Goal: Task Accomplishment & Management: Complete application form

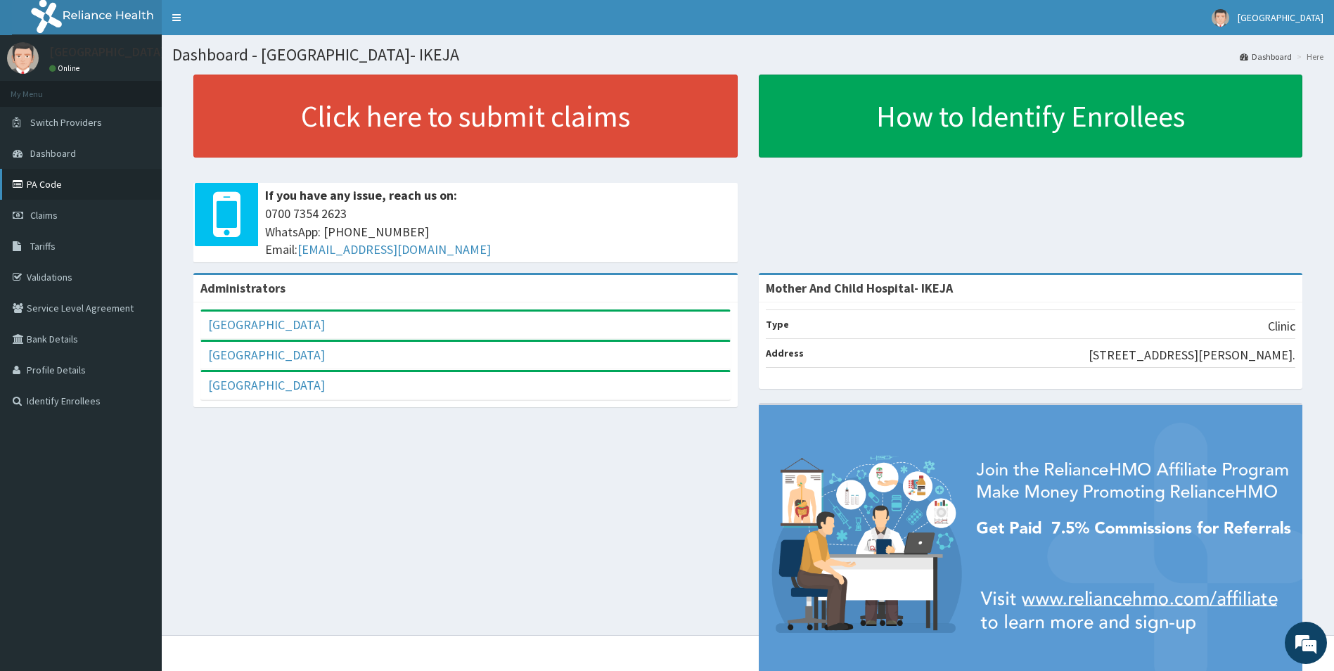
click at [43, 185] on link "PA Code" at bounding box center [81, 184] width 162 height 31
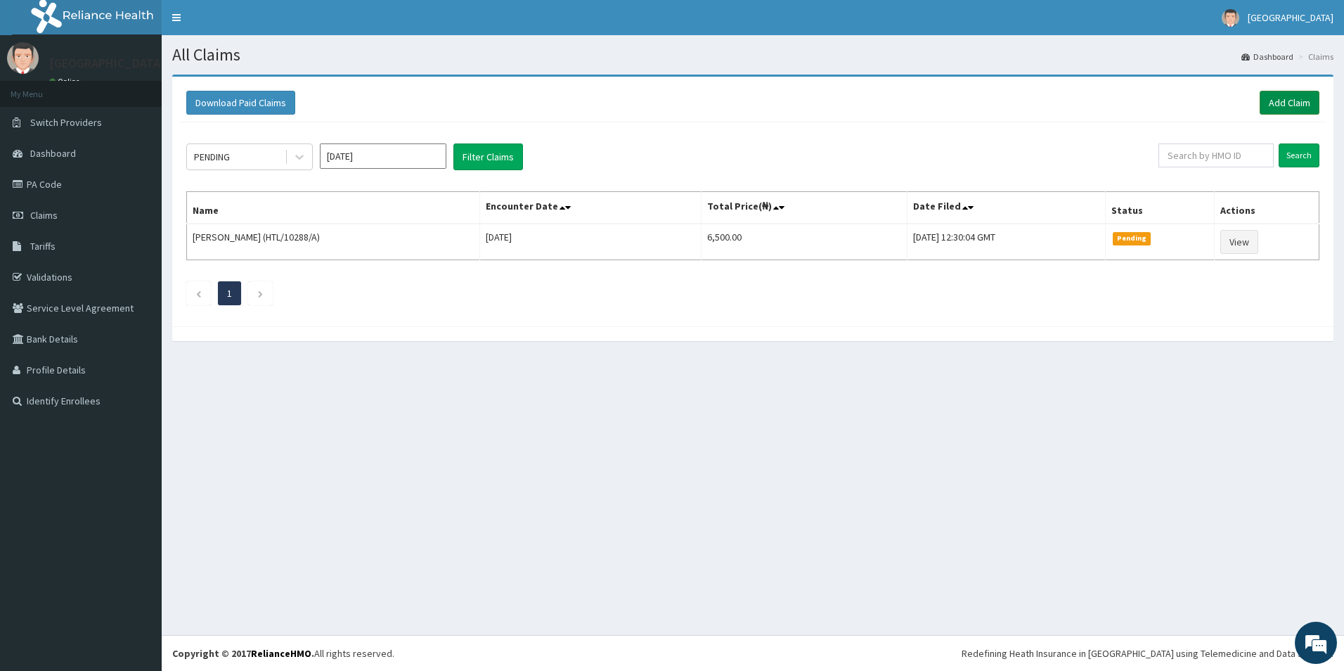
click at [1280, 108] on link "Add Claim" at bounding box center [1290, 103] width 60 height 24
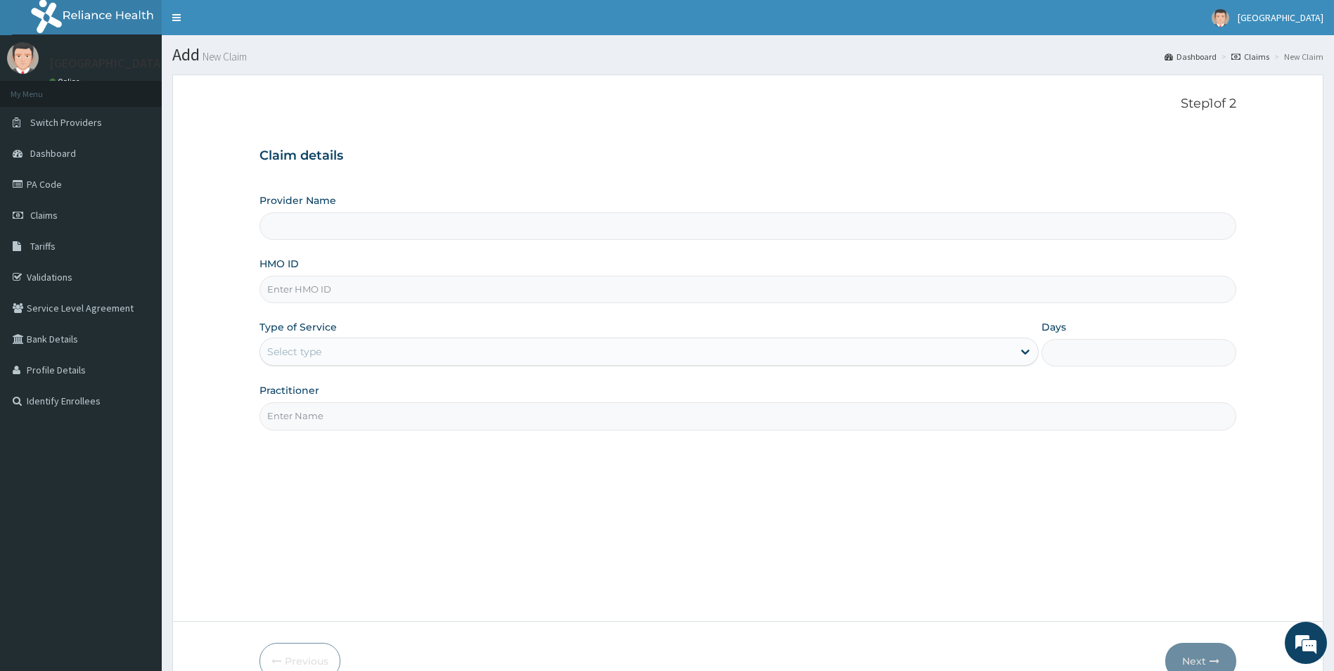
type input "Mother And Child Hospital- IKEJA"
click at [301, 287] on input "HMO ID" at bounding box center [747, 289] width 977 height 27
type input "HTL/10228/A"
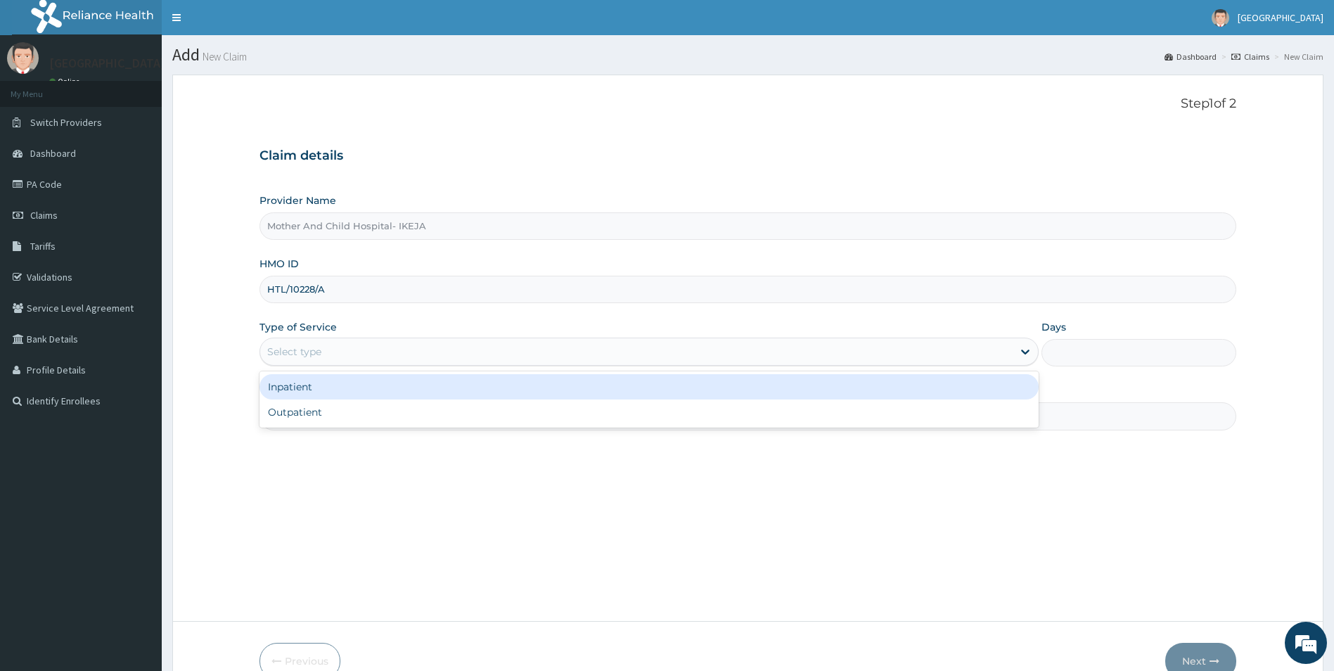
click at [326, 342] on div "Select type" at bounding box center [636, 351] width 753 height 22
click at [301, 389] on div "Inpatient" at bounding box center [649, 386] width 780 height 25
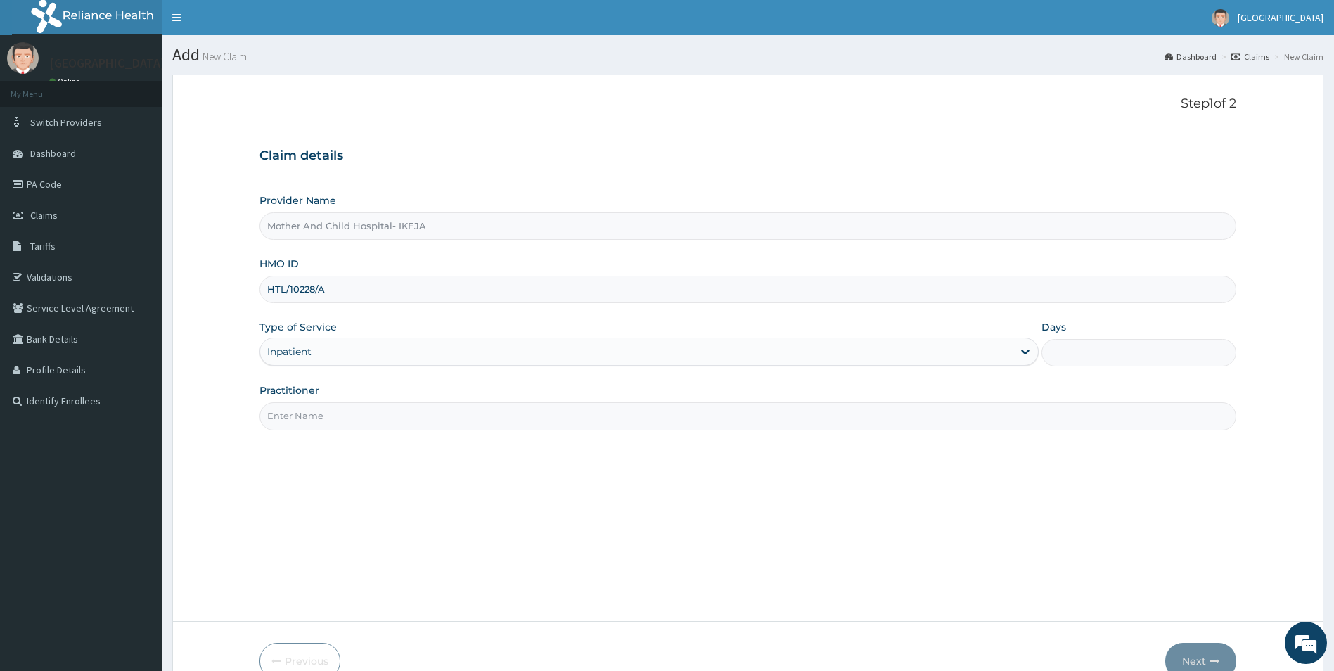
click at [1096, 344] on input "Days" at bounding box center [1138, 352] width 195 height 27
type input "4"
click at [283, 426] on input "Practitioner" at bounding box center [747, 415] width 977 height 27
type input "DR ROTIMI"
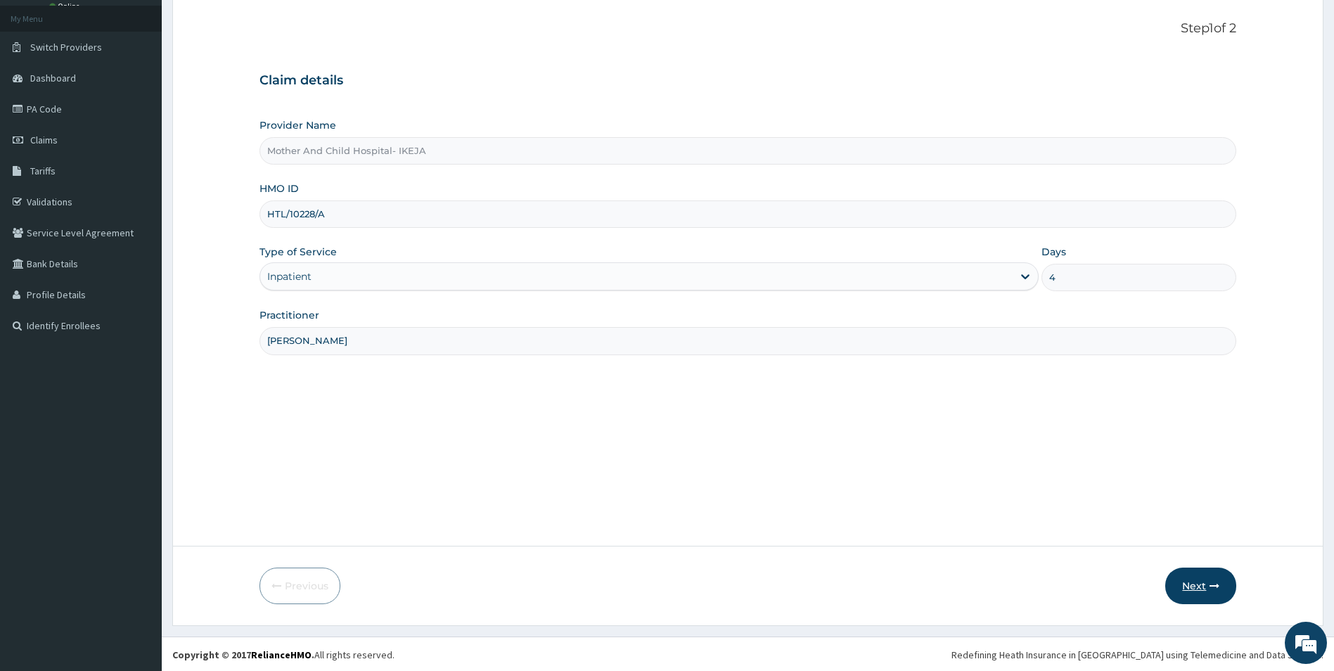
scroll to position [77, 0]
click at [1185, 578] on button "Next" at bounding box center [1200, 584] width 71 height 37
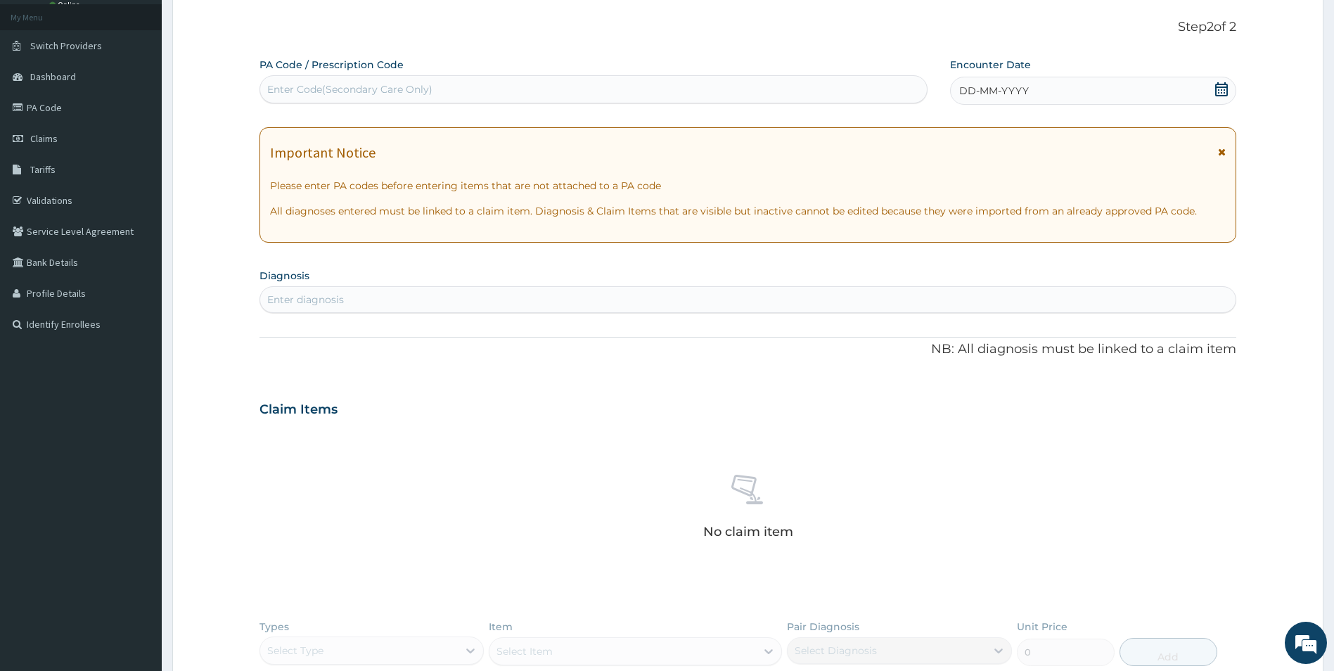
click at [432, 77] on div "Enter Code(Secondary Care Only)" at bounding box center [593, 89] width 668 height 28
type input "PA/060723"
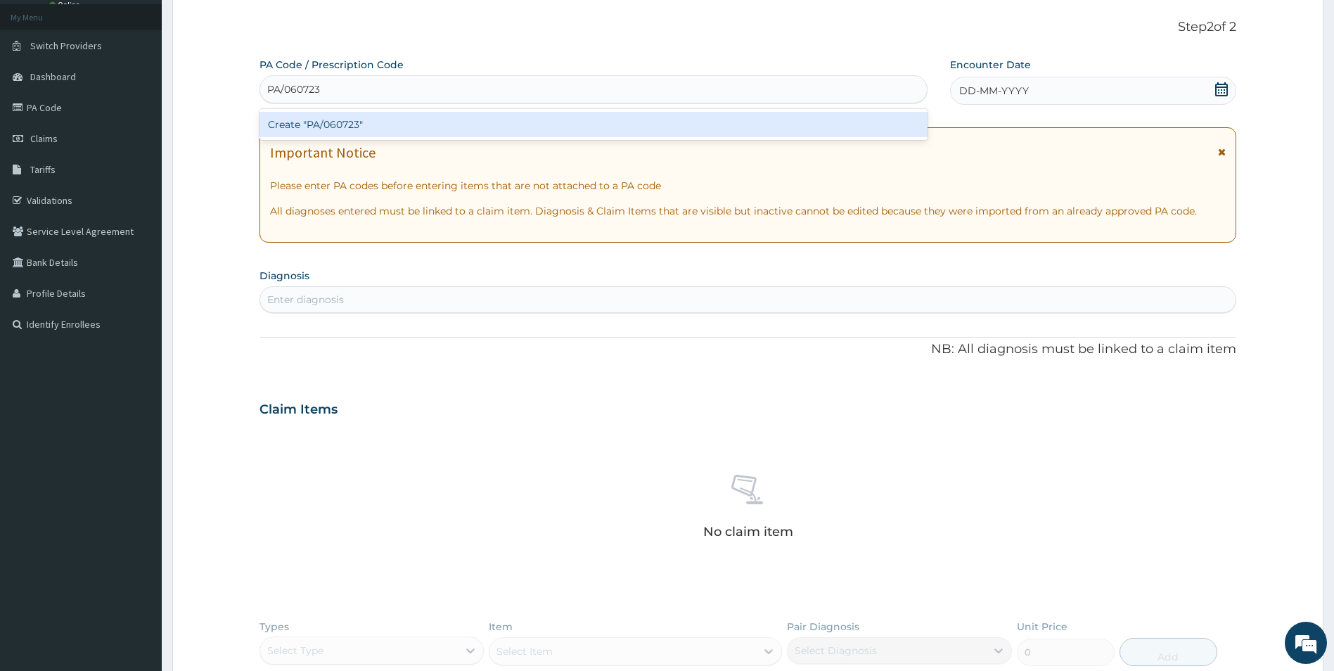
click at [328, 122] on div "Create "PA/060723"" at bounding box center [593, 124] width 668 height 25
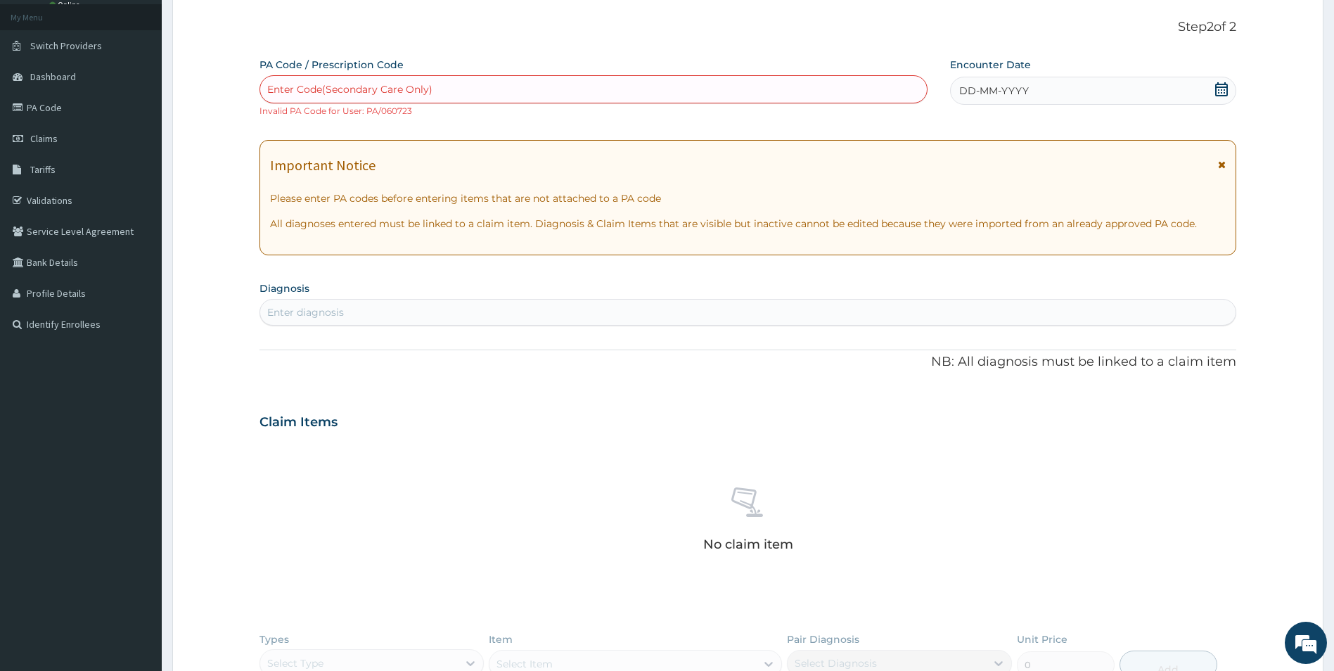
click at [437, 84] on div "Enter Code(Secondary Care Only)" at bounding box center [593, 89] width 667 height 22
type input "PA/060723"
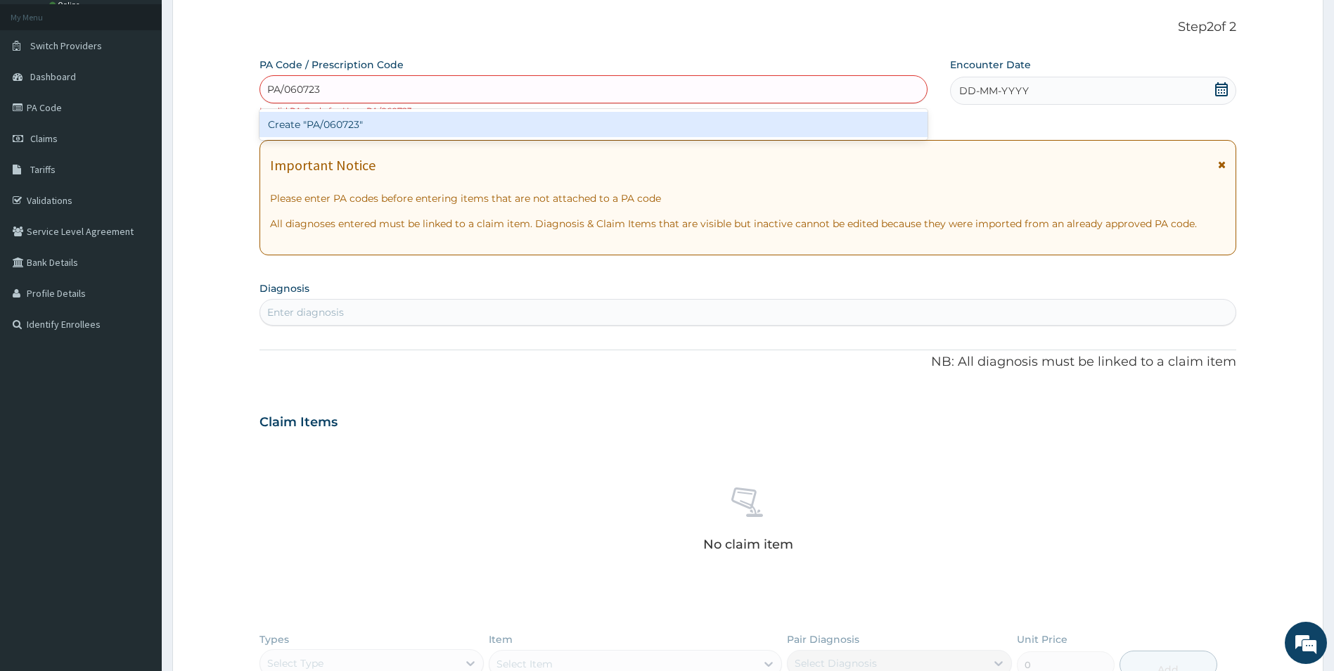
click at [335, 120] on div "Create "PA/060723"" at bounding box center [593, 124] width 668 height 25
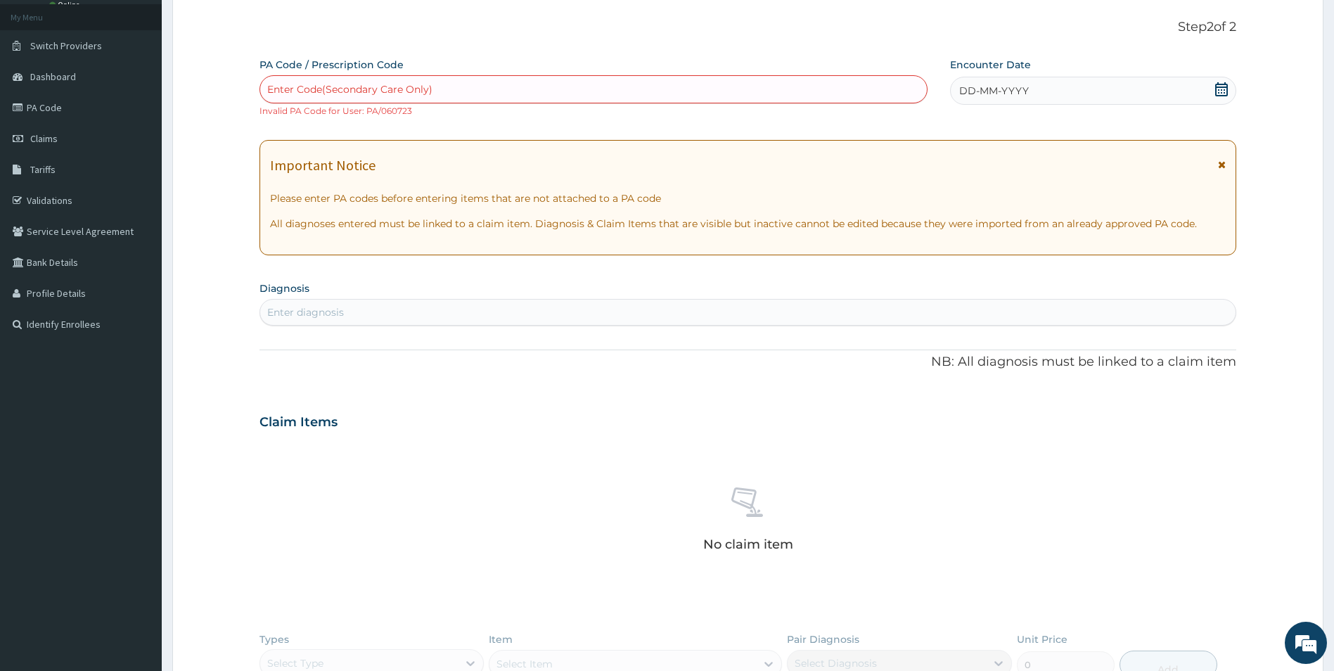
drag, startPoint x: 323, startPoint y: 84, endPoint x: 242, endPoint y: 117, distance: 88.3
click at [242, 117] on form "Step 2 of 2 PA Code / Prescription Code Enter Code(Secondary Care Only) Invalid…" at bounding box center [747, 441] width 1151 height 887
click at [274, 81] on div "Enter Code(Secondary Care Only)" at bounding box center [593, 89] width 667 height 22
paste input "PA/060723"
type input "PA/060723"
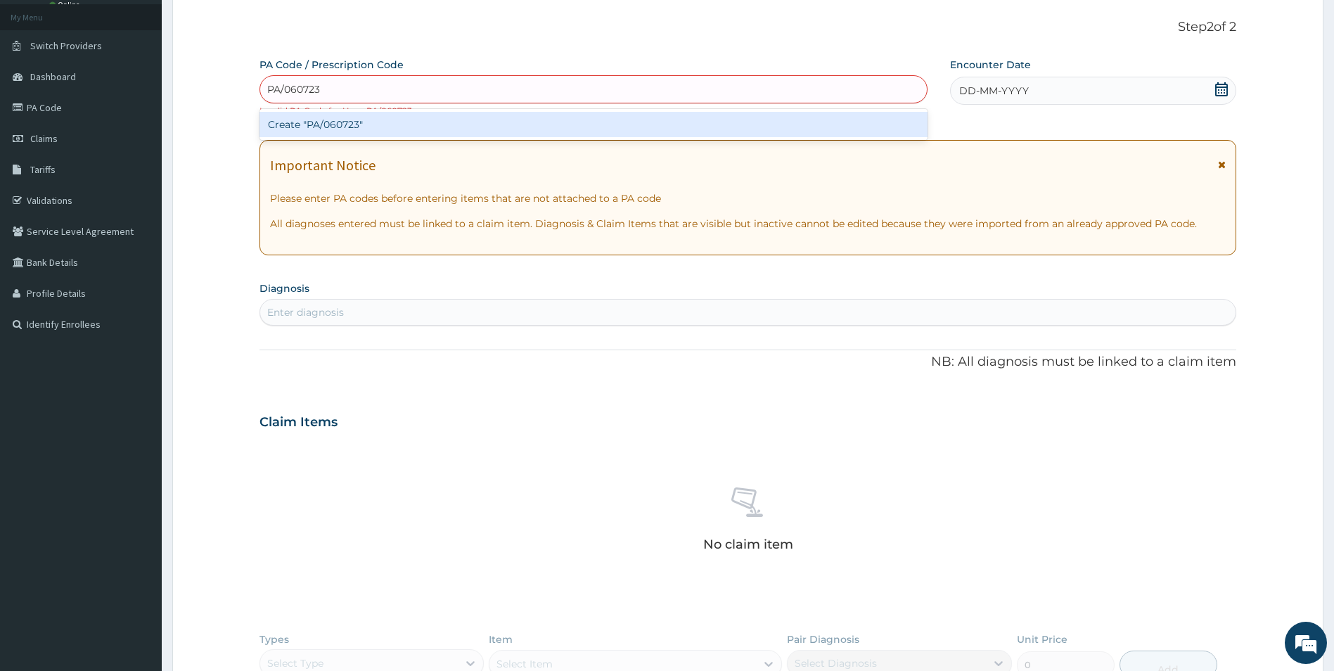
click at [285, 121] on div "Create "PA/060723"" at bounding box center [593, 124] width 668 height 25
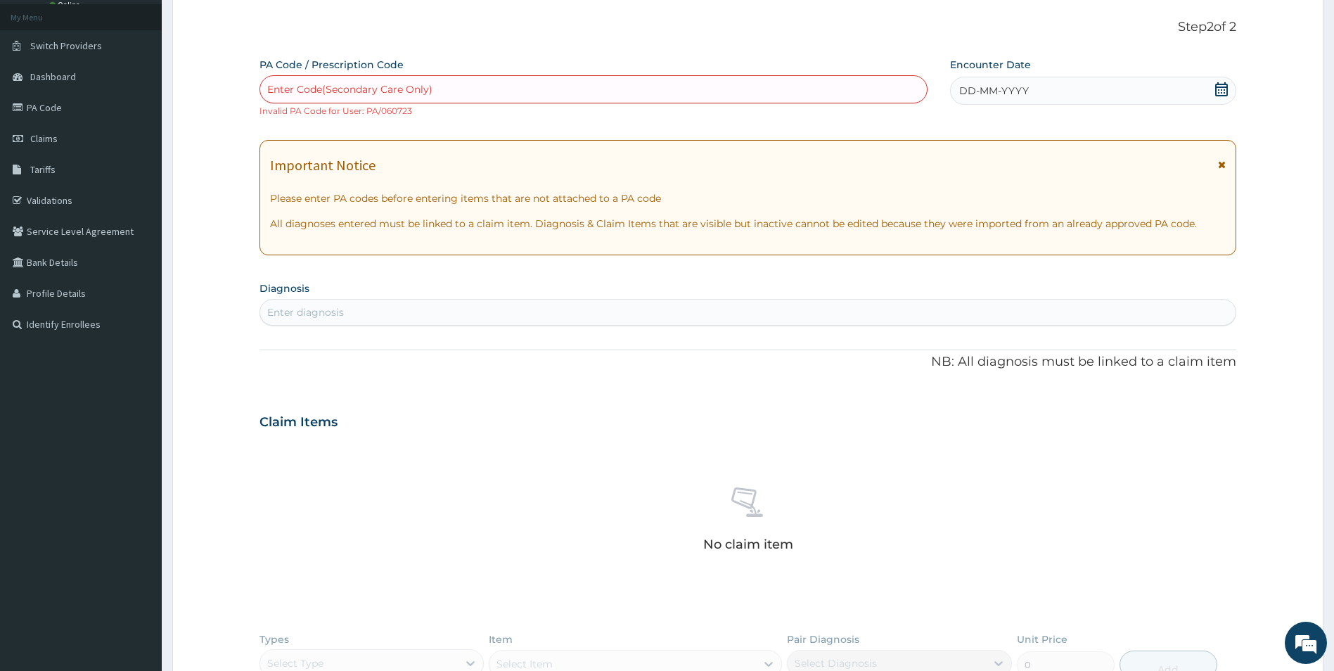
click at [315, 89] on div "Enter Code(Secondary Care Only)" at bounding box center [349, 89] width 165 height 14
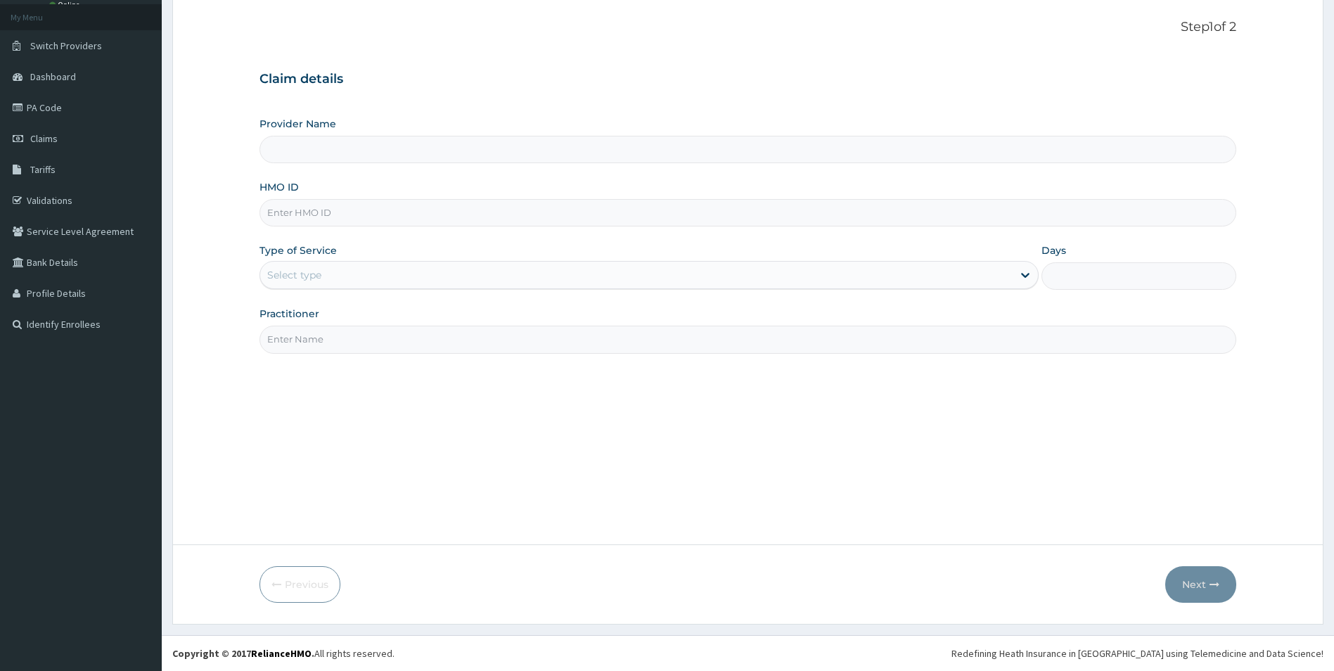
click at [365, 156] on input "Provider Name" at bounding box center [747, 149] width 977 height 27
type input "Mother And Child Hospital- IKEJA"
click at [312, 210] on input "HMO ID" at bounding box center [747, 212] width 977 height 27
type input "HTL/10288/A"
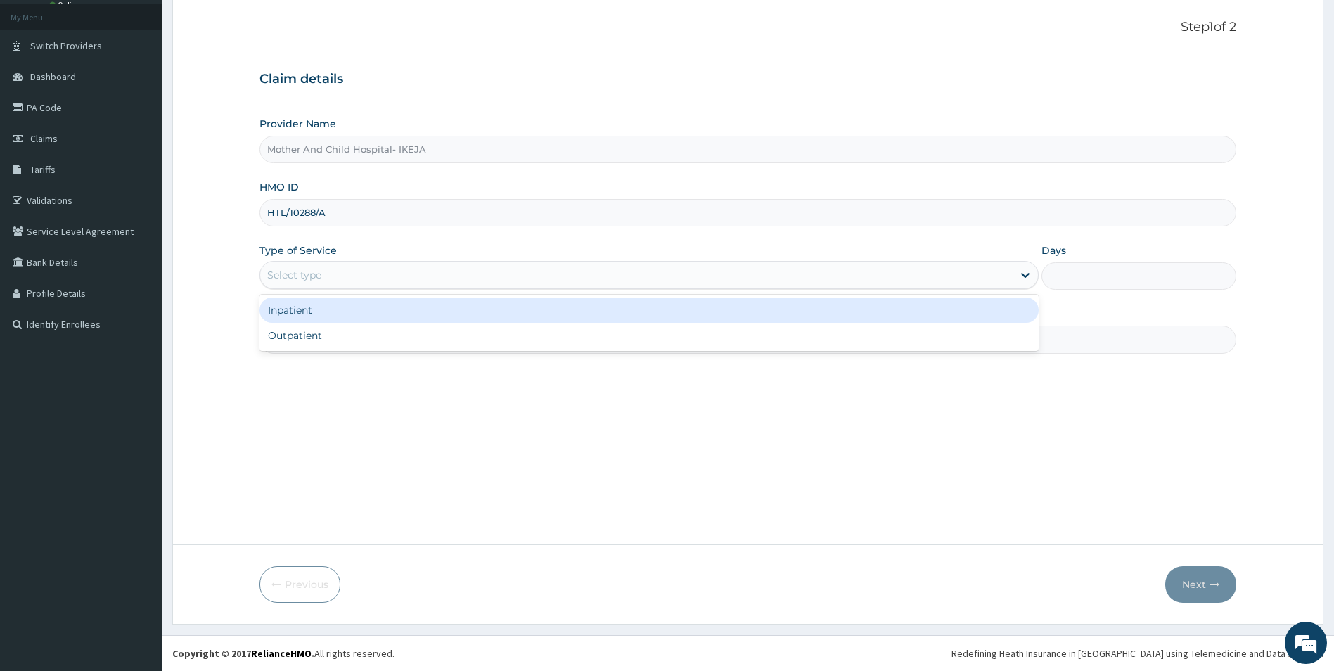
click at [306, 280] on div "Select type" at bounding box center [294, 275] width 54 height 14
click at [278, 308] on div "Inpatient" at bounding box center [649, 309] width 780 height 25
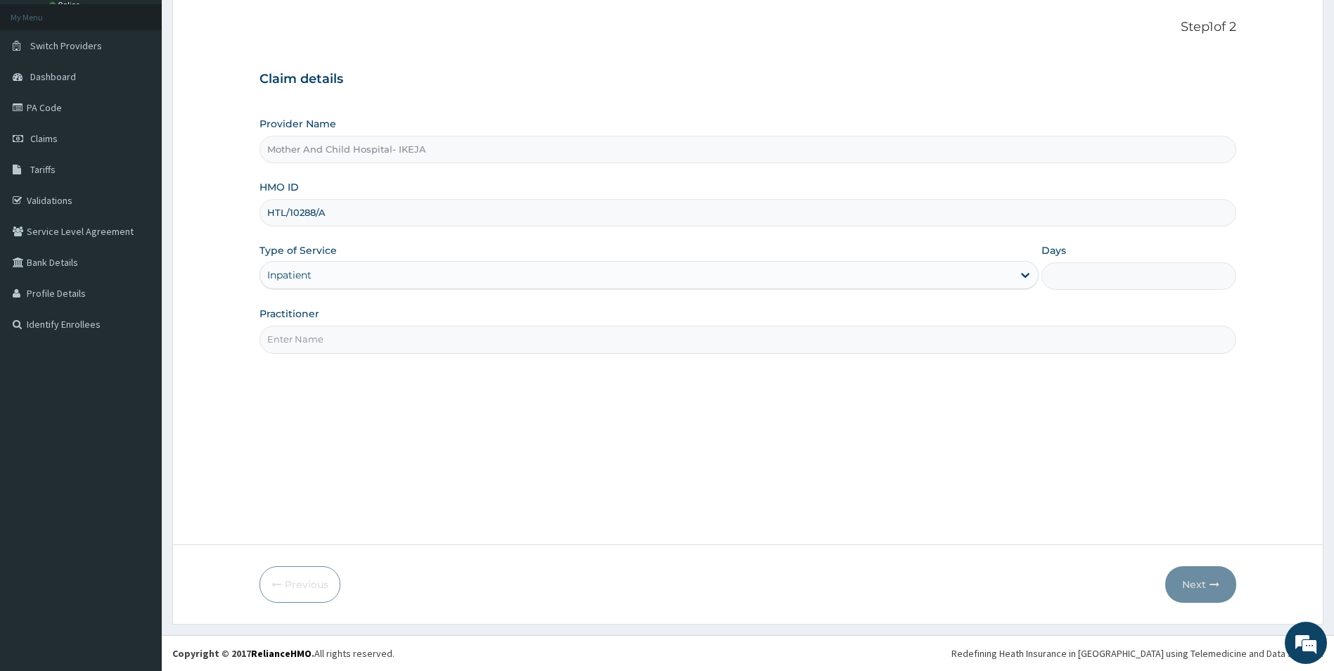
click at [1096, 276] on input "Days" at bounding box center [1138, 275] width 195 height 27
type input "4"
click at [289, 338] on input "Practitioner" at bounding box center [747, 339] width 977 height 27
type input "DR ROTIMI"
click at [1194, 574] on button "Next" at bounding box center [1200, 584] width 71 height 37
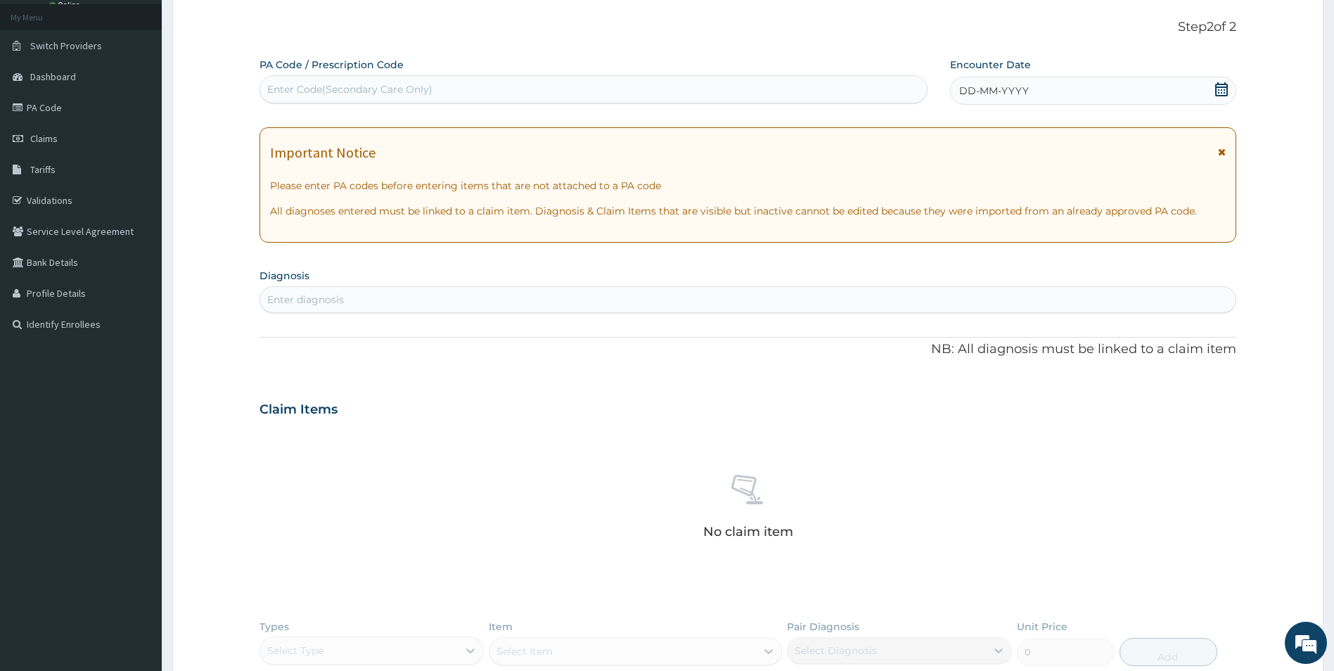
click at [381, 91] on div "Enter Code(Secondary Care Only)" at bounding box center [349, 89] width 165 height 14
drag, startPoint x: 381, startPoint y: 91, endPoint x: 312, endPoint y: 129, distance: 78.7
click at [312, 129] on div "Important Notice Please enter PA codes before entering items that are not attac…" at bounding box center [747, 184] width 977 height 115
click at [290, 85] on div "Enter Code(Secondary Care Only)" at bounding box center [349, 89] width 165 height 14
paste input "PA/060723"
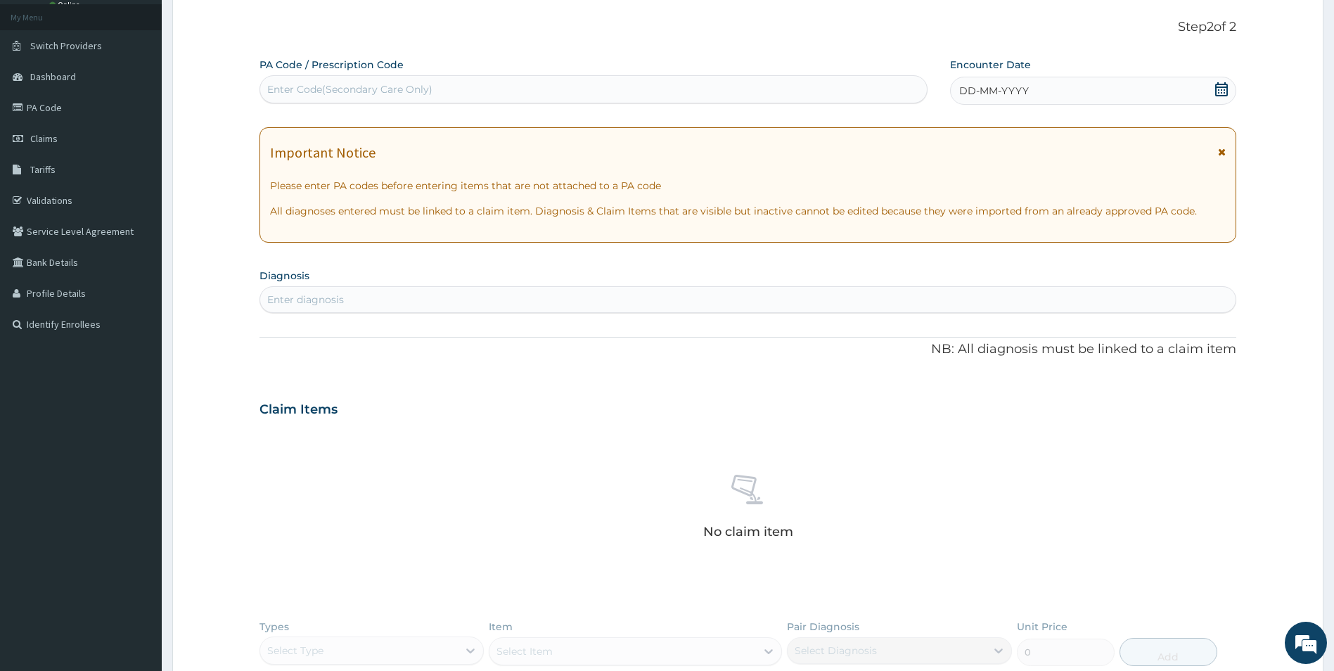
type input "PA/060723"
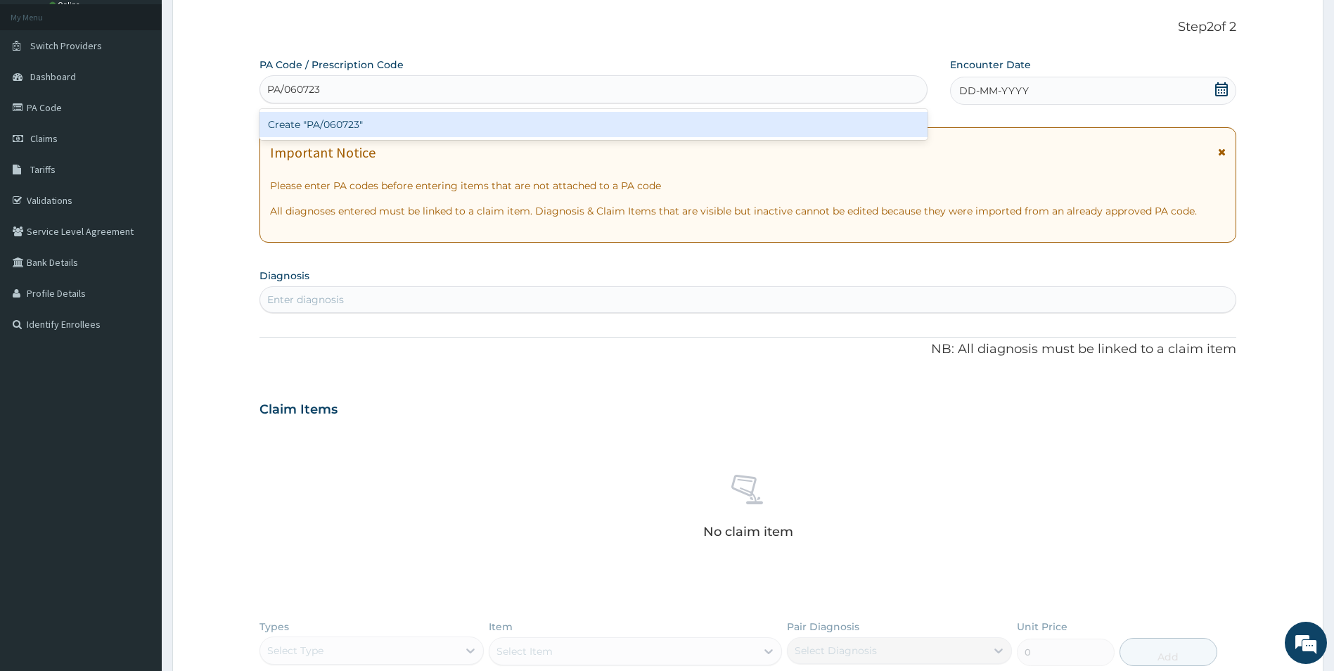
click at [298, 123] on div "Create "PA/060723"" at bounding box center [593, 124] width 668 height 25
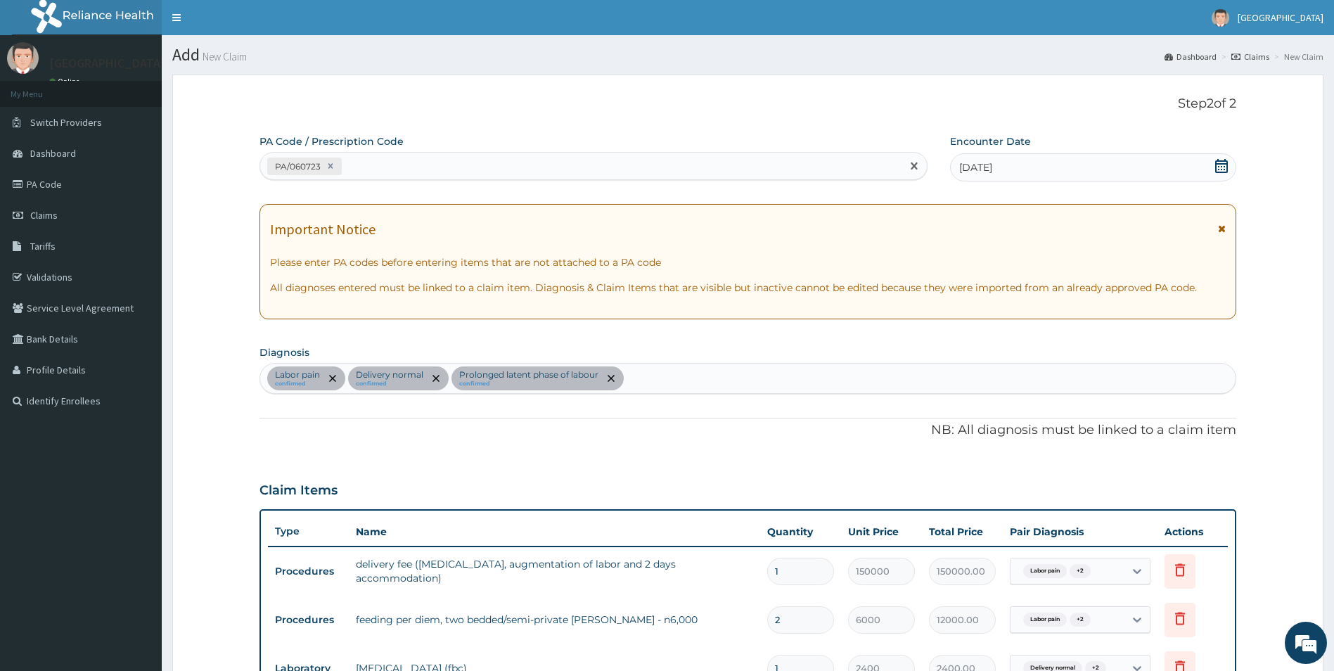
click at [361, 157] on div "PA/060723" at bounding box center [580, 166] width 641 height 23
type input "PA/43E5E7"
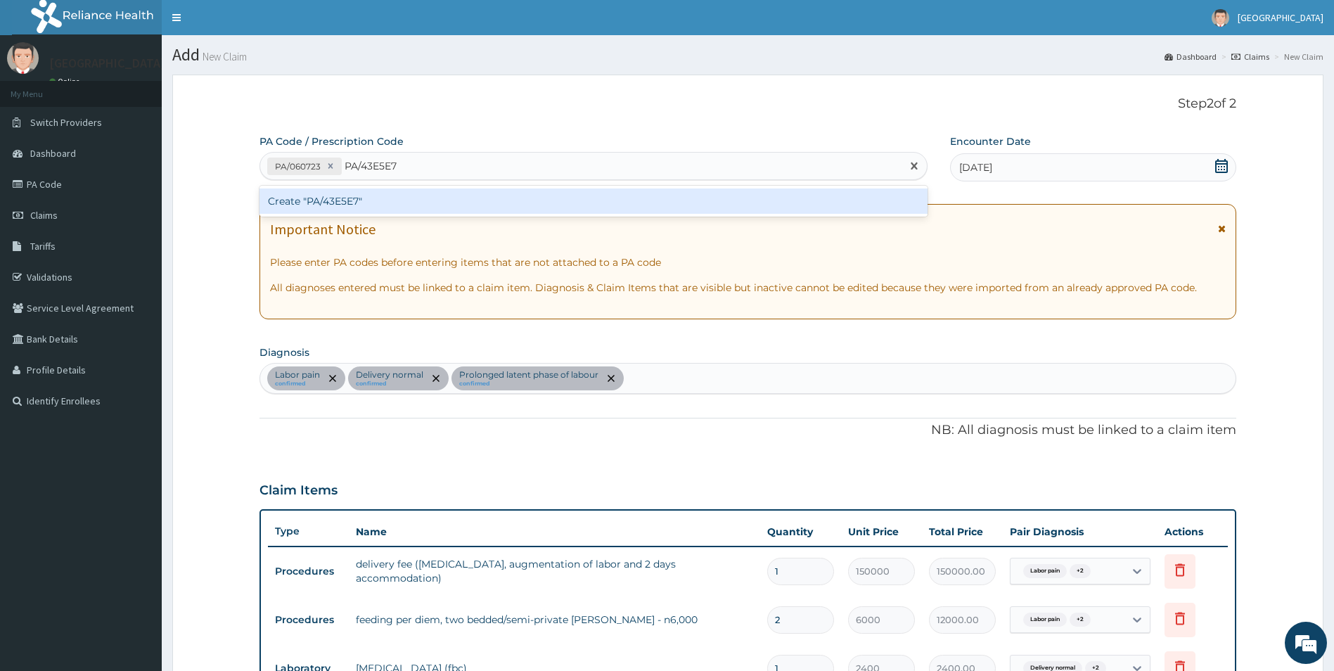
click at [329, 198] on div "Create "PA/43E5E7"" at bounding box center [593, 200] width 668 height 25
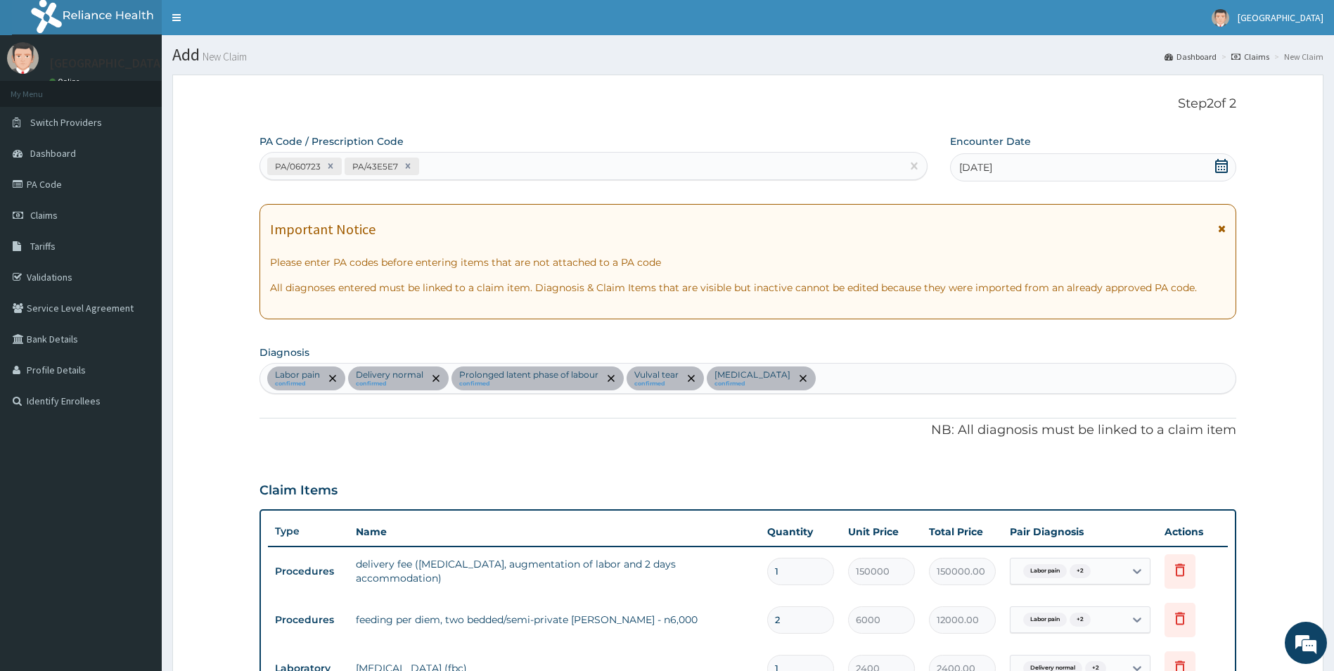
click at [437, 161] on div "PA/060723 PA/43E5E7" at bounding box center [580, 166] width 641 height 23
type input "PA/D11663"
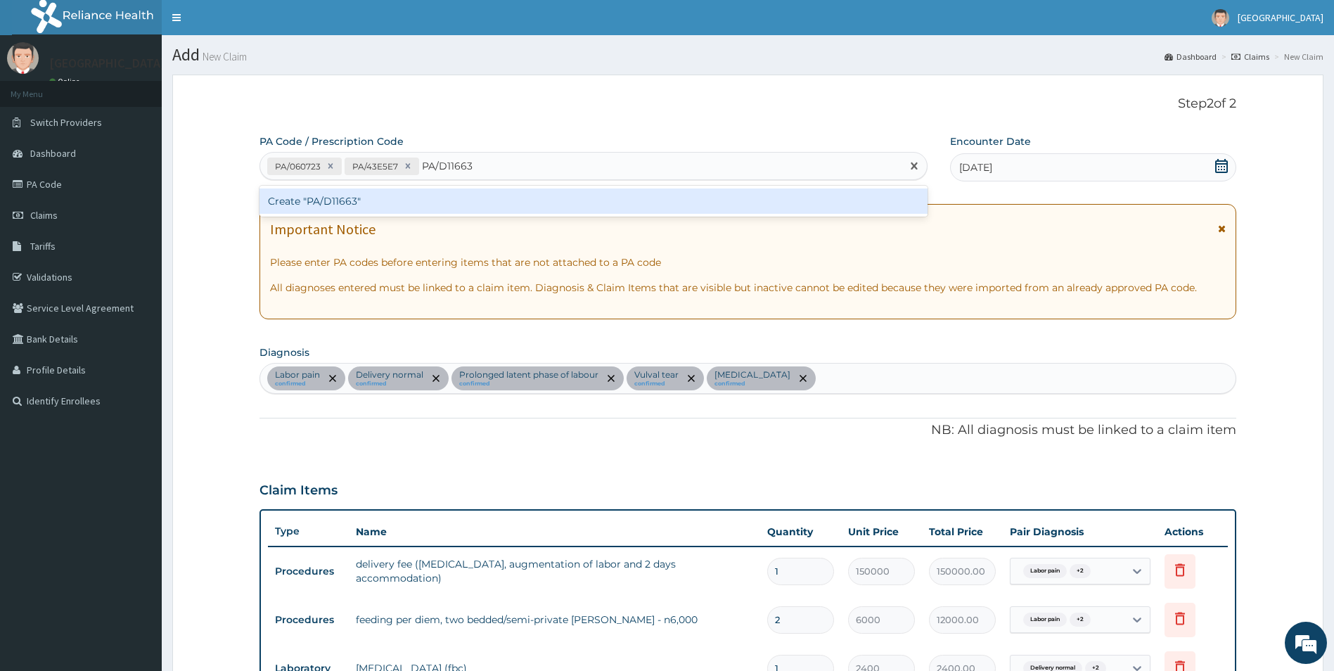
click at [347, 200] on div "Create "PA/D11663"" at bounding box center [593, 200] width 668 height 25
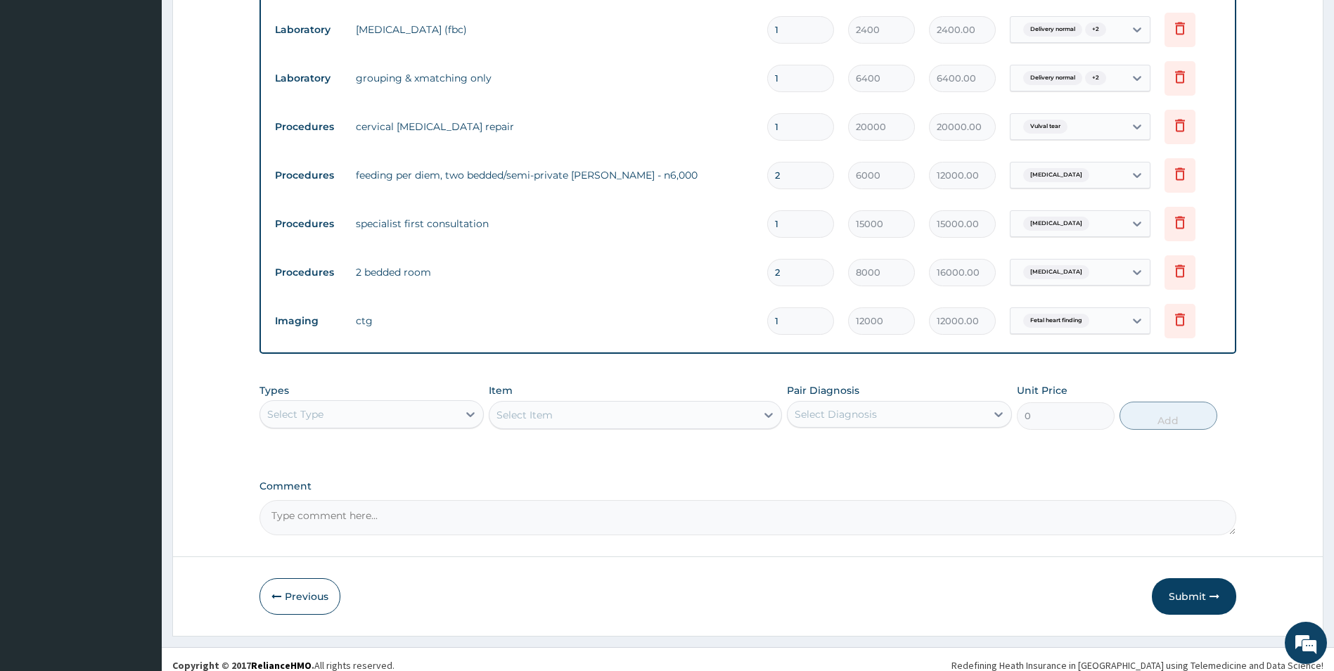
scroll to position [650, 0]
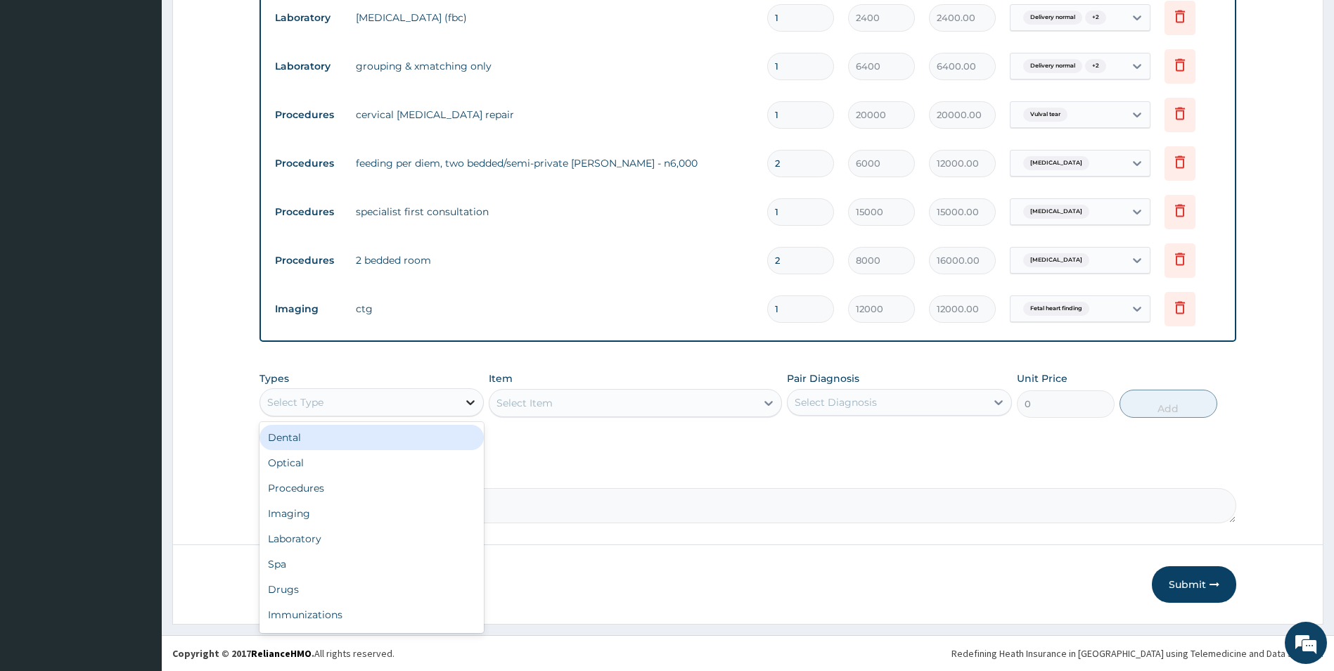
click at [464, 399] on icon at bounding box center [470, 402] width 14 height 14
click at [299, 590] on div "Drugs" at bounding box center [371, 589] width 225 height 25
click at [536, 406] on div "Select Item" at bounding box center [524, 403] width 56 height 14
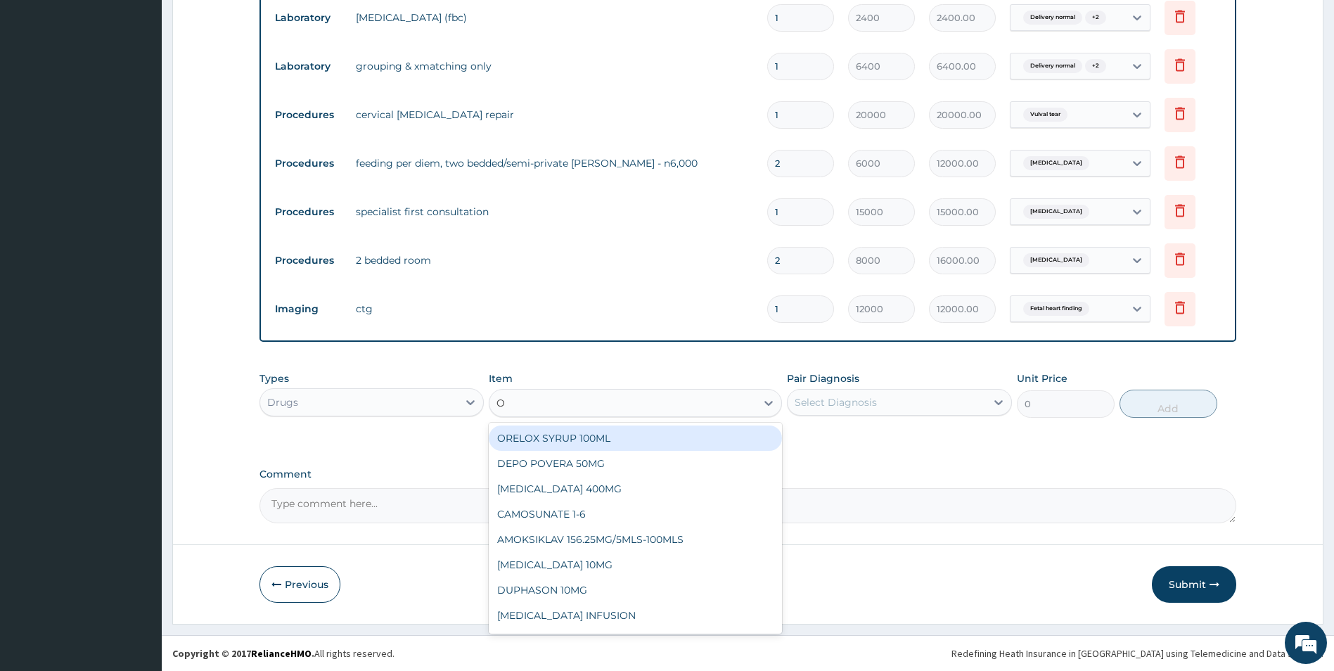
type input "OX"
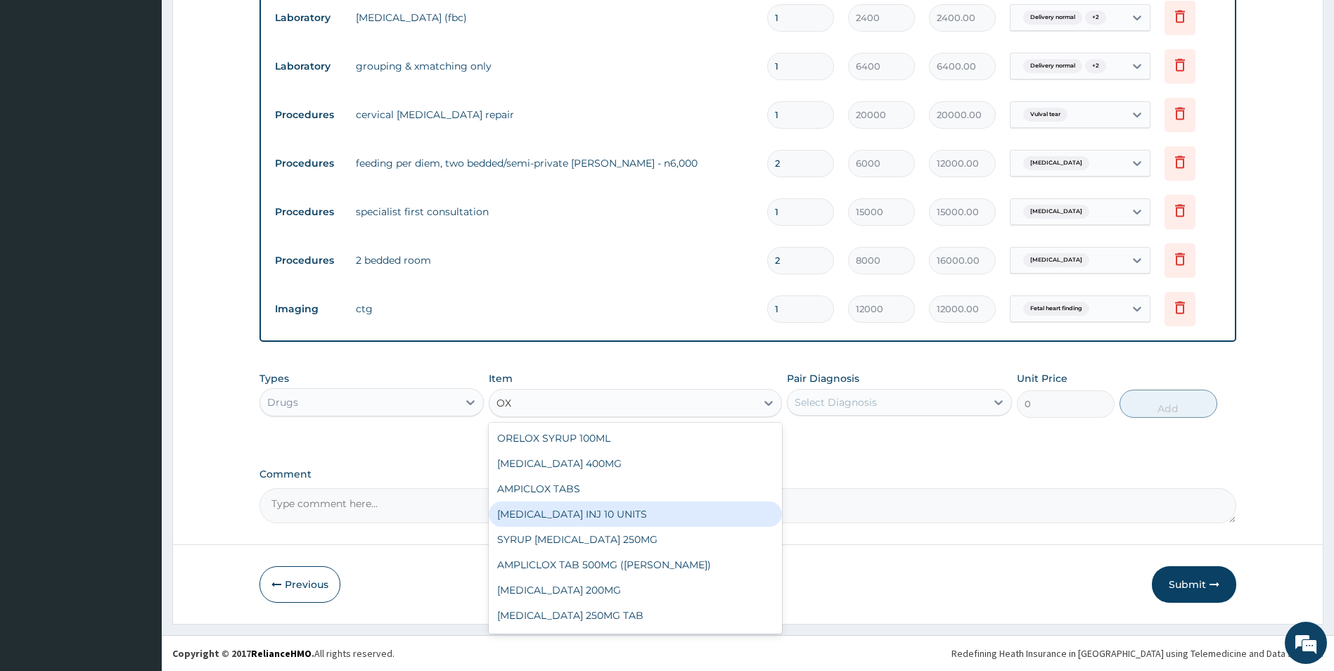
click at [565, 510] on div "OXYTOCIN INJ 10 UNITS" at bounding box center [635, 513] width 293 height 25
type input "280"
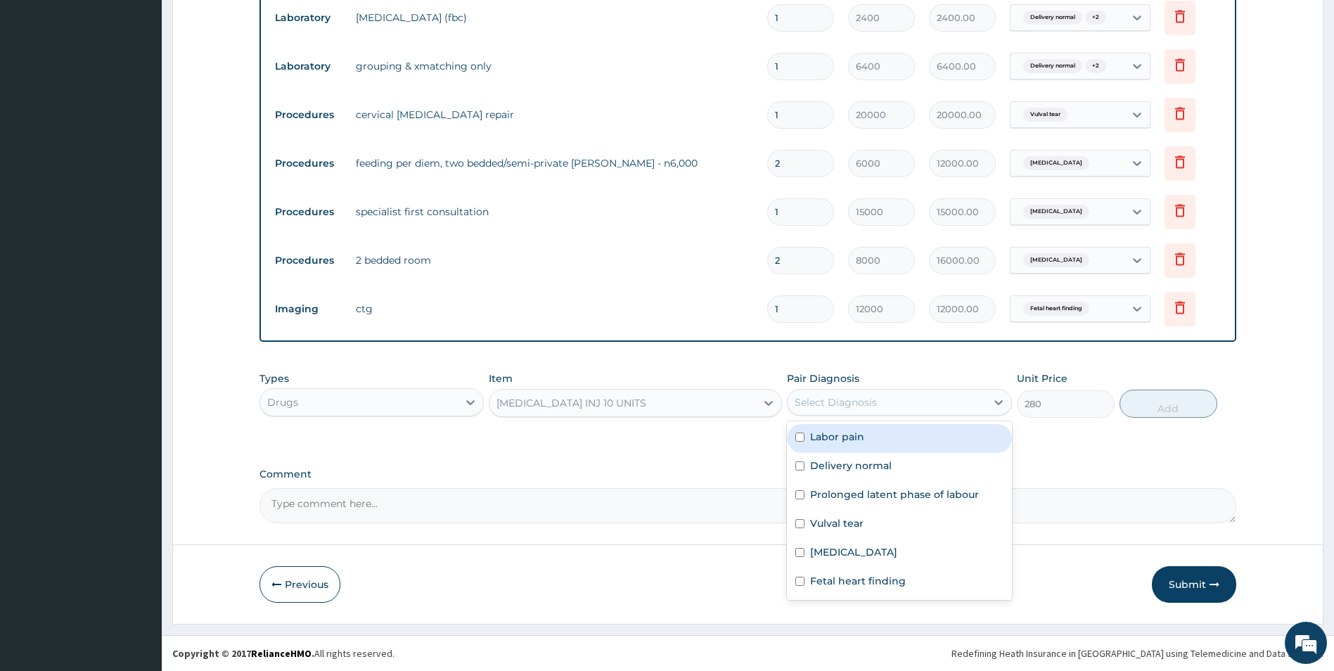
click at [861, 399] on div "Select Diagnosis" at bounding box center [836, 402] width 82 height 14
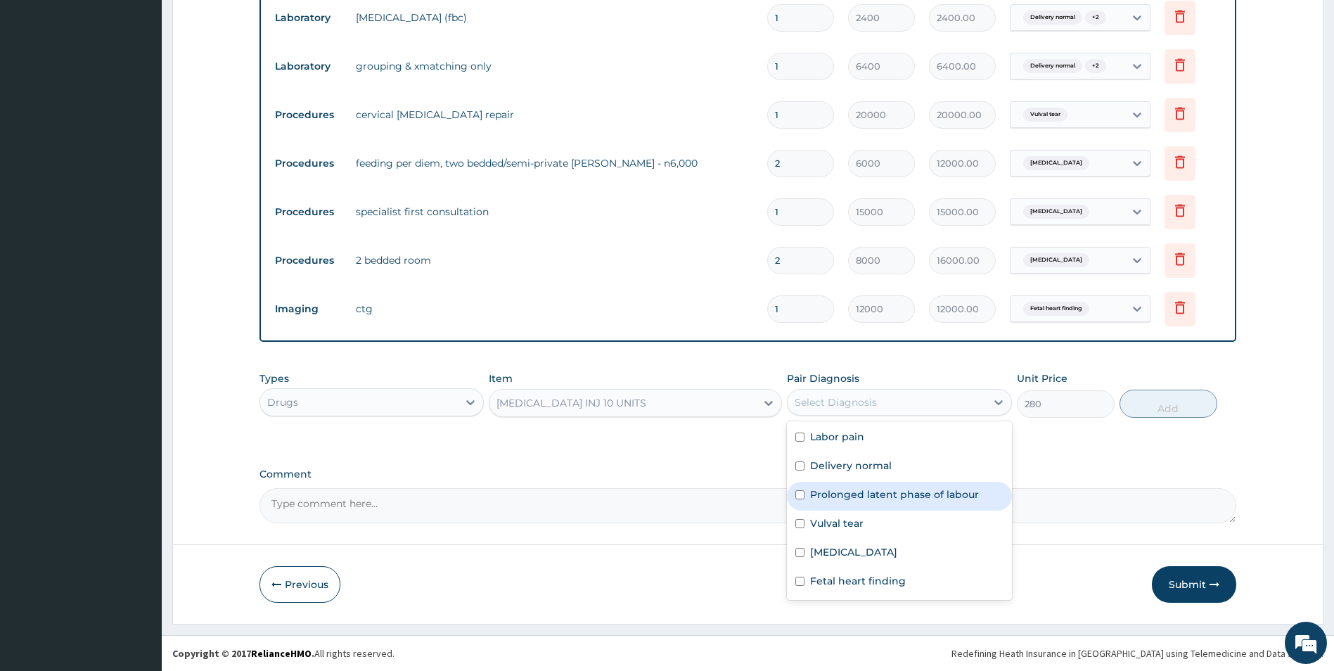
click at [801, 495] on input "checkbox" at bounding box center [799, 494] width 9 height 9
checkbox input "true"
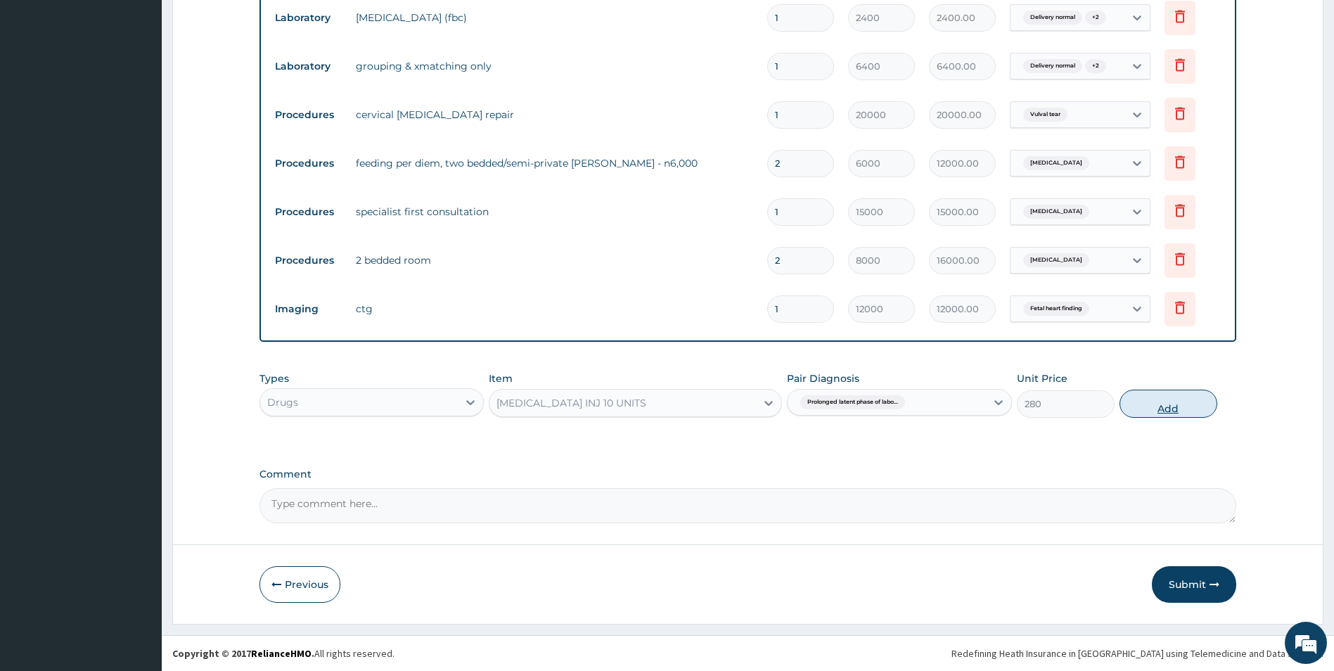
click at [1154, 399] on button "Add" at bounding box center [1168, 404] width 98 height 28
type input "0"
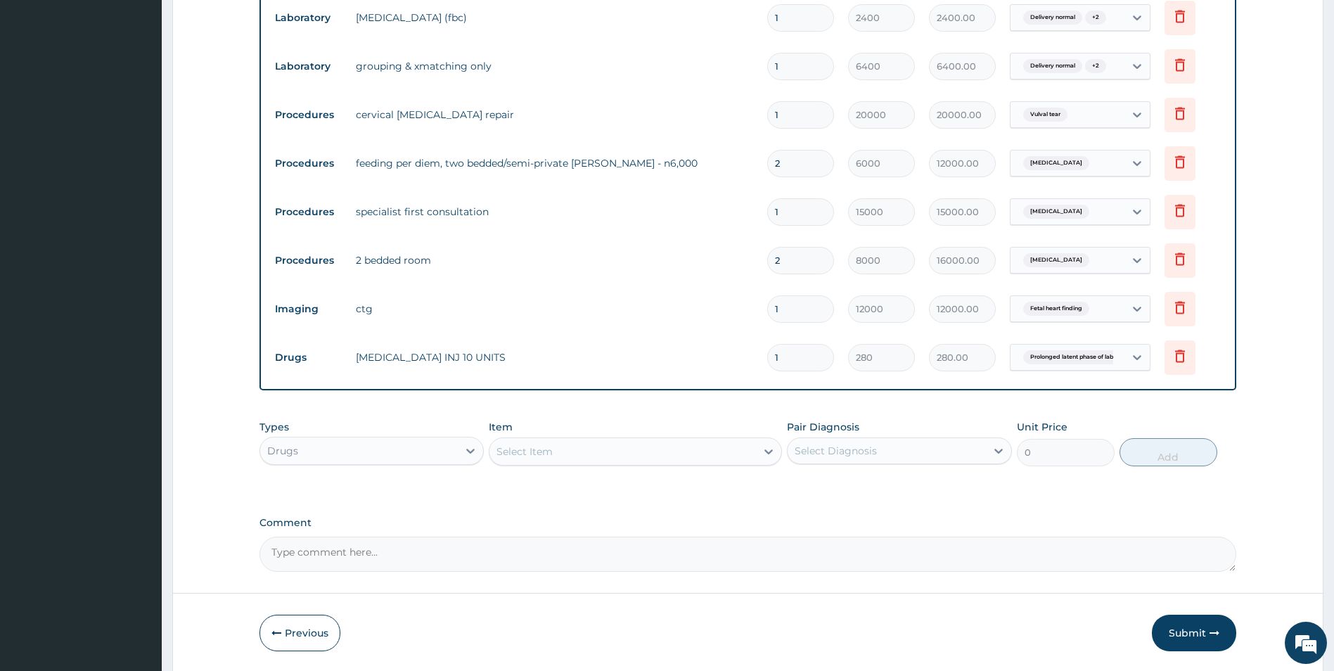
type input "0.00"
type input "5"
type input "1400.00"
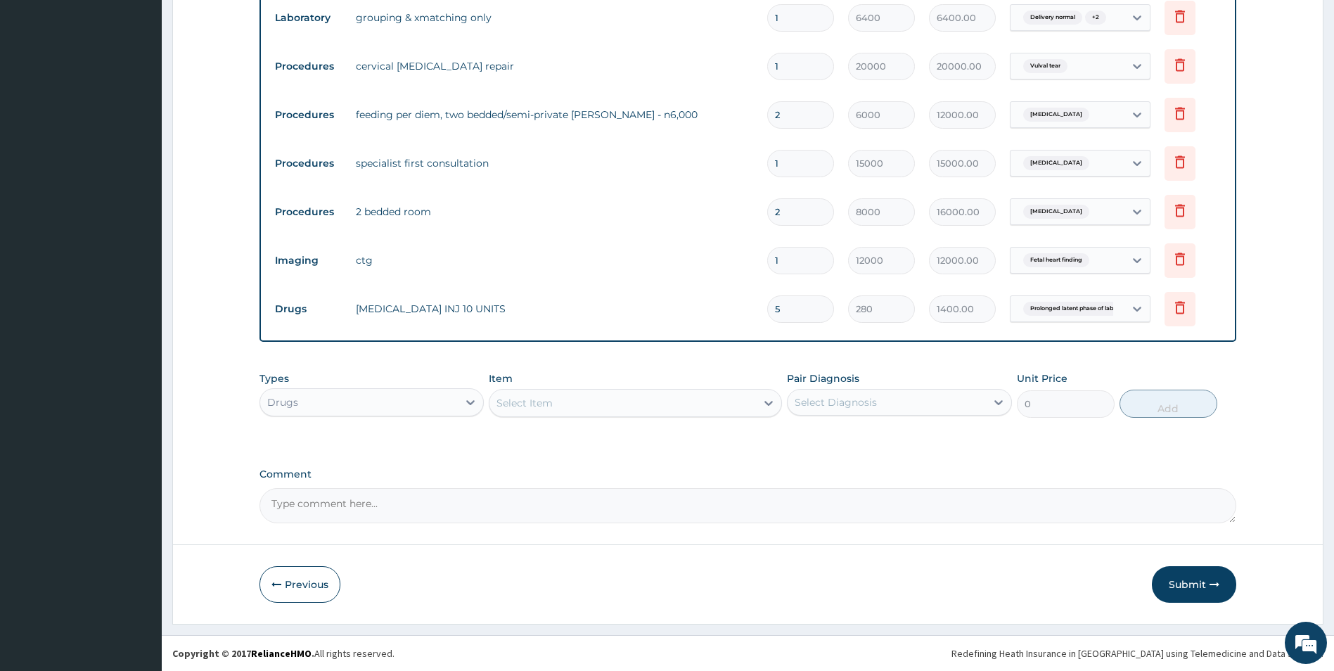
type input "5"
click at [1176, 309] on icon at bounding box center [1179, 307] width 17 height 17
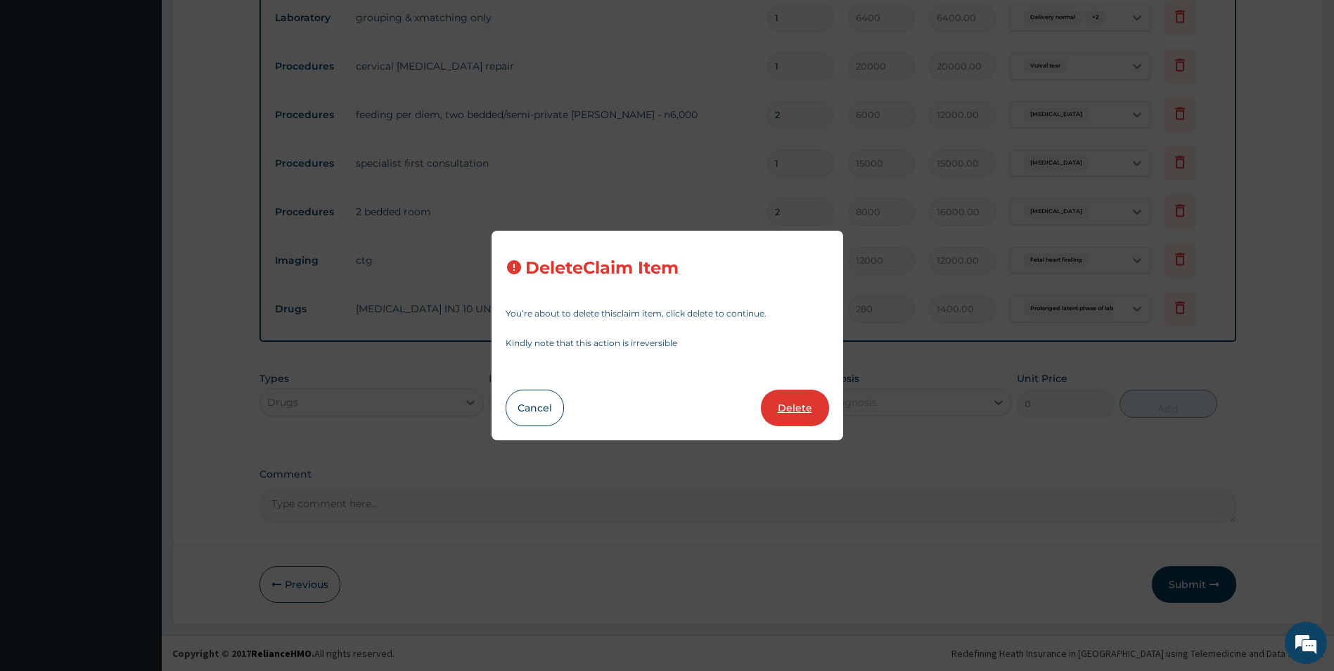
click at [784, 408] on button "Delete" at bounding box center [795, 408] width 68 height 37
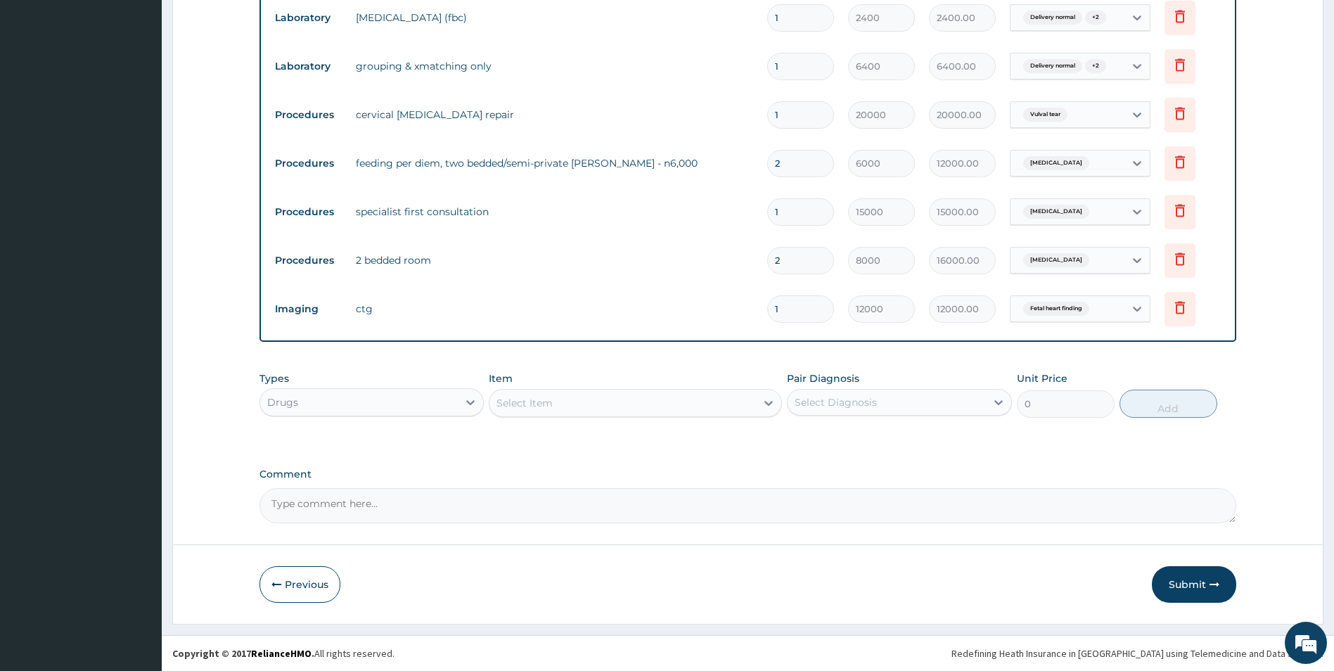
click at [533, 404] on div "Select Item" at bounding box center [524, 403] width 56 height 14
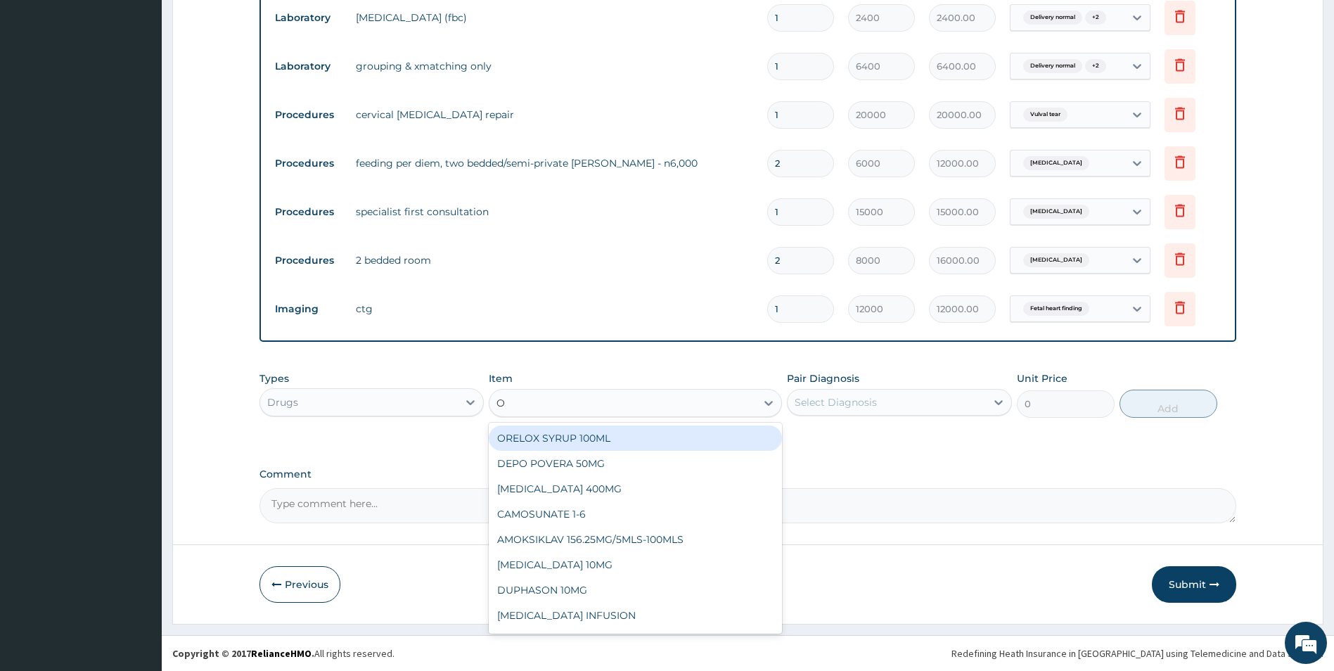
type input "OX"
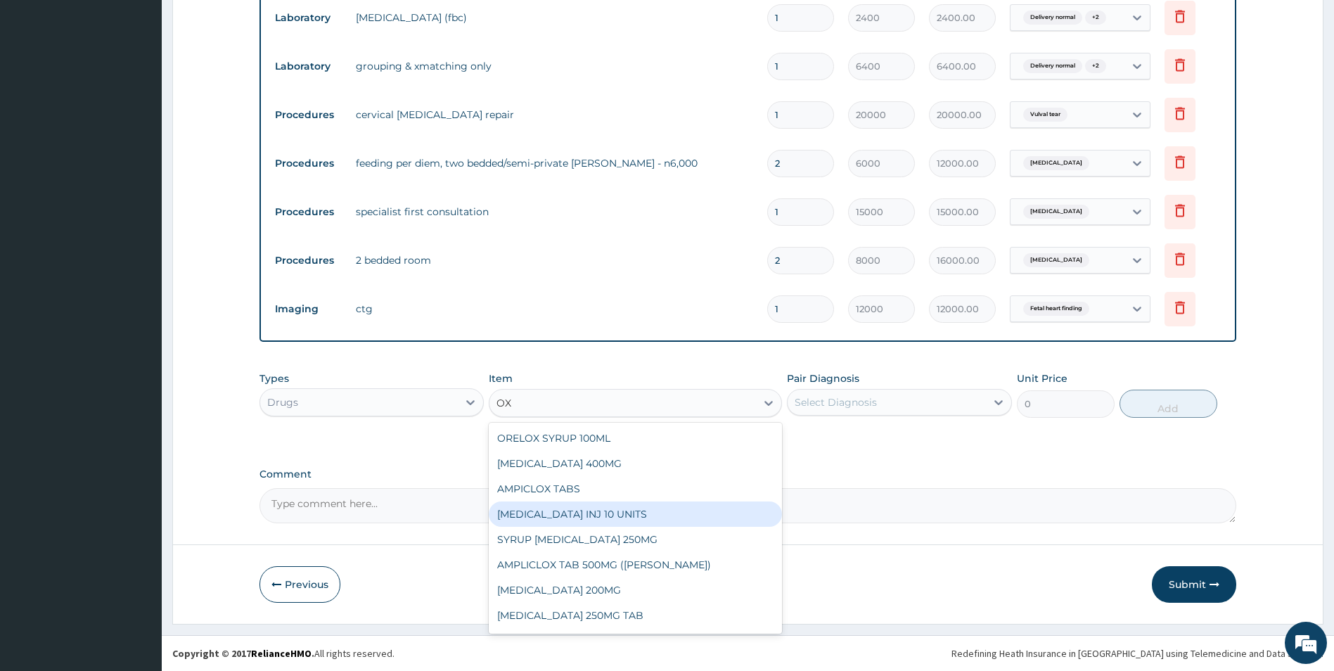
click at [556, 512] on div "[MEDICAL_DATA] INJ 10 UNITS" at bounding box center [635, 513] width 293 height 25
type input "280"
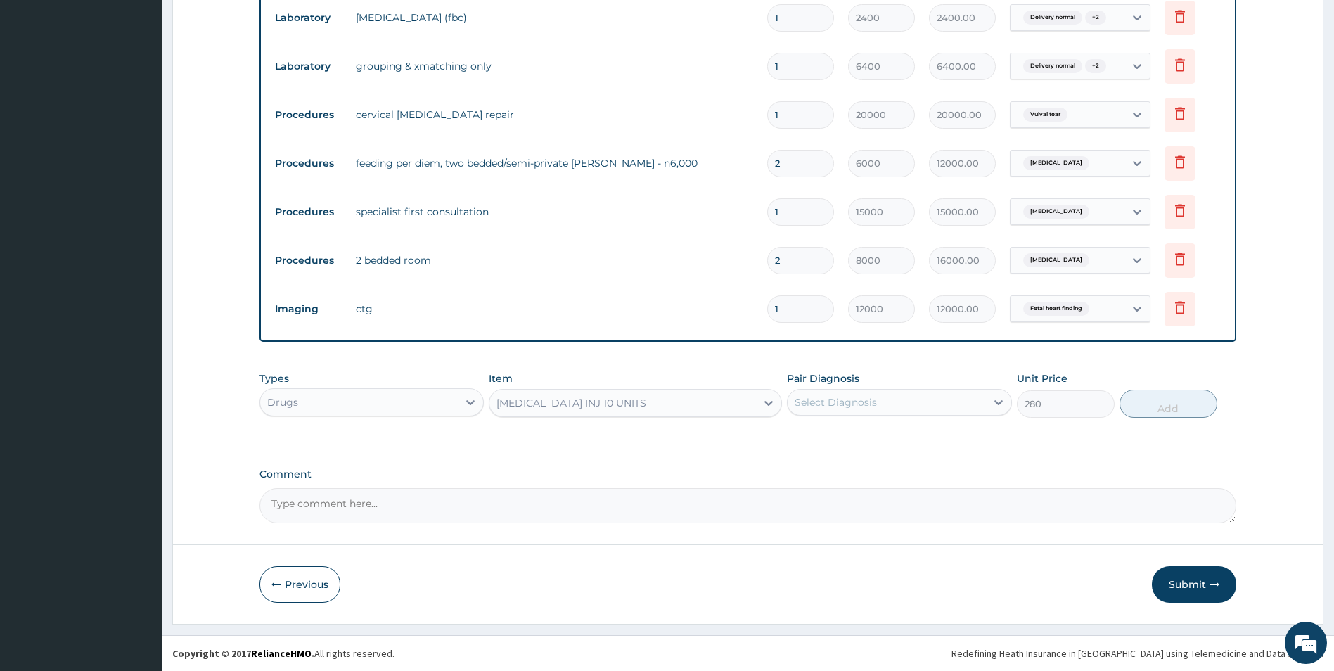
click at [566, 403] on div "[MEDICAL_DATA] INJ 10 UNITS" at bounding box center [571, 403] width 150 height 14
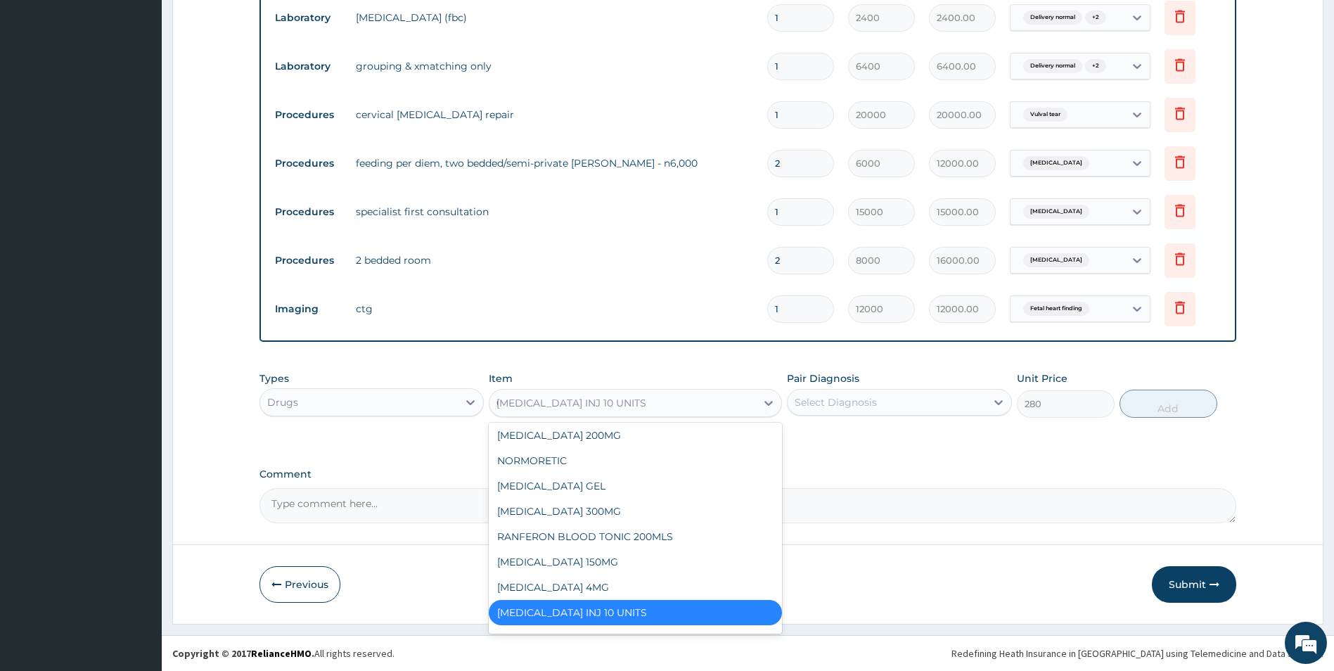
scroll to position [1041, 0]
type input "CY"
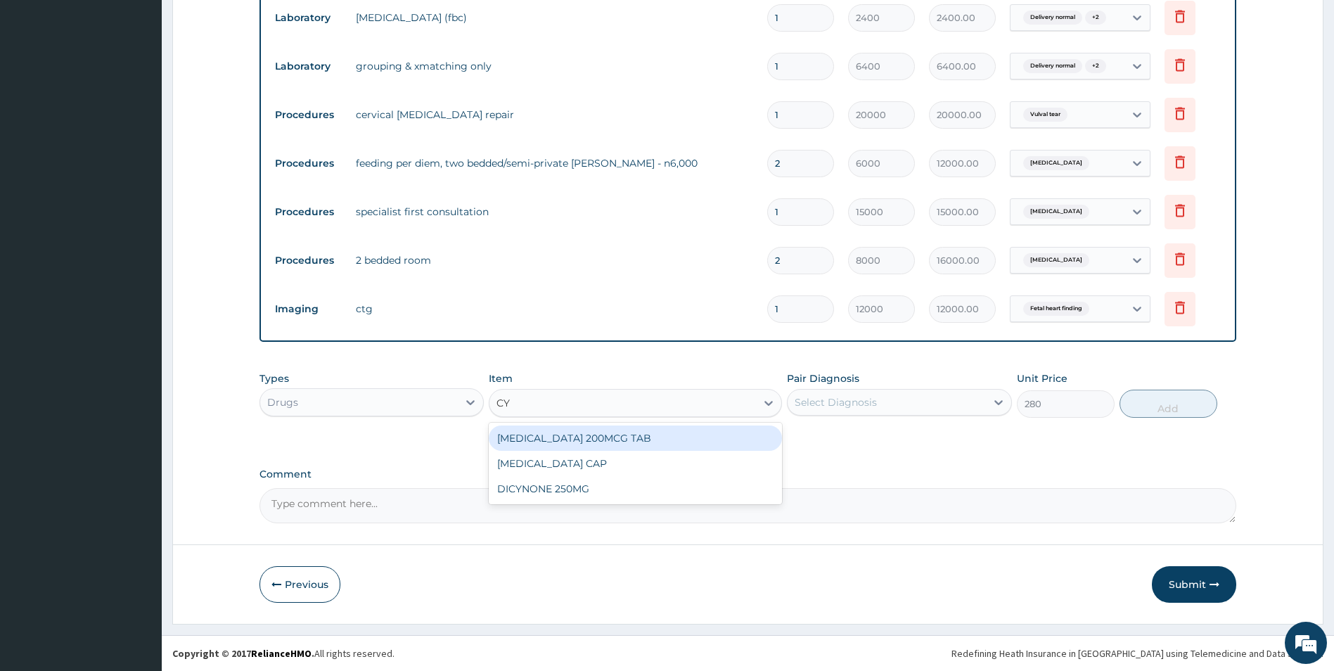
scroll to position [0, 0]
click at [626, 437] on div "[MEDICAL_DATA] 200MCG TAB" at bounding box center [635, 437] width 293 height 25
type input "480"
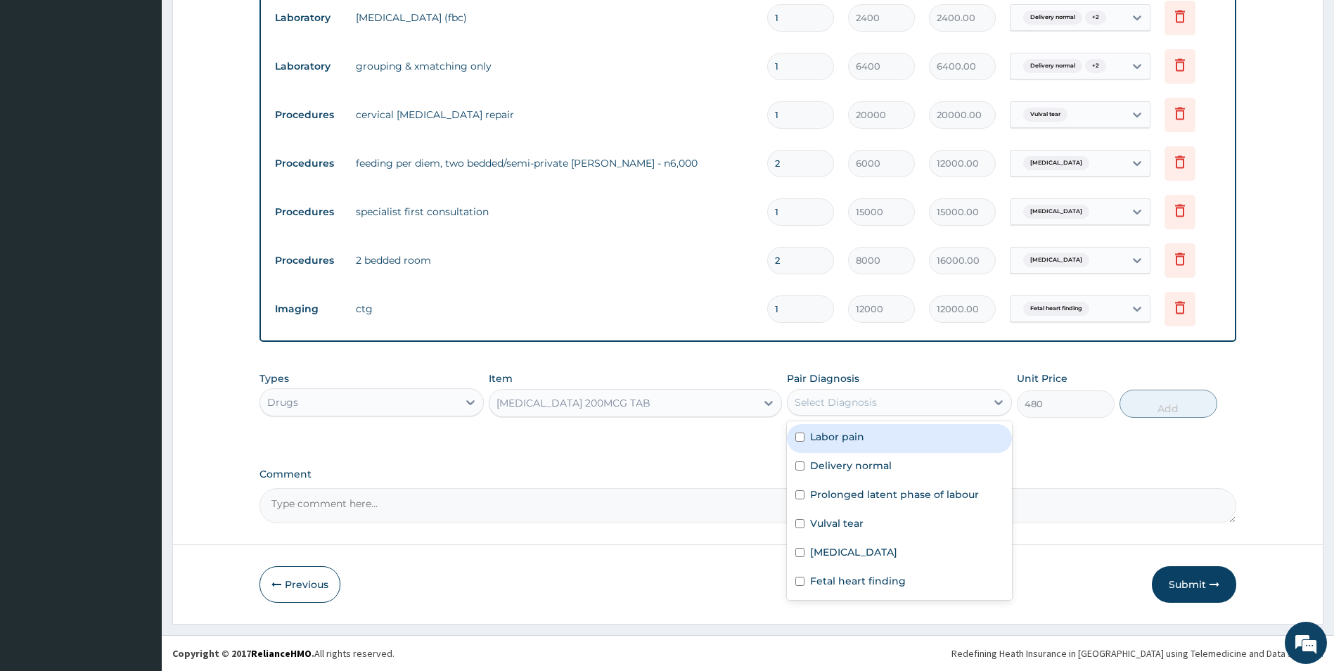
click at [806, 401] on div "Select Diagnosis" at bounding box center [836, 402] width 82 height 14
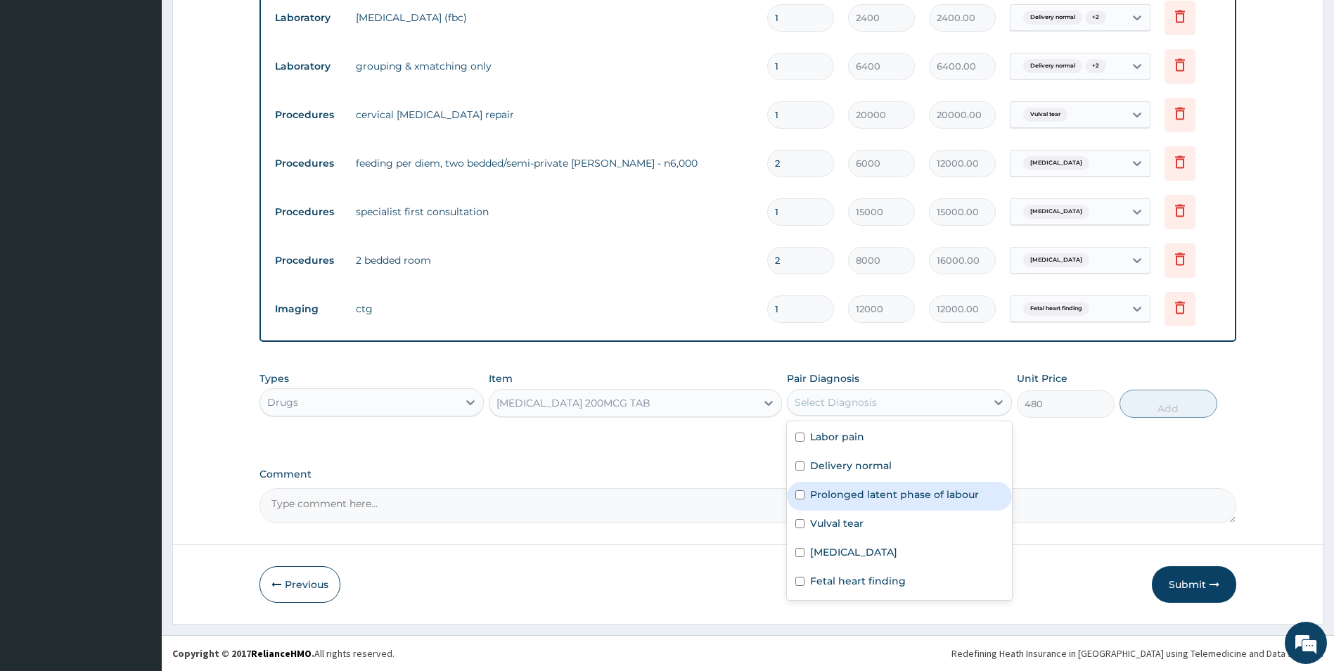
click at [804, 491] on input "checkbox" at bounding box center [799, 494] width 9 height 9
checkbox input "true"
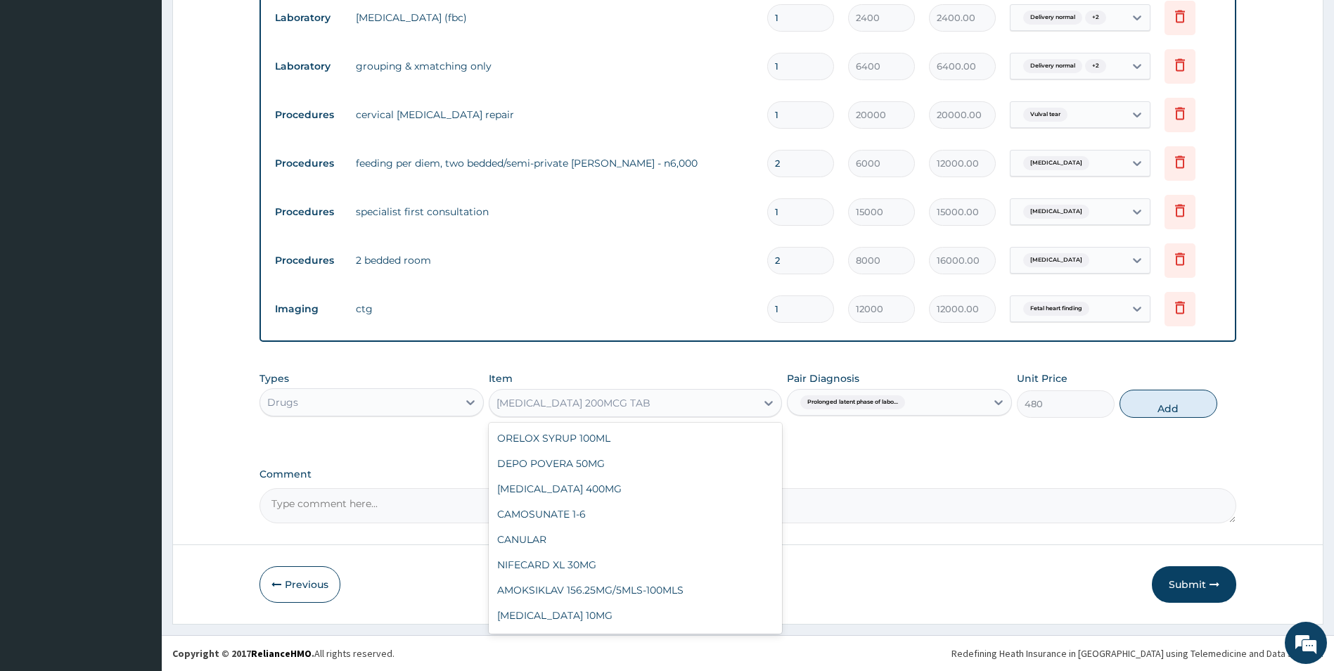
click at [689, 404] on div "[MEDICAL_DATA] 200MCG TAB" at bounding box center [622, 403] width 266 height 22
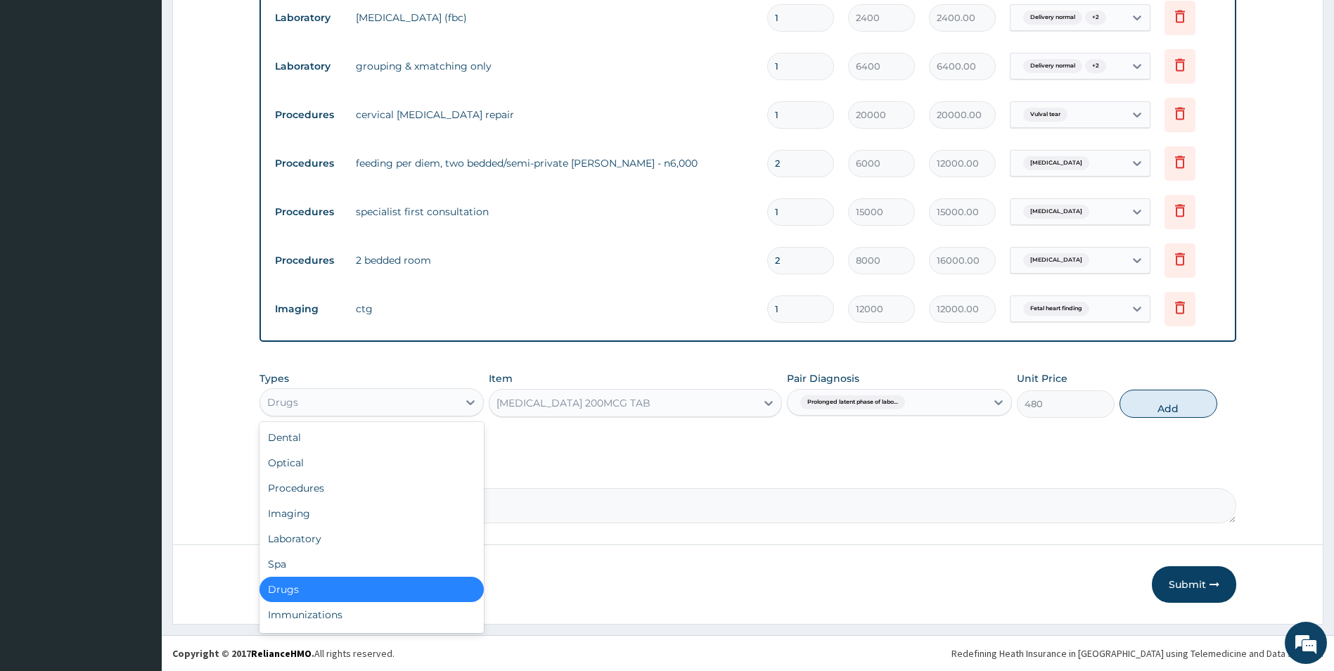
click at [429, 400] on div "Drugs" at bounding box center [359, 402] width 198 height 22
click at [310, 491] on div "Procedures" at bounding box center [371, 487] width 225 height 25
type input "0"
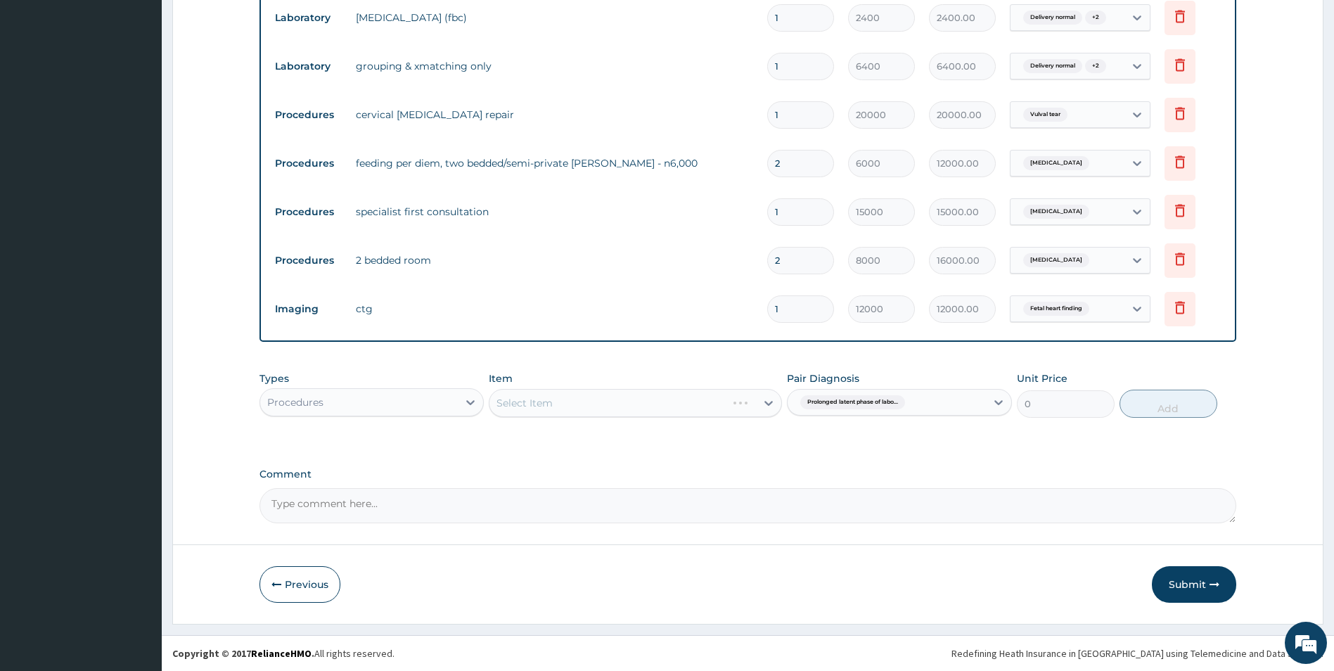
click at [427, 390] on div "Procedures" at bounding box center [371, 402] width 225 height 28
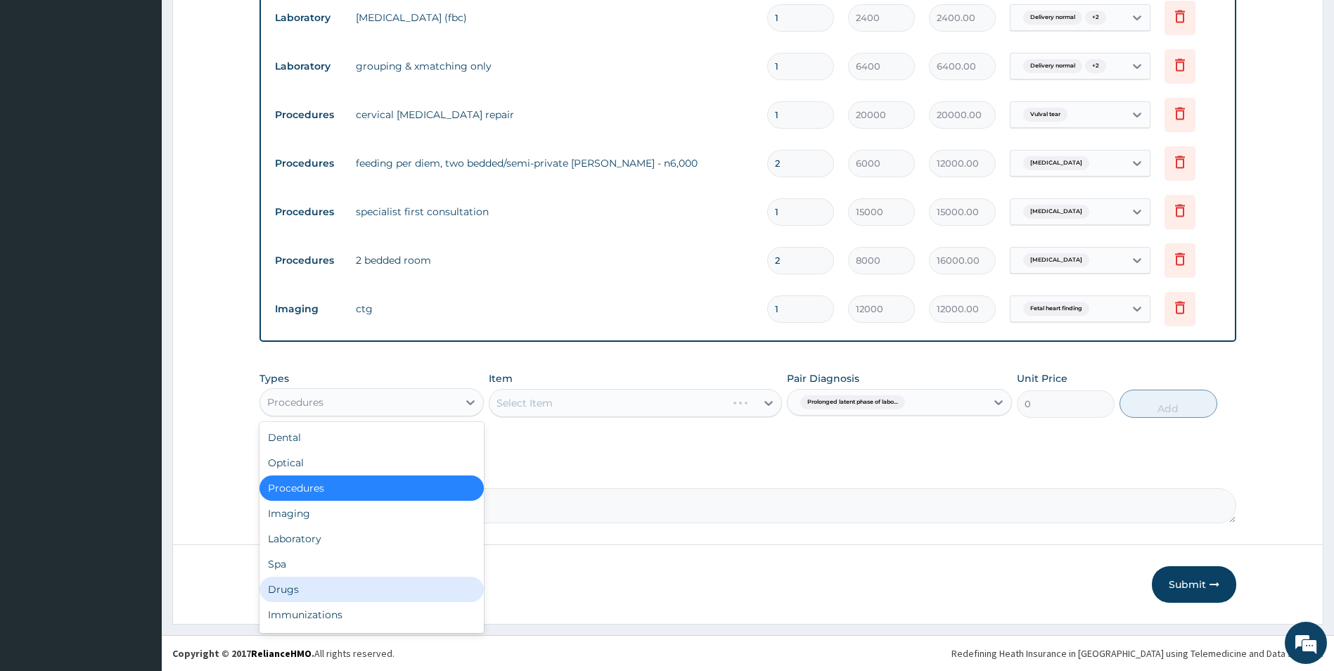
click at [294, 587] on div "Drugs" at bounding box center [371, 589] width 225 height 25
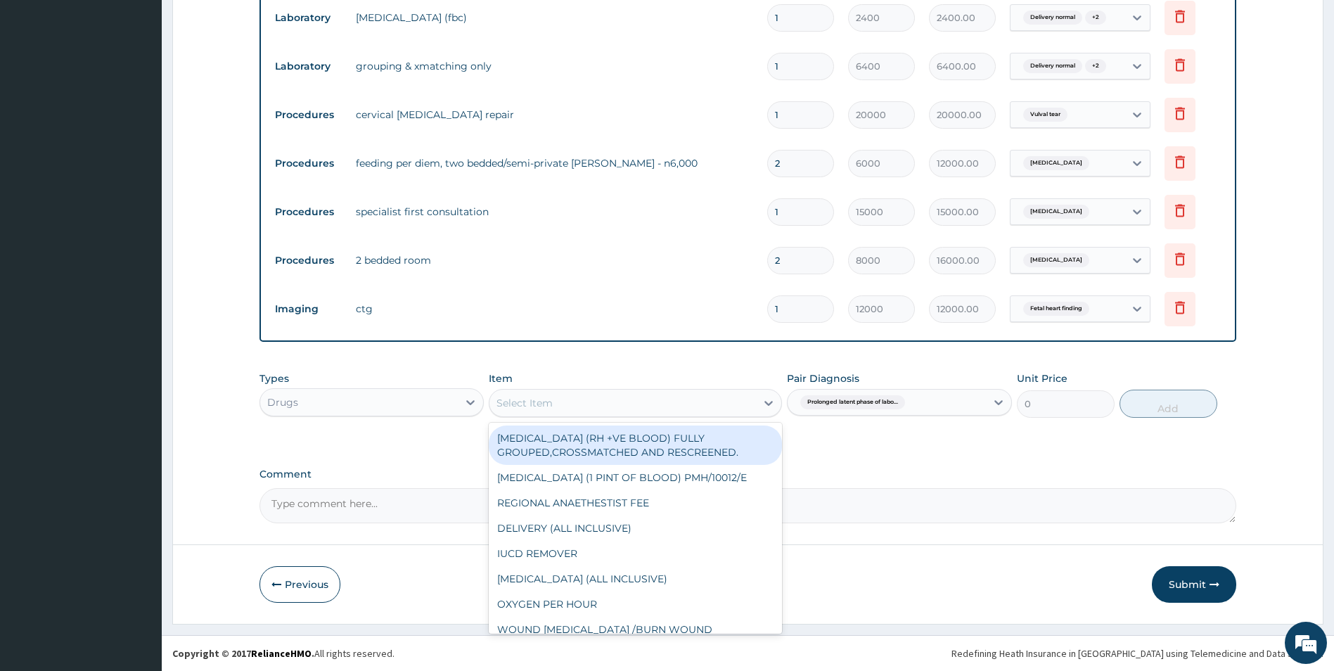
click at [589, 406] on div "Select Item" at bounding box center [622, 403] width 266 height 22
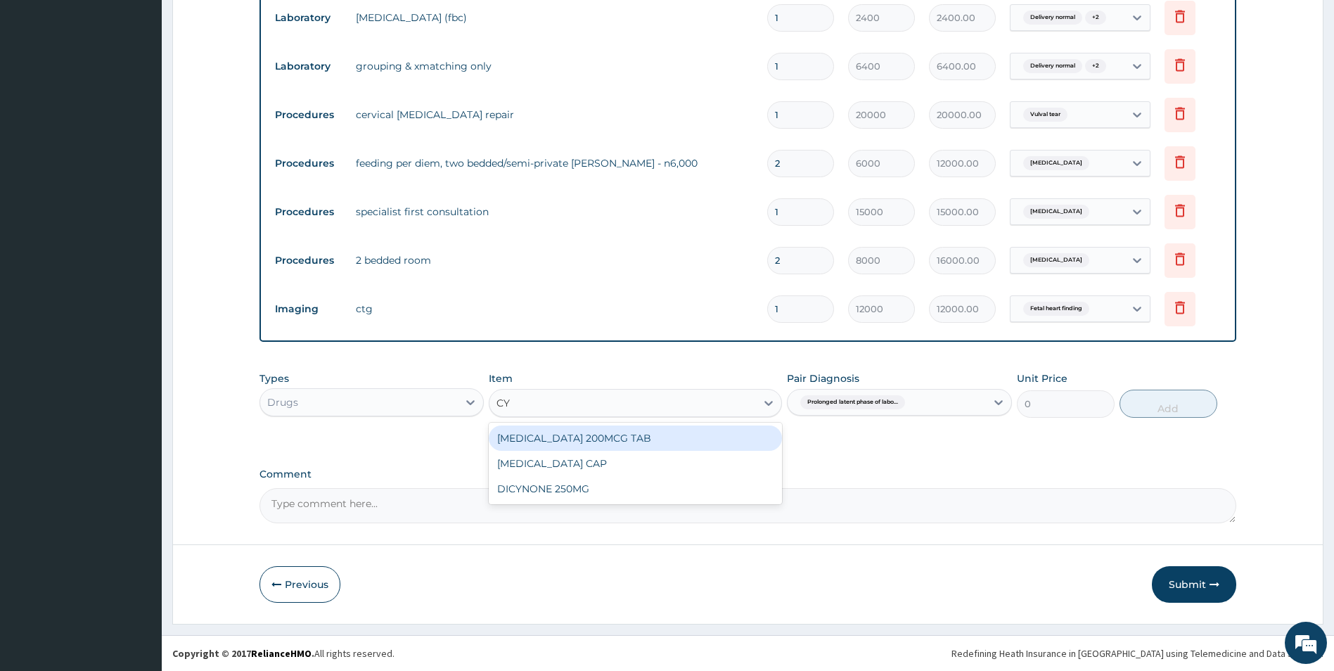
type input "CYT"
click at [558, 432] on div "CYTOTEC 200MCG TAB" at bounding box center [635, 437] width 293 height 25
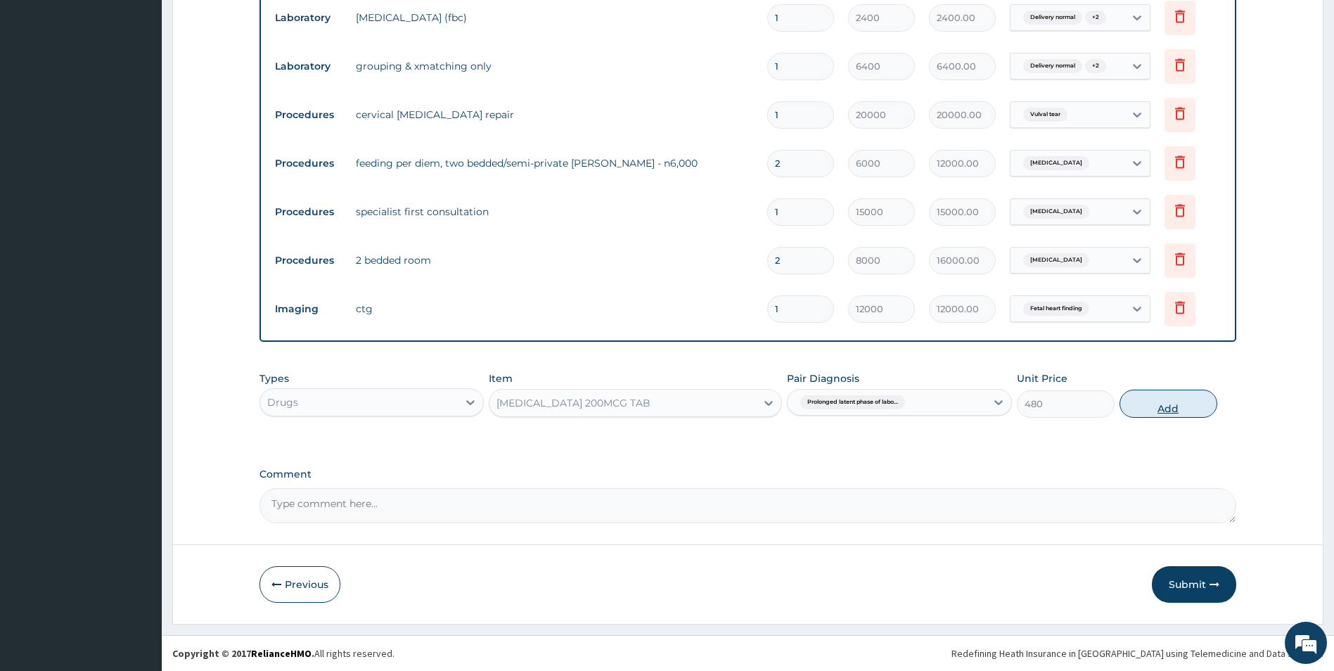
click at [1169, 406] on button "Add" at bounding box center [1168, 404] width 98 height 28
type input "0"
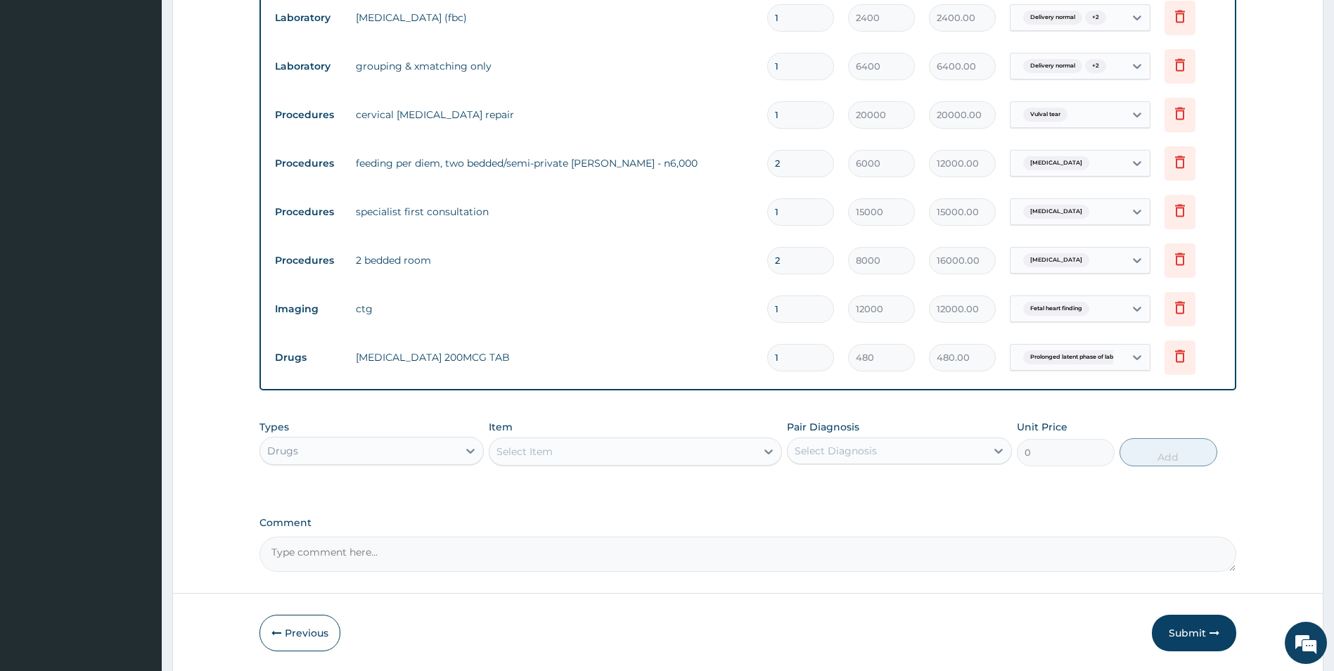
type input "0.00"
type input "3"
type input "1440.00"
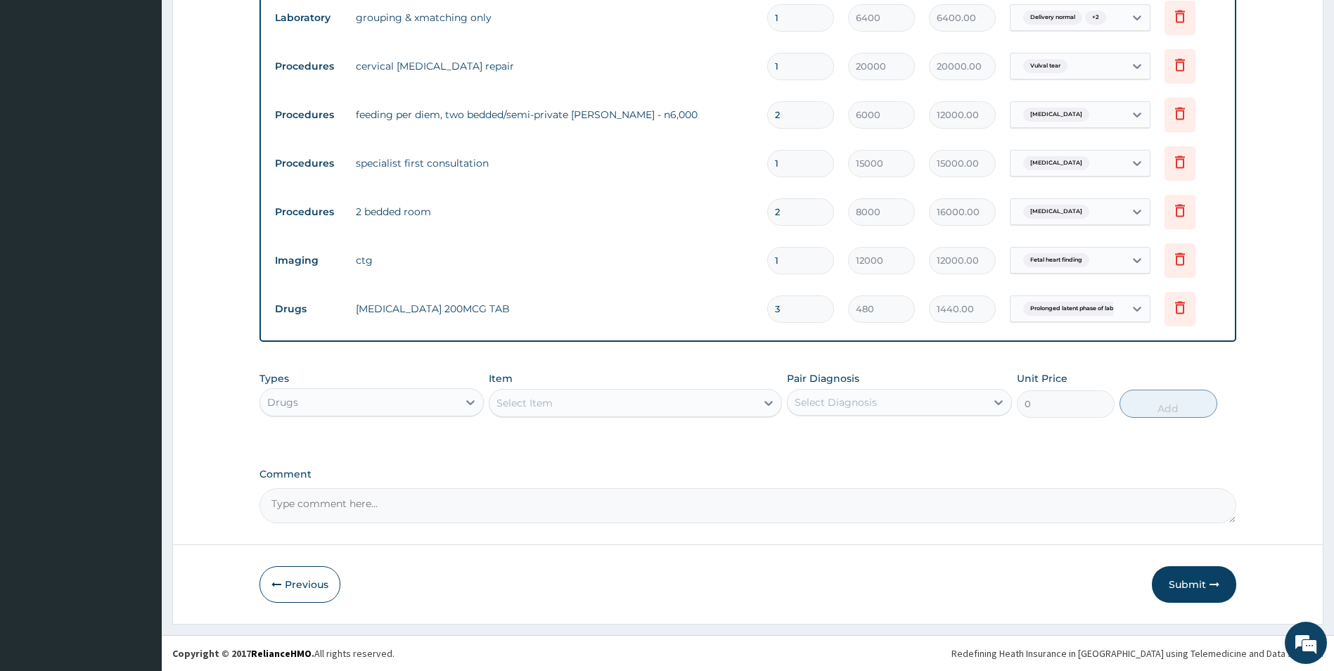
type input "3"
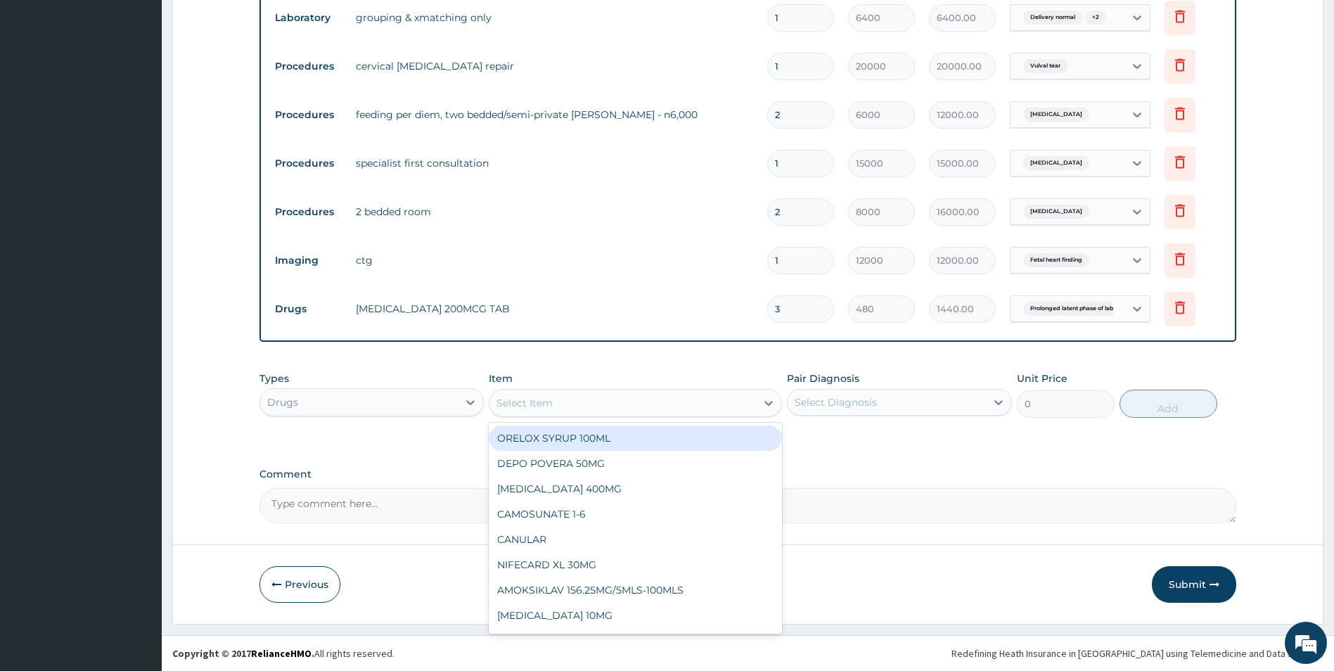
click at [565, 396] on div "Select Item" at bounding box center [622, 403] width 266 height 22
type input "DEX"
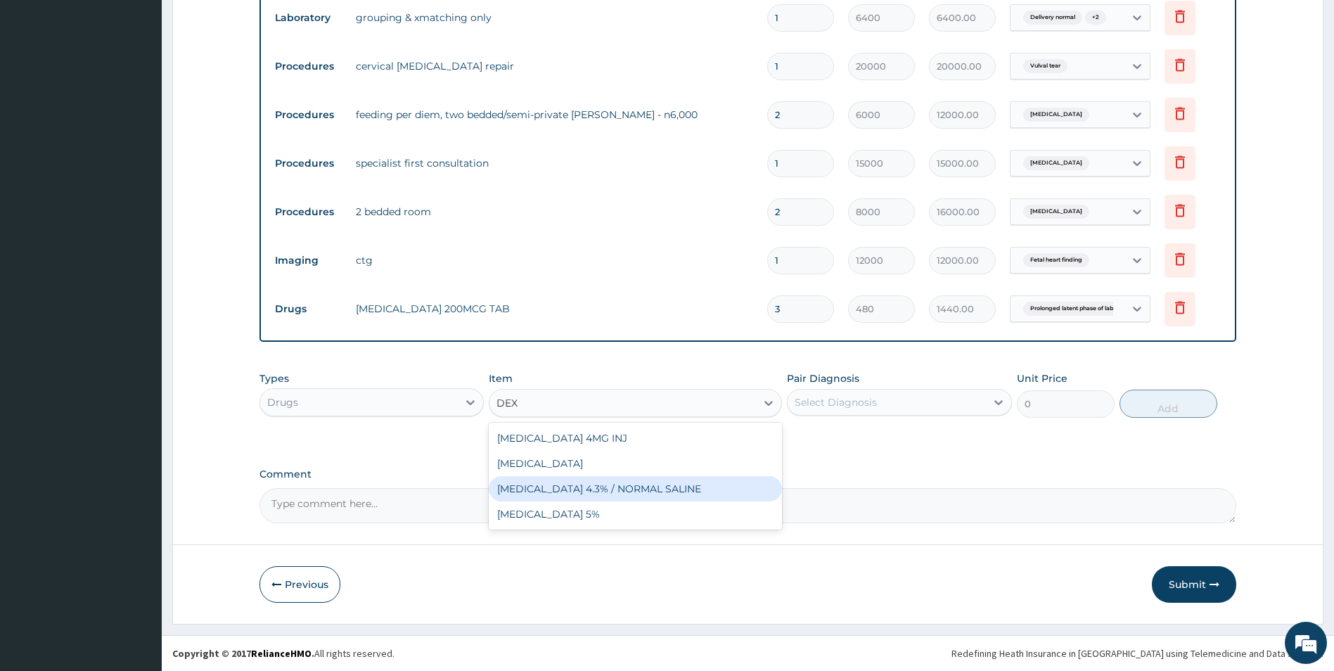
click at [593, 484] on div "[MEDICAL_DATA] 4.3% / NORMAL SALINE" at bounding box center [635, 488] width 293 height 25
type input "1600"
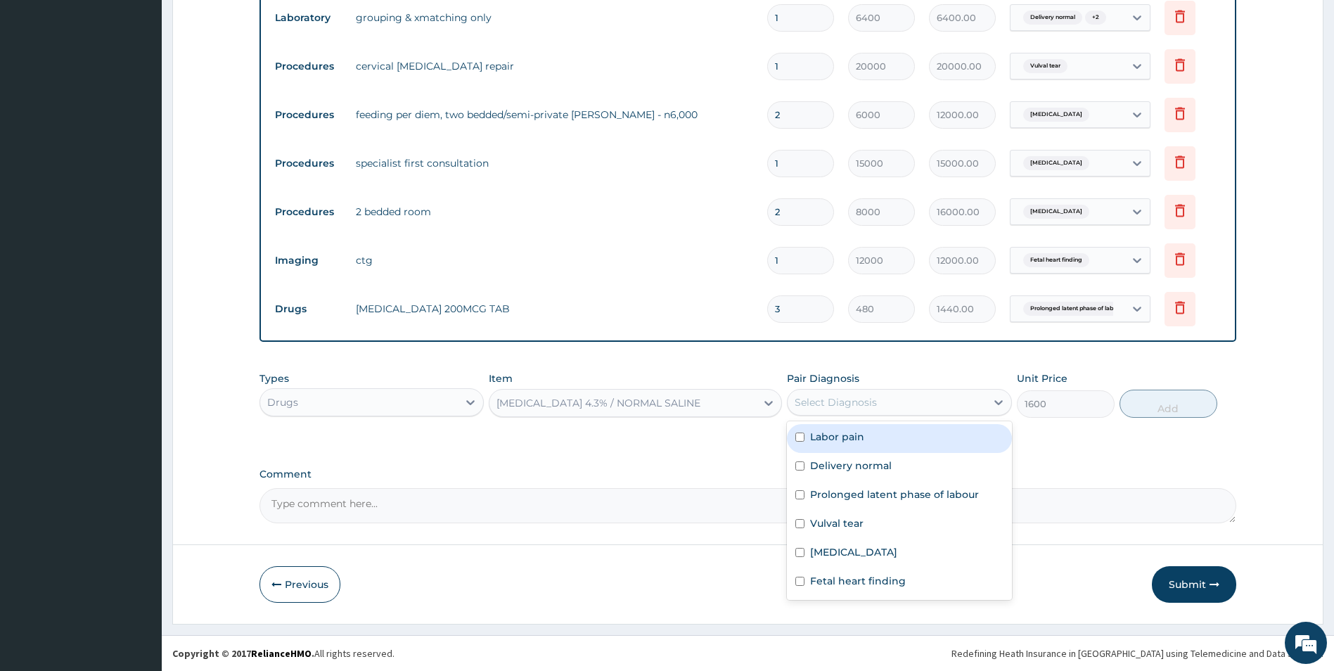
click at [802, 397] on div "Select Diagnosis" at bounding box center [836, 402] width 82 height 14
click at [797, 461] on input "checkbox" at bounding box center [799, 465] width 9 height 9
checkbox input "true"
click at [1160, 405] on button "Add" at bounding box center [1168, 404] width 98 height 28
type input "0"
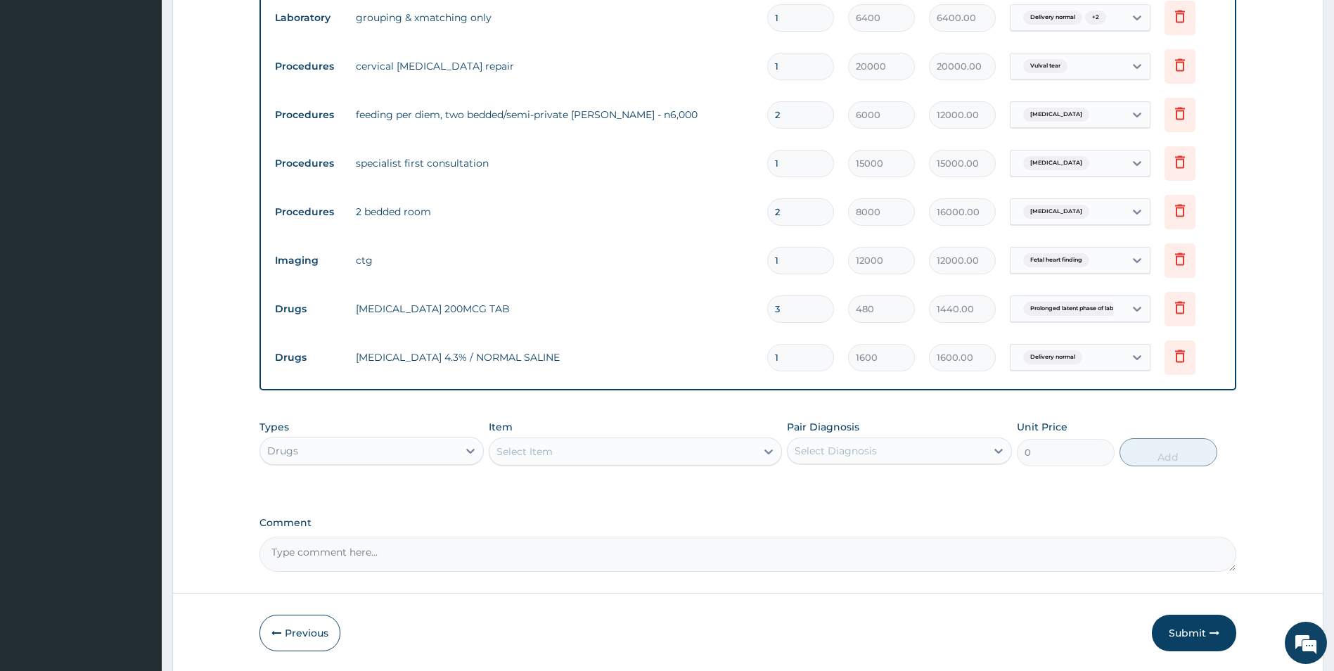
scroll to position [747, 0]
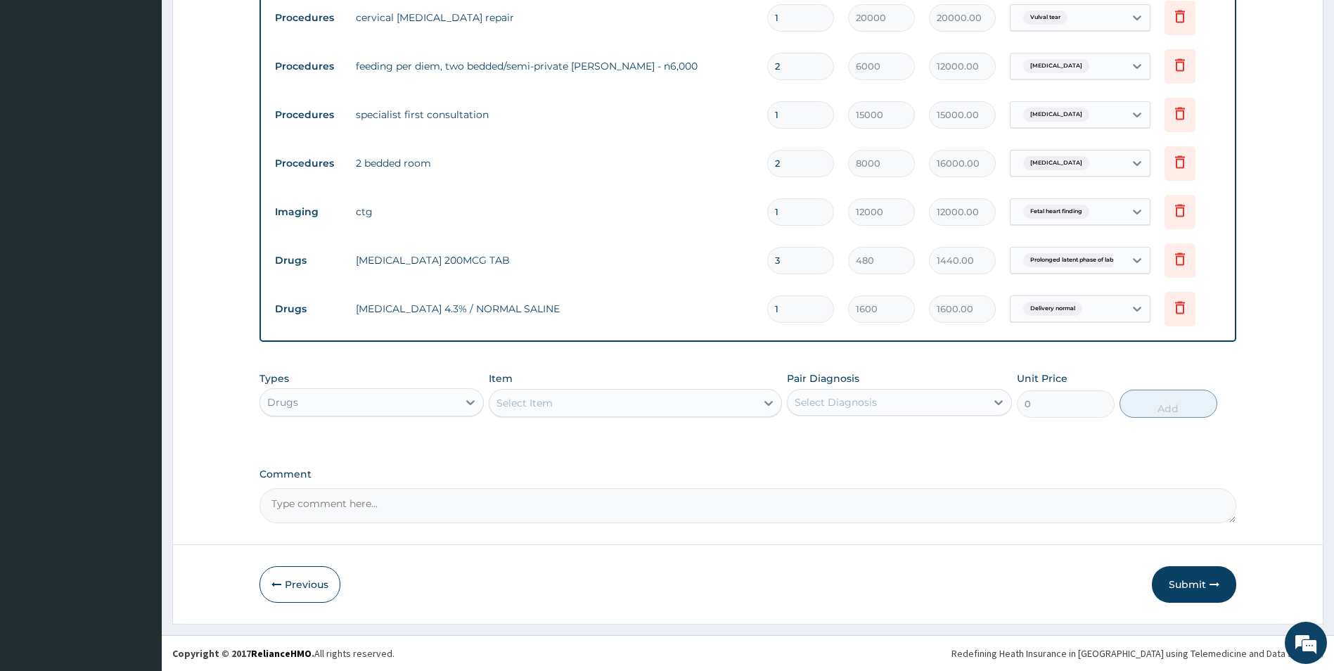
click at [546, 406] on div "Select Item" at bounding box center [524, 403] width 56 height 14
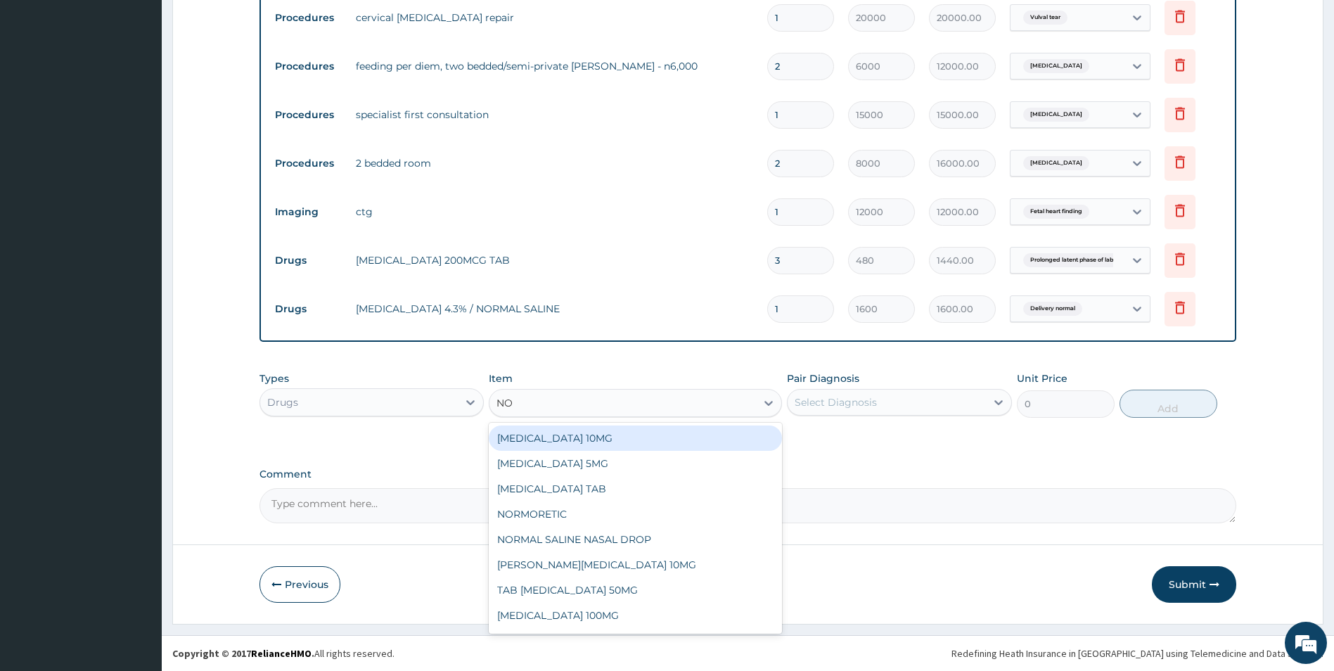
type input "NOR"
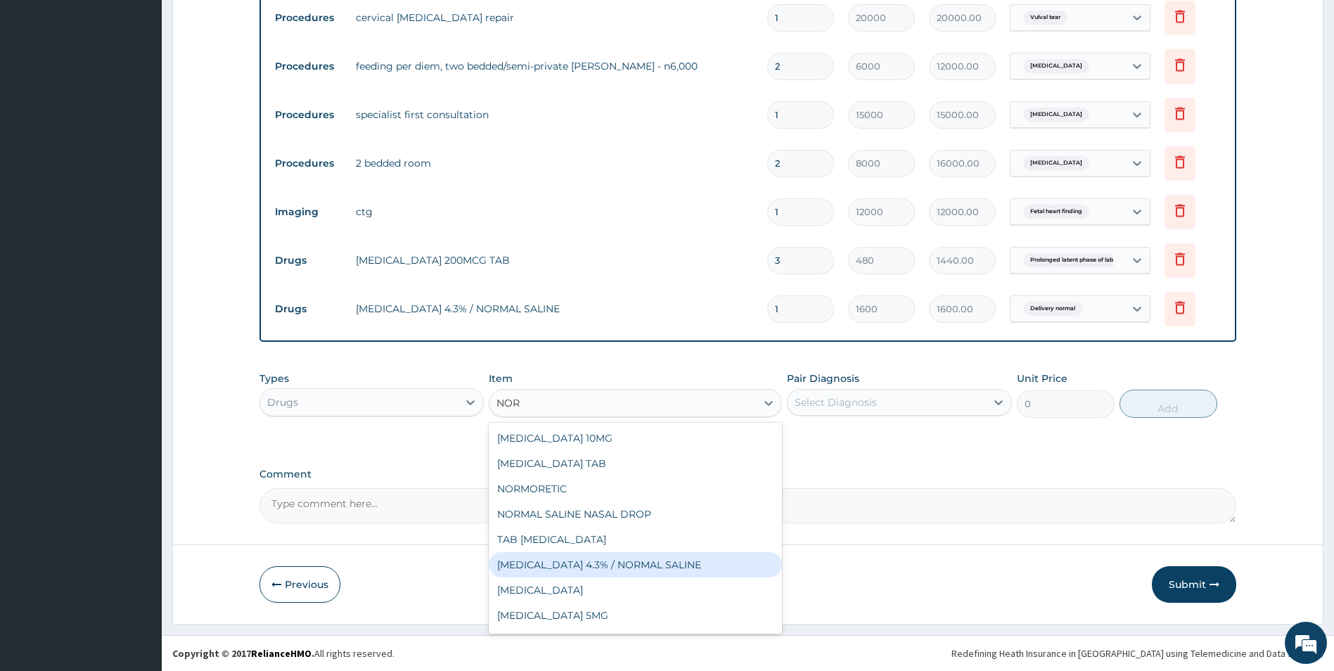
click at [619, 558] on div "[MEDICAL_DATA] 4.3% / NORMAL SALINE" at bounding box center [635, 564] width 293 height 25
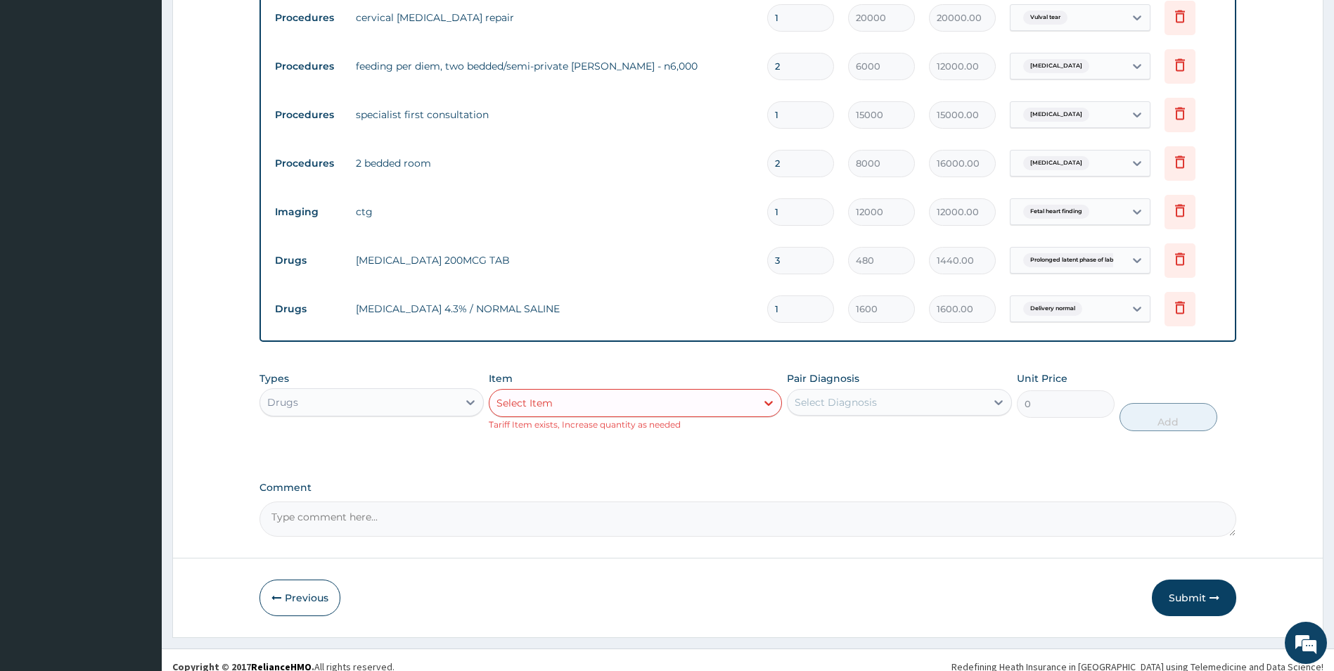
click at [579, 409] on div "Select Item" at bounding box center [622, 403] width 266 height 22
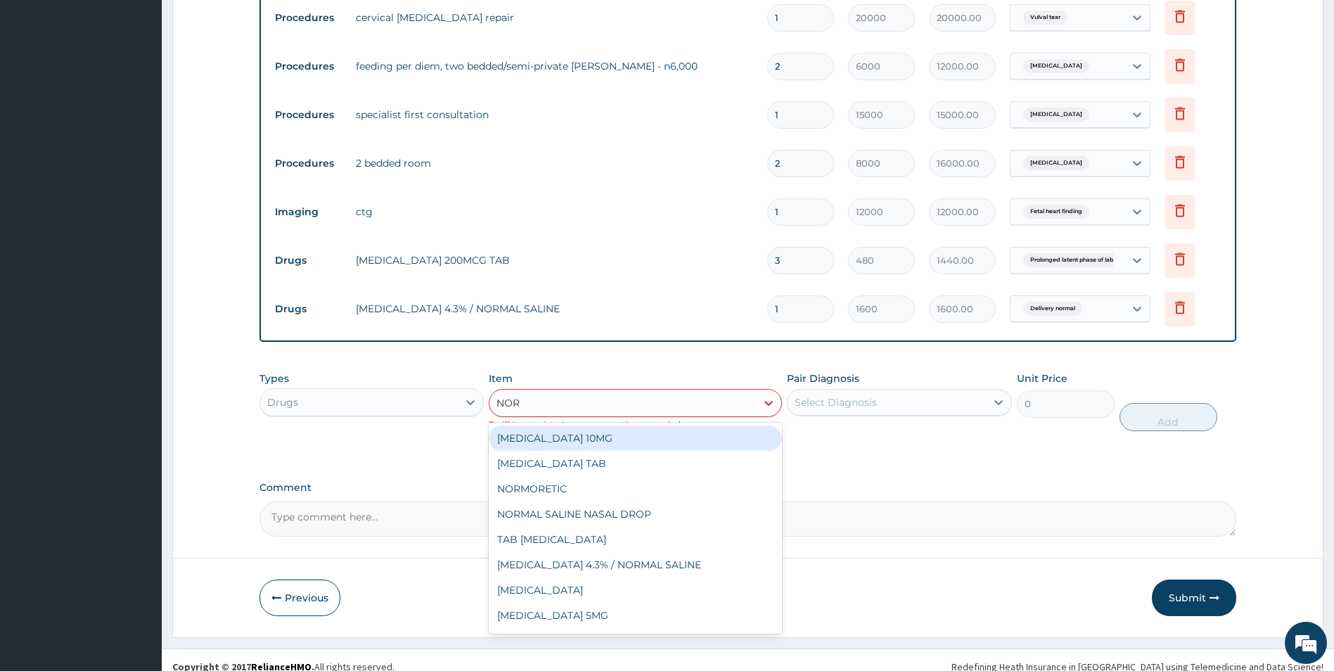
type input "NORM"
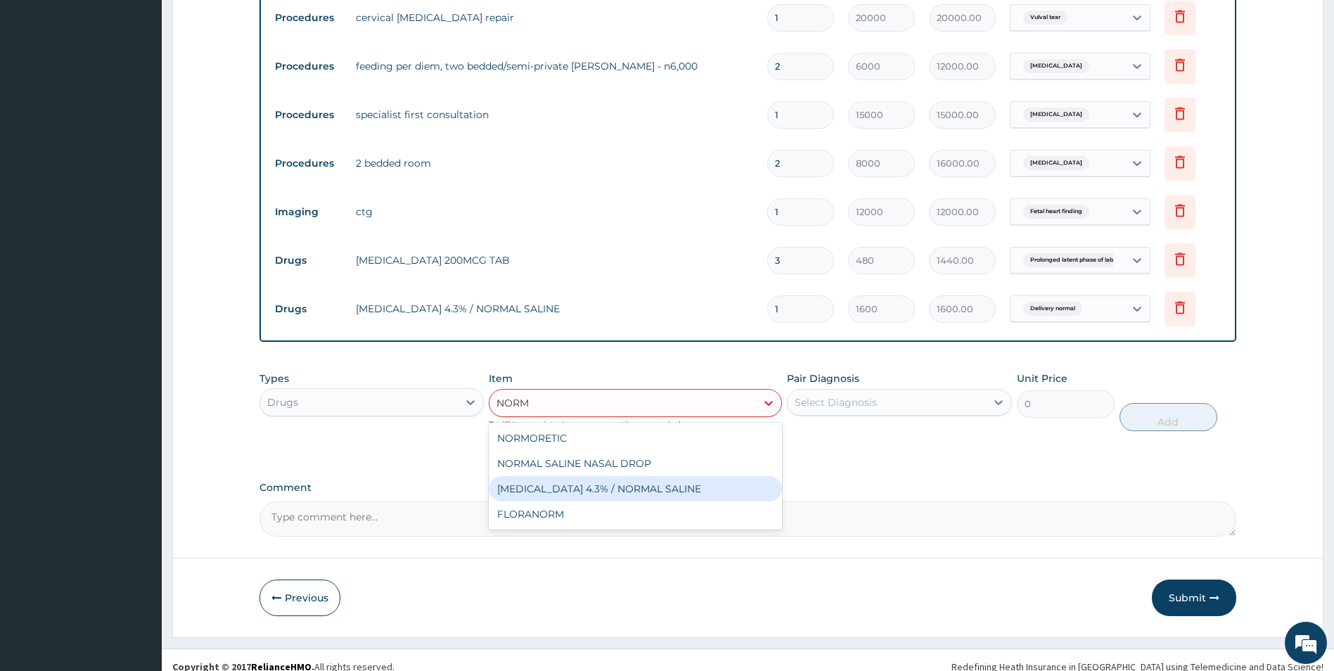
click at [588, 495] on div "[MEDICAL_DATA] 4.3% / NORMAL SALINE" at bounding box center [635, 488] width 293 height 25
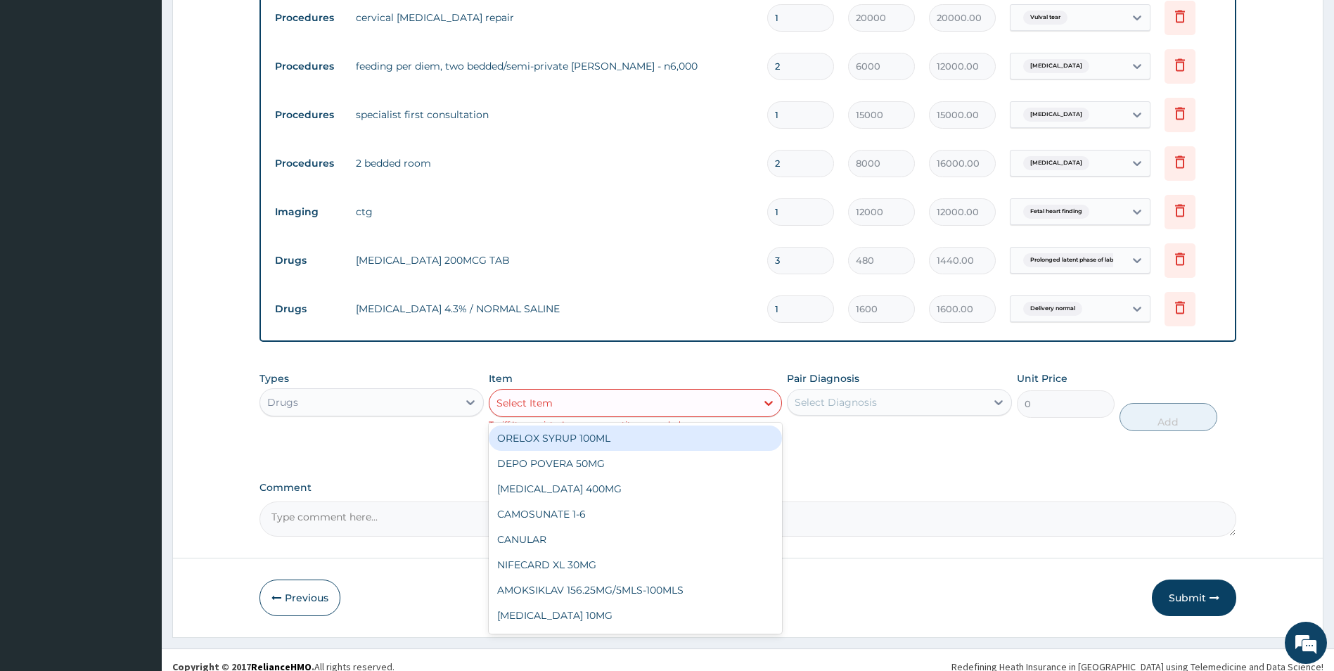
click at [550, 401] on div "Select Item" at bounding box center [524, 403] width 56 height 14
type input "N"
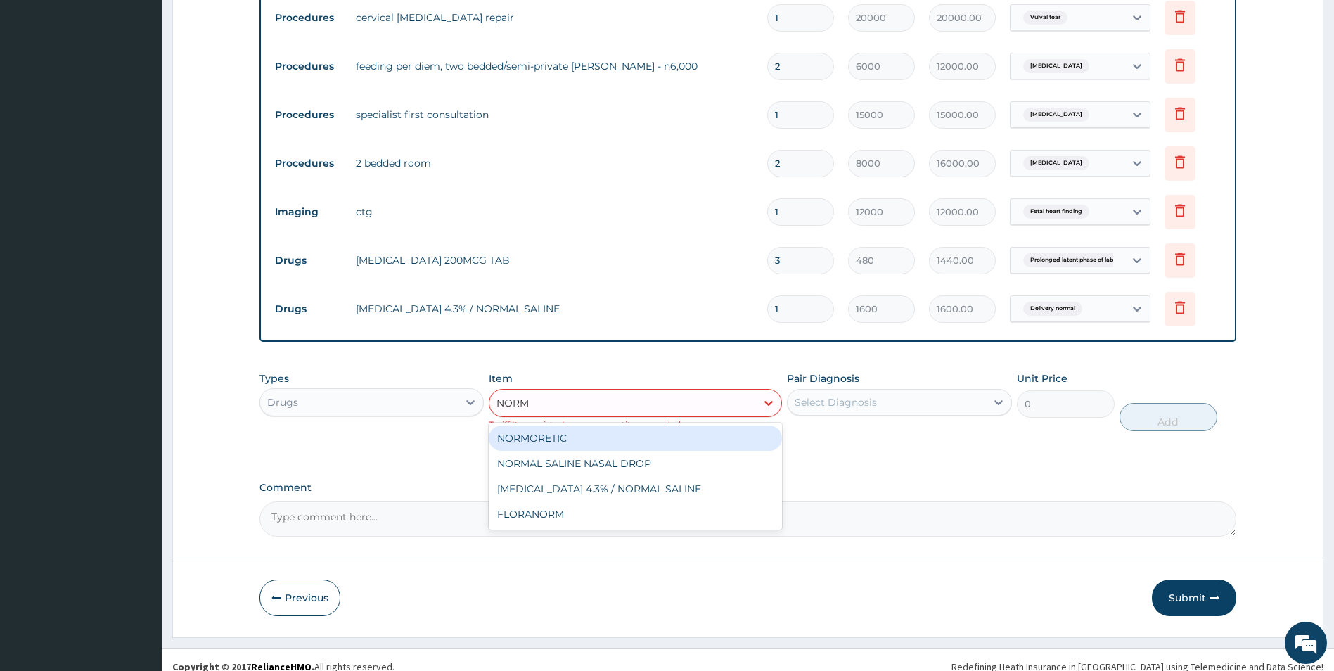
type input "NORM"
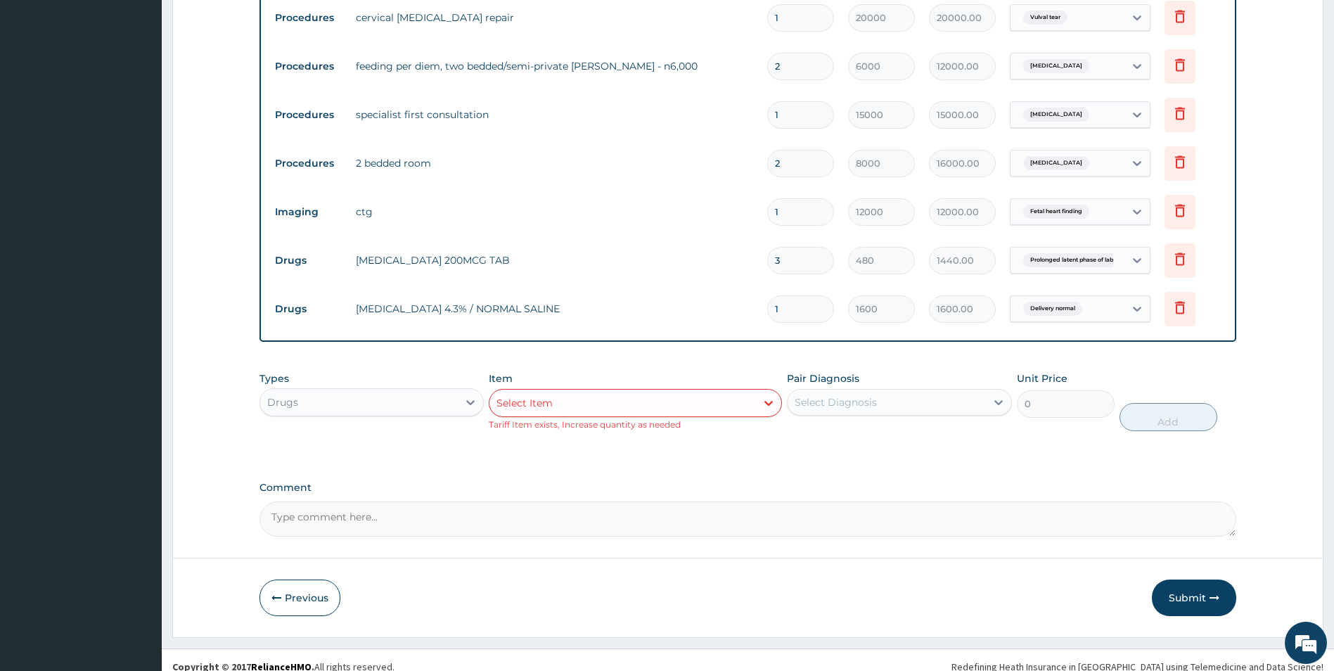
click at [792, 316] on input "1" at bounding box center [800, 308] width 67 height 27
type input "0.00"
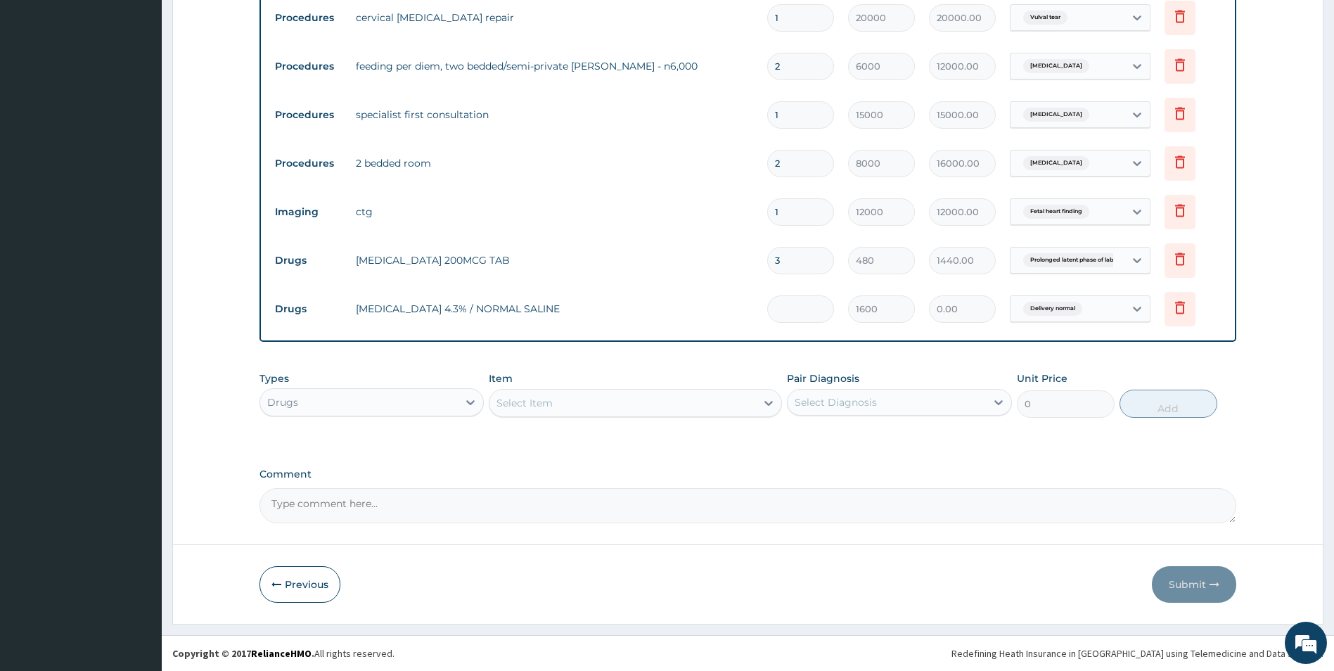
type input "2"
type input "3200.00"
type input "2"
click at [540, 400] on div "Select Item" at bounding box center [524, 403] width 56 height 14
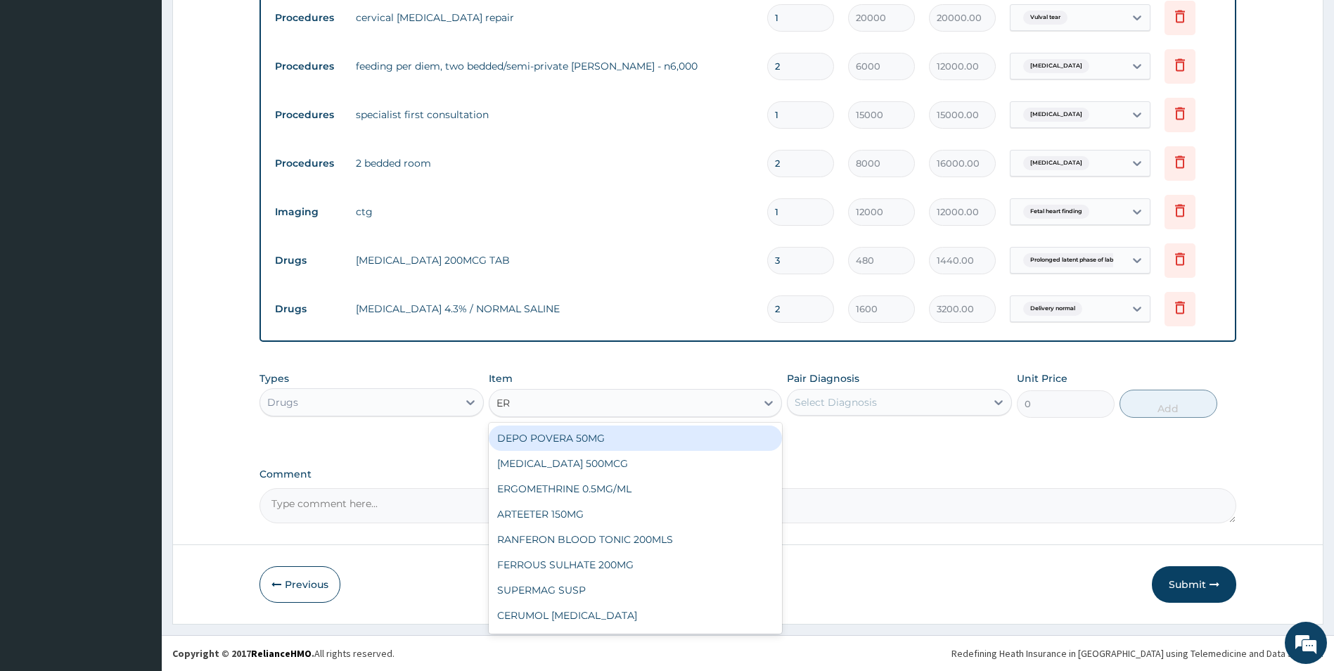
type input "ERG"
click at [541, 439] on div "ERGOMETHRINE 0.5MG/ML" at bounding box center [635, 437] width 293 height 25
type input "300"
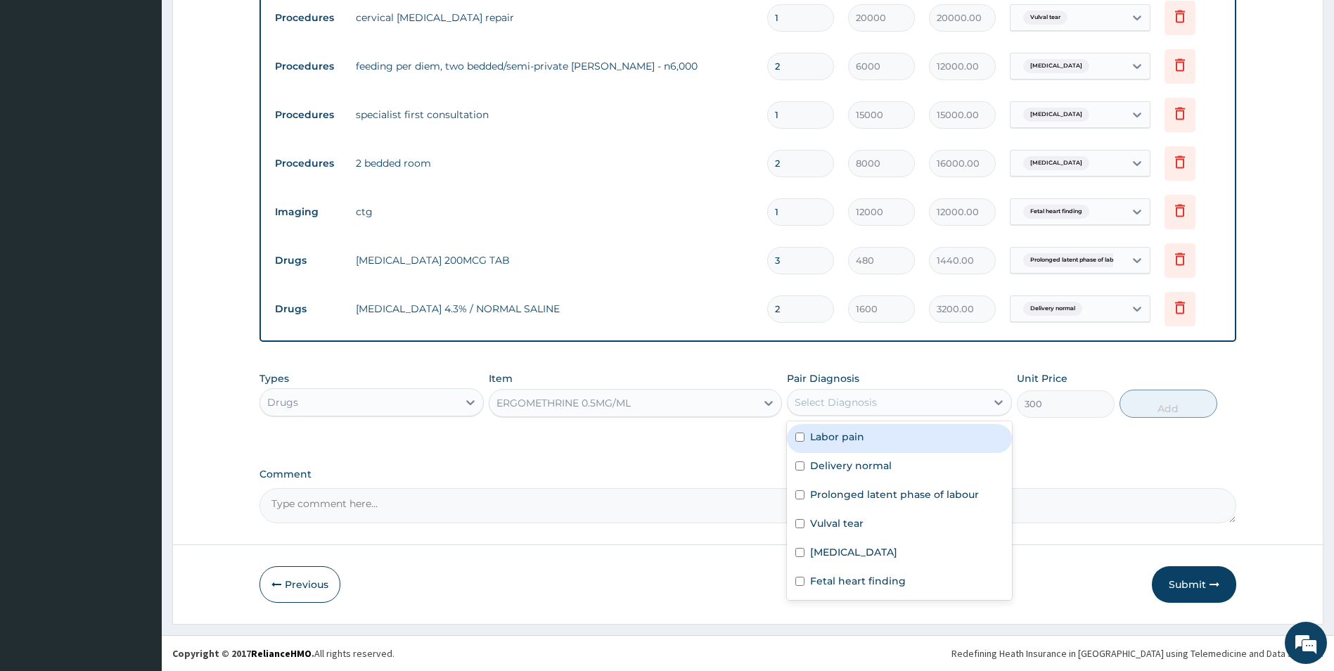
click at [809, 399] on div "Select Diagnosis" at bounding box center [836, 402] width 82 height 14
click at [801, 432] on div "Labor pain" at bounding box center [899, 438] width 225 height 29
checkbox input "true"
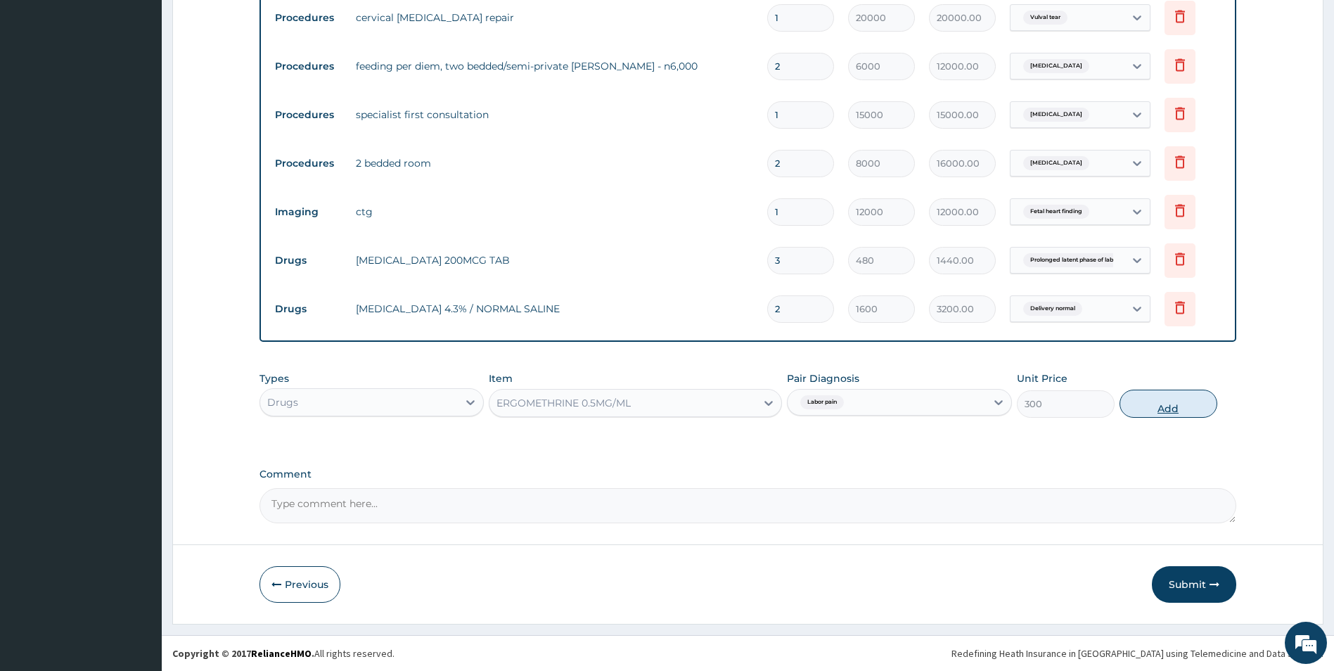
click at [1159, 399] on button "Add" at bounding box center [1168, 404] width 98 height 28
type input "0"
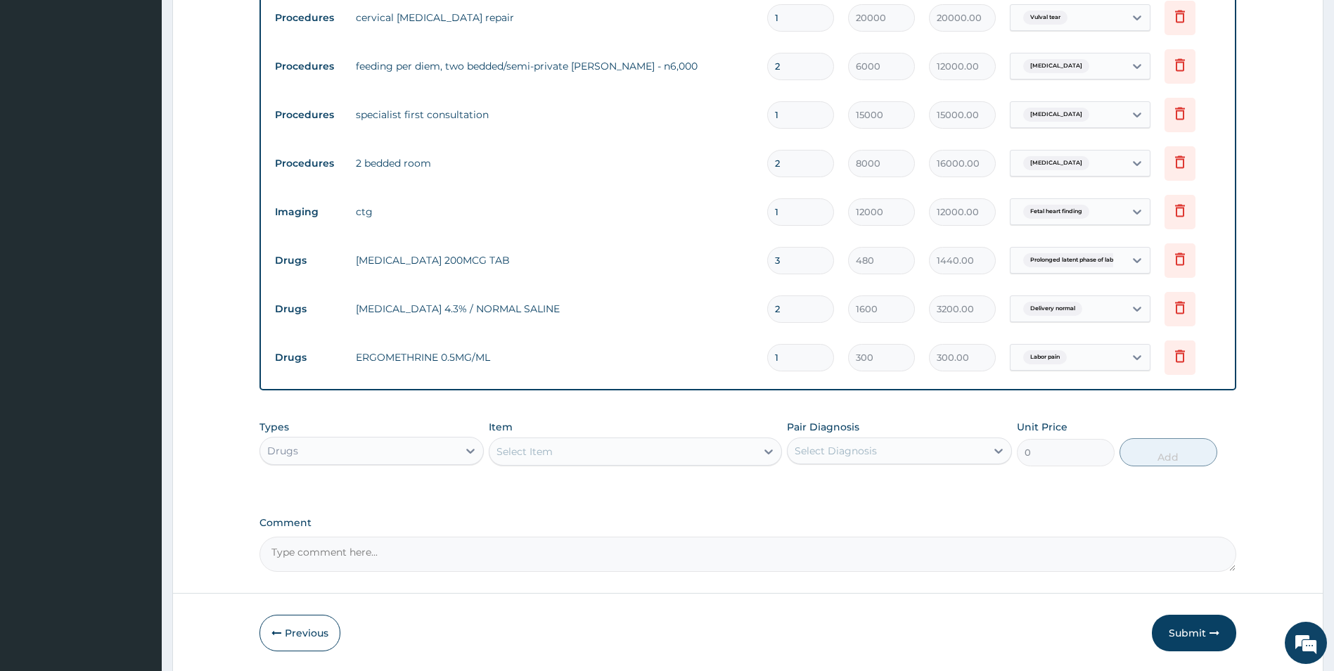
scroll to position [796, 0]
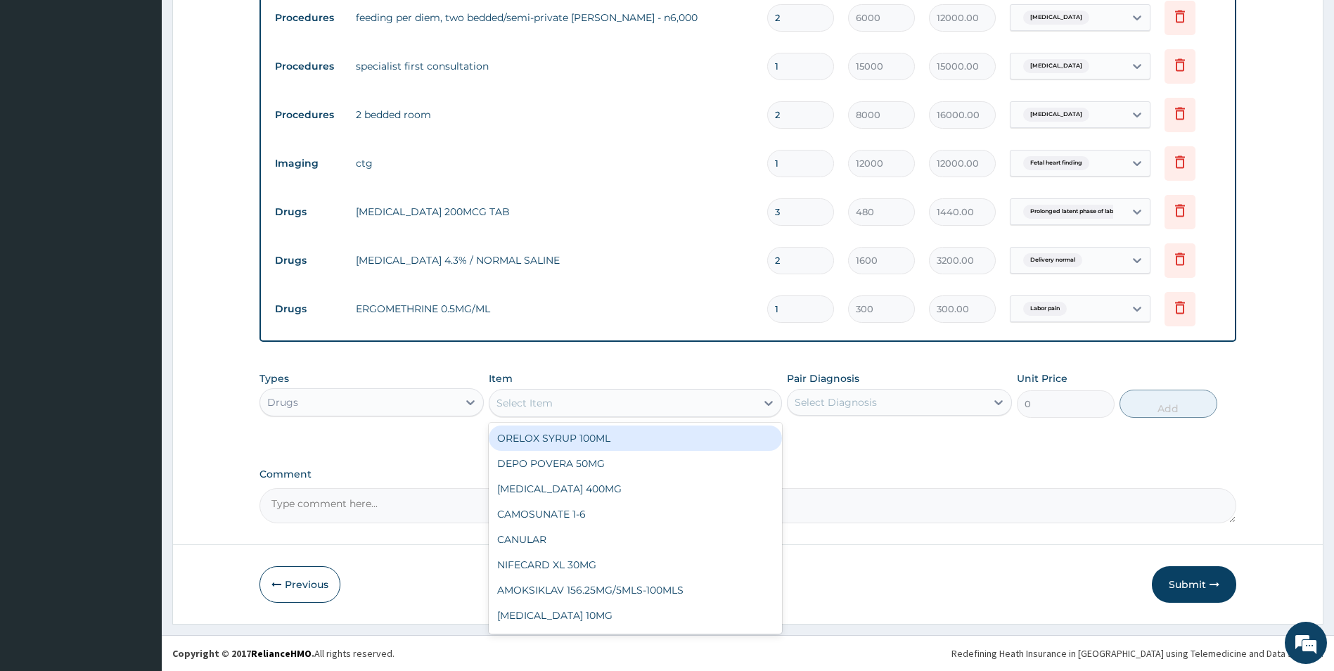
click at [569, 400] on div "Select Item" at bounding box center [622, 403] width 266 height 22
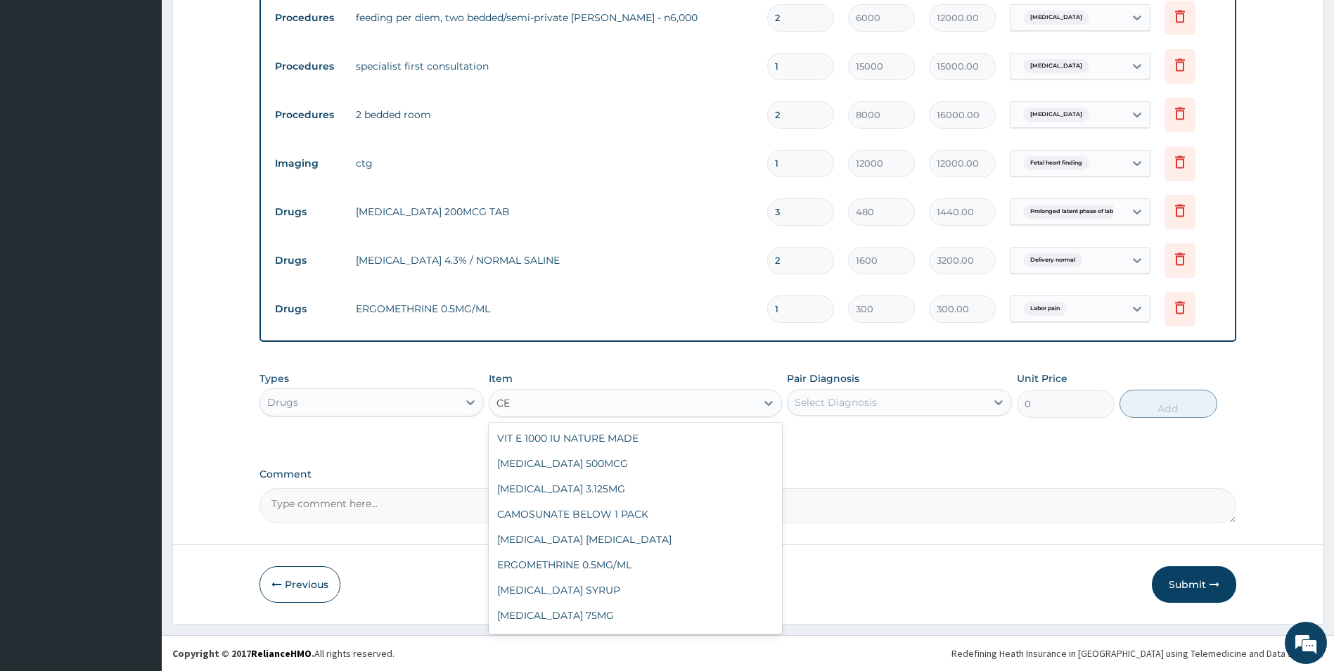
type input "CEF"
click at [587, 584] on div "CEFTRIAXONE (ROCHE)" at bounding box center [635, 589] width 293 height 25
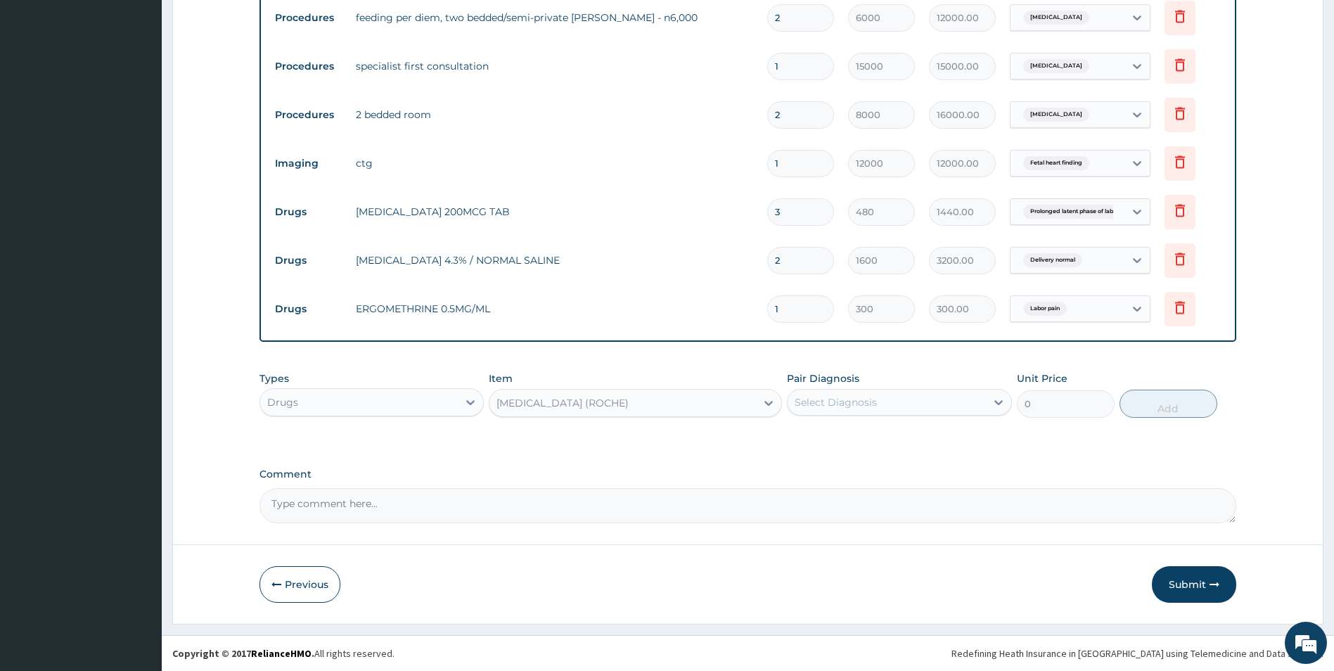
type input "6000"
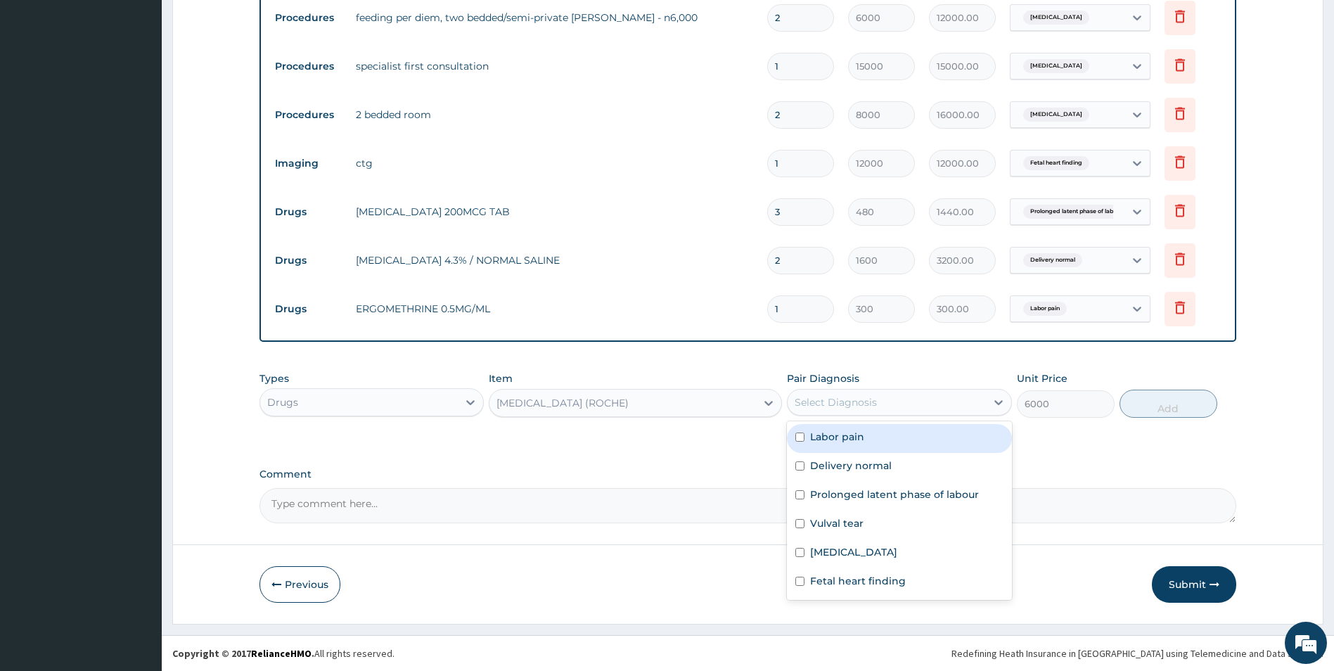
click at [809, 398] on div "Select Diagnosis" at bounding box center [836, 402] width 82 height 14
click at [802, 466] on input "checkbox" at bounding box center [799, 465] width 9 height 9
checkbox input "true"
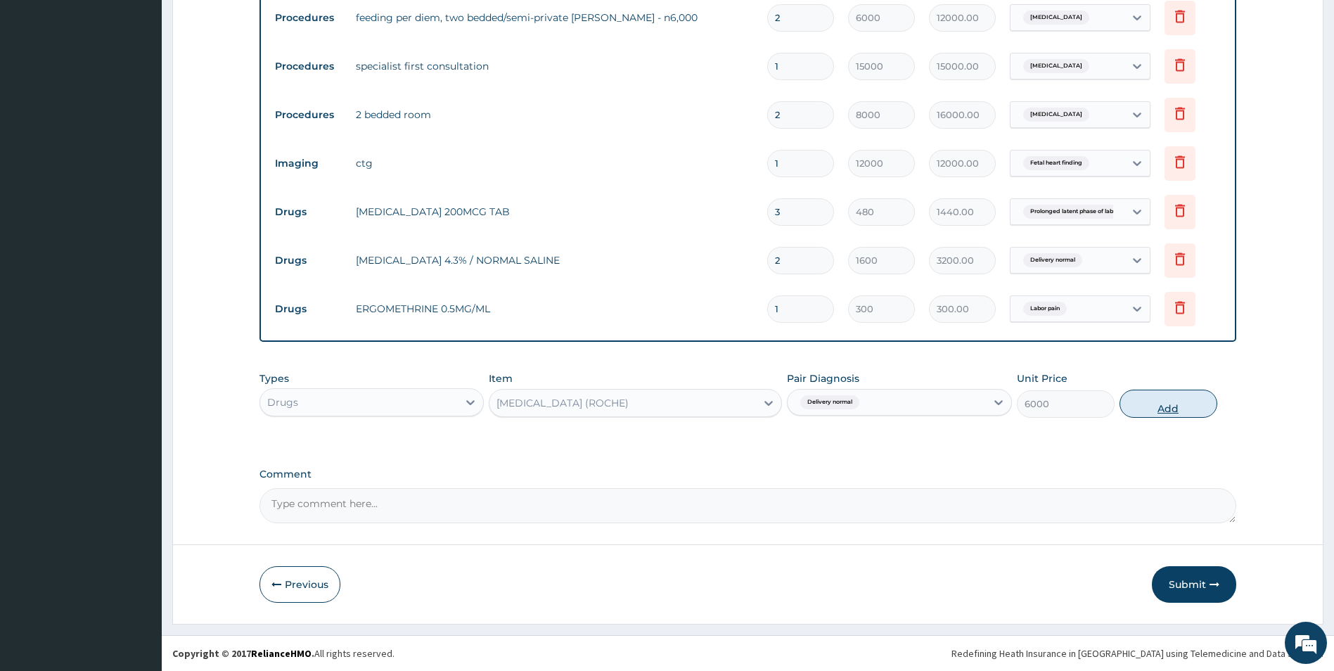
click at [1181, 404] on button "Add" at bounding box center [1168, 404] width 98 height 28
type input "0"
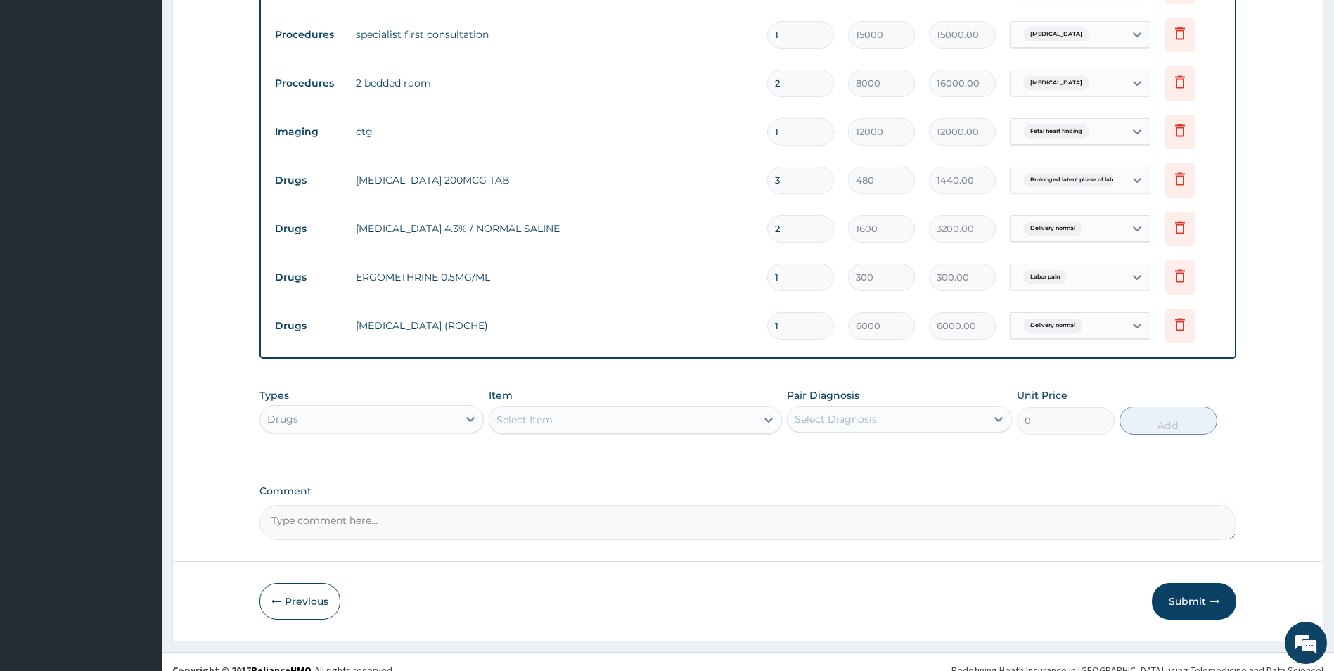
scroll to position [844, 0]
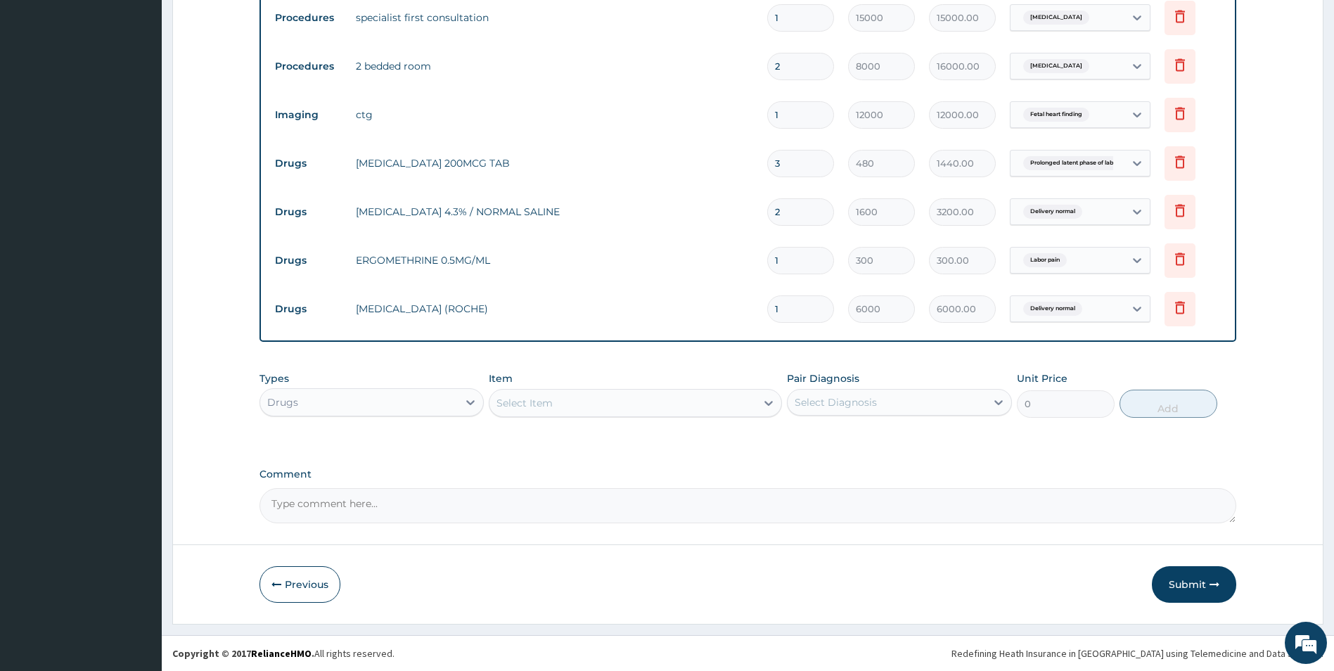
click at [534, 399] on div "Select Item" at bounding box center [524, 403] width 56 height 14
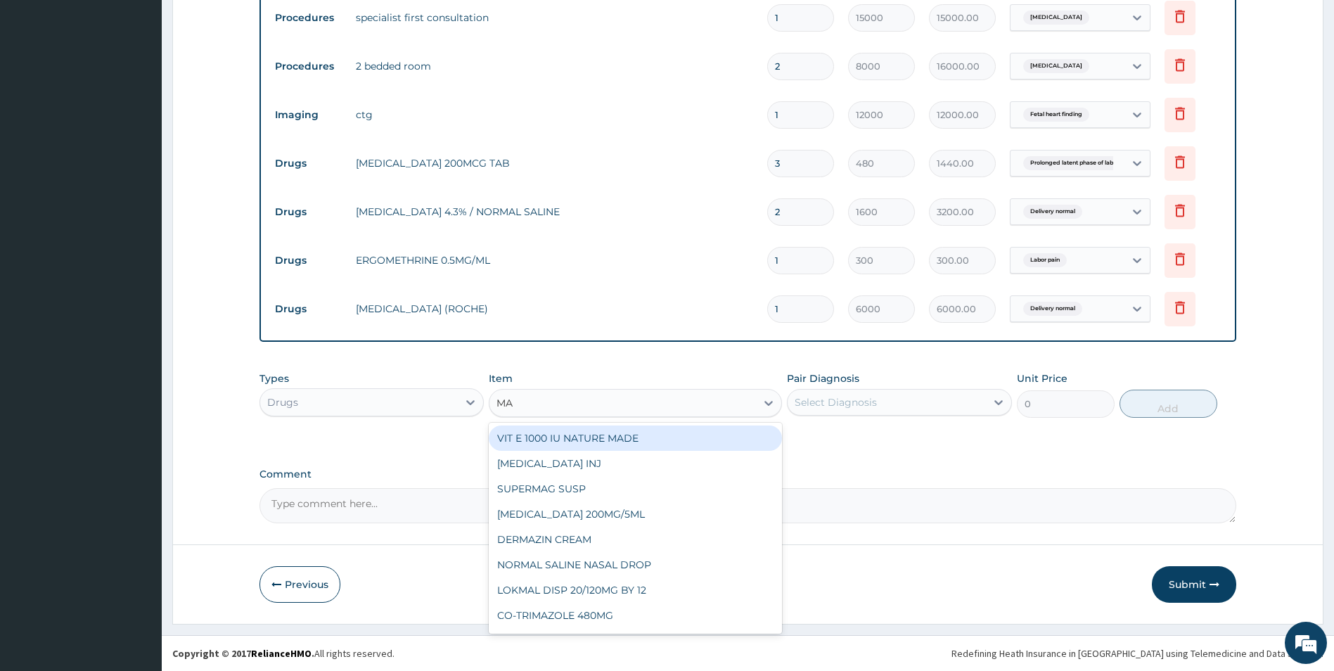
type input "MAX"
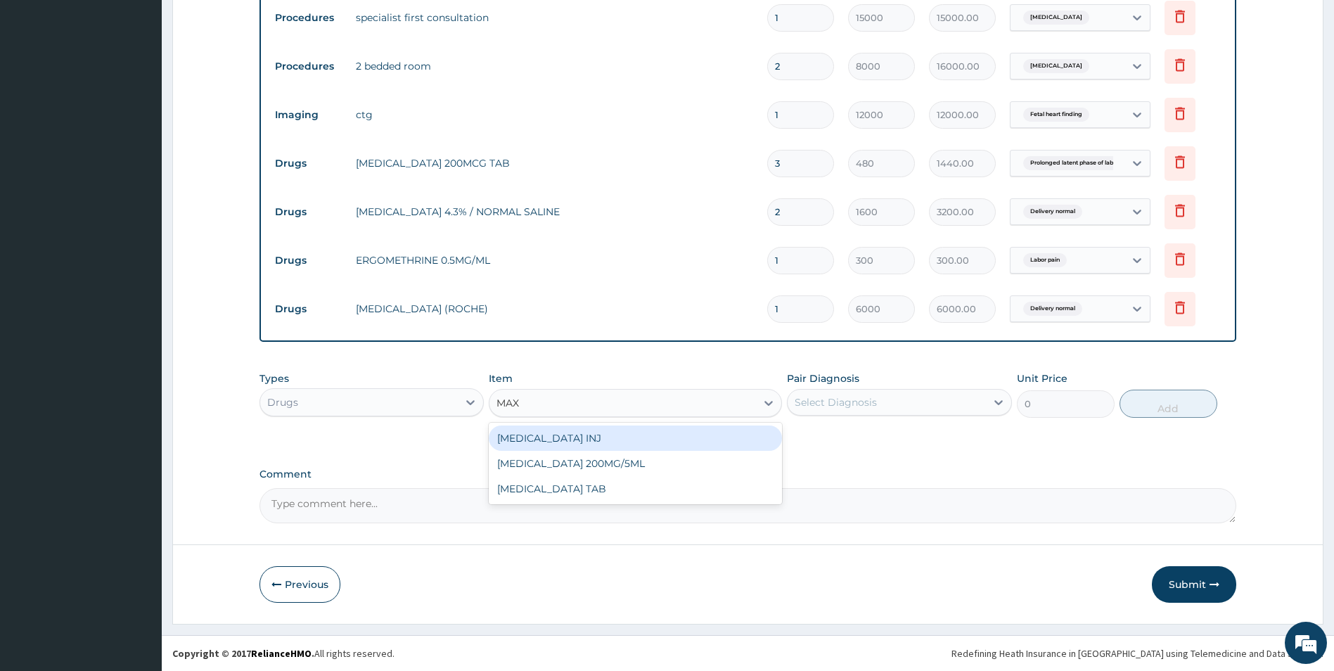
click at [535, 434] on div "[MEDICAL_DATA] INJ" at bounding box center [635, 437] width 293 height 25
type input "400"
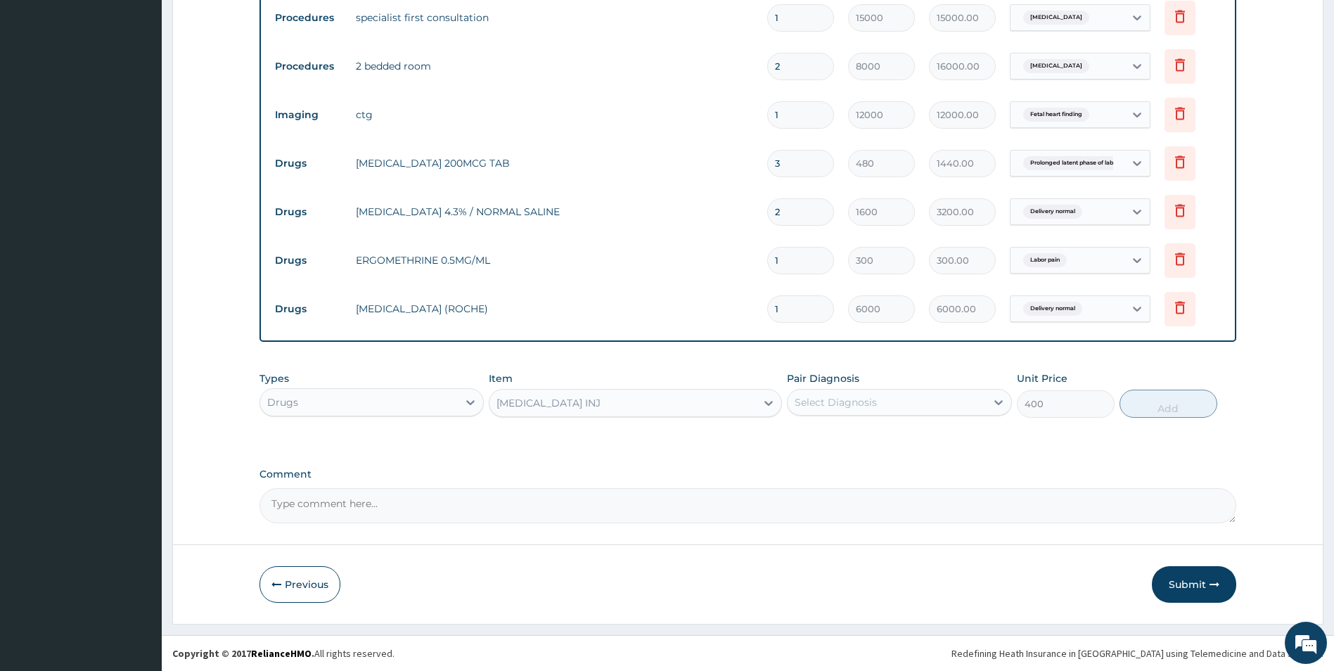
click at [818, 402] on div "Select Diagnosis" at bounding box center [836, 402] width 82 height 14
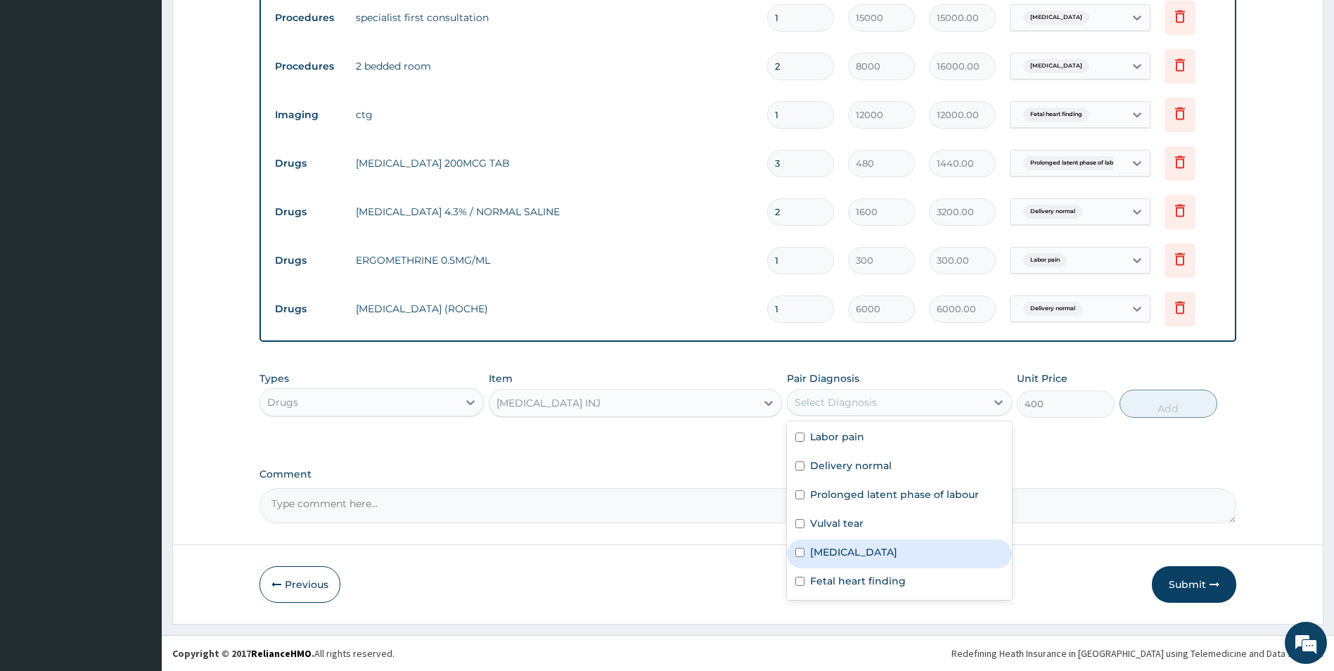
click at [799, 553] on input "checkbox" at bounding box center [799, 552] width 9 height 9
checkbox input "true"
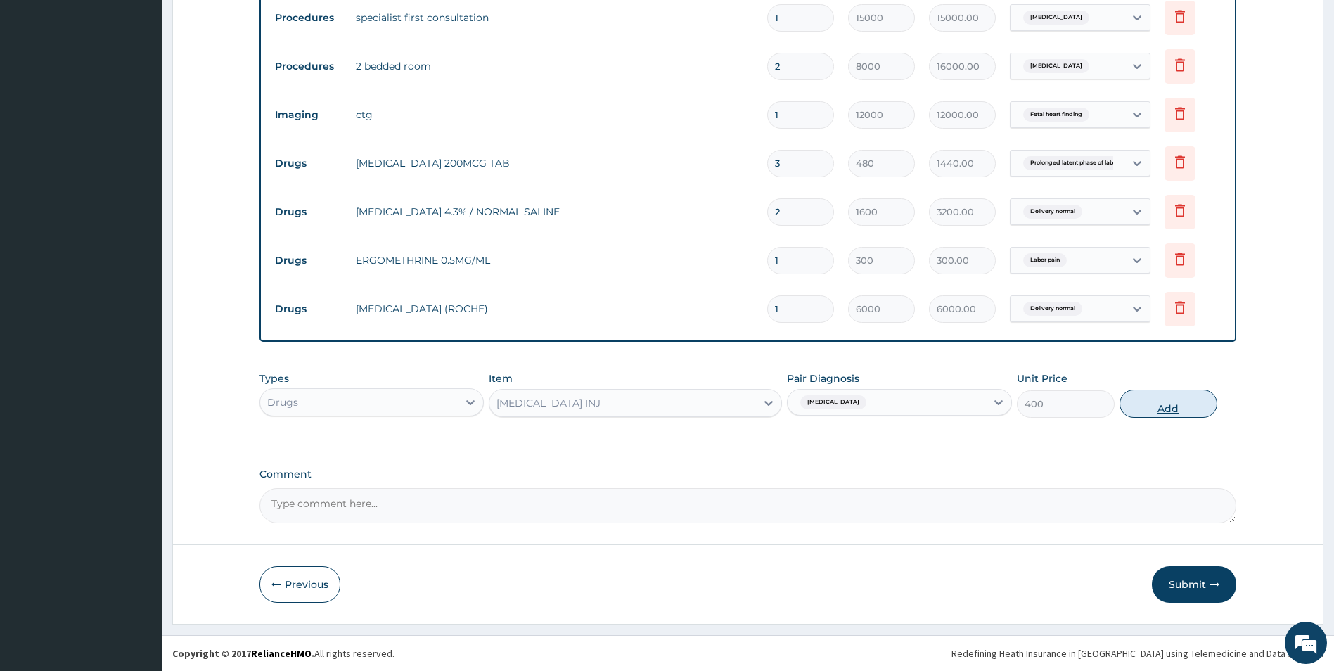
click at [1159, 404] on button "Add" at bounding box center [1168, 404] width 98 height 28
type input "0"
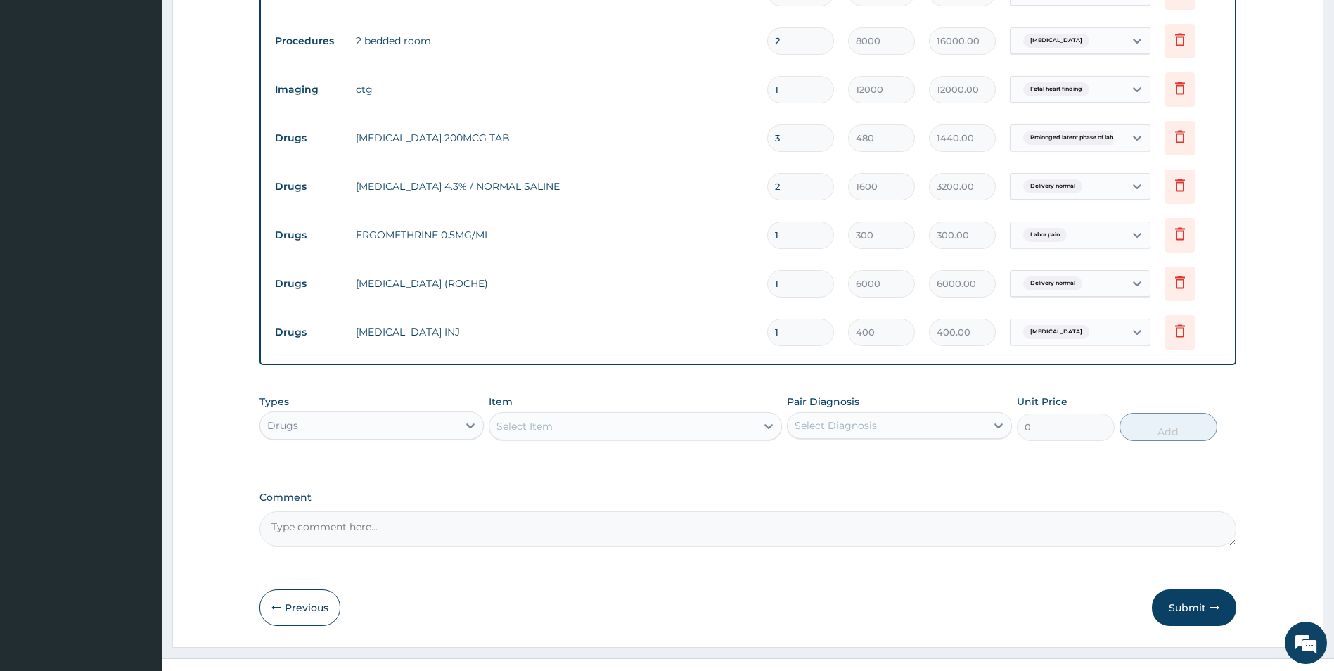
scroll to position [893, 0]
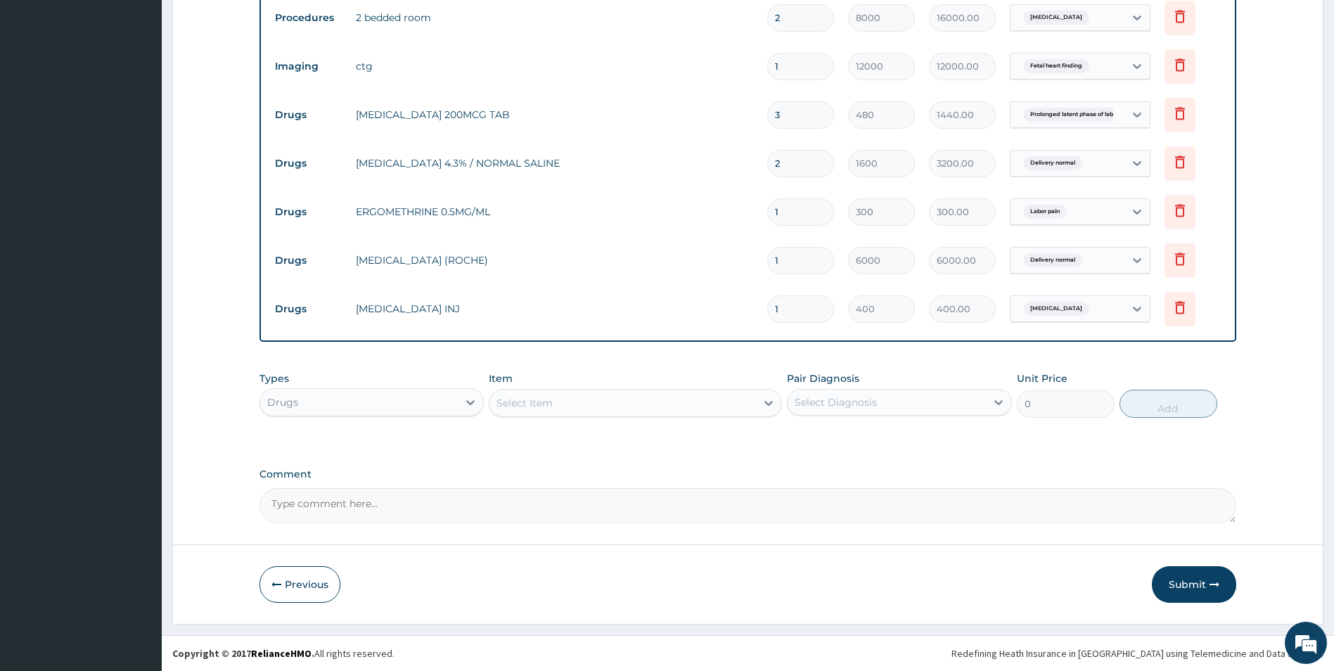
click at [561, 408] on div "Select Item" at bounding box center [622, 403] width 266 height 22
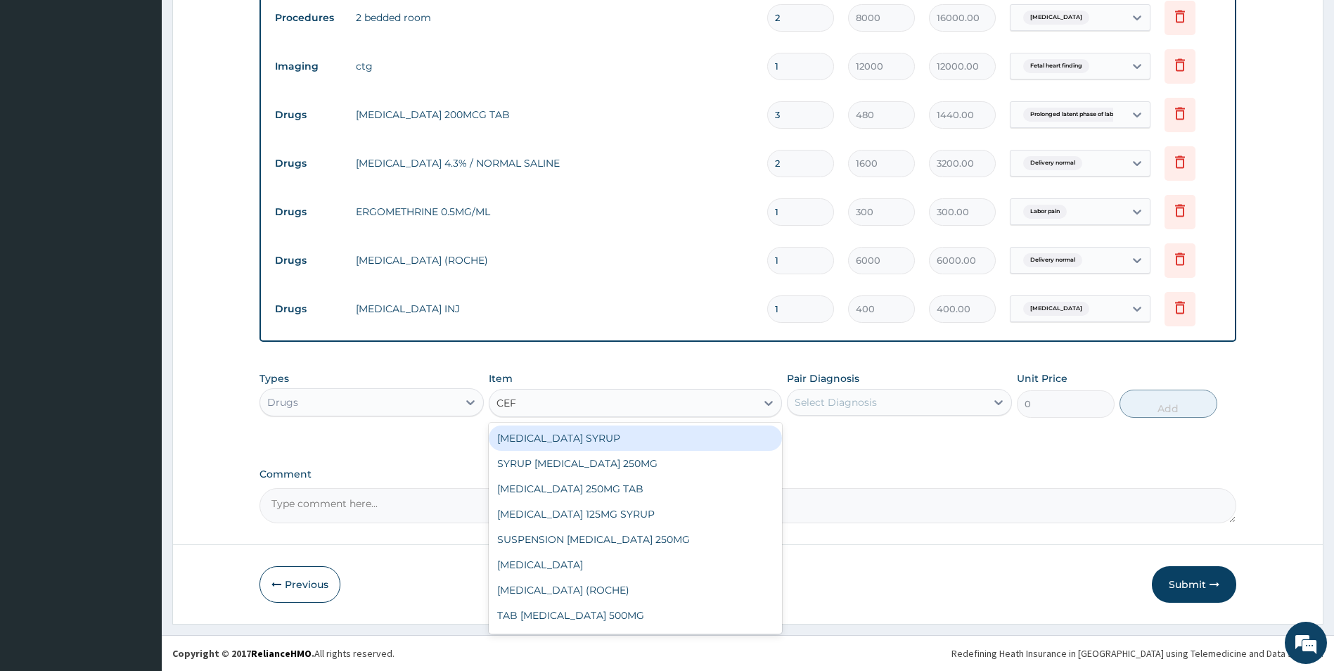
type input "CEFU"
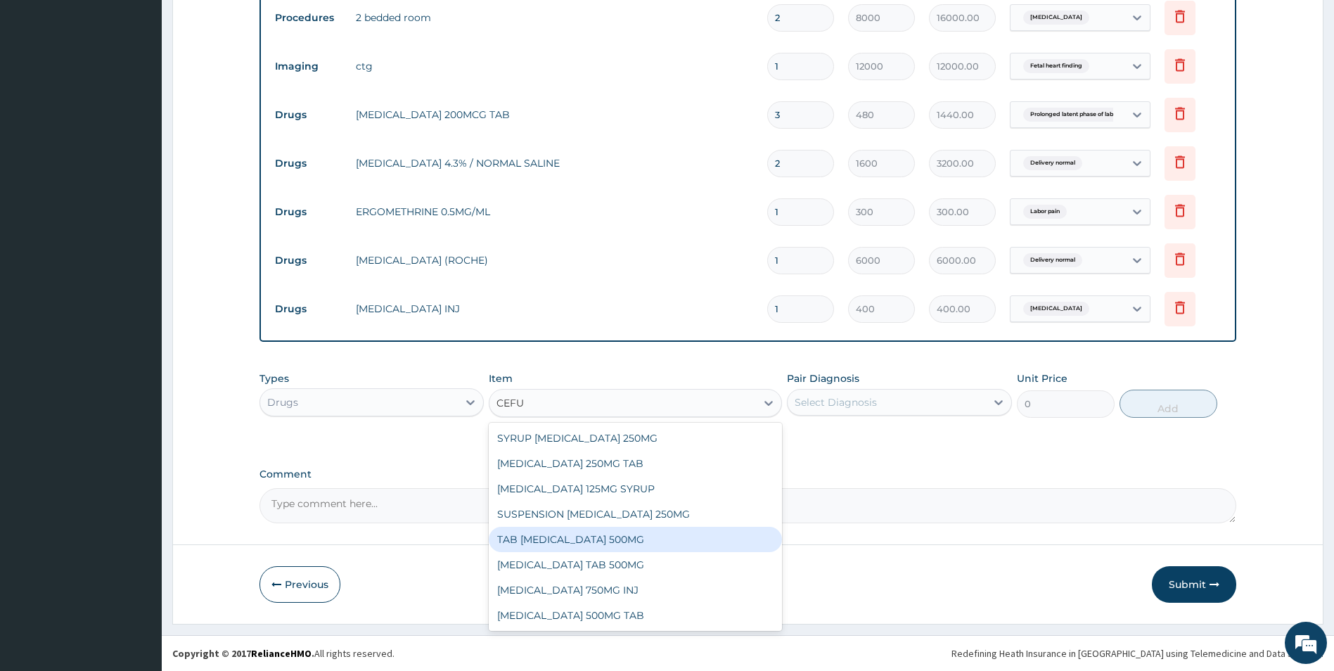
click at [579, 536] on div "TAB [MEDICAL_DATA] 500MG" at bounding box center [635, 539] width 293 height 25
type input "350"
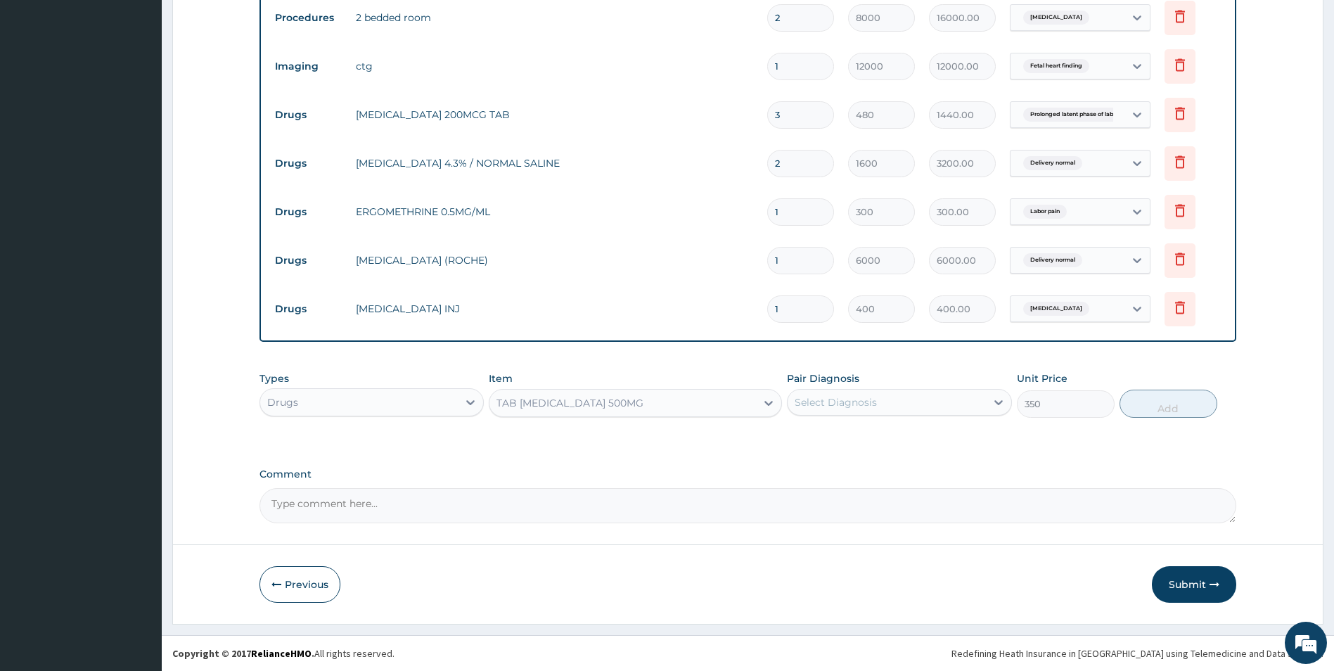
click at [822, 389] on div "Select Diagnosis" at bounding box center [899, 402] width 225 height 27
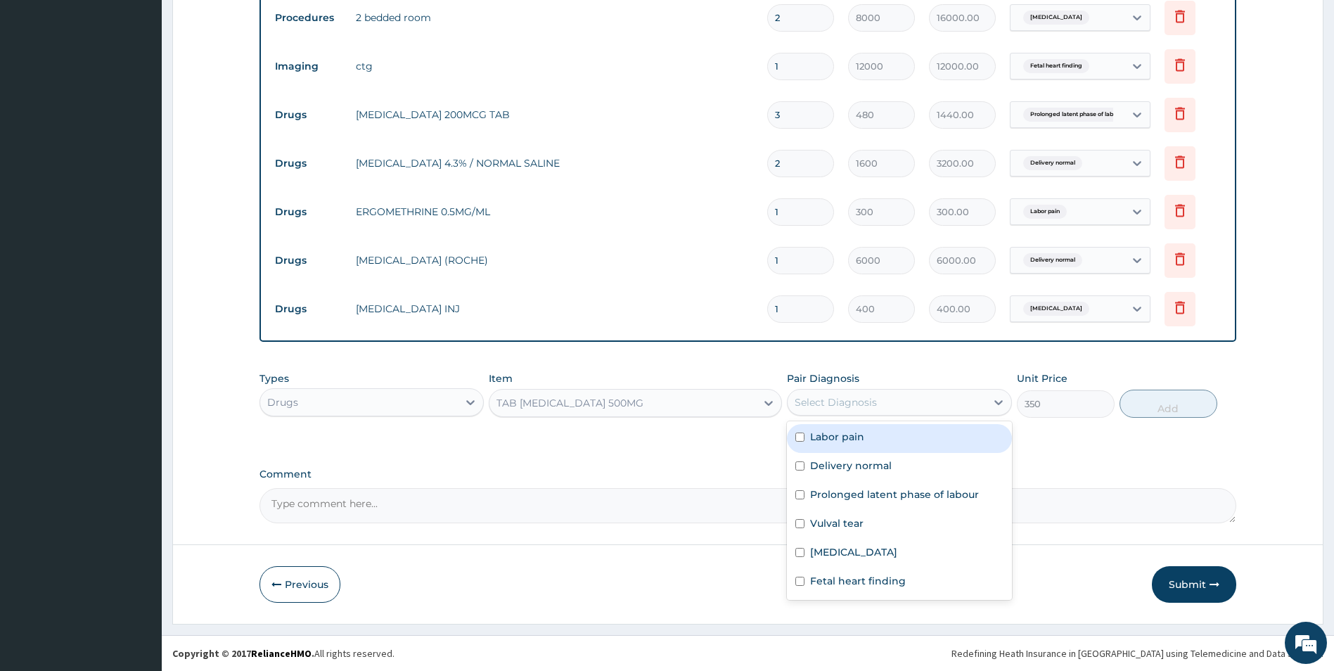
click at [799, 438] on input "checkbox" at bounding box center [799, 436] width 9 height 9
checkbox input "true"
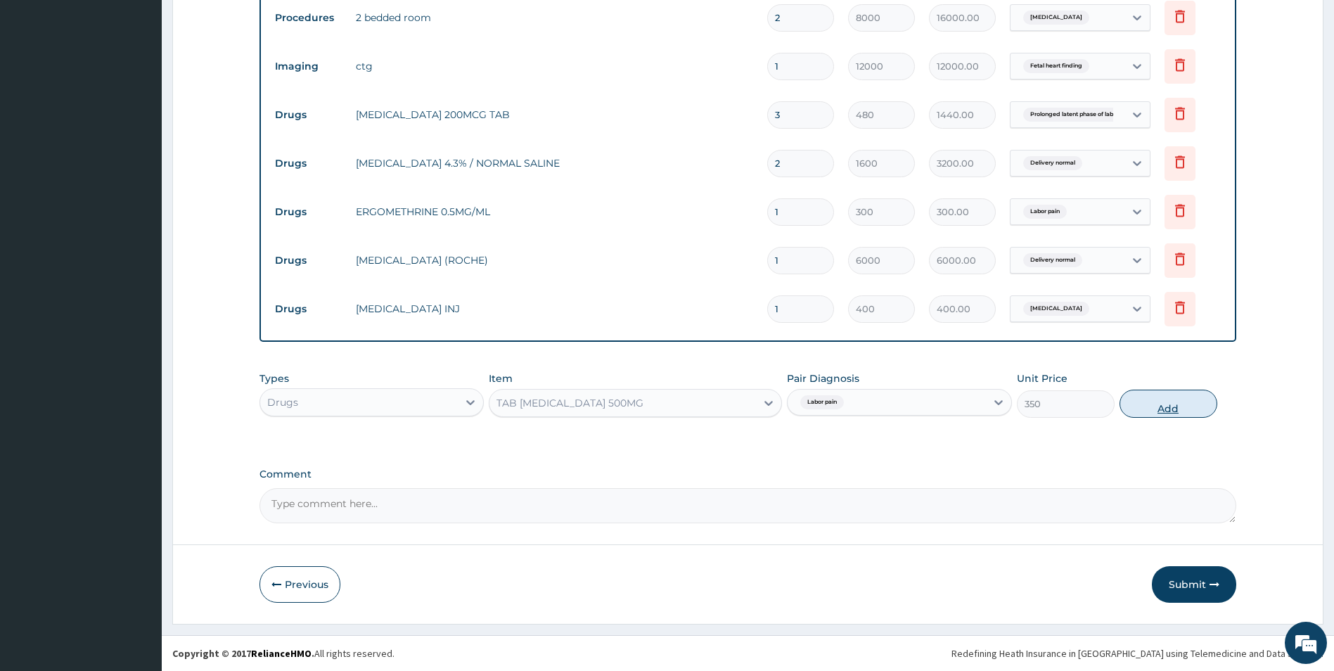
click at [1158, 414] on button "Add" at bounding box center [1168, 404] width 98 height 28
type input "0"
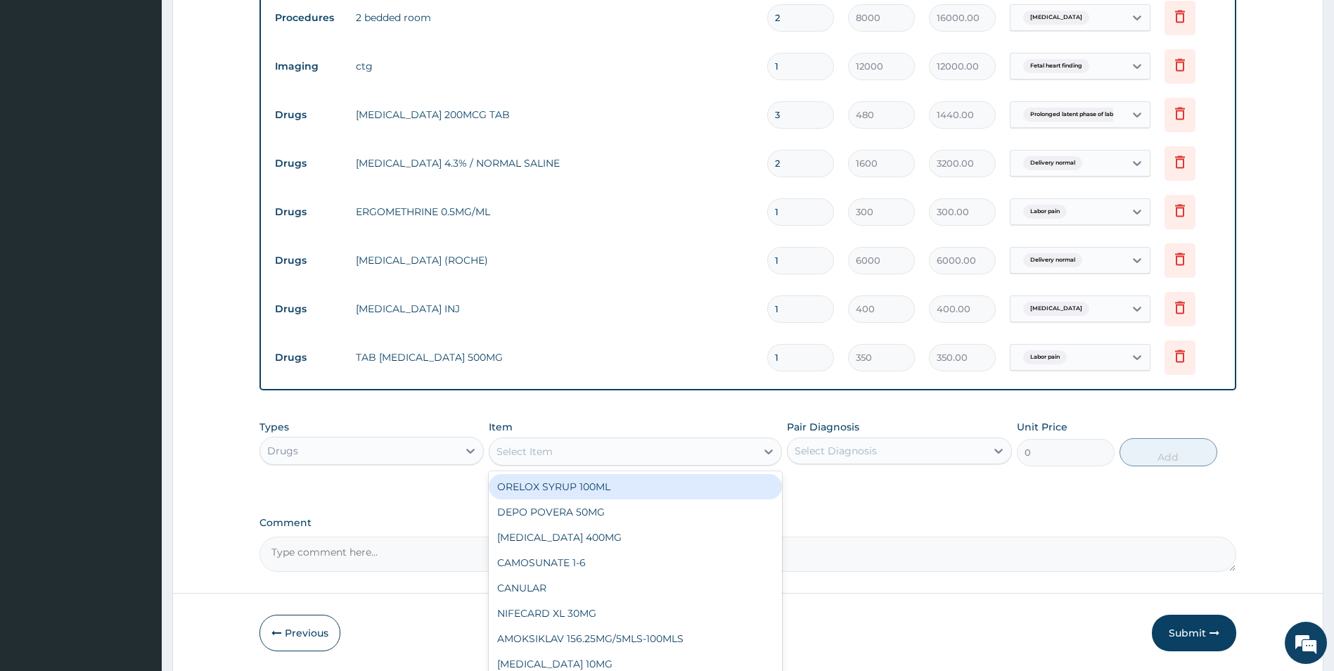
click at [574, 446] on div "Select Item" at bounding box center [622, 451] width 266 height 22
type input "FLA"
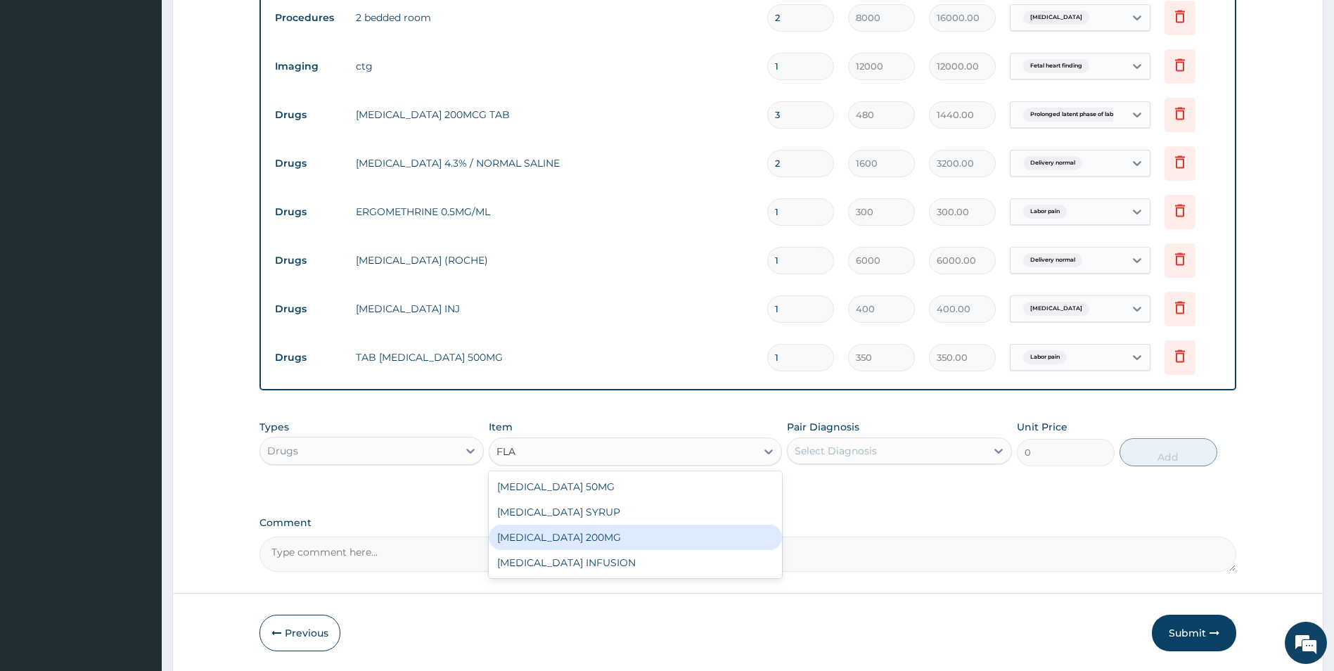
click at [550, 537] on div "[MEDICAL_DATA] 200MG" at bounding box center [635, 537] width 293 height 25
type input "24"
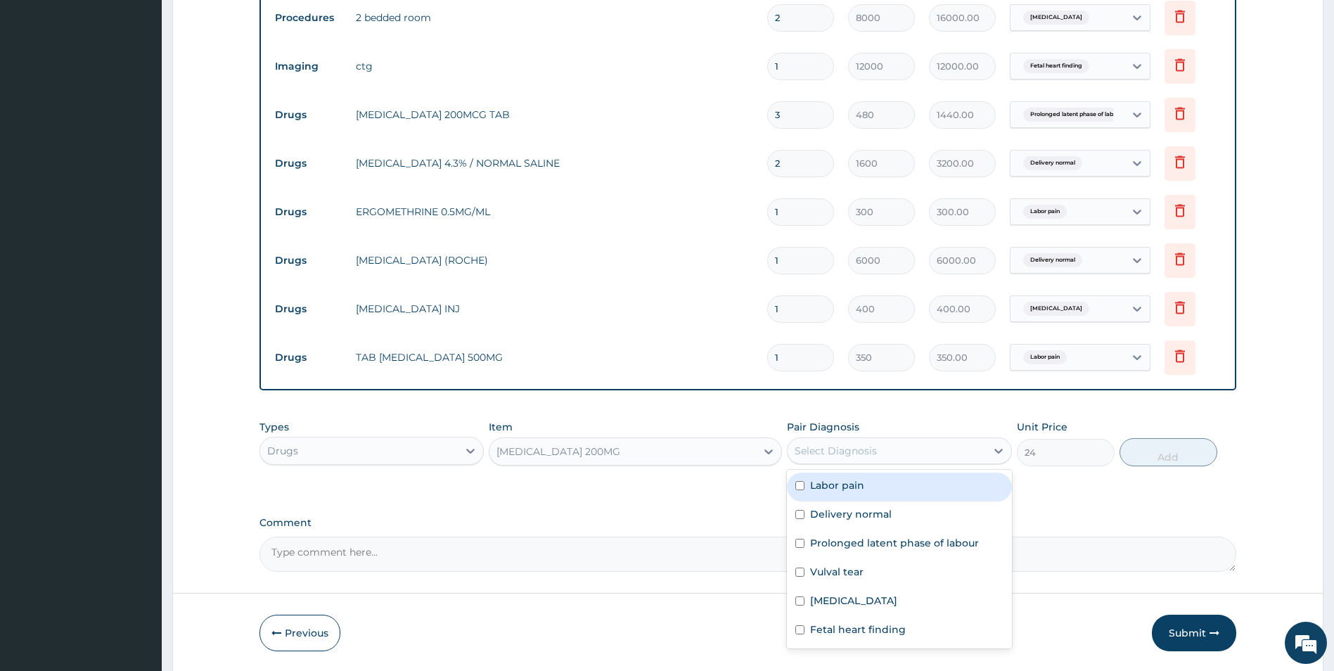
click at [801, 449] on div "Select Diagnosis" at bounding box center [836, 451] width 82 height 14
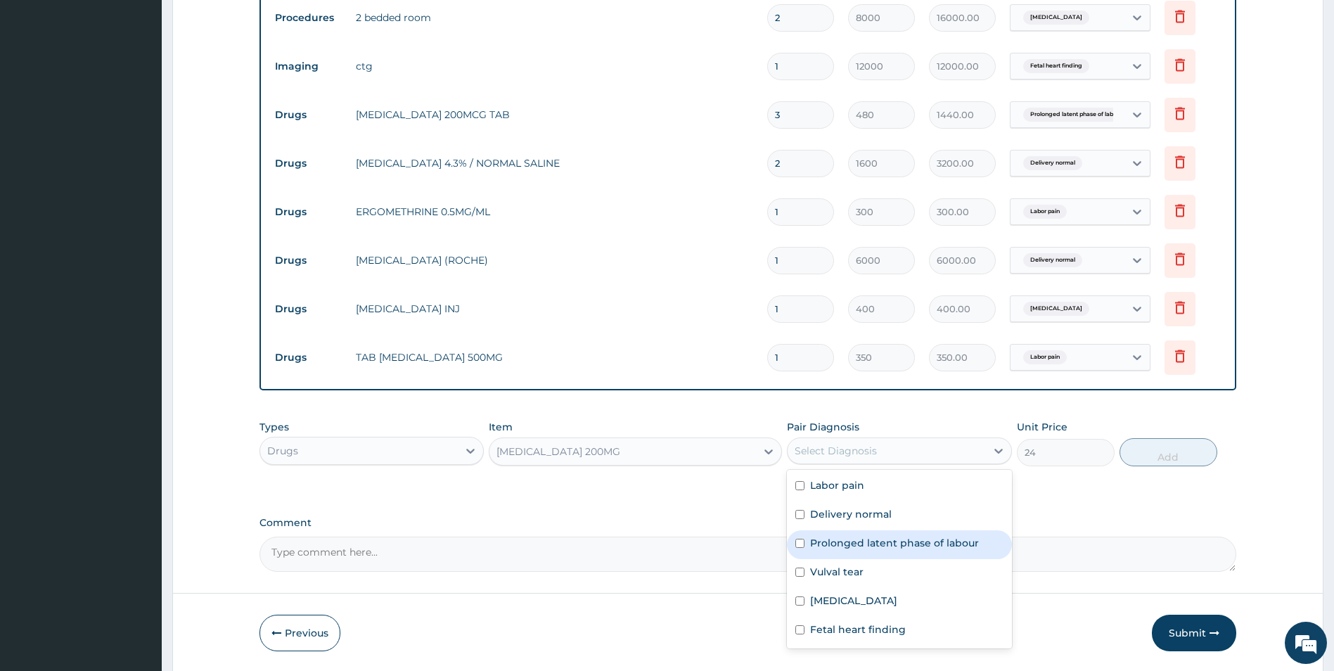
click at [797, 539] on input "checkbox" at bounding box center [799, 543] width 9 height 9
checkbox input "true"
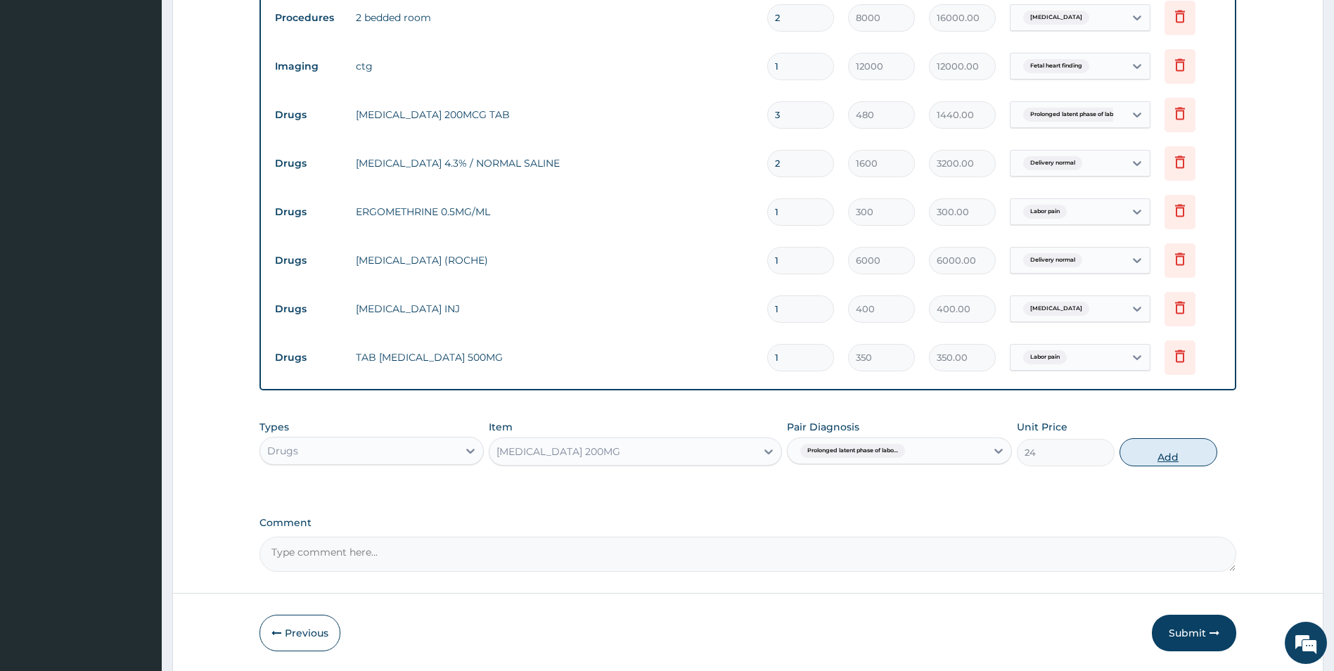
click at [1169, 456] on button "Add" at bounding box center [1168, 452] width 98 height 28
type input "0"
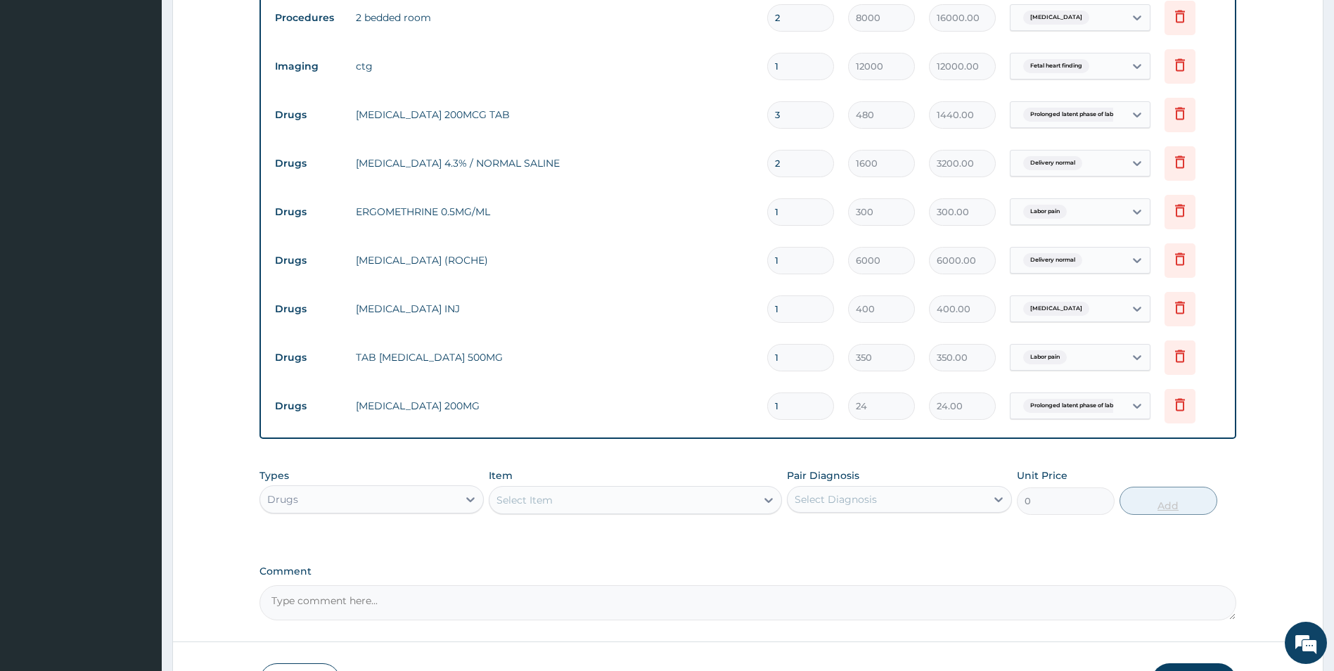
type input "0.00"
type input "3"
type input "72.00"
type input "30"
type input "720.00"
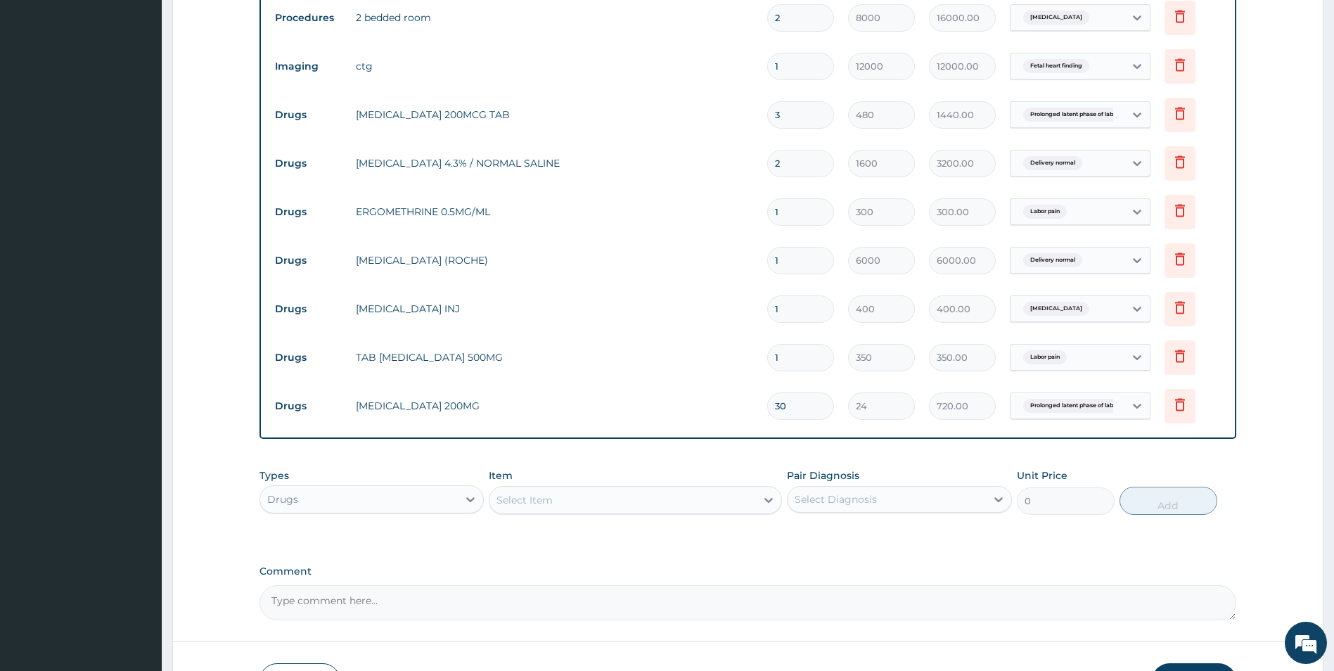
type input "30"
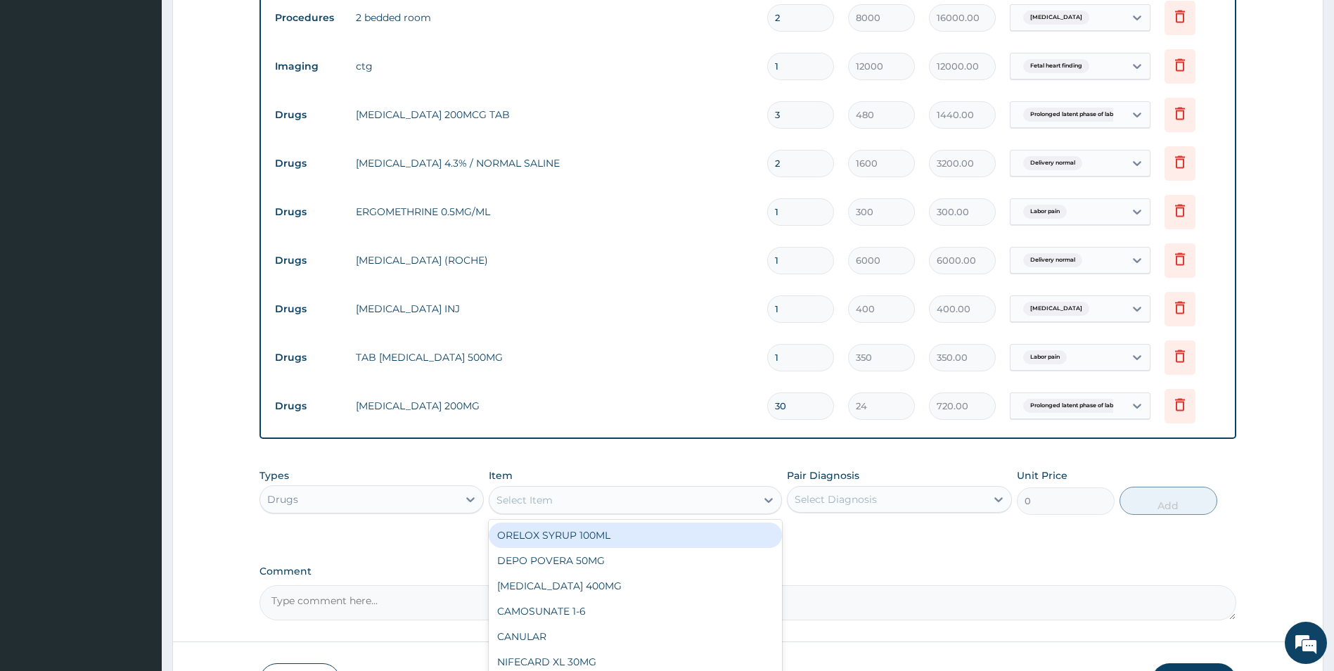
click at [560, 501] on div "Select Item" at bounding box center [622, 500] width 266 height 22
type input "PARAC"
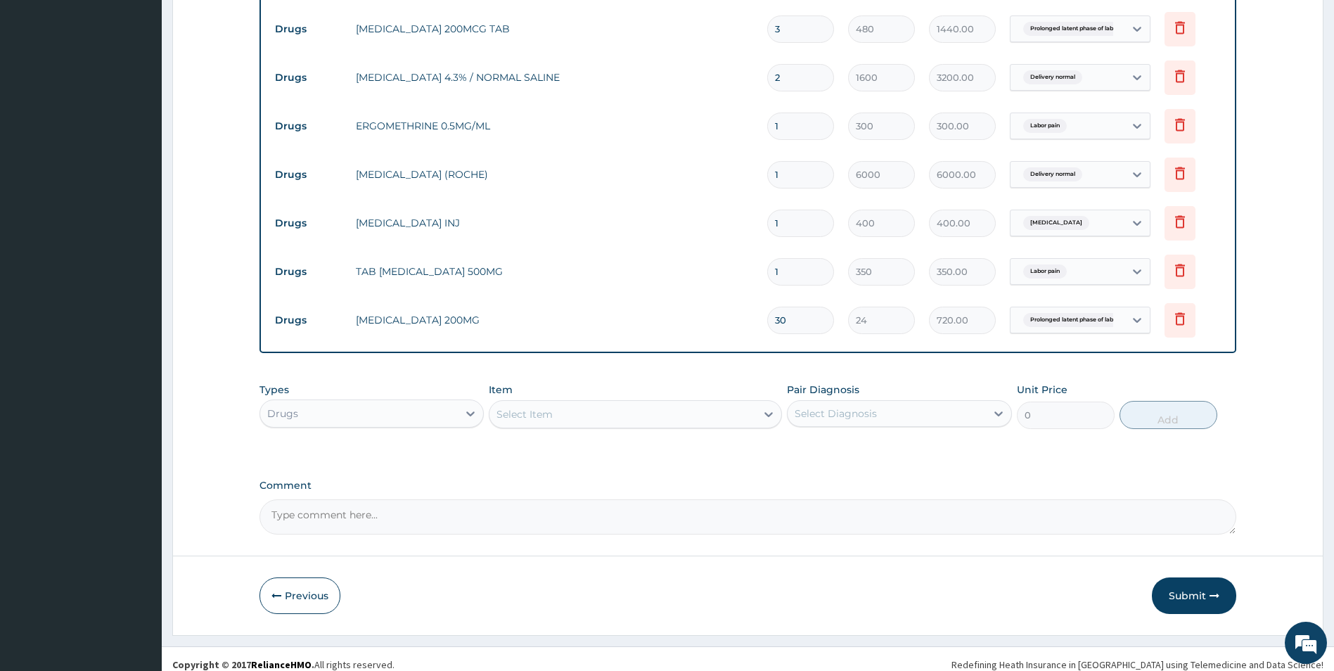
scroll to position [990, 0]
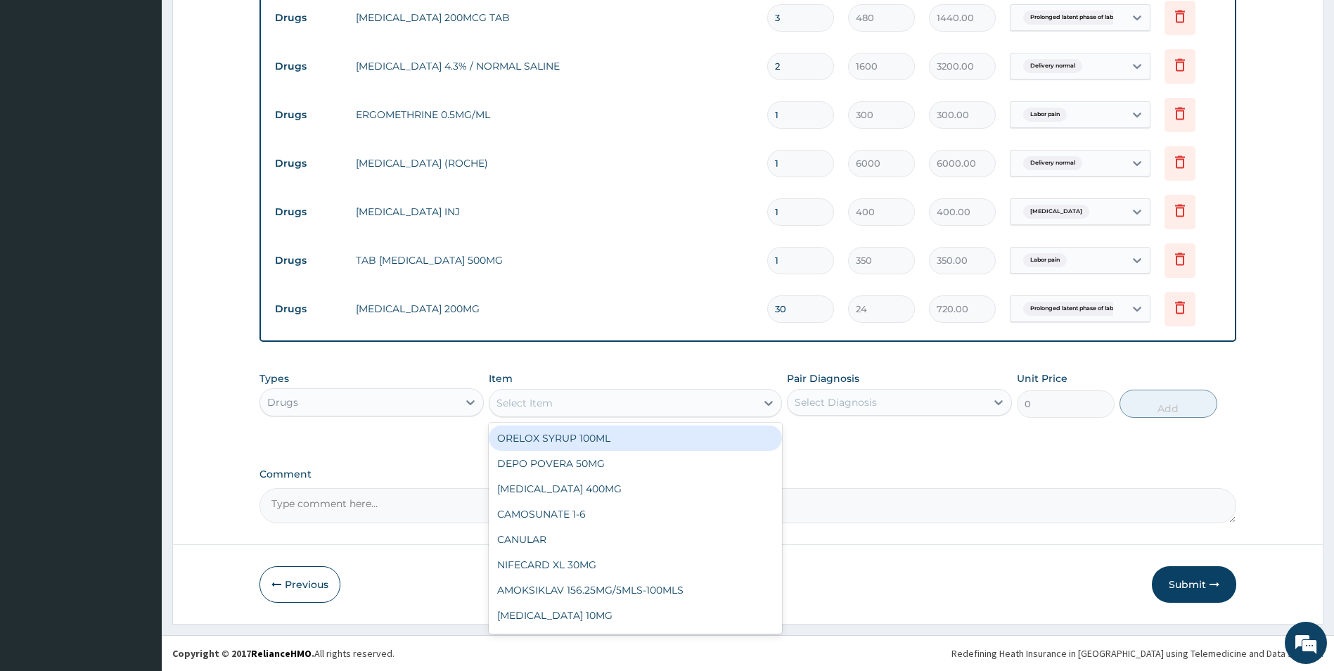
click at [505, 401] on div "Select Item" at bounding box center [524, 403] width 56 height 14
type input "PARA"
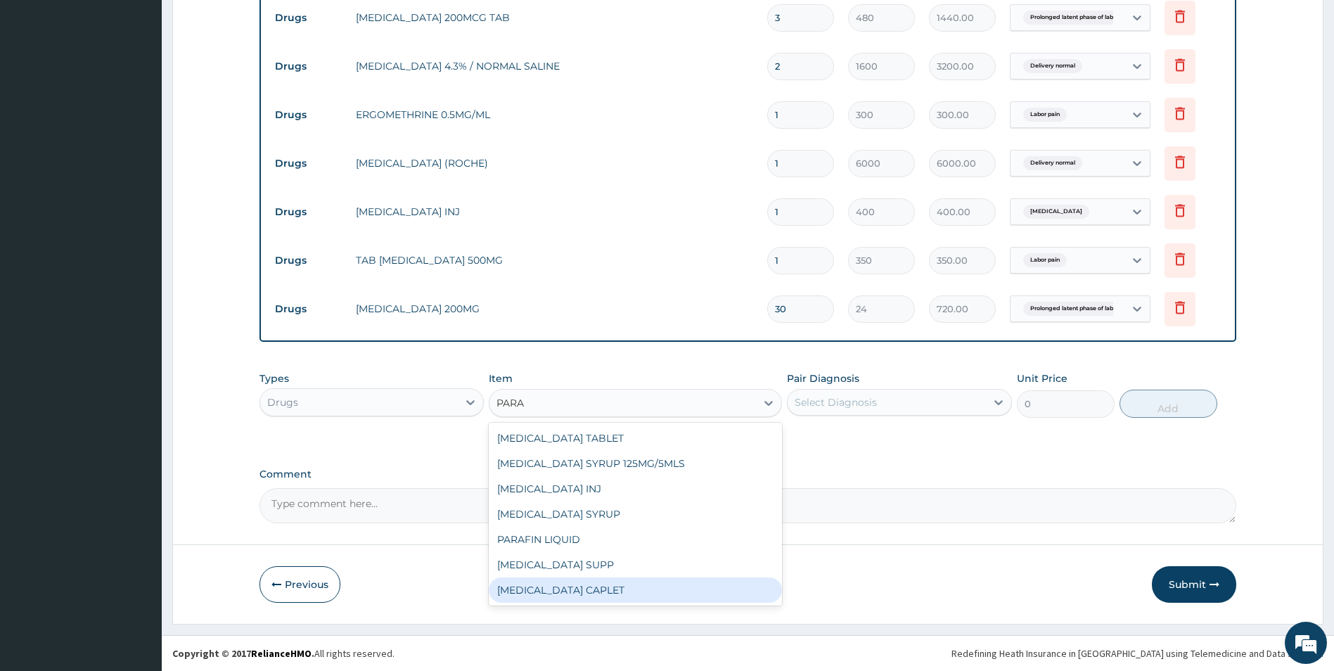
click at [568, 588] on div "[MEDICAL_DATA] CAPLET" at bounding box center [635, 589] width 293 height 25
type input "16"
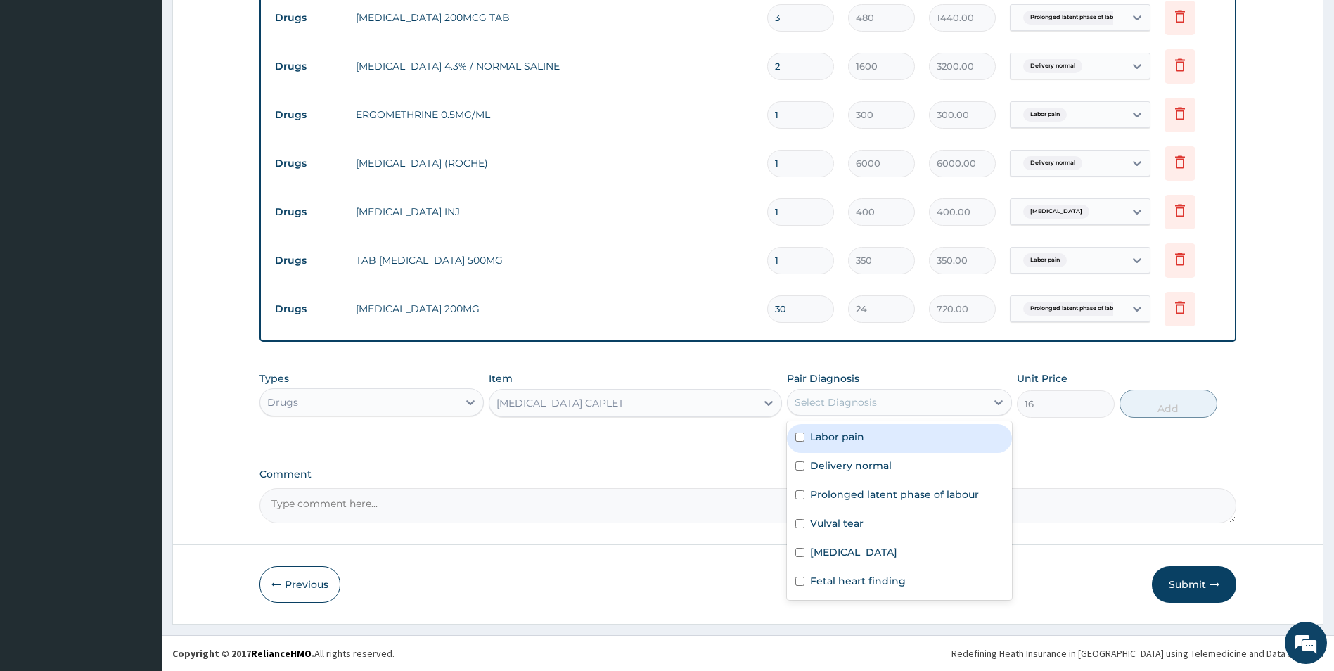
click at [821, 397] on div "Select Diagnosis" at bounding box center [836, 402] width 82 height 14
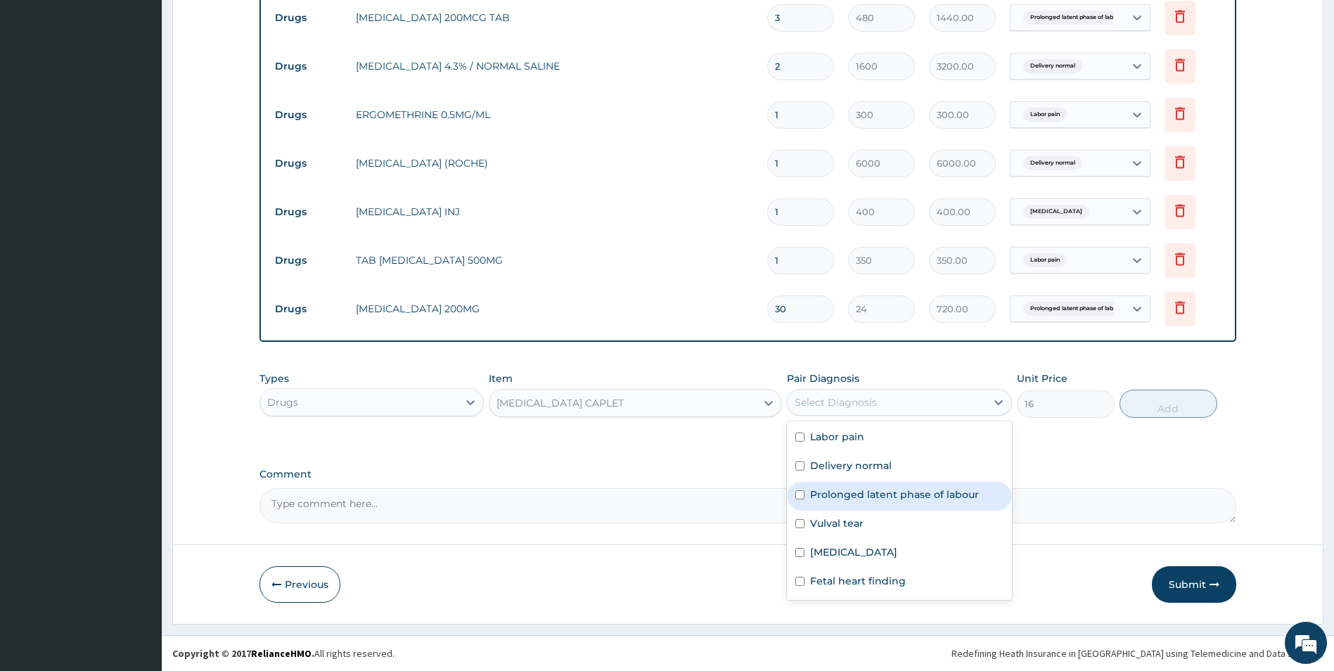
click at [800, 493] on input "checkbox" at bounding box center [799, 494] width 9 height 9
checkbox input "true"
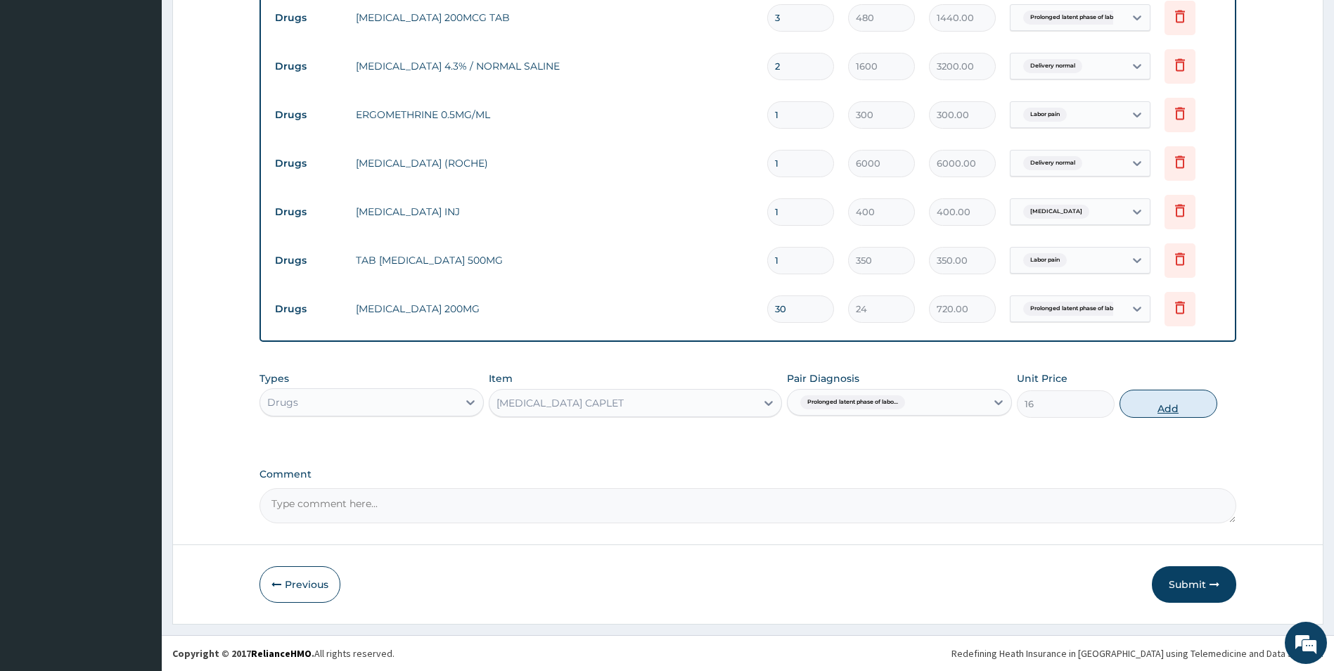
click at [1169, 402] on button "Add" at bounding box center [1168, 404] width 98 height 28
type input "0"
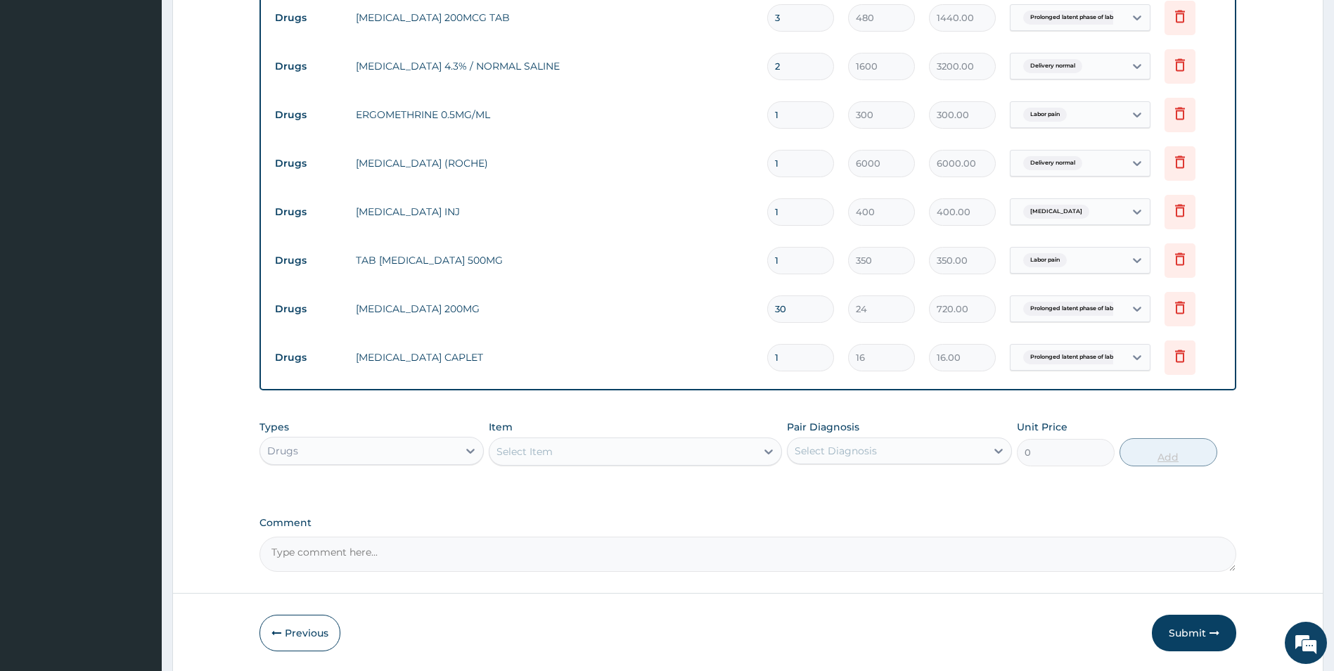
type input "18"
type input "288.00"
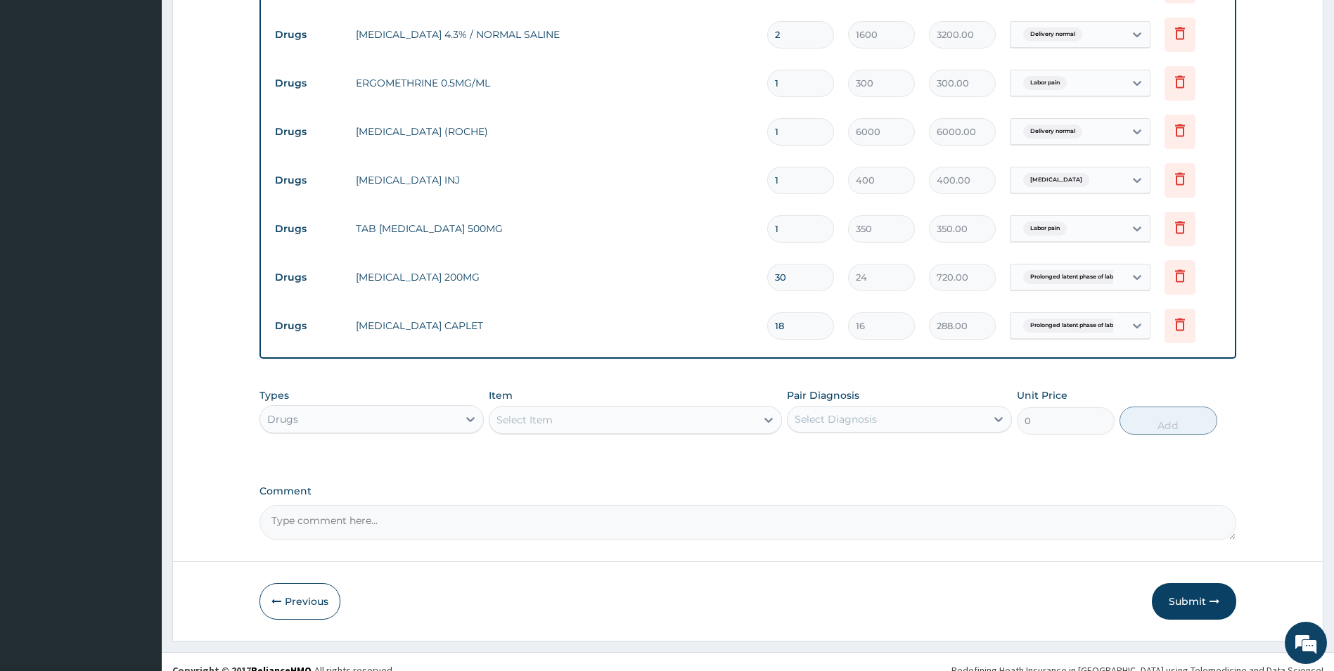
scroll to position [1038, 0]
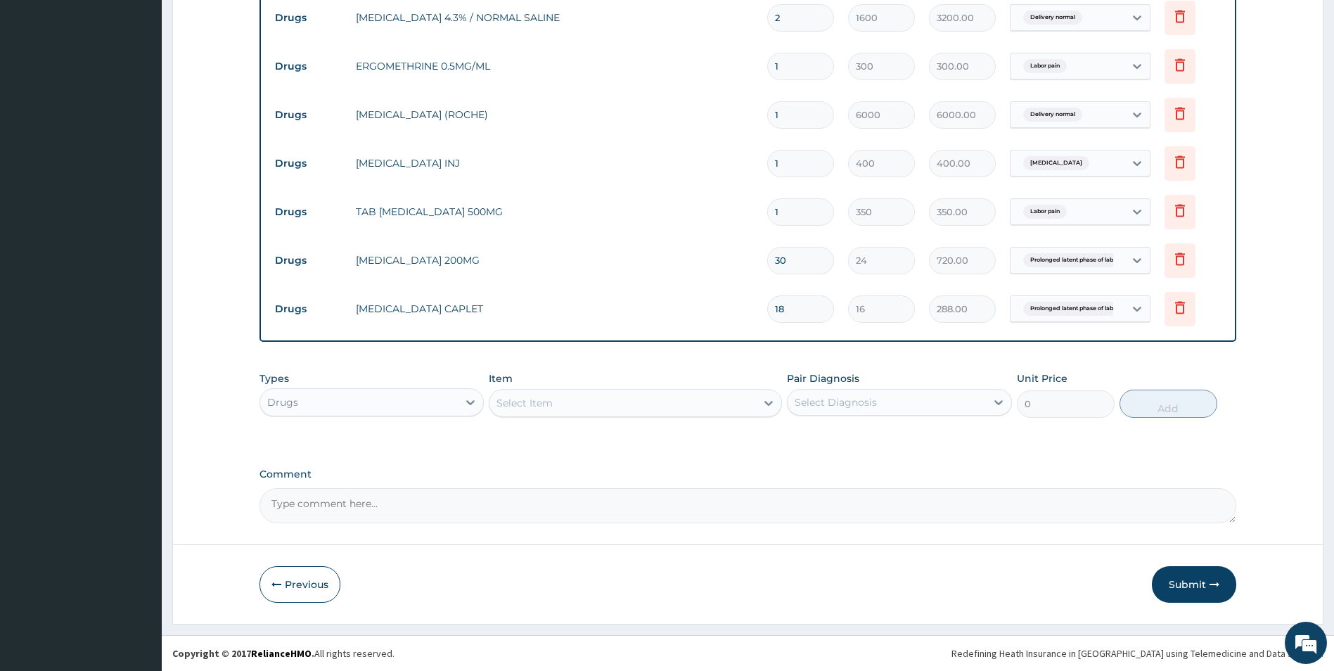
type input "18"
click at [524, 404] on div "Select Item" at bounding box center [524, 403] width 56 height 14
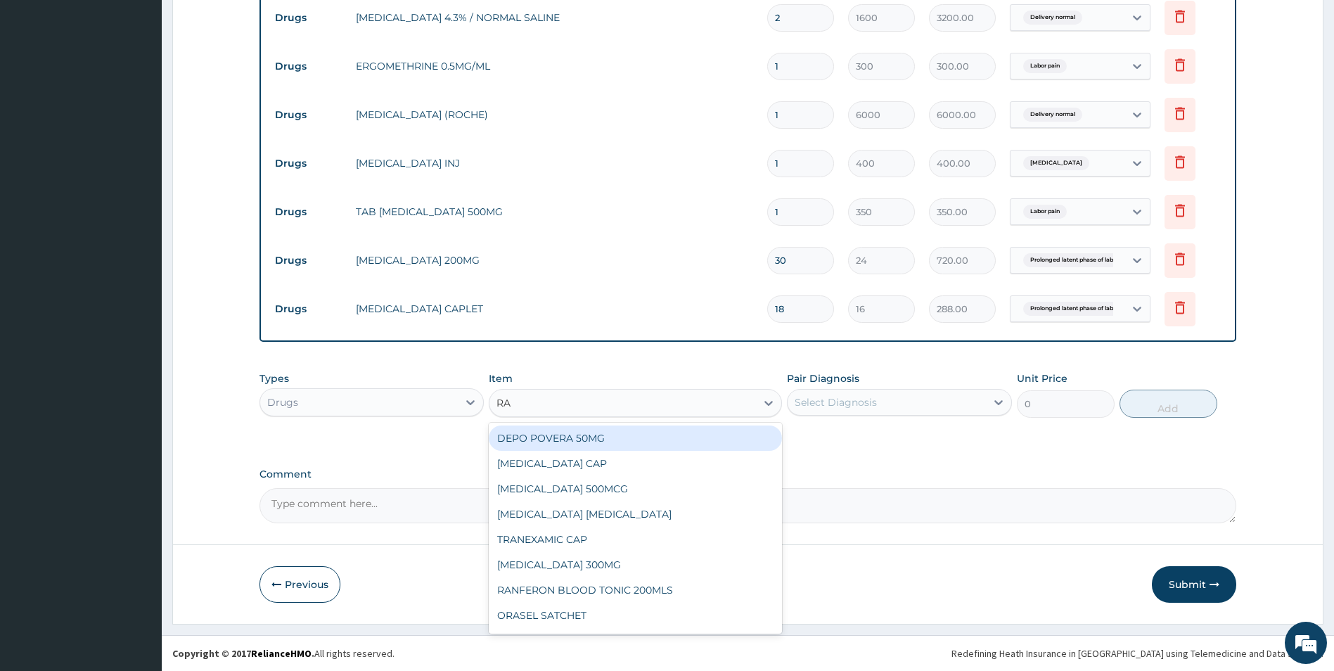
type input "RAN"
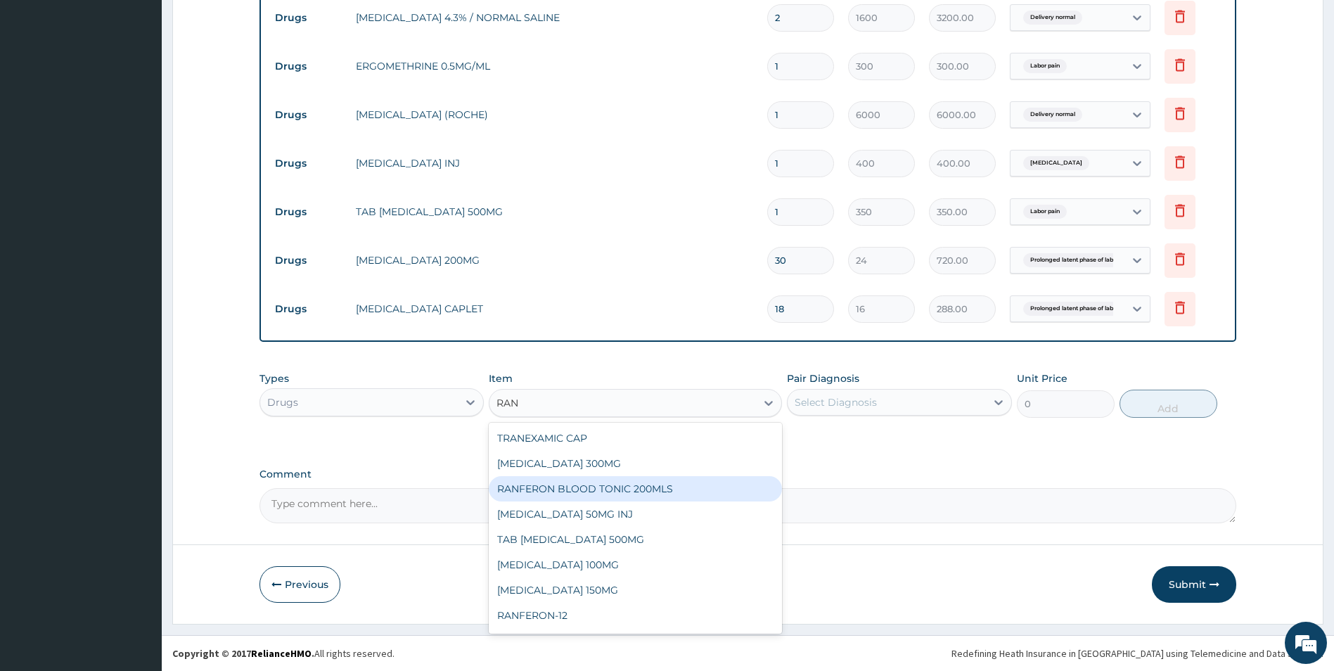
click at [610, 489] on div "RANFERON BLOOD TONIC 200MLS" at bounding box center [635, 488] width 293 height 25
type input "640"
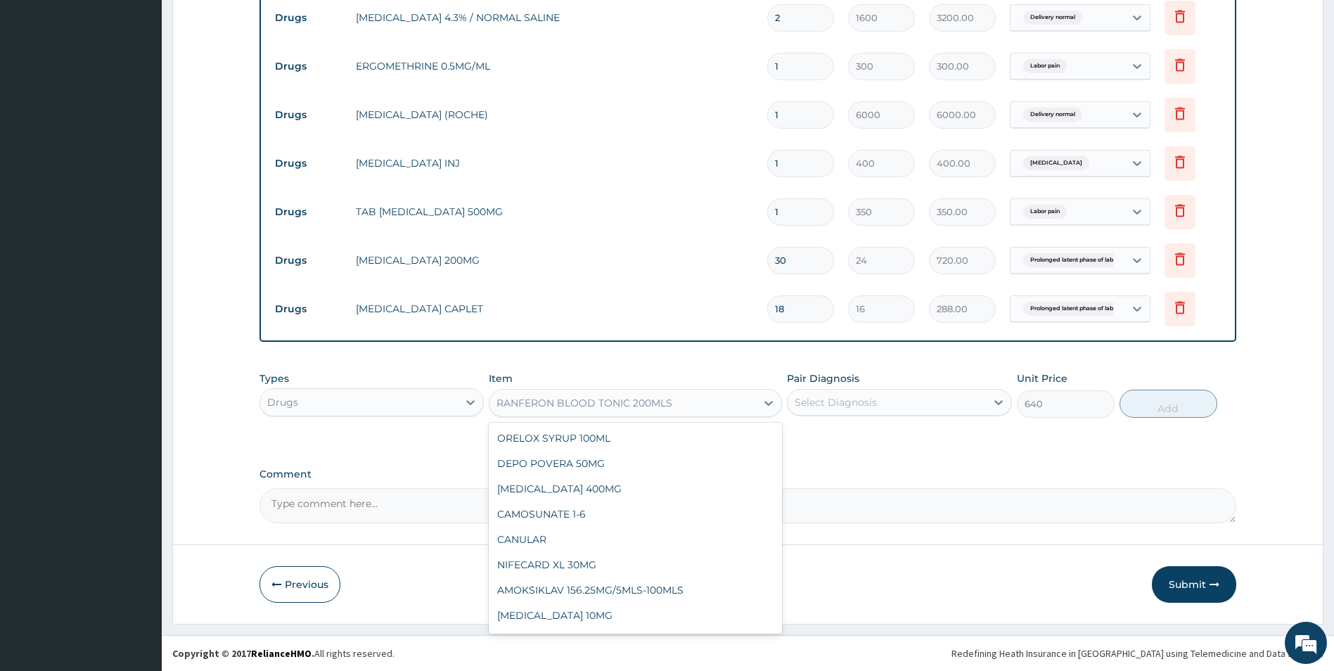
click at [662, 397] on div "RANFERON BLOOD TONIC 200MLS" at bounding box center [584, 403] width 176 height 14
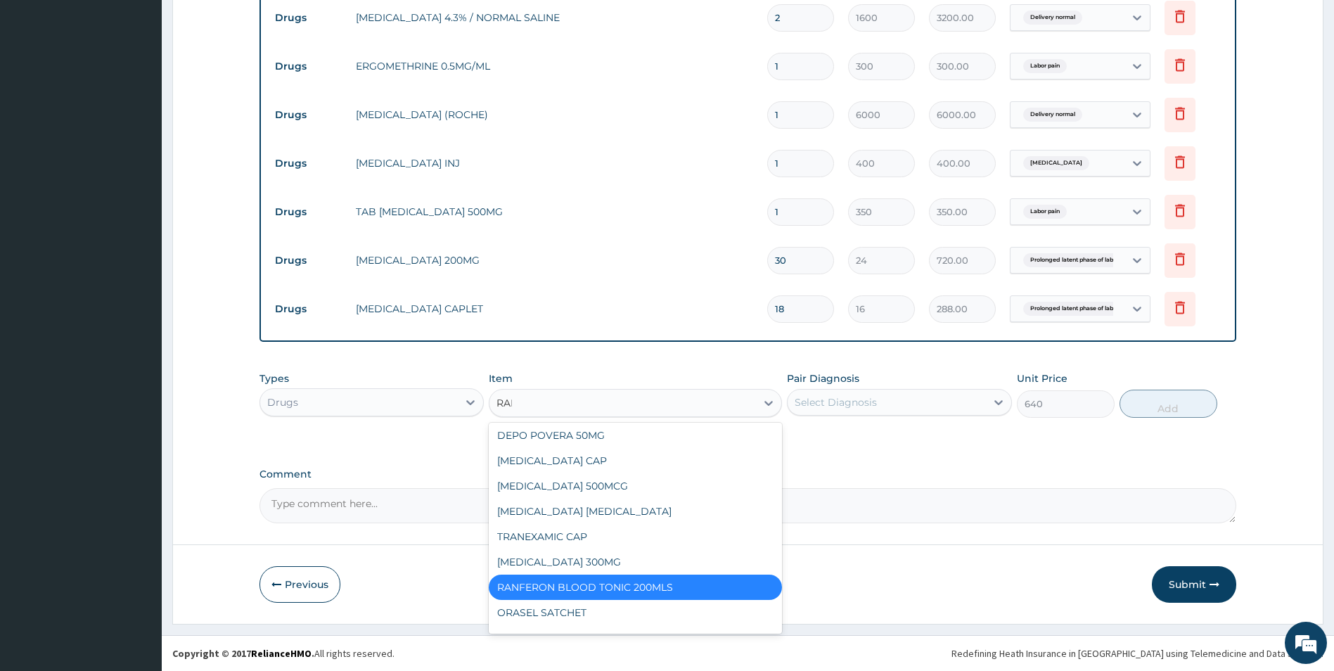
scroll to position [0, 0]
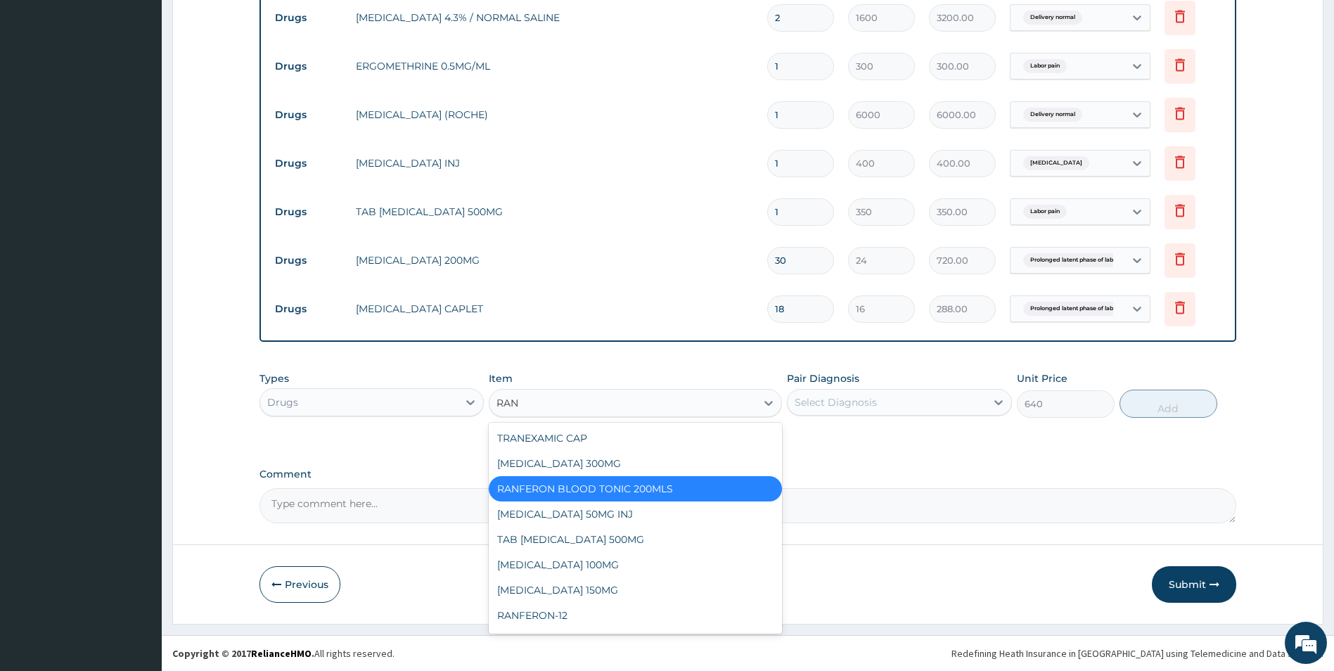
type input "RANF"
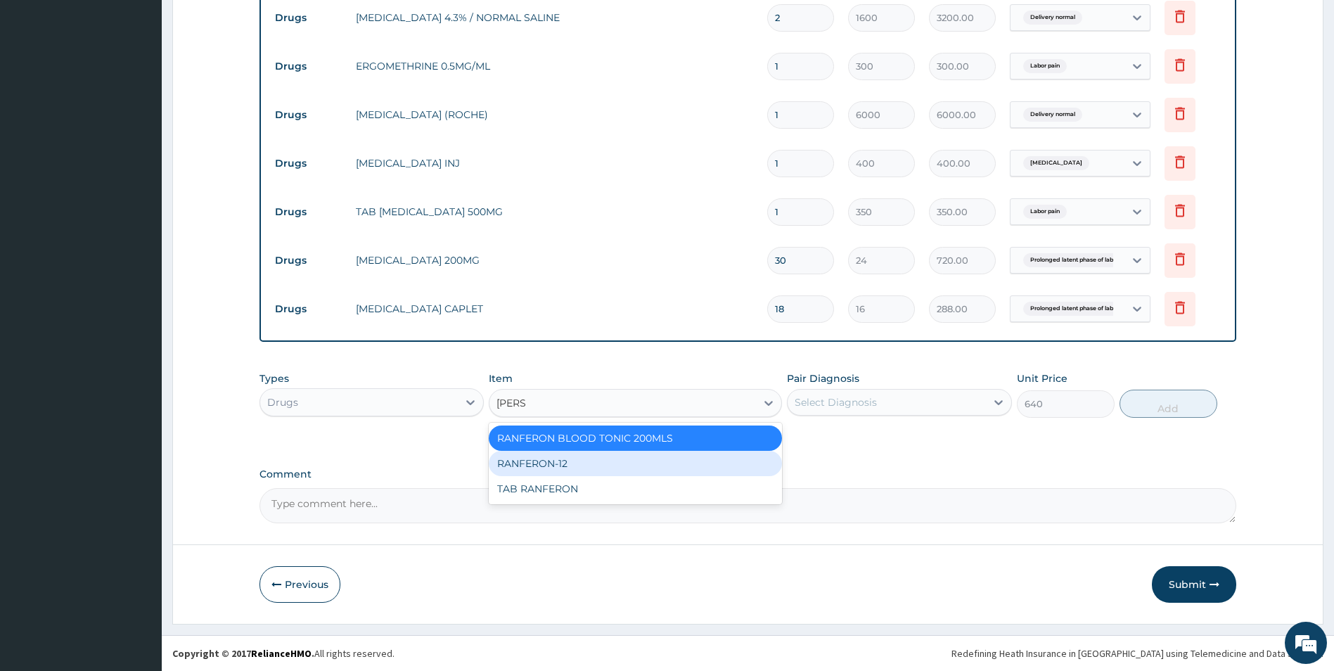
click at [543, 470] on div "RANFERON-12" at bounding box center [635, 463] width 293 height 25
type input "48"
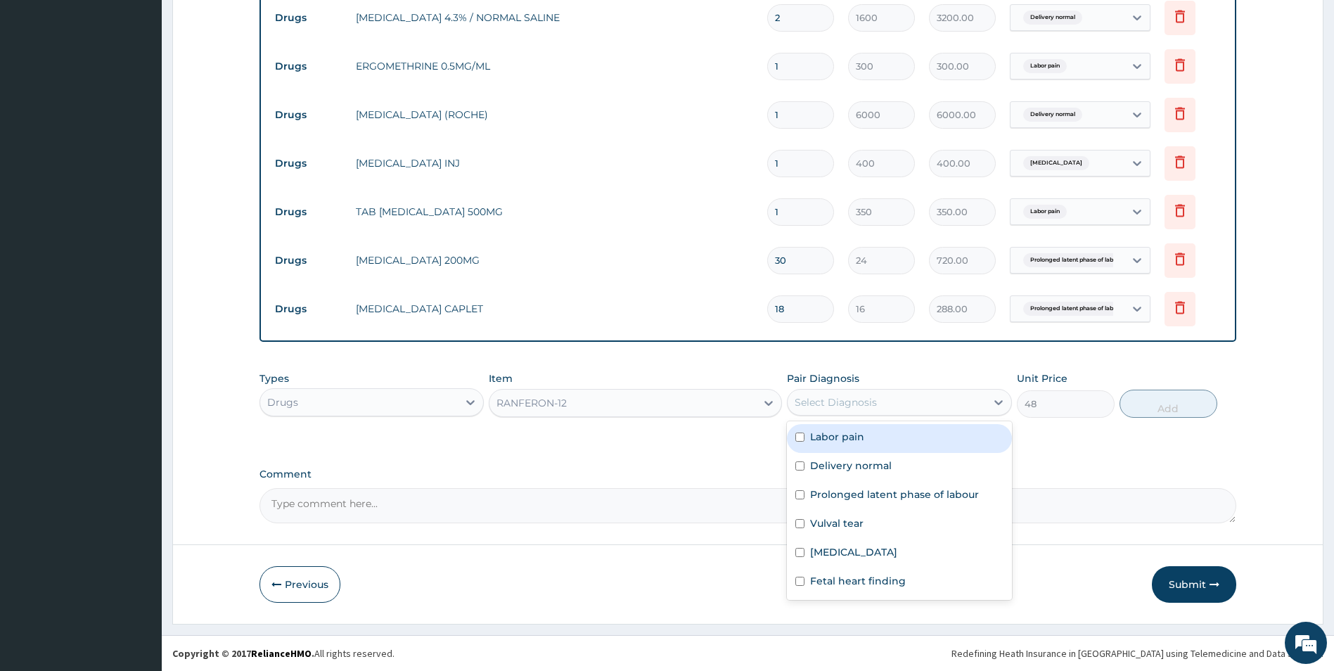
click at [857, 404] on div "Select Diagnosis" at bounding box center [836, 402] width 82 height 14
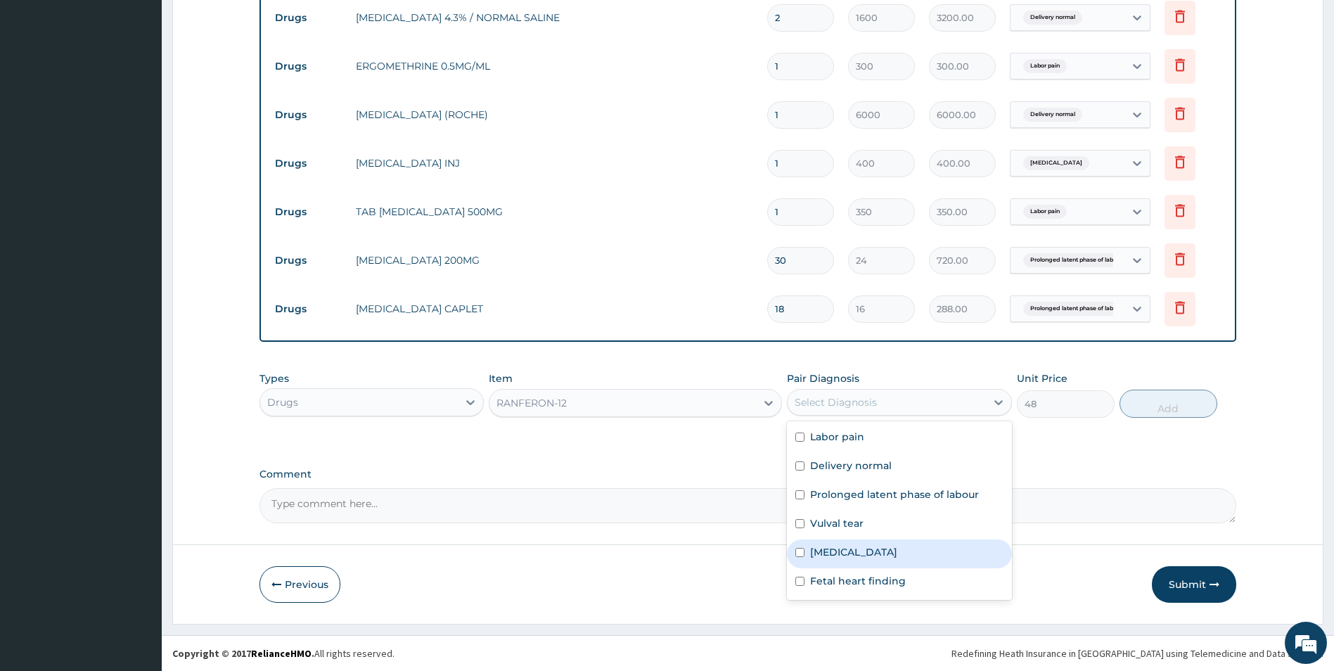
click at [799, 555] on input "checkbox" at bounding box center [799, 552] width 9 height 9
checkbox input "true"
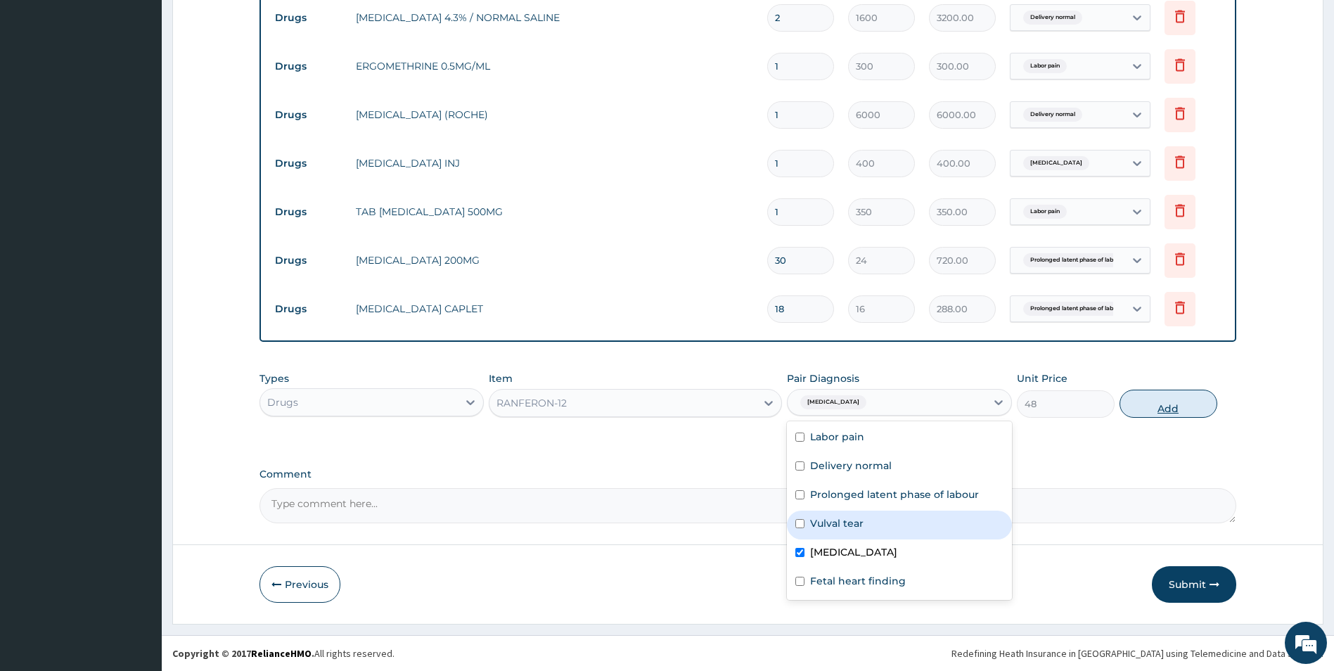
click at [1150, 406] on button "Add" at bounding box center [1168, 404] width 98 height 28
type input "0"
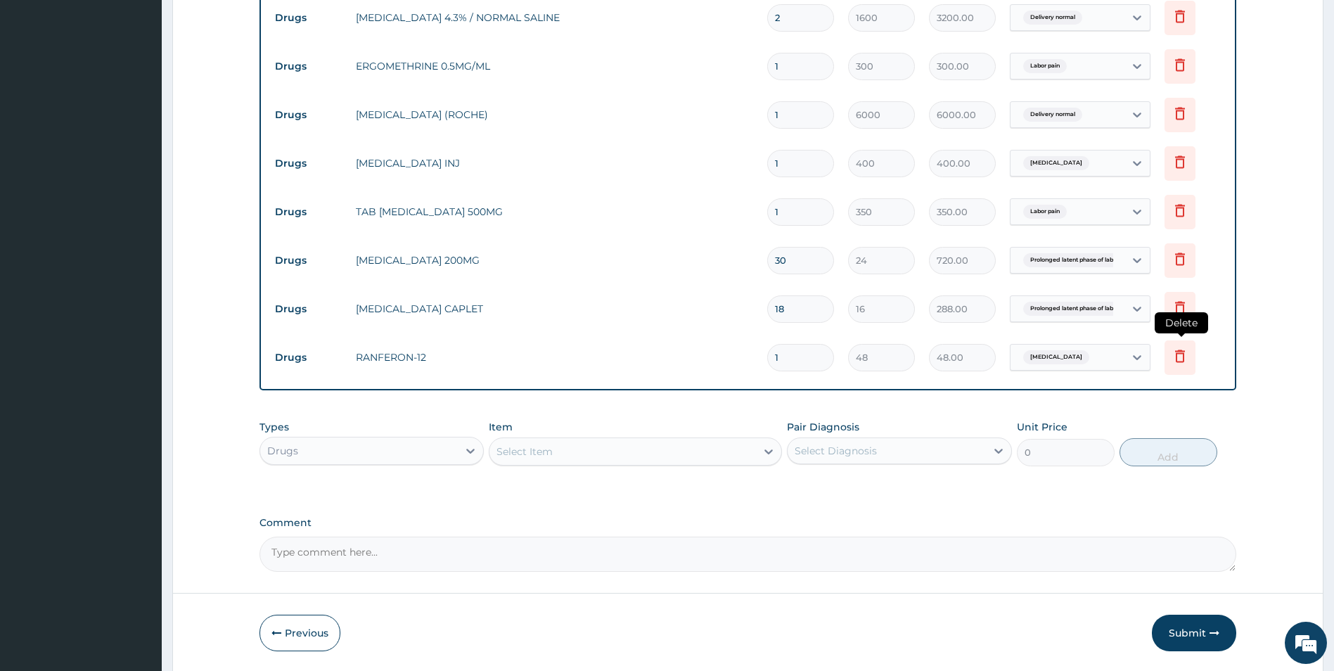
click at [1178, 356] on icon at bounding box center [1179, 355] width 17 height 17
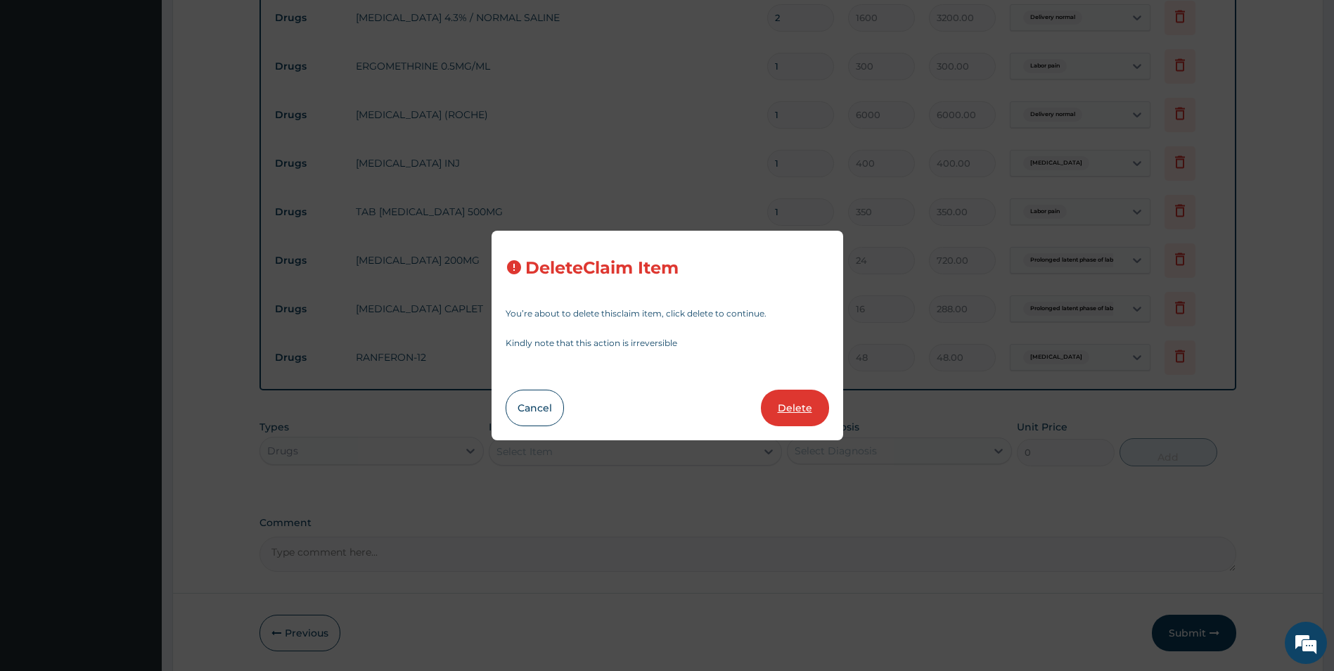
click at [813, 401] on button "Delete" at bounding box center [795, 408] width 68 height 37
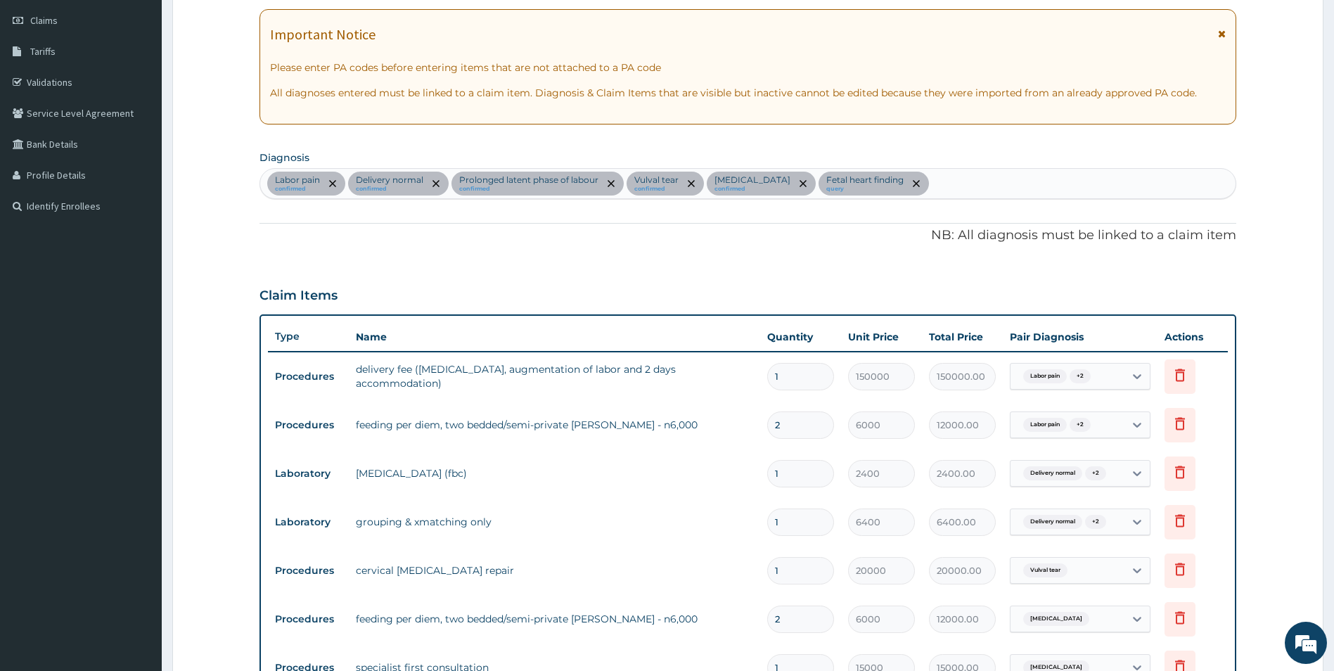
scroll to position [54, 0]
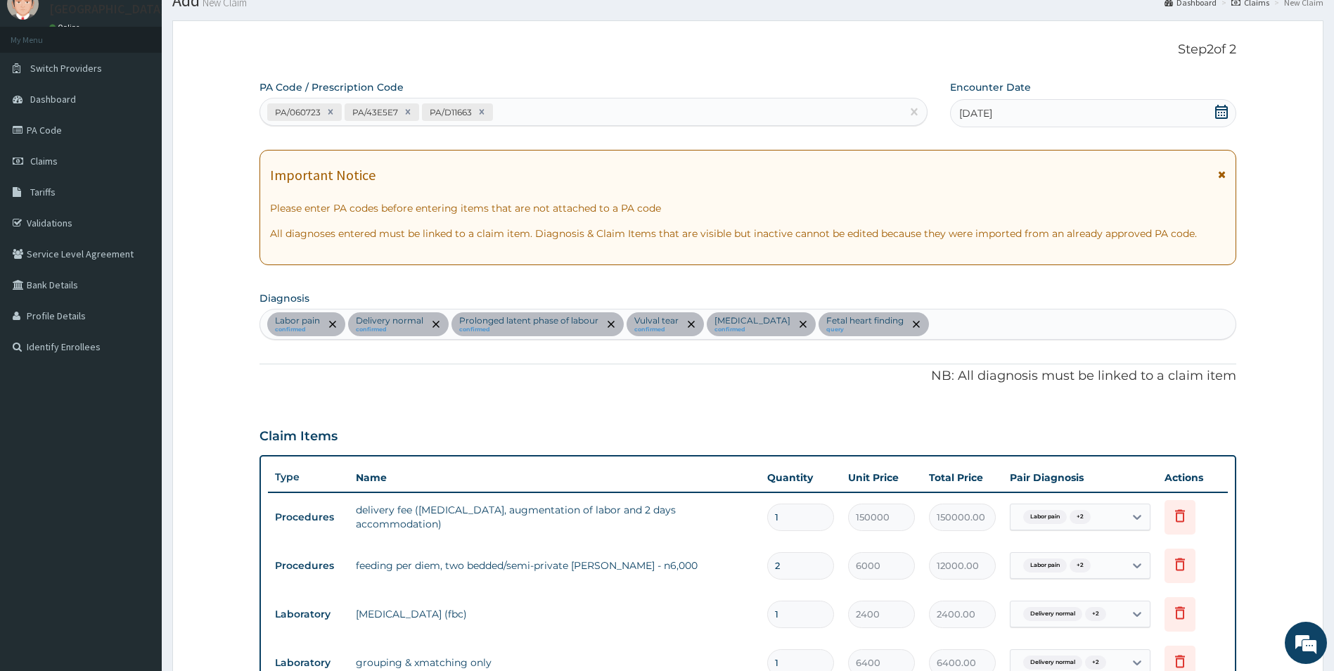
click at [942, 322] on div "Labor pain confirmed Delivery normal confirmed Prolonged latent phase of labour…" at bounding box center [748, 324] width 976 height 30
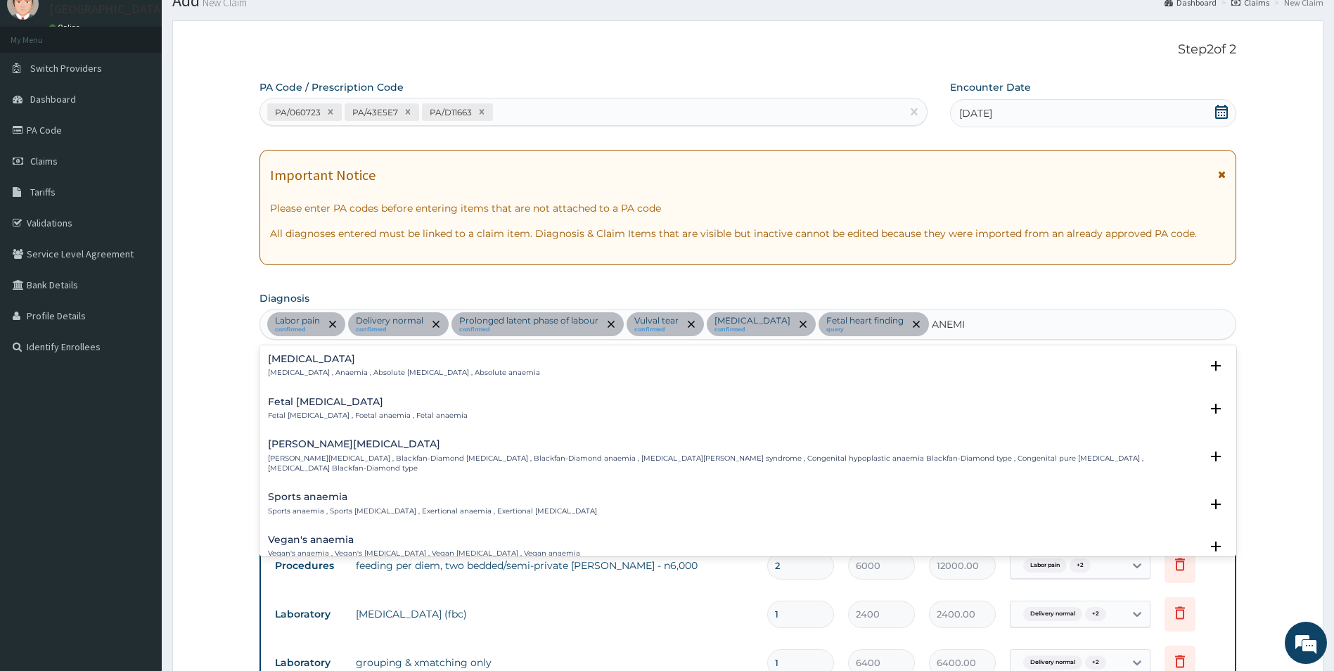
type input "ANEMIA"
click at [305, 359] on h4 "[MEDICAL_DATA]" at bounding box center [404, 359] width 272 height 11
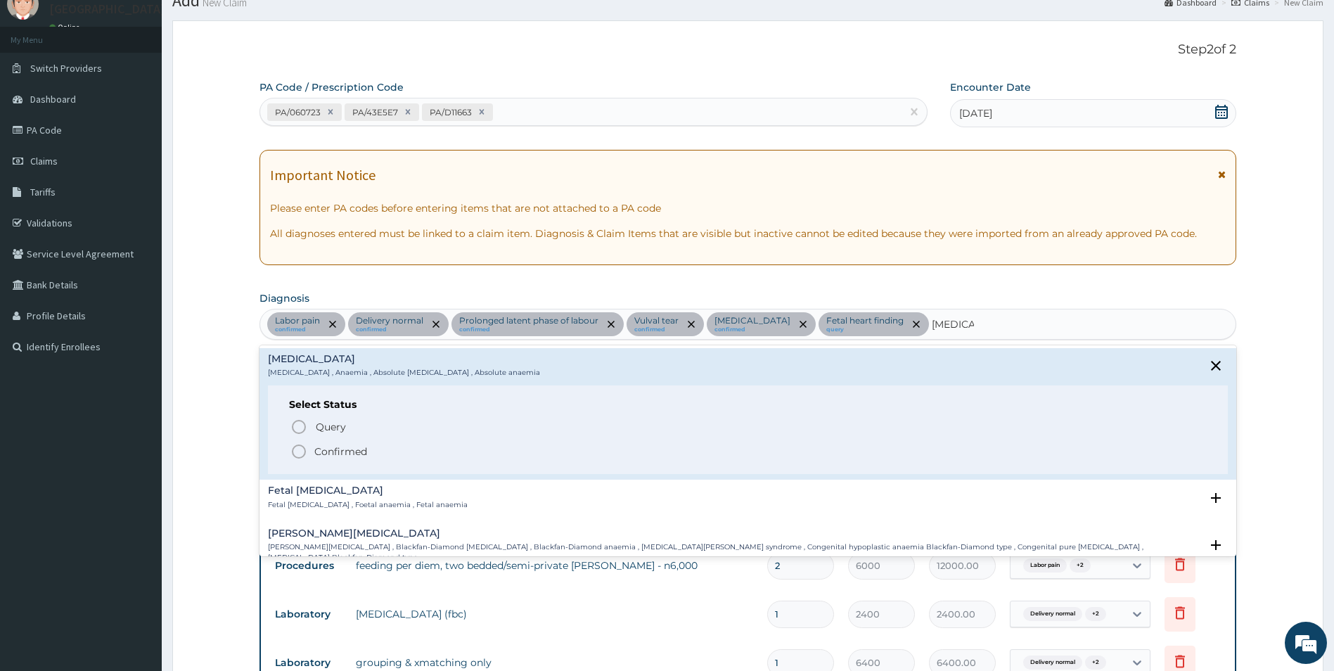
click at [295, 447] on icon "status option filled" at bounding box center [298, 451] width 17 height 17
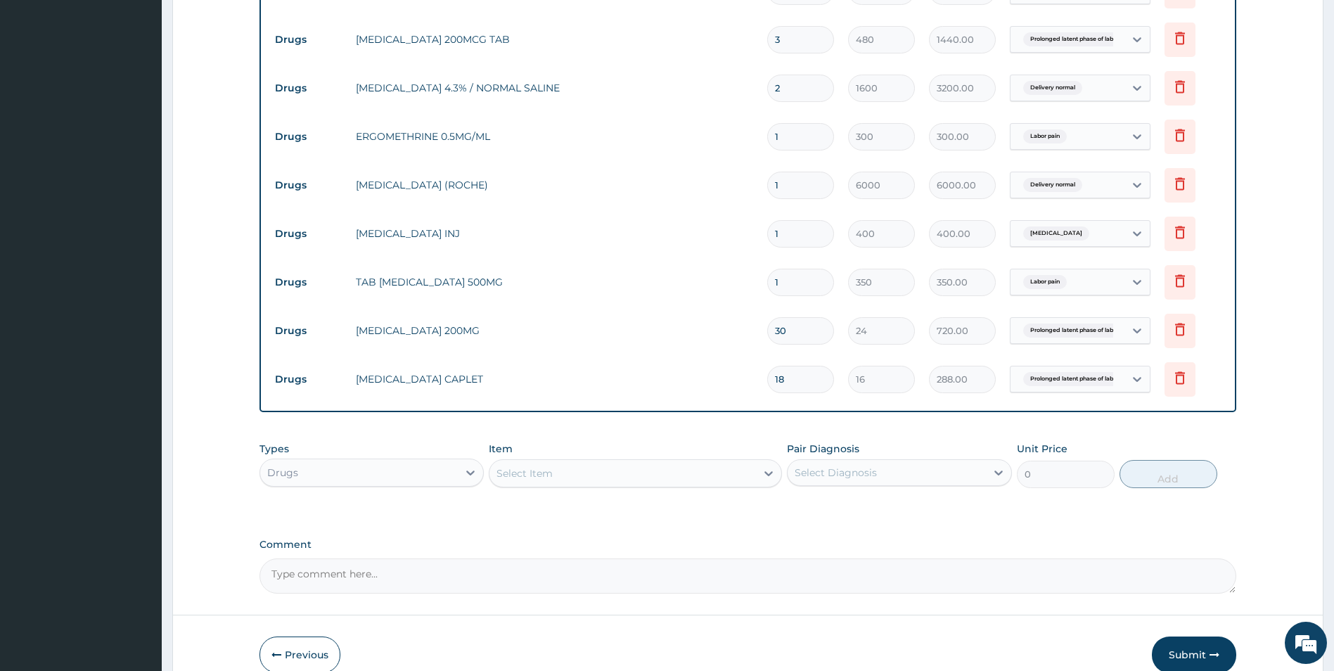
scroll to position [1038, 0]
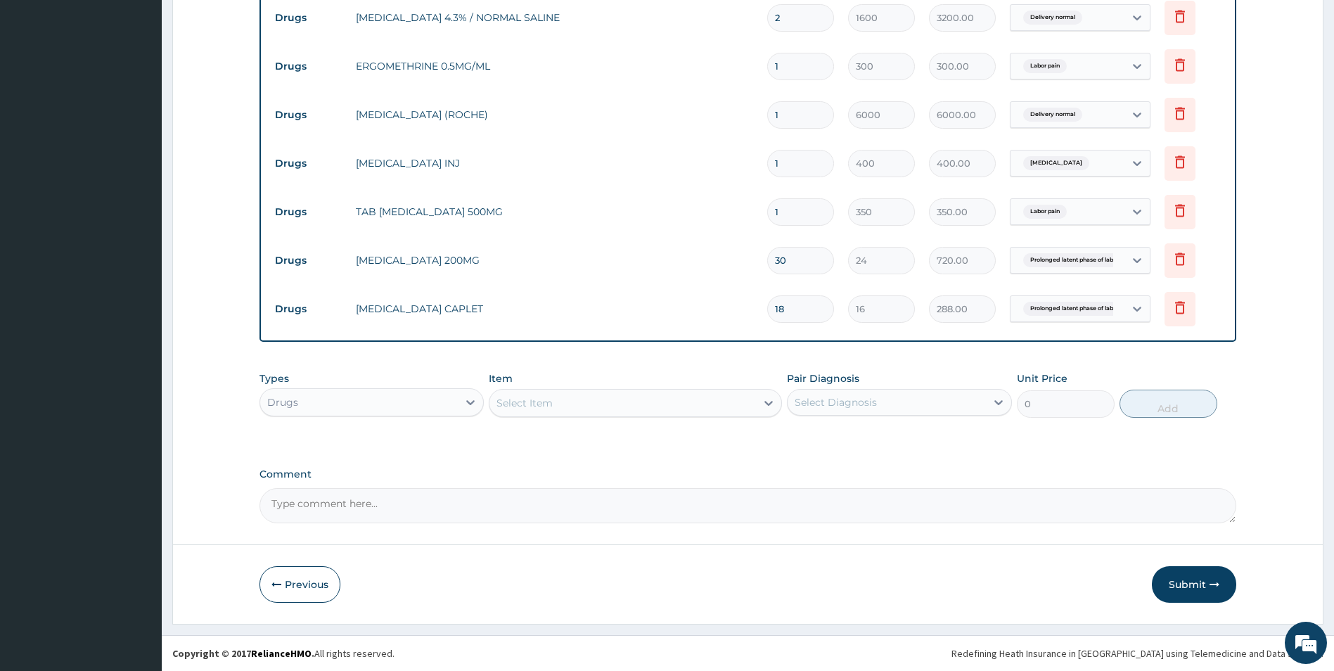
click at [536, 399] on div "Select Item" at bounding box center [524, 403] width 56 height 14
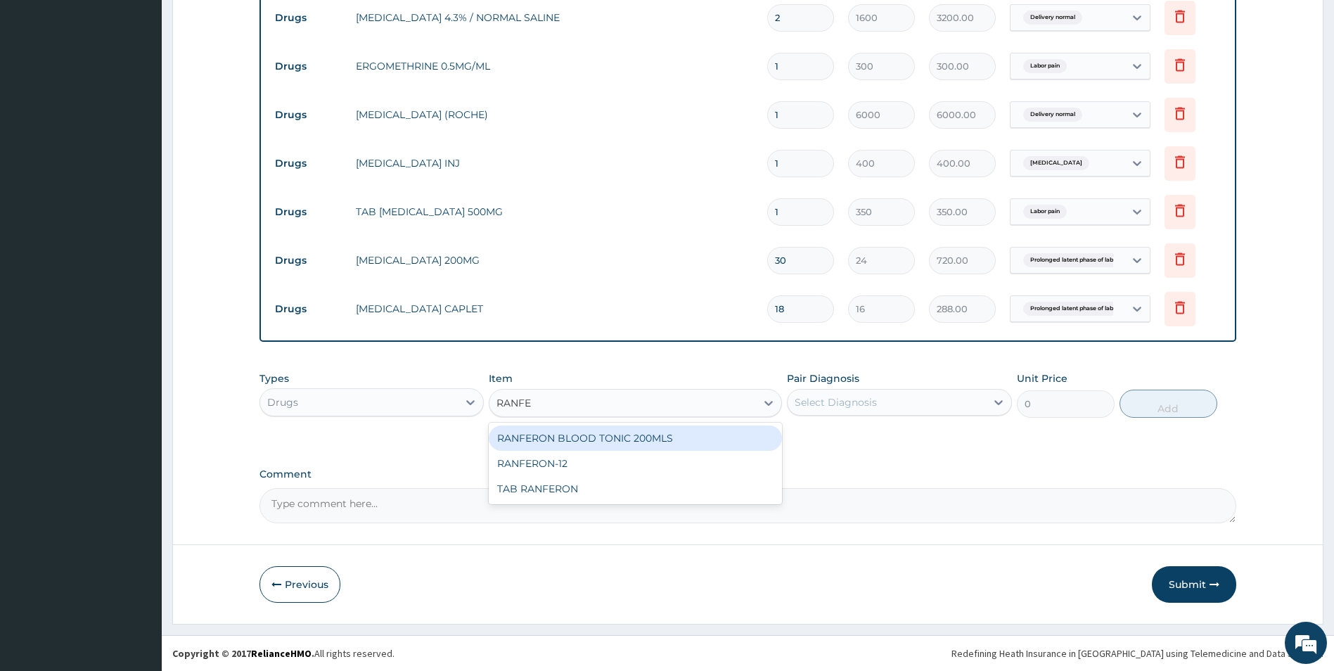
type input "RANFER"
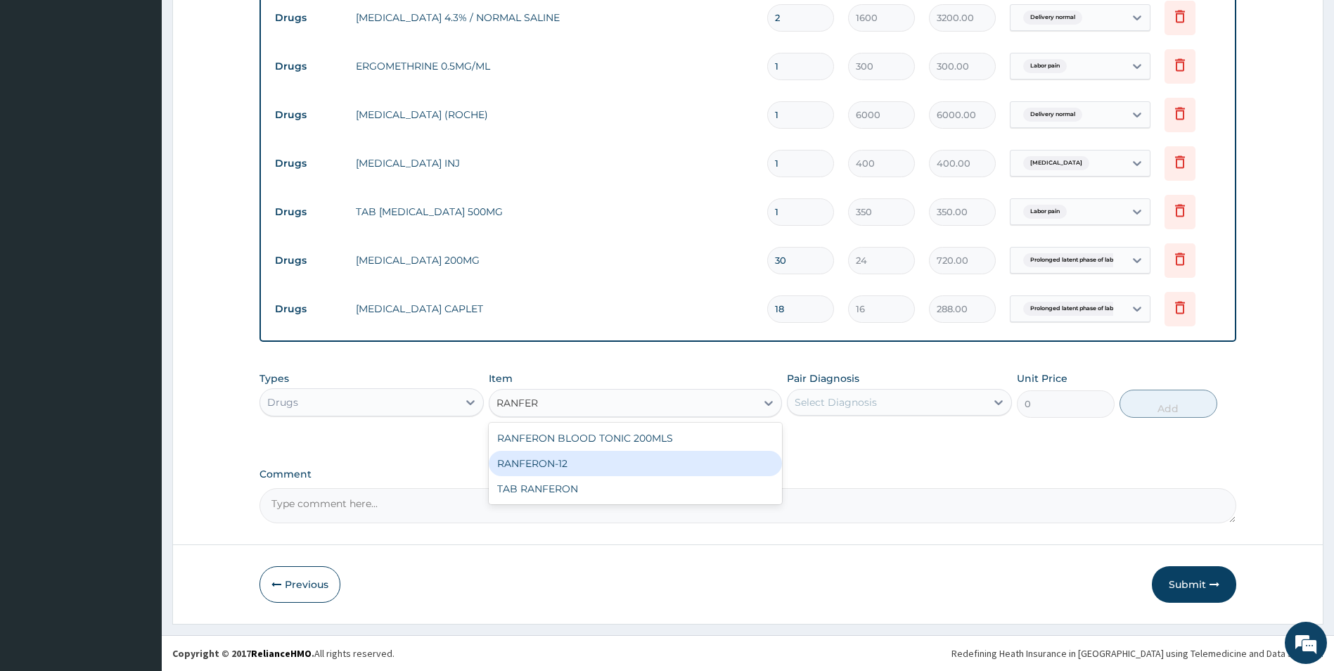
click at [541, 458] on div "RANFERON-12" at bounding box center [635, 463] width 293 height 25
type input "48"
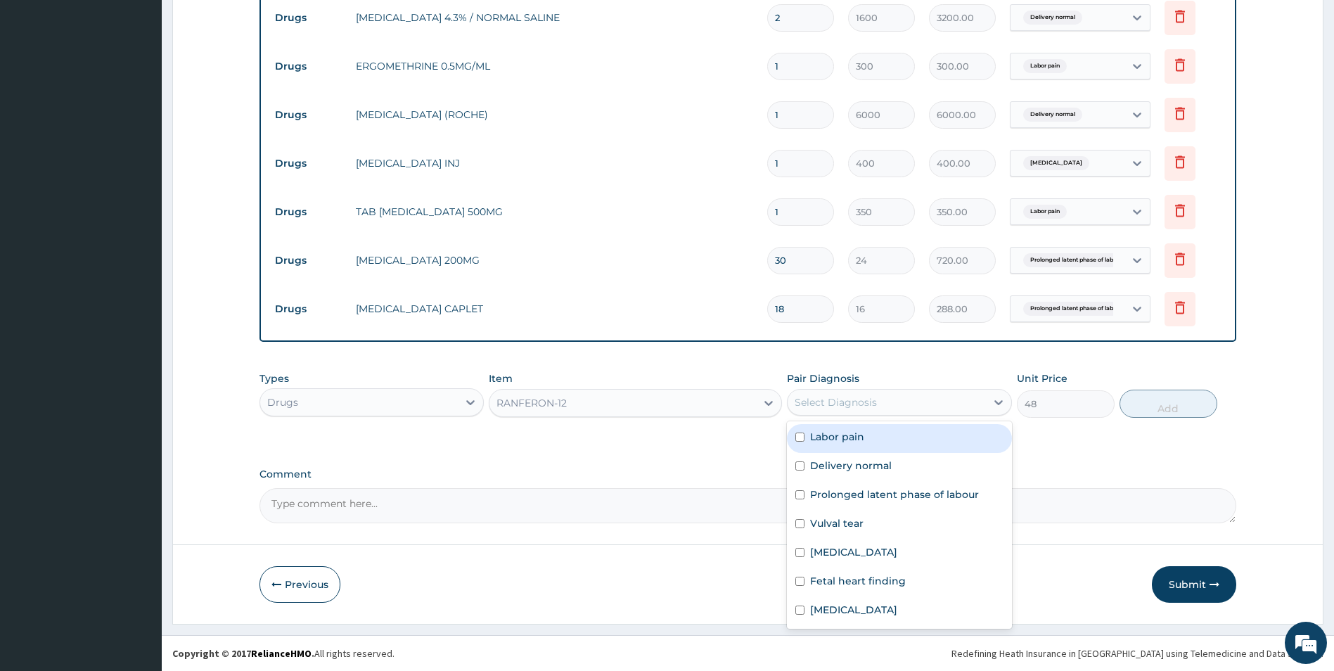
click at [816, 401] on div "Select Diagnosis" at bounding box center [836, 402] width 82 height 14
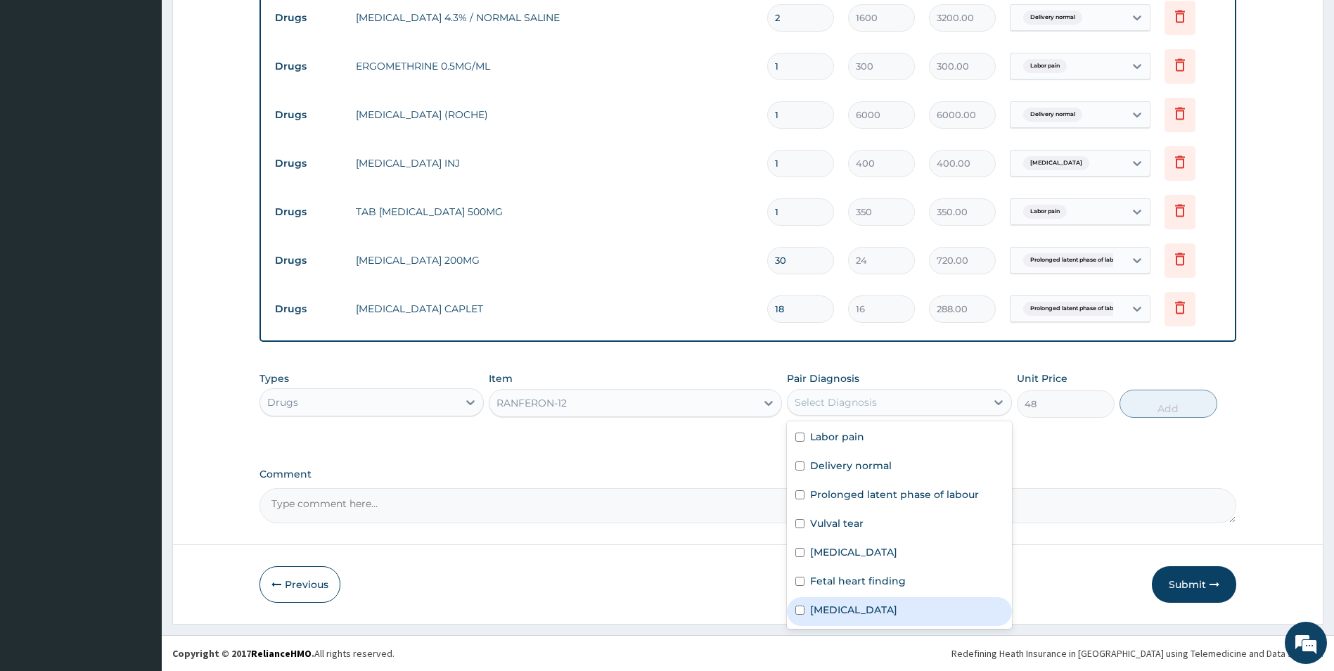
click at [802, 611] on input "checkbox" at bounding box center [799, 609] width 9 height 9
checkbox input "true"
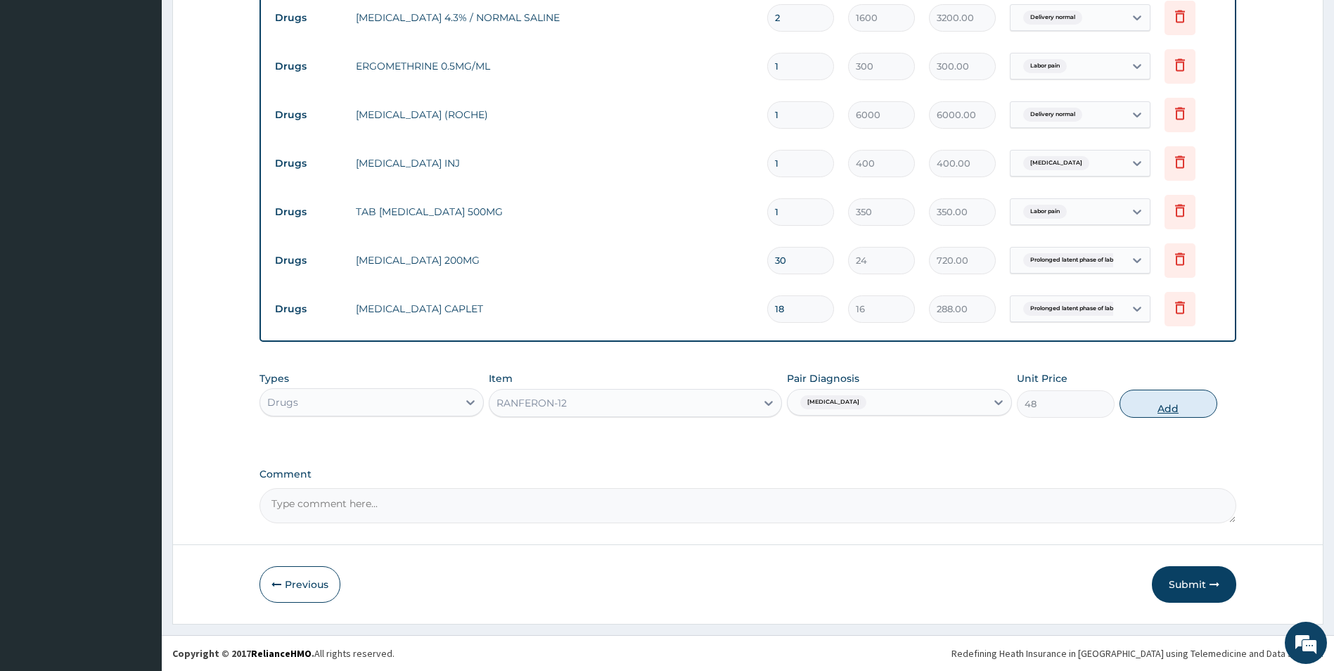
click at [1150, 405] on button "Add" at bounding box center [1168, 404] width 98 height 28
type input "0"
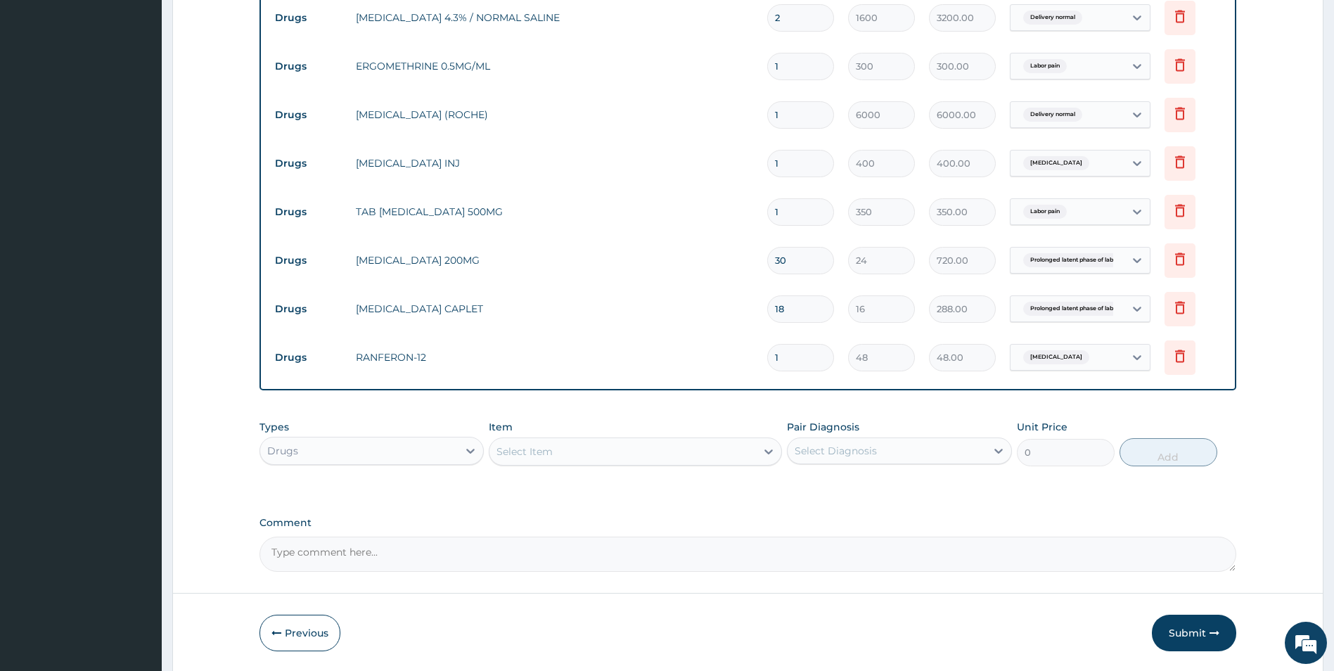
type input "14"
type input "672.00"
type input "14"
click at [1185, 351] on icon at bounding box center [1180, 355] width 10 height 13
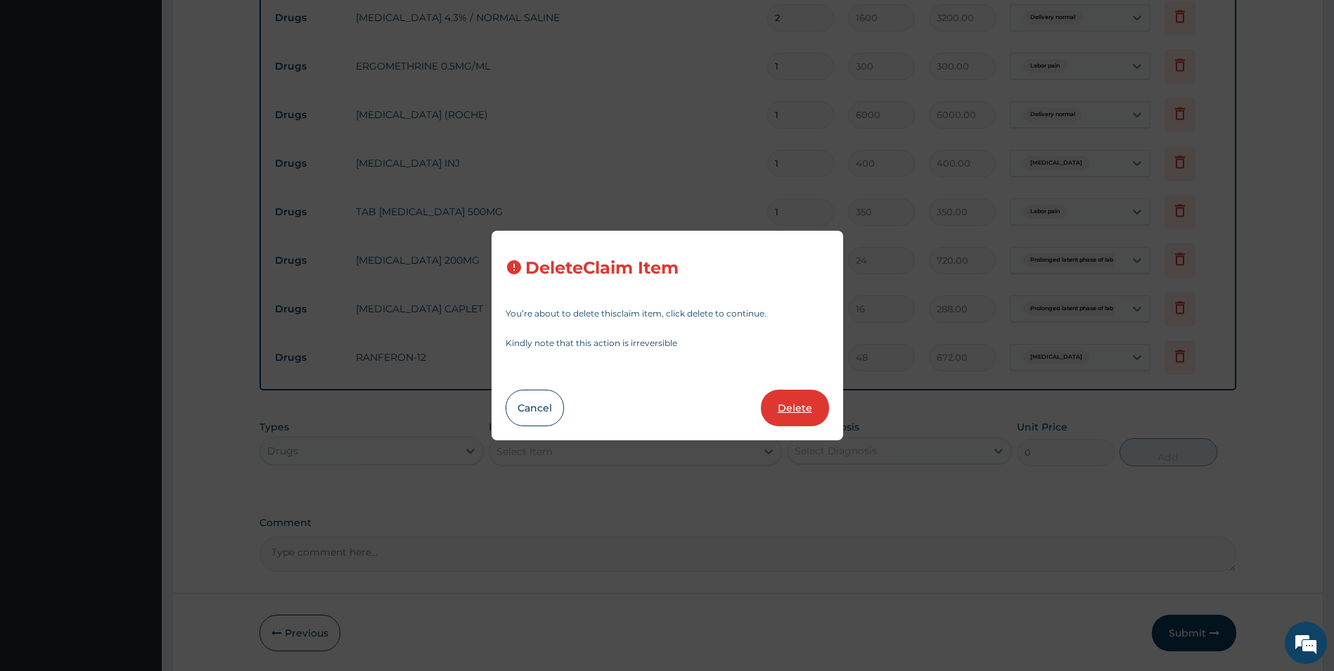
click at [804, 415] on button "Delete" at bounding box center [795, 408] width 68 height 37
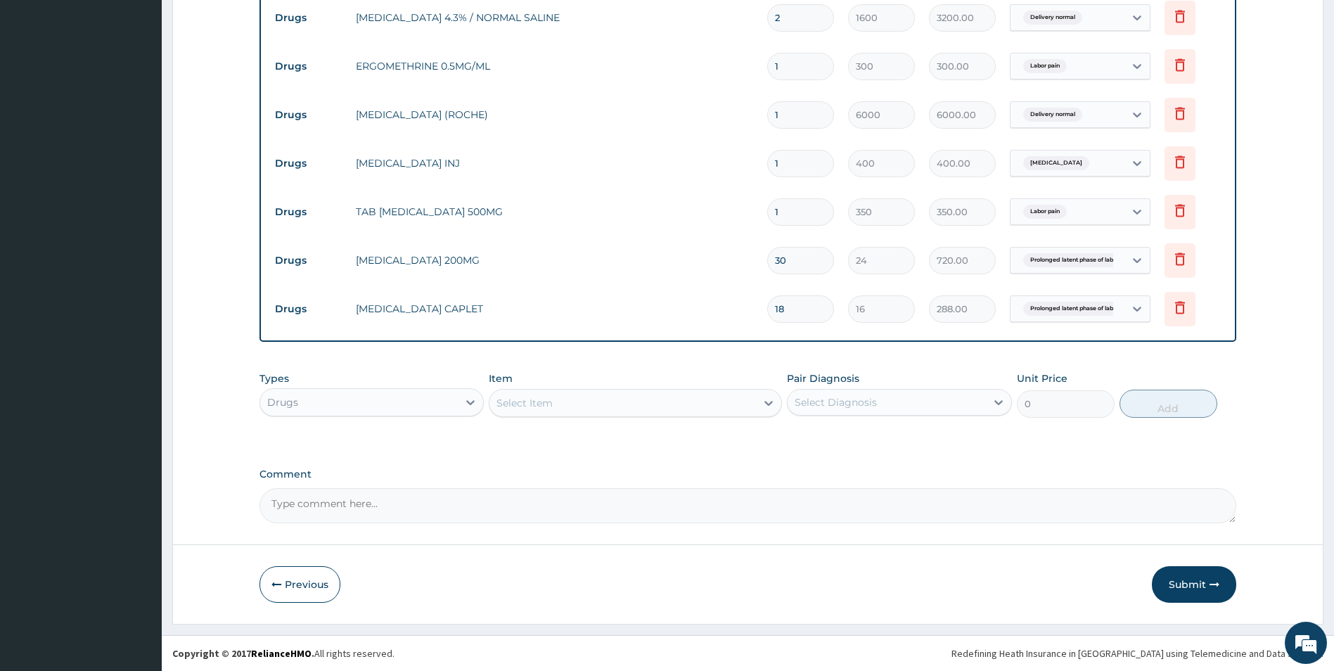
click at [558, 405] on div "Select Item" at bounding box center [622, 403] width 266 height 22
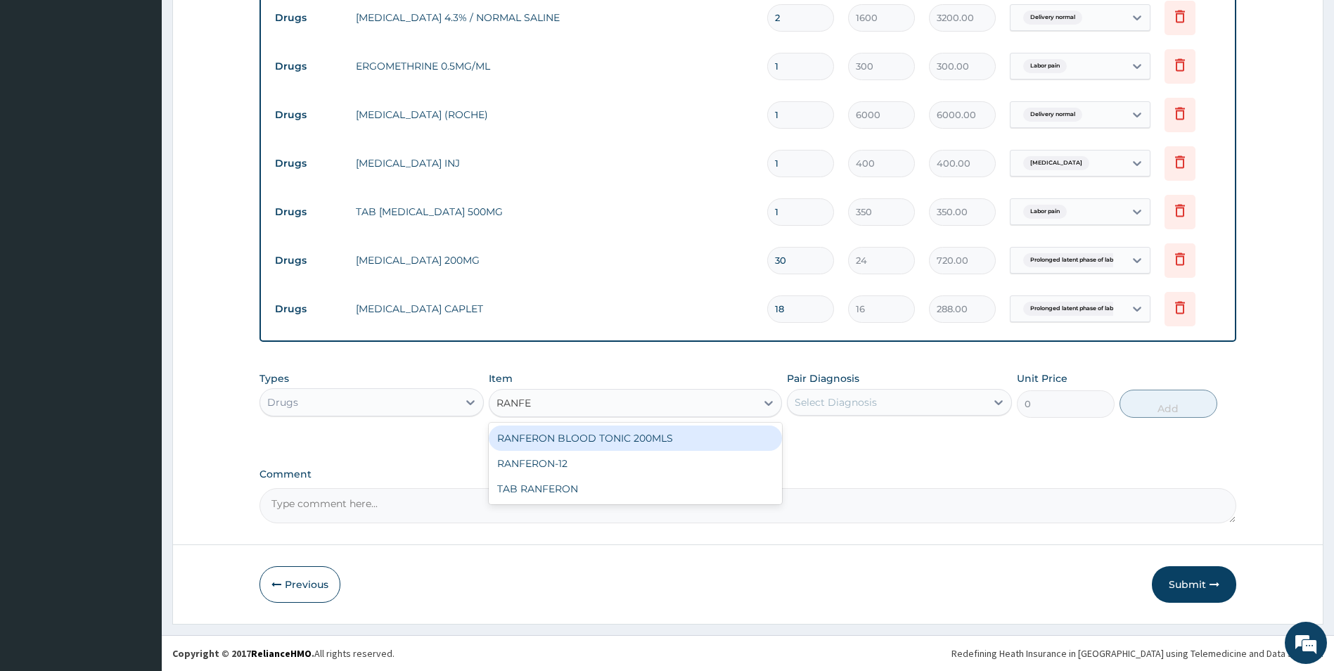
type input "RANFER"
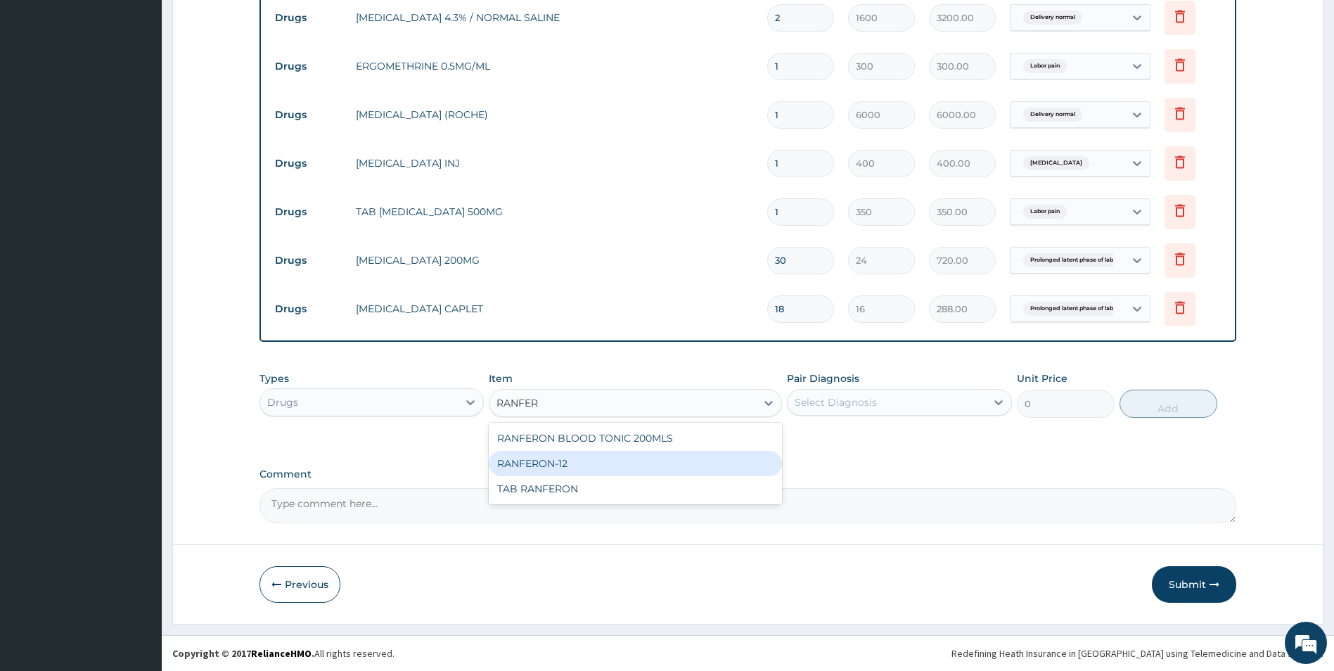
click at [517, 459] on div "RANFERON-12" at bounding box center [635, 463] width 293 height 25
type input "48"
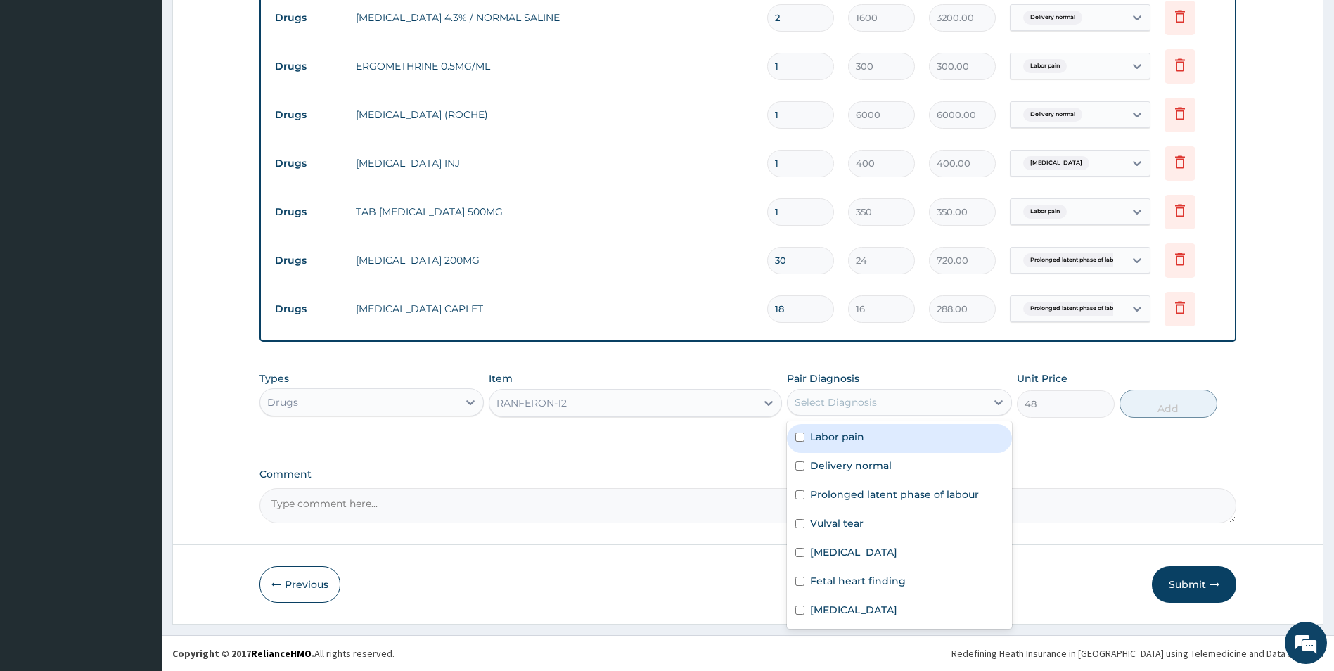
click at [823, 395] on div "Select Diagnosis" at bounding box center [836, 402] width 82 height 14
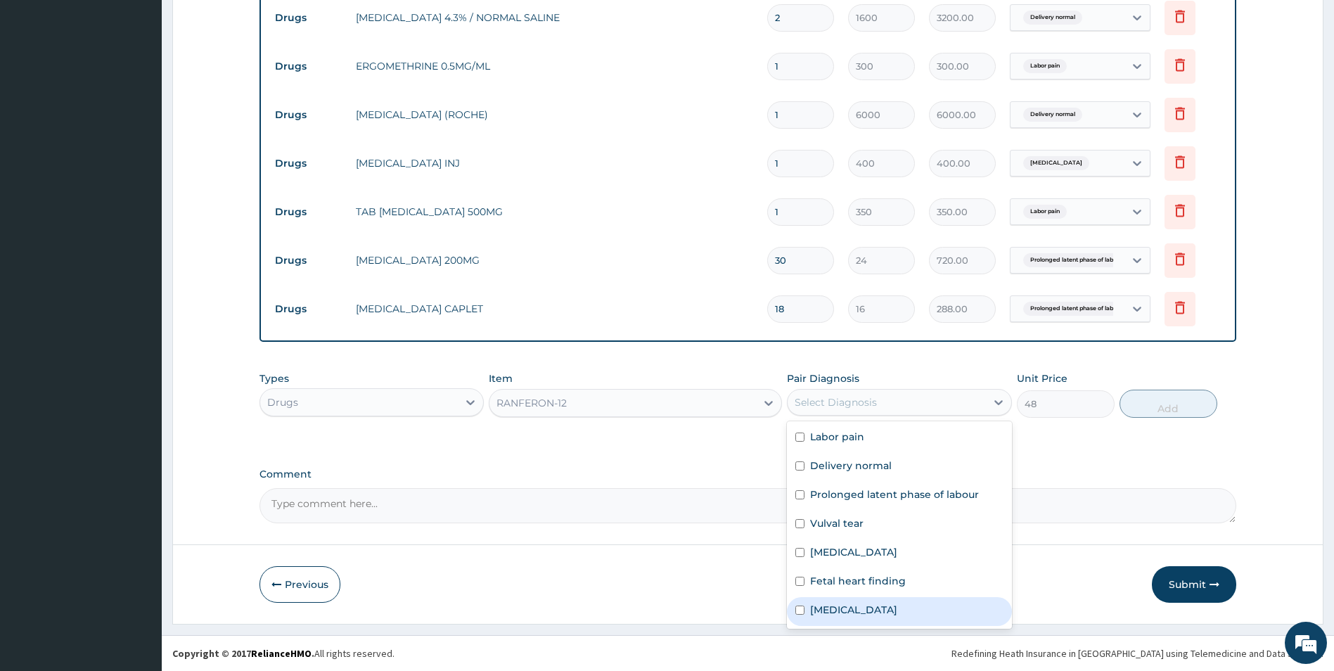
click at [796, 607] on input "checkbox" at bounding box center [799, 609] width 9 height 9
checkbox input "true"
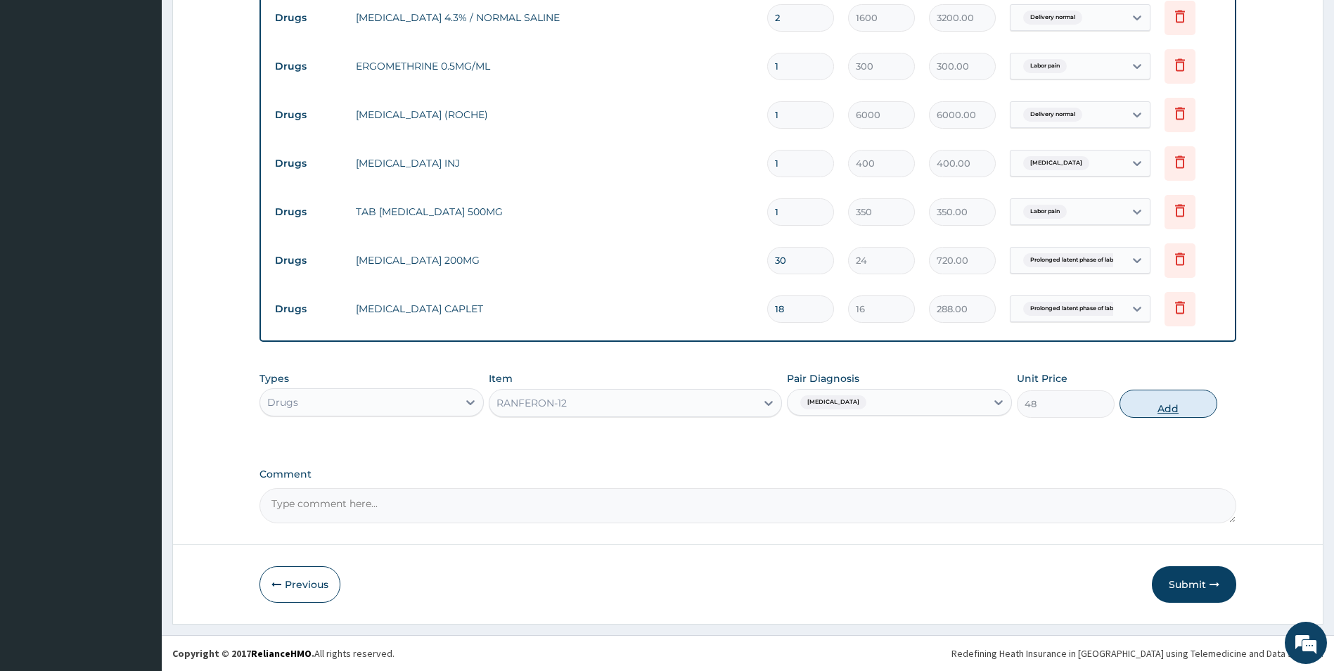
click at [1155, 401] on button "Add" at bounding box center [1168, 404] width 98 height 28
type input "0"
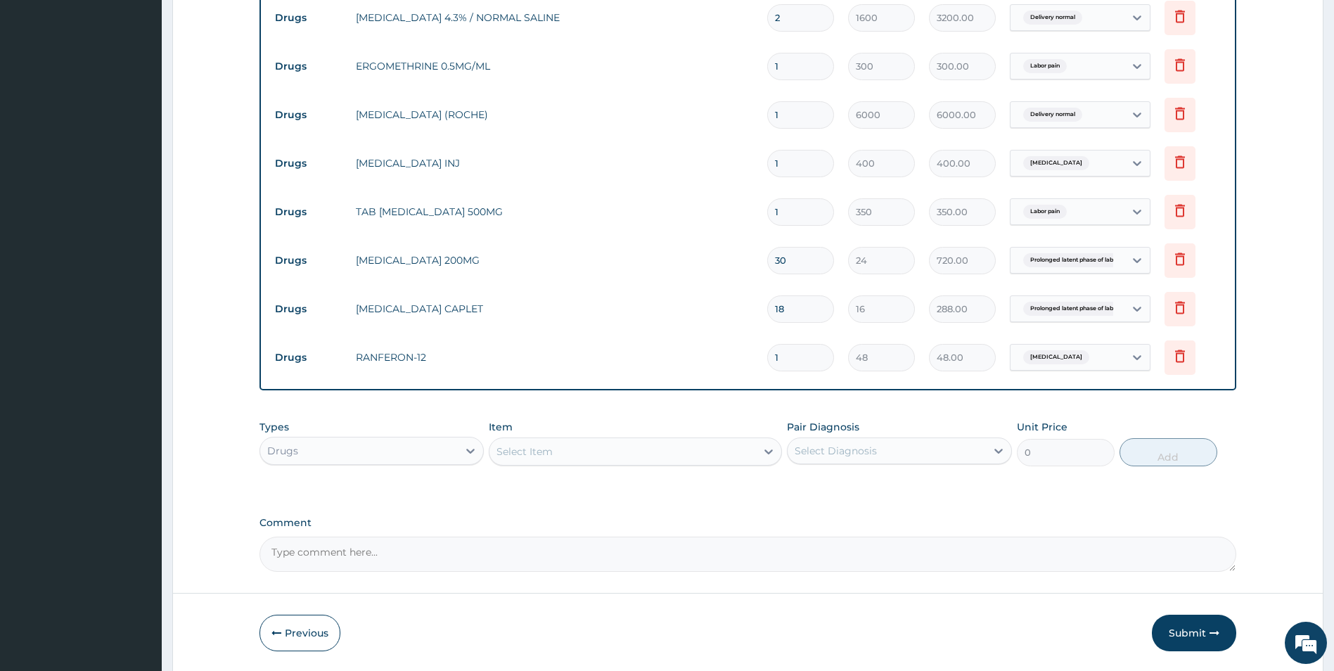
type input "14"
type input "672.00"
type input "14"
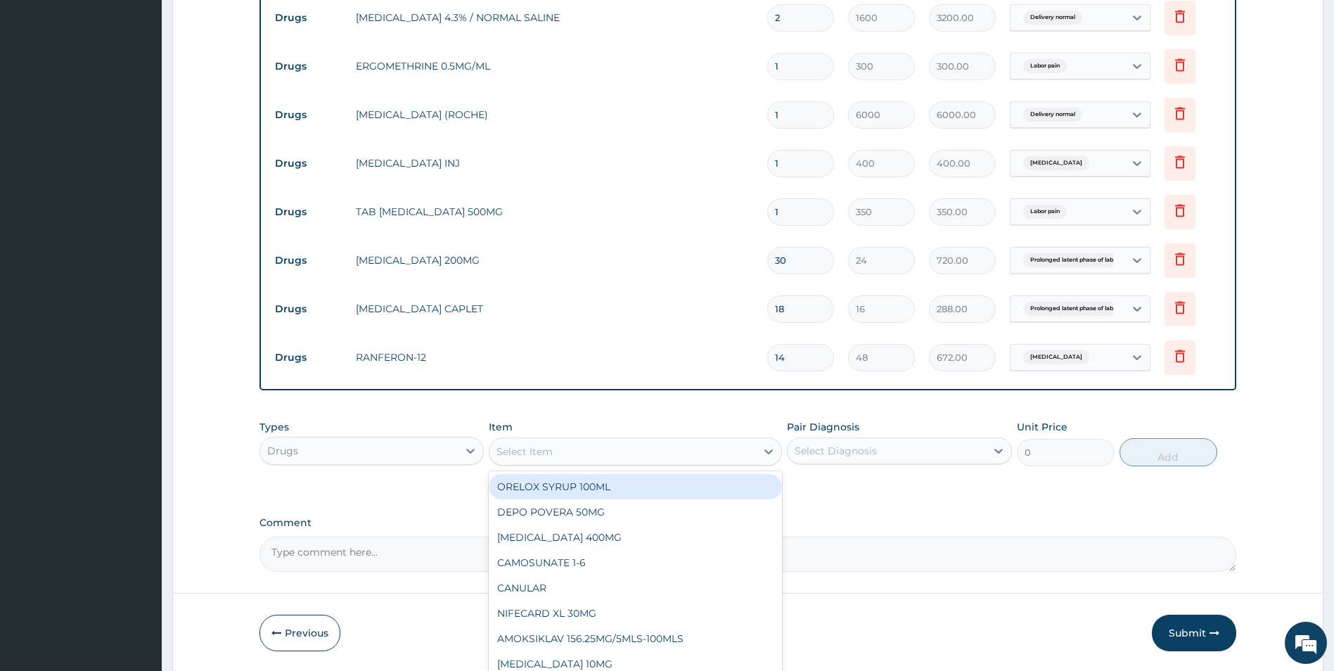
click at [510, 444] on div "Select Item" at bounding box center [524, 451] width 56 height 14
type input "RANF"
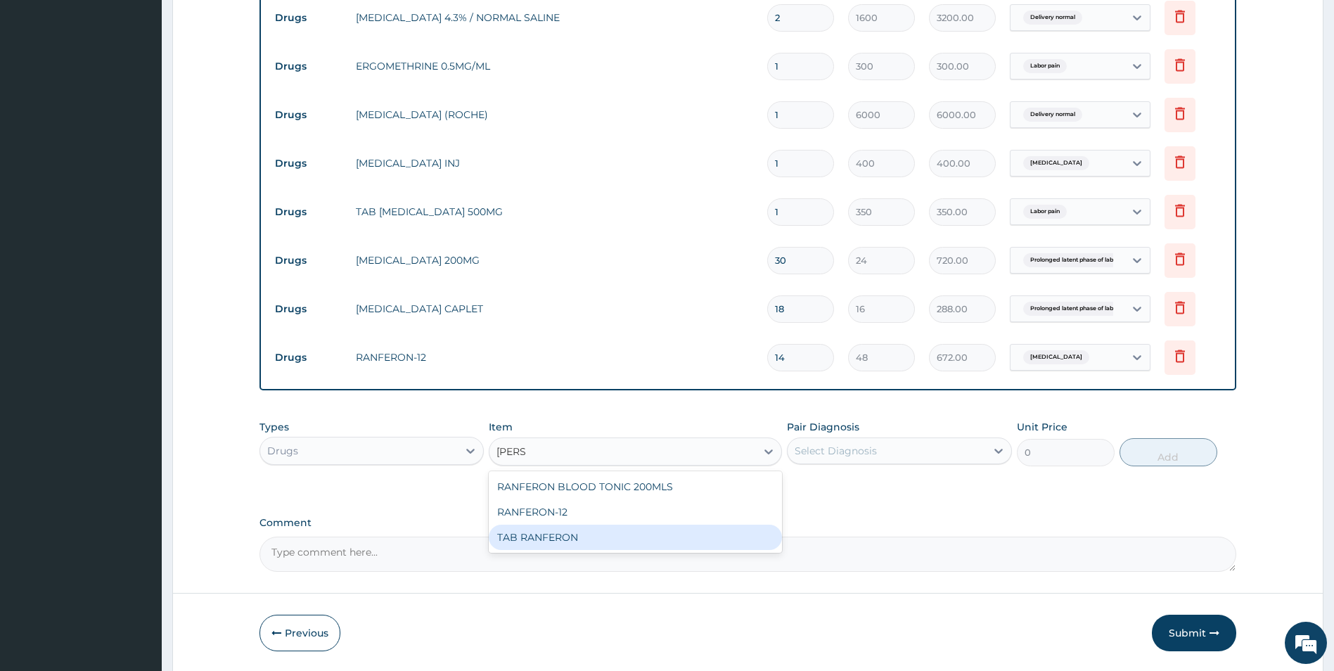
click at [541, 540] on div "TAB RANFERON" at bounding box center [635, 537] width 293 height 25
type input "60"
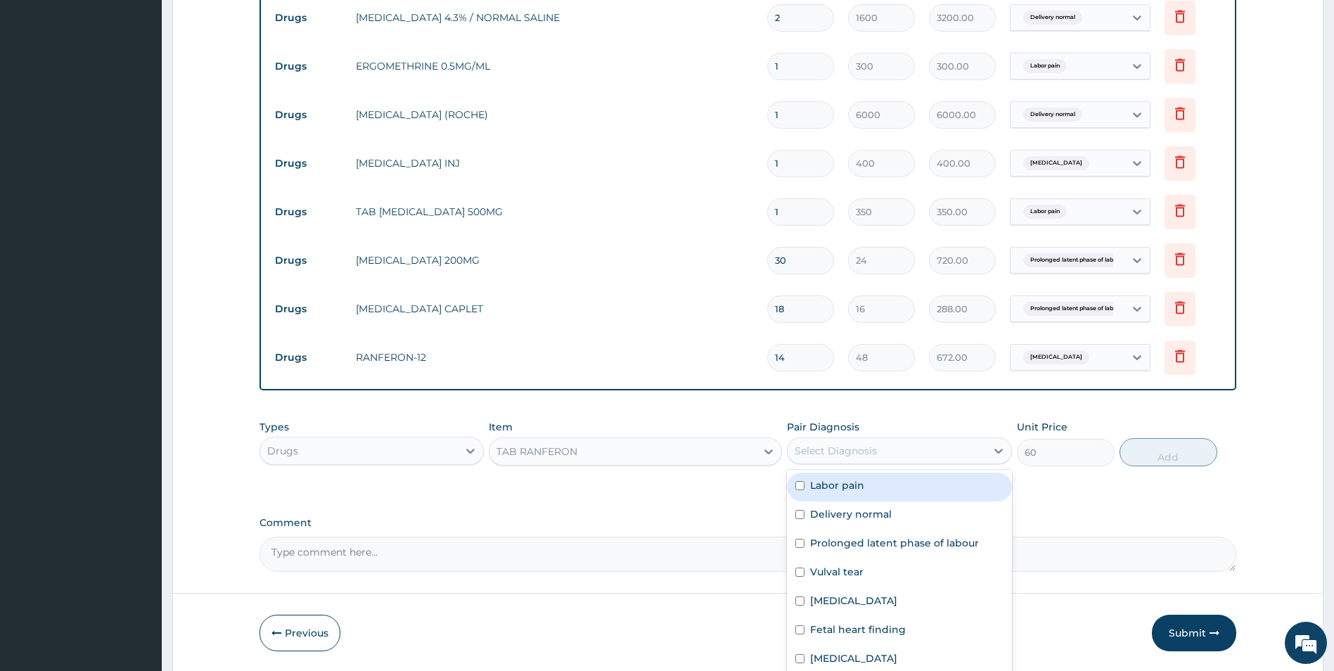
click at [817, 452] on div "Select Diagnosis" at bounding box center [836, 451] width 82 height 14
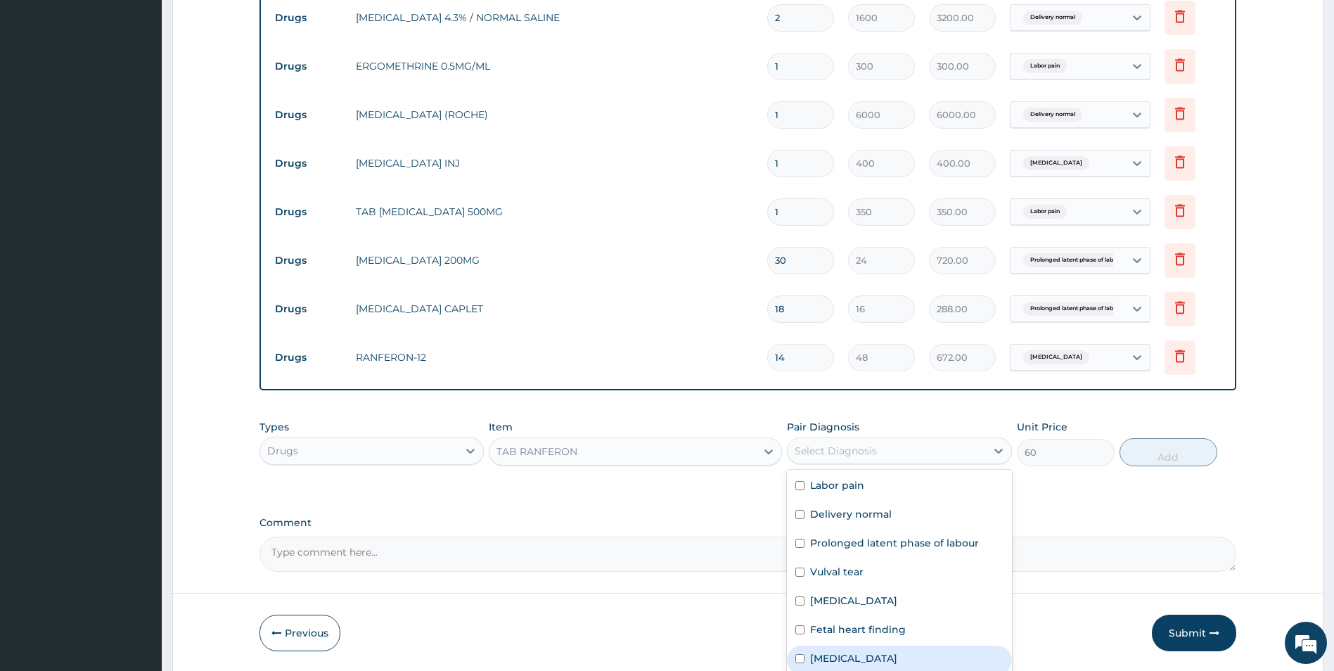
click at [803, 662] on input "checkbox" at bounding box center [799, 658] width 9 height 9
checkbox input "true"
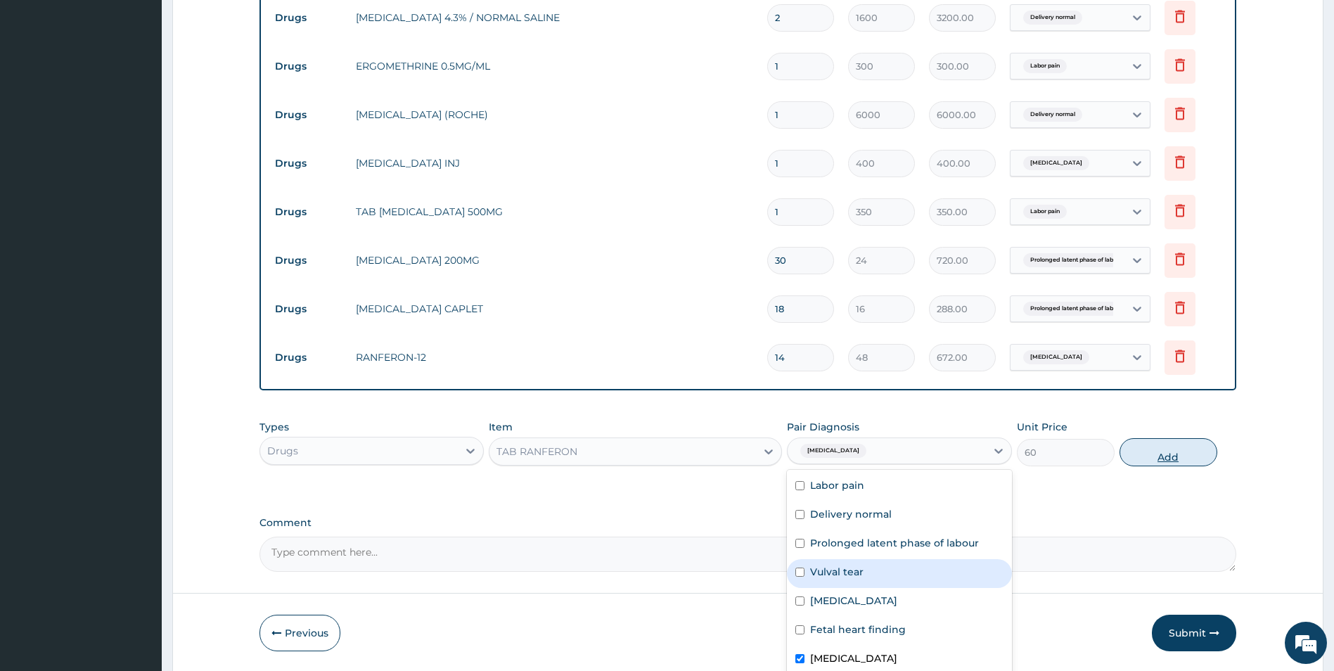
click at [1146, 448] on button "Add" at bounding box center [1168, 452] width 98 height 28
type input "0"
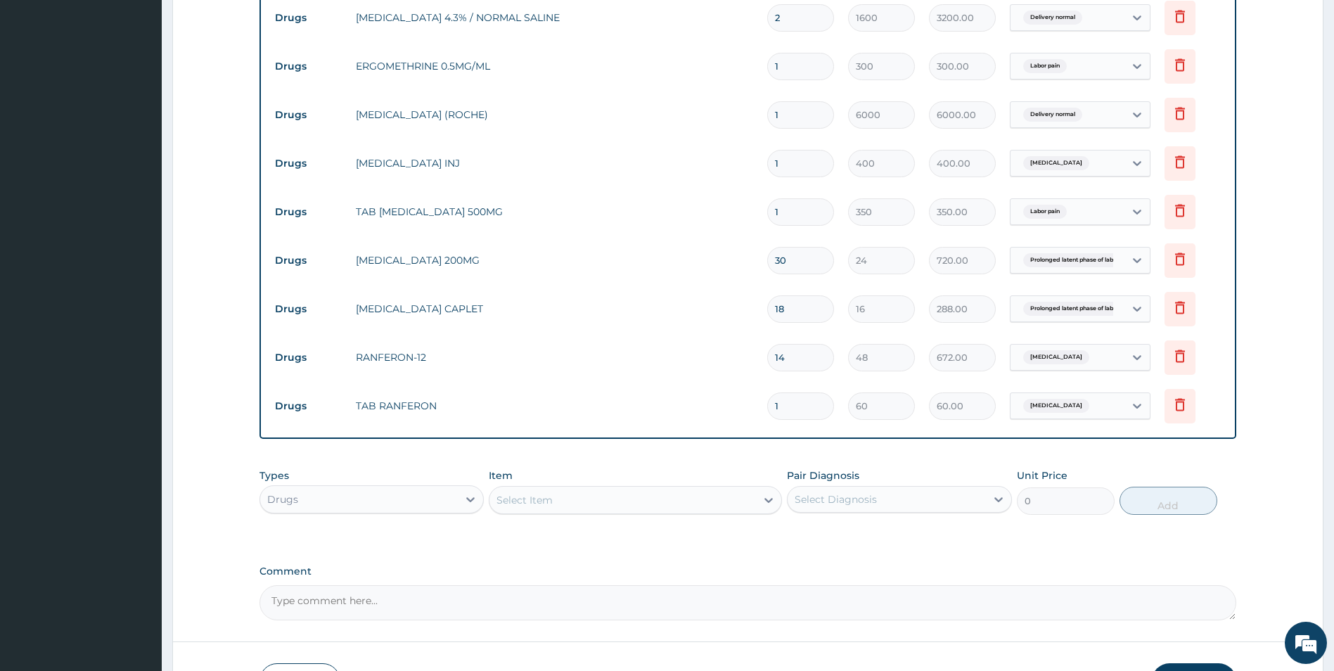
type input "14"
type input "840.00"
type input "14"
click at [1181, 355] on icon at bounding box center [1179, 355] width 17 height 17
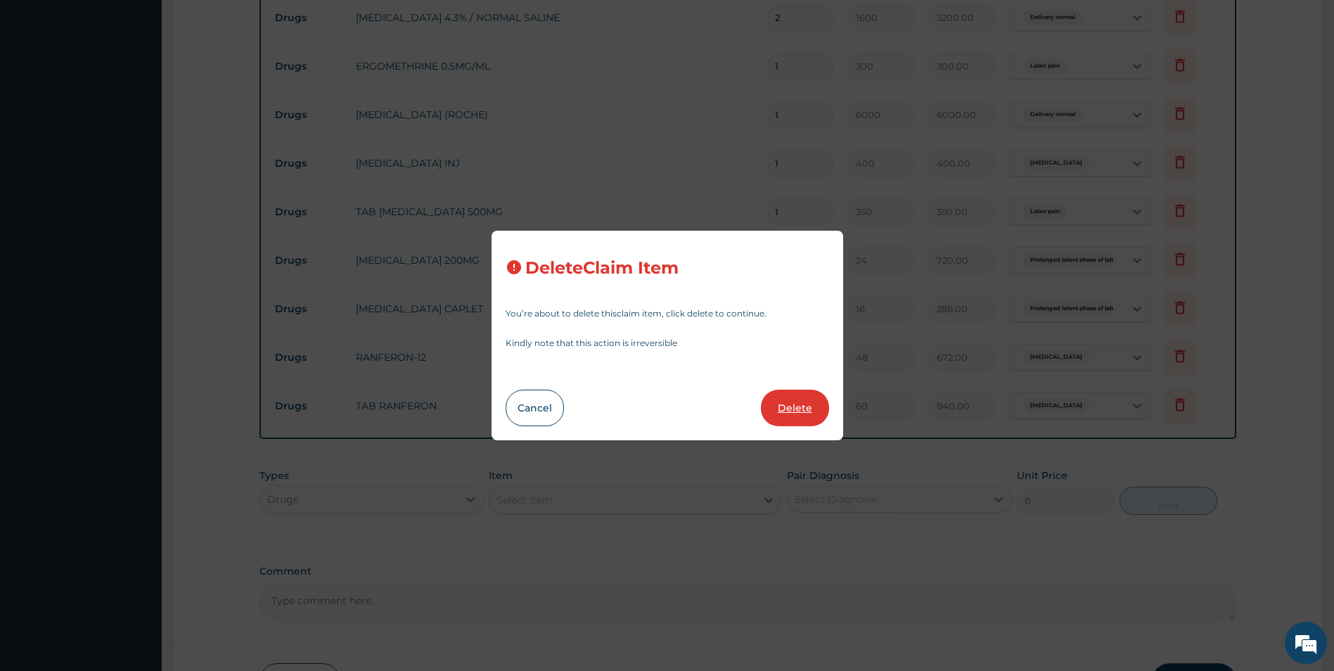
click at [806, 406] on button "Delete" at bounding box center [795, 408] width 68 height 37
type input "60"
type input "840.00"
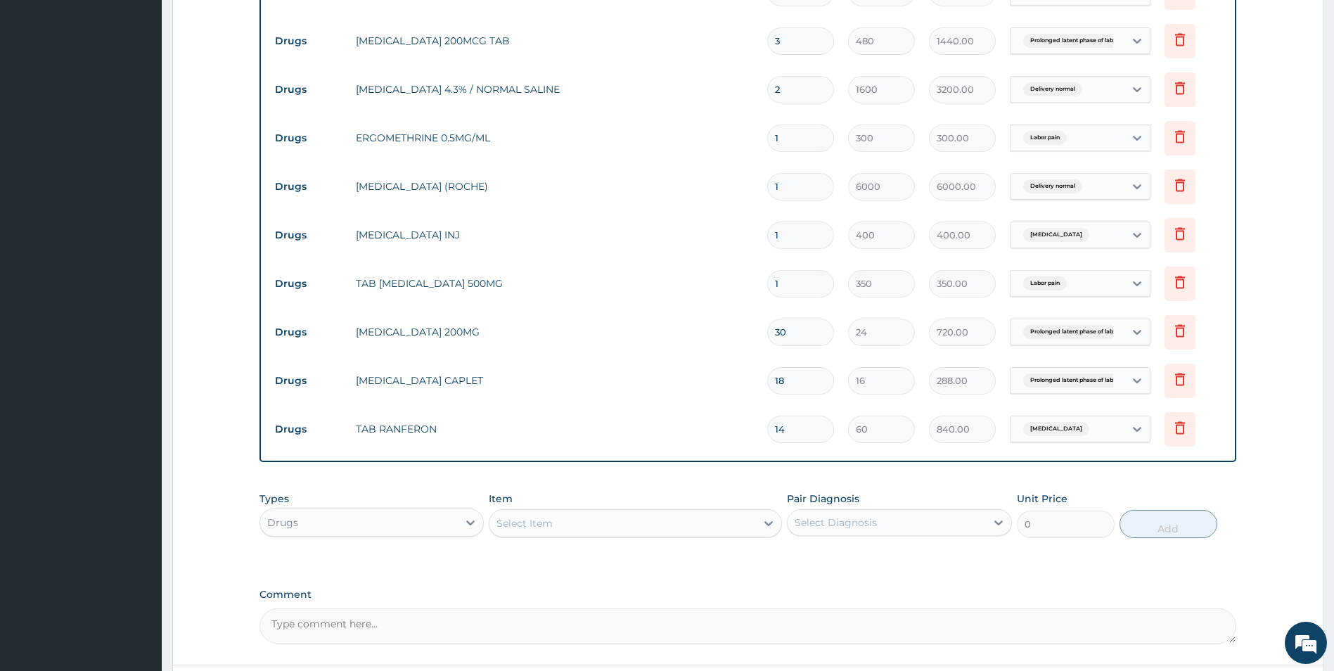
scroll to position [1087, 0]
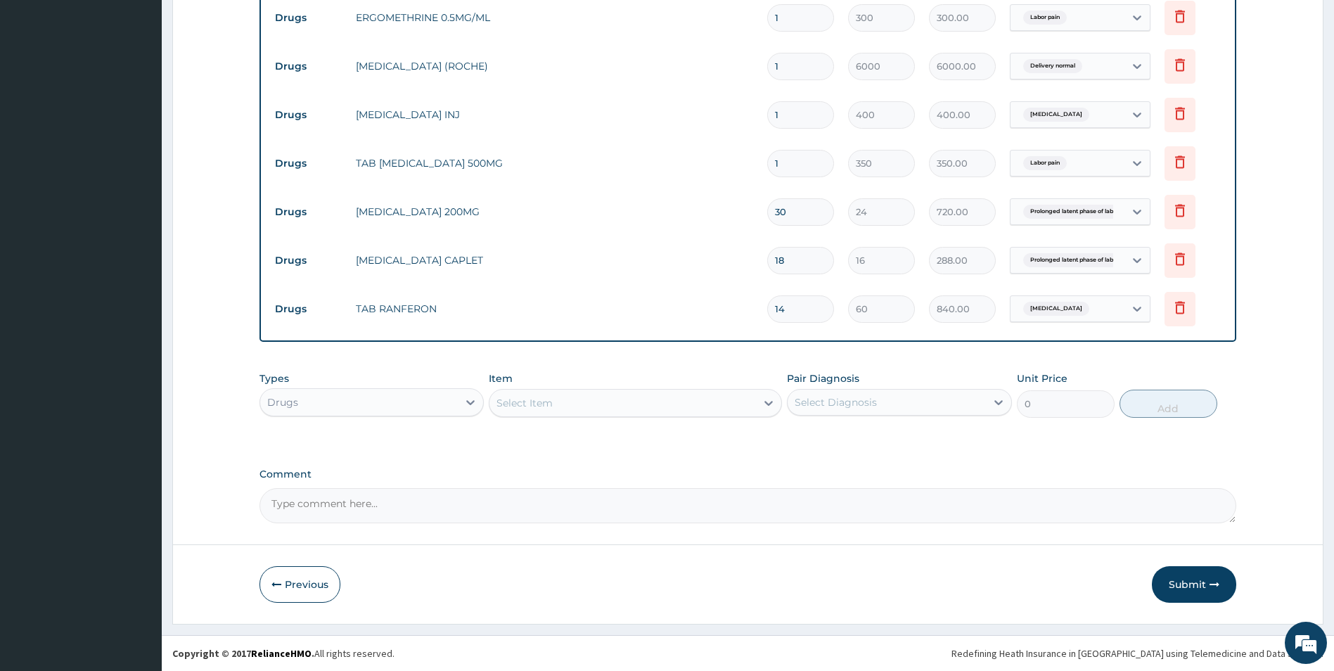
click at [529, 398] on div "Select Item" at bounding box center [524, 403] width 56 height 14
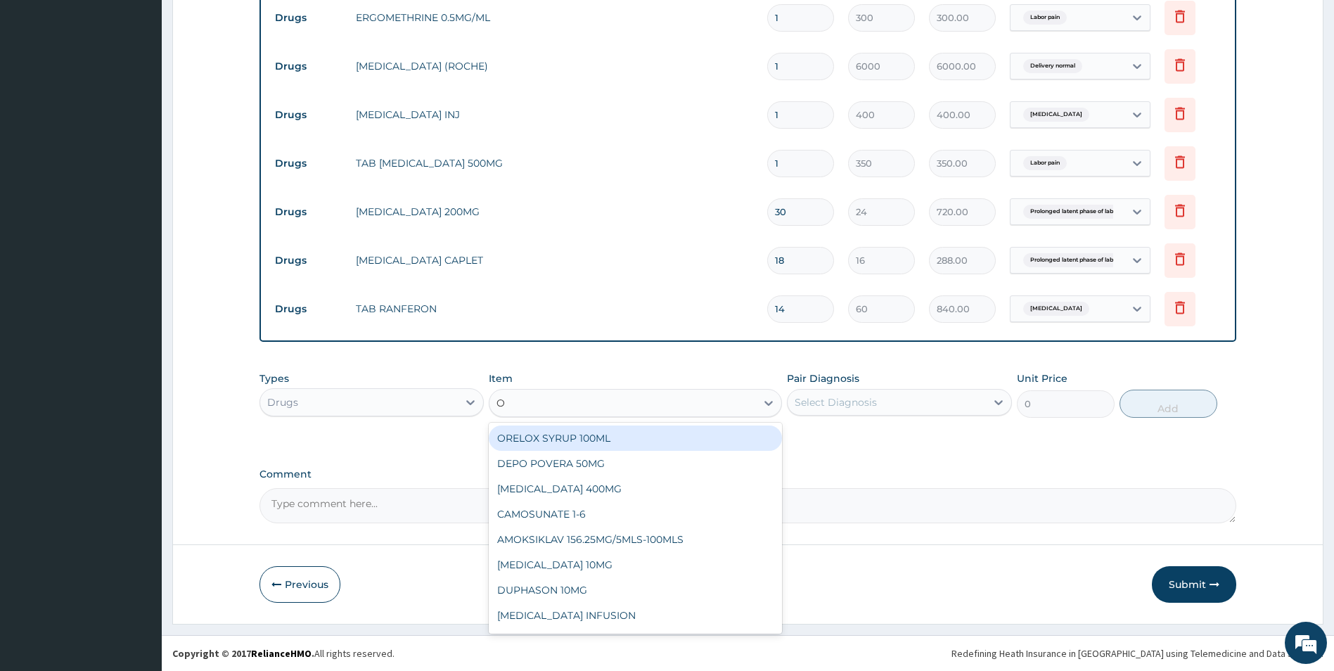
type input "OX"
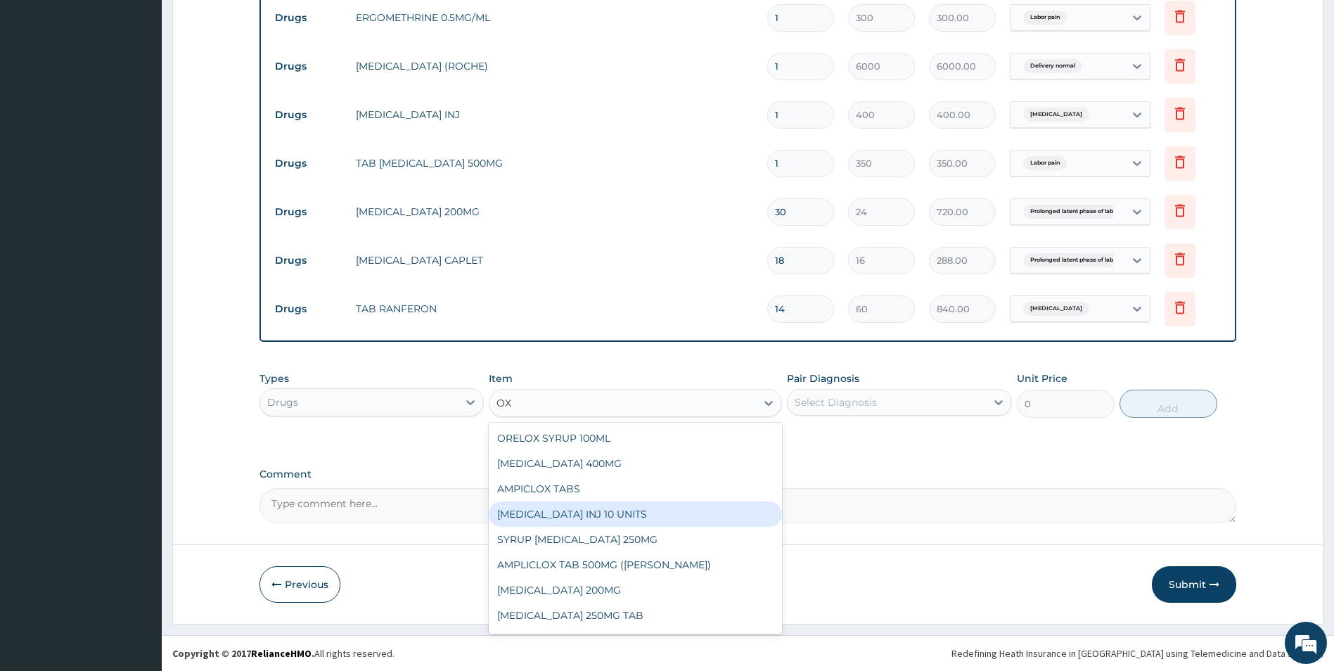
click at [557, 511] on div "OXYTOCIN INJ 10 UNITS" at bounding box center [635, 513] width 293 height 25
type input "280"
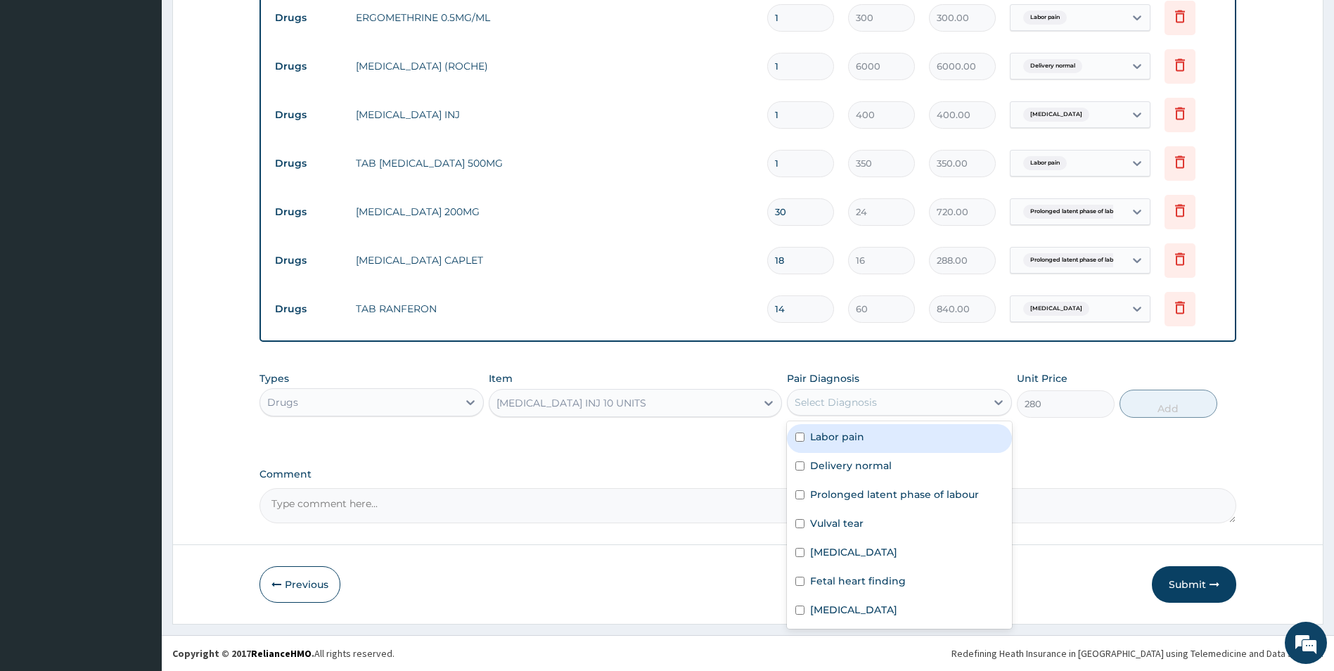
click at [810, 404] on div "Select Diagnosis" at bounding box center [836, 402] width 82 height 14
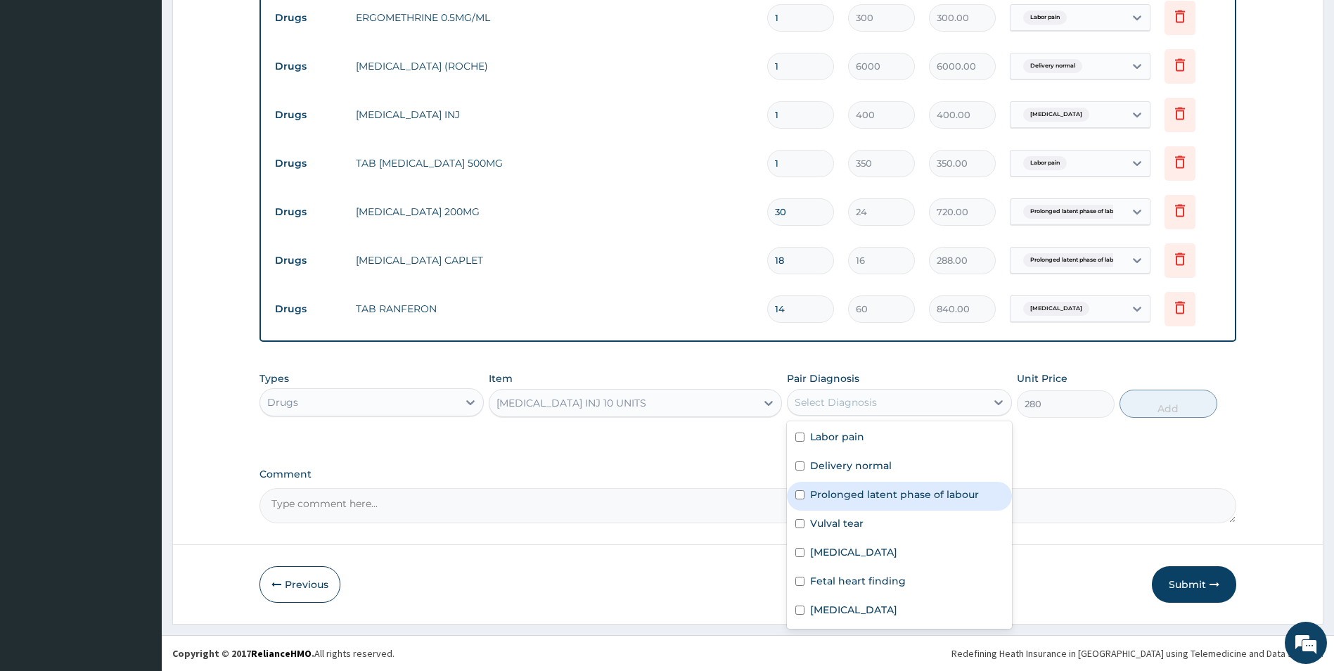
click at [797, 491] on input "checkbox" at bounding box center [799, 494] width 9 height 9
checkbox input "true"
click at [1162, 409] on button "Add" at bounding box center [1168, 404] width 98 height 28
type input "0"
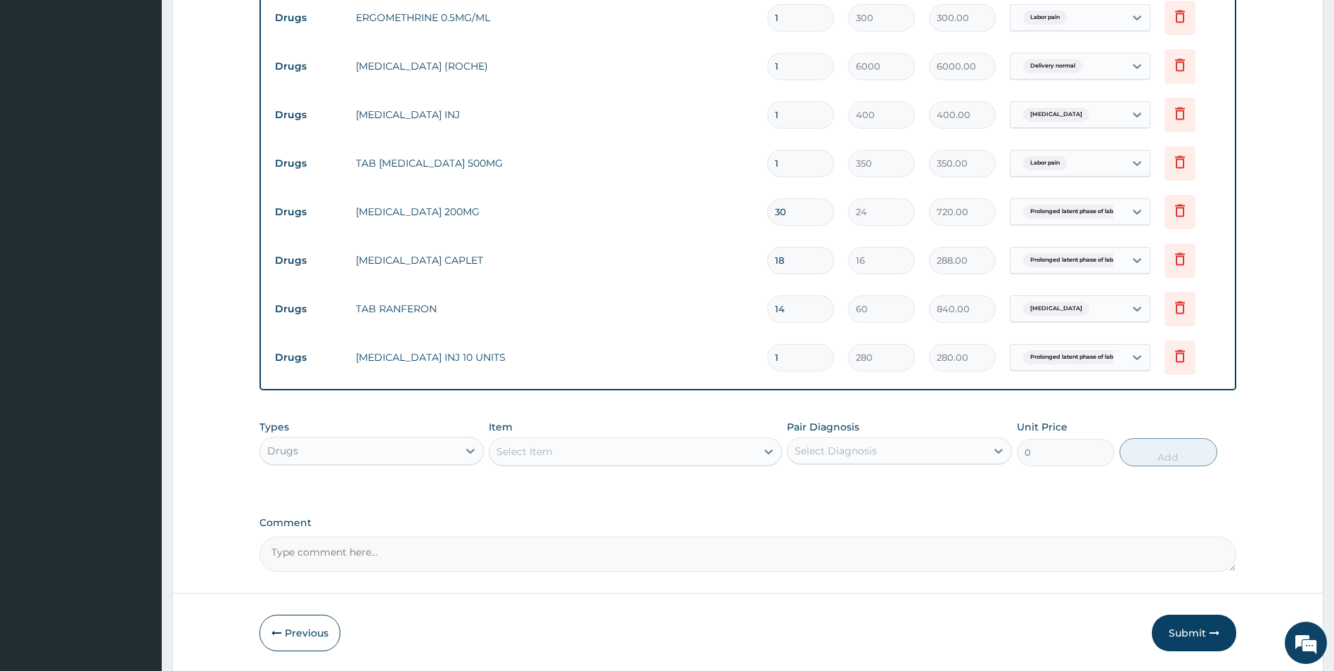
type input "0.00"
type input "5"
type input "1400.00"
type input "5"
click at [584, 458] on div "Select Item" at bounding box center [622, 451] width 266 height 22
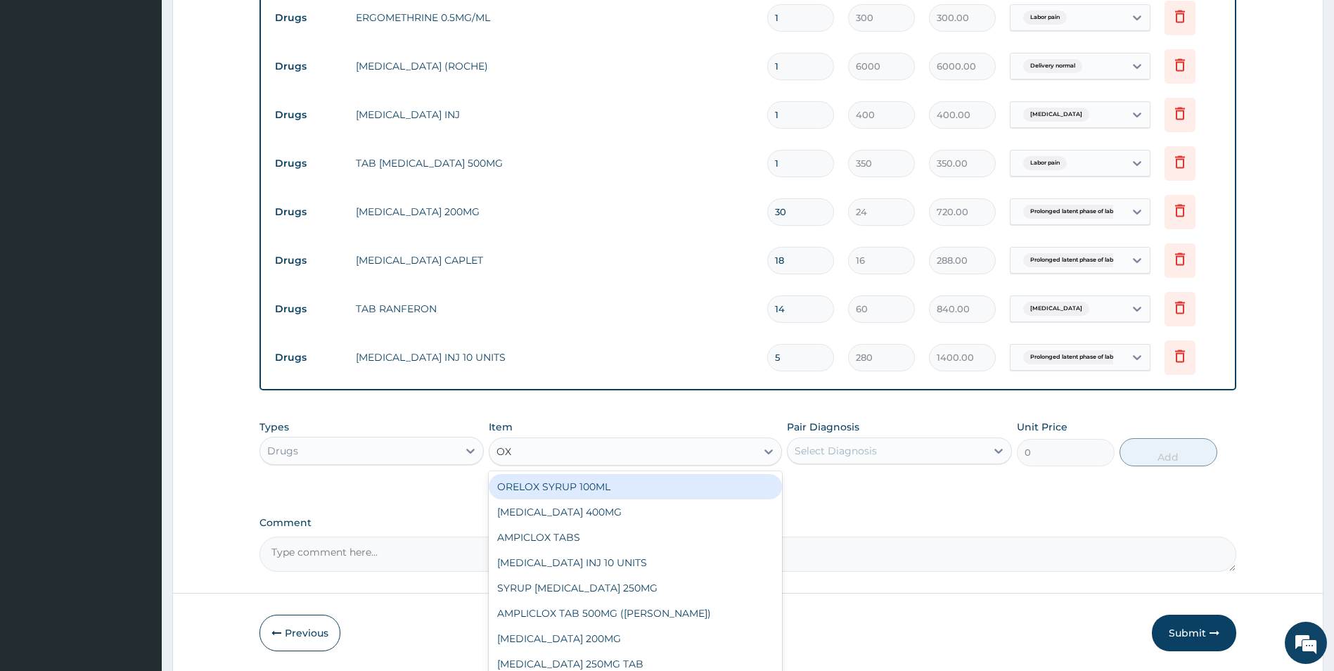
type input "OXY"
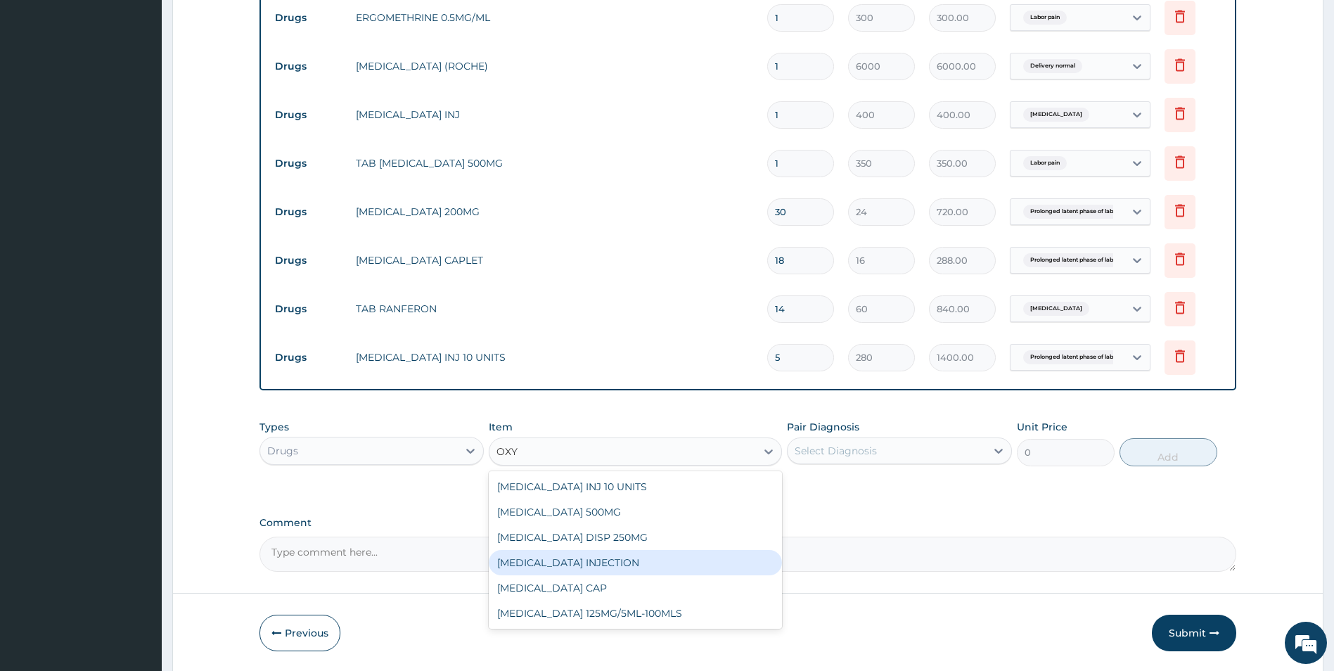
click at [563, 567] on div "[MEDICAL_DATA] INJECTION" at bounding box center [635, 562] width 293 height 25
type input "800"
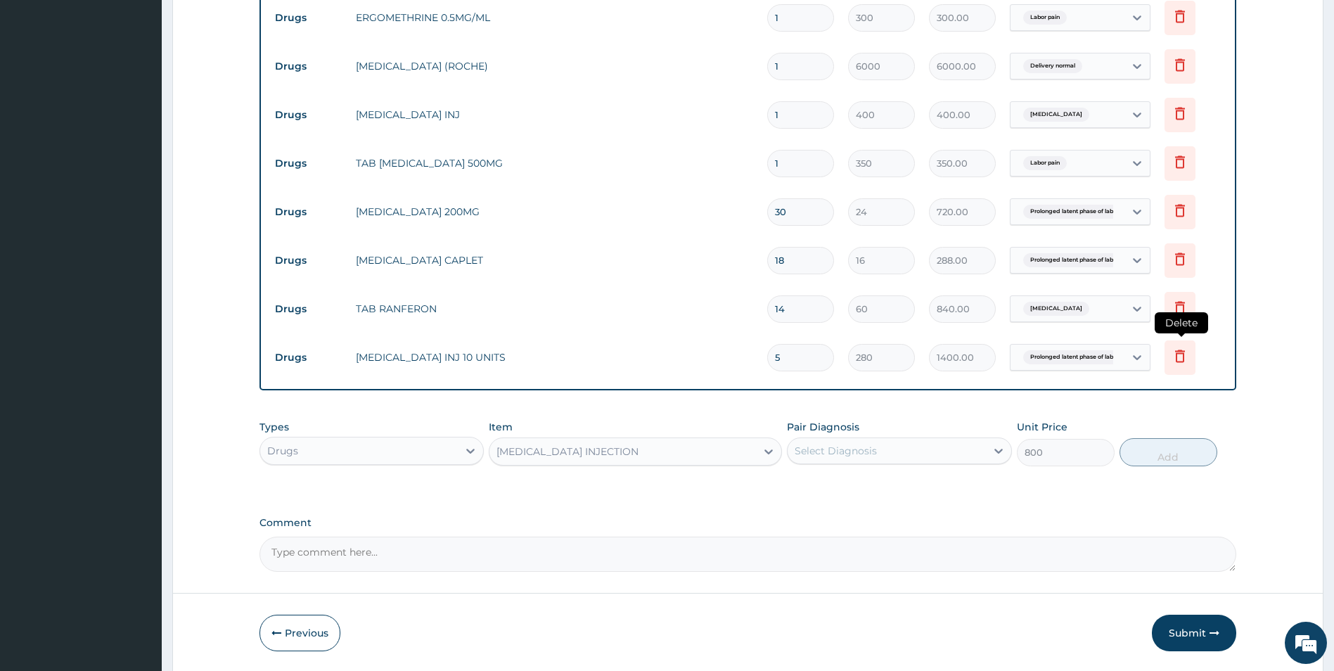
click at [1185, 352] on icon at bounding box center [1179, 355] width 17 height 17
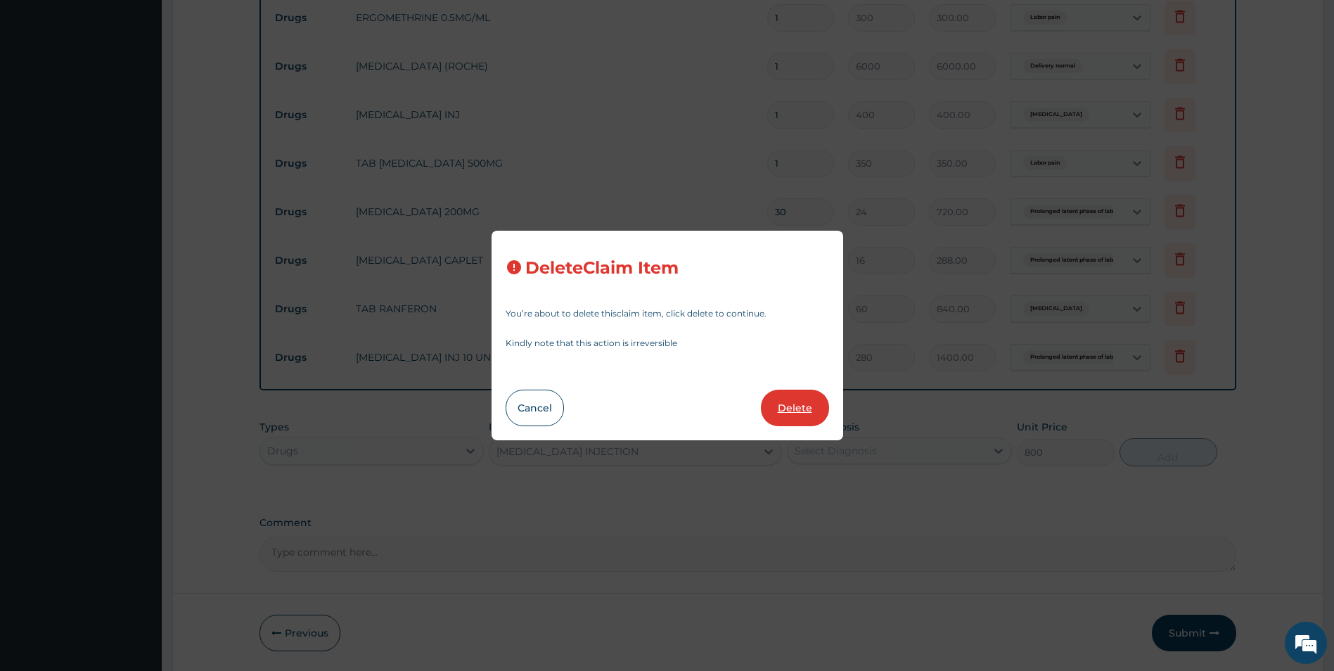
click at [807, 402] on button "Delete" at bounding box center [795, 408] width 68 height 37
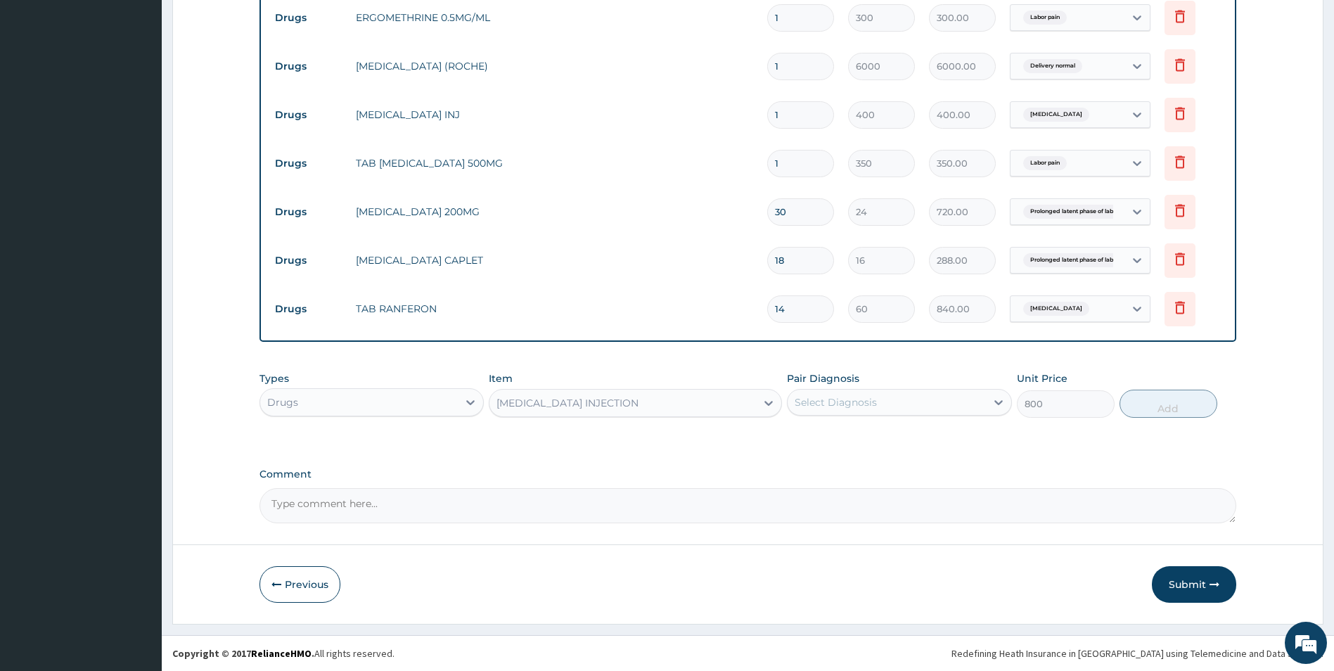
click at [843, 404] on div "Select Diagnosis" at bounding box center [836, 402] width 82 height 14
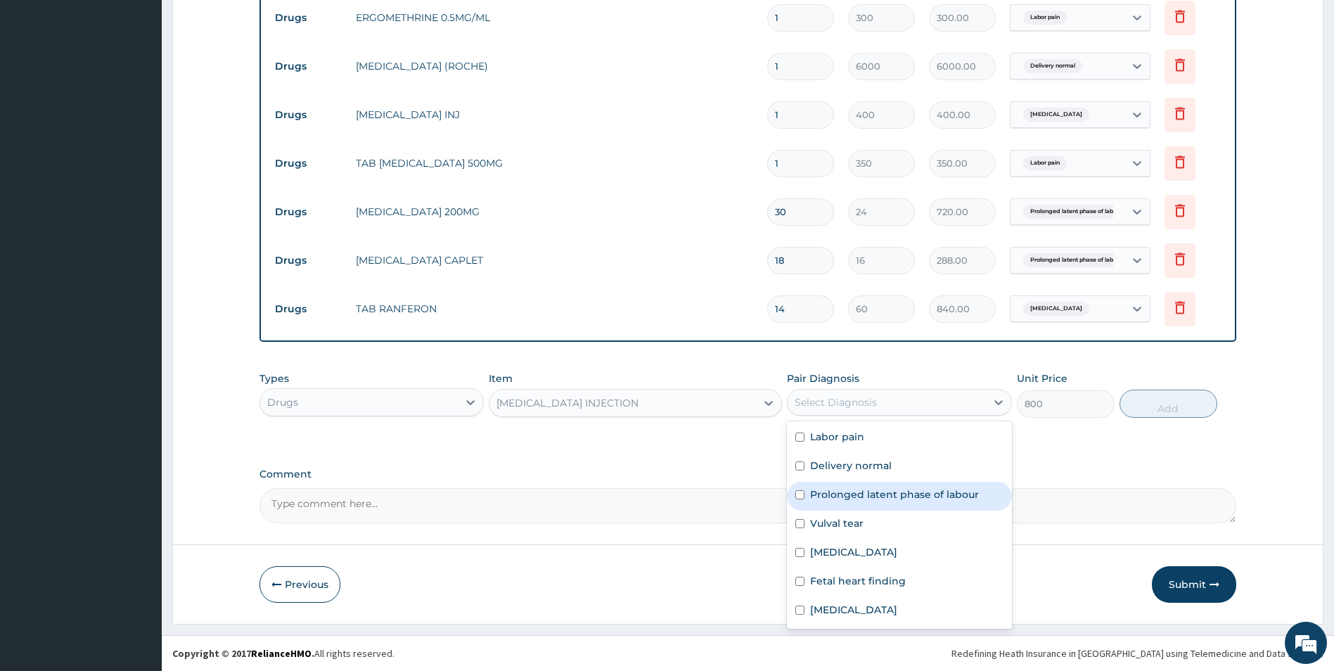
click at [800, 494] on input "checkbox" at bounding box center [799, 494] width 9 height 9
checkbox input "true"
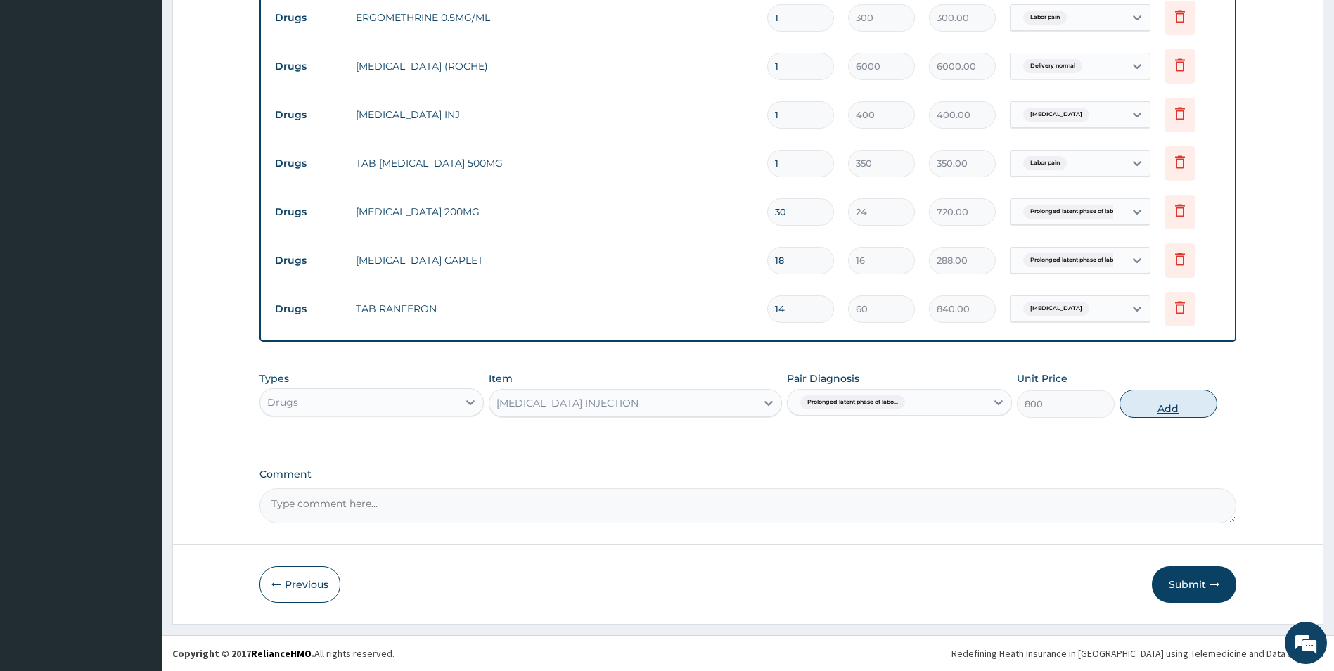
click at [1166, 406] on button "Add" at bounding box center [1168, 404] width 98 height 28
type input "0"
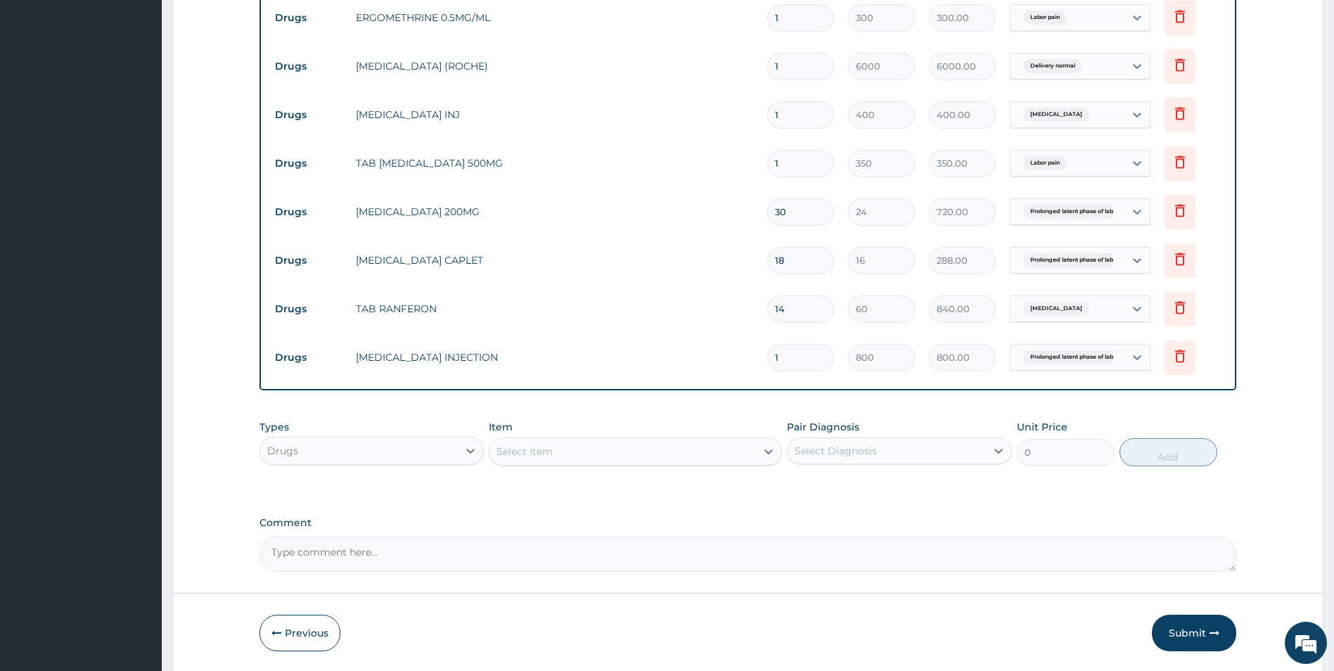
type input "0.00"
type input "5"
type input "4000.00"
type input "5"
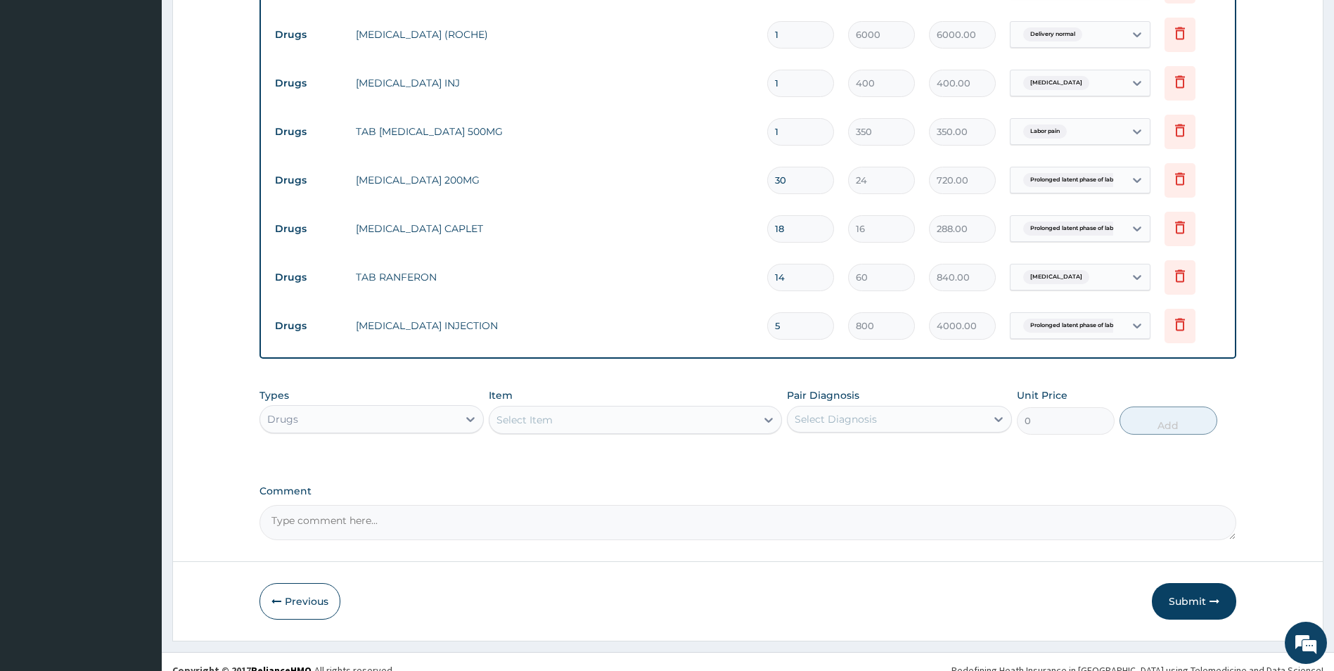
scroll to position [1136, 0]
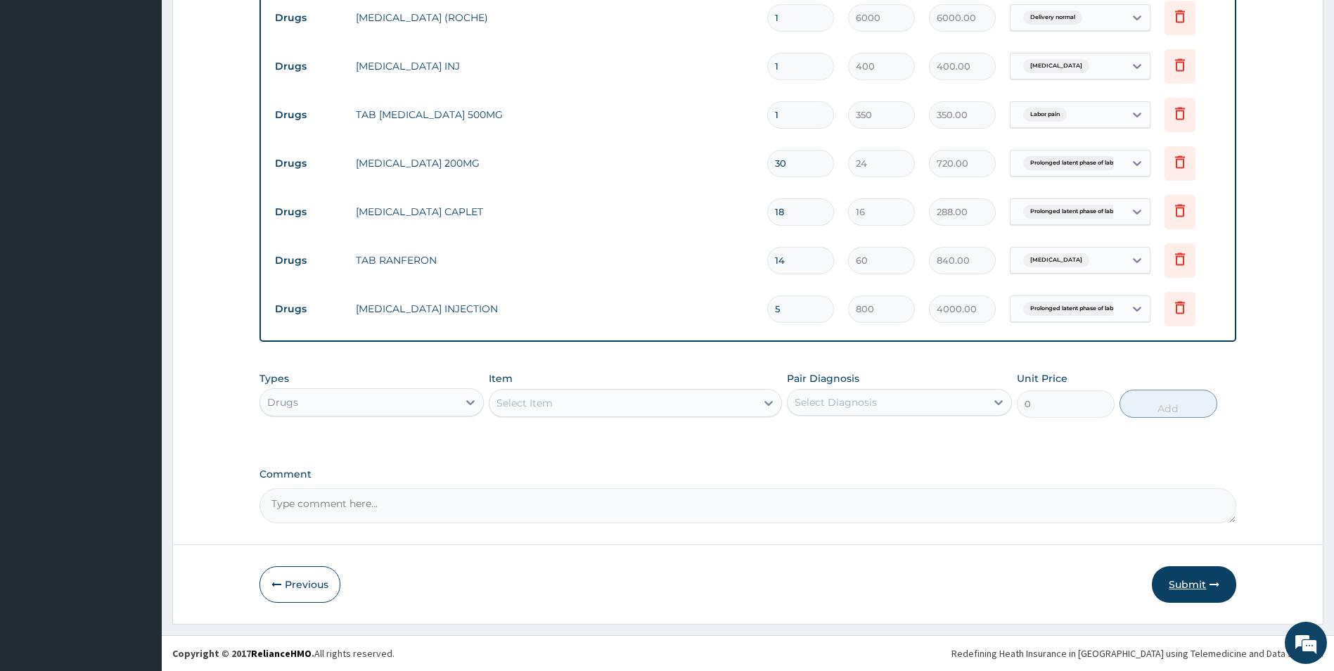
click at [1187, 584] on button "Submit" at bounding box center [1194, 584] width 84 height 37
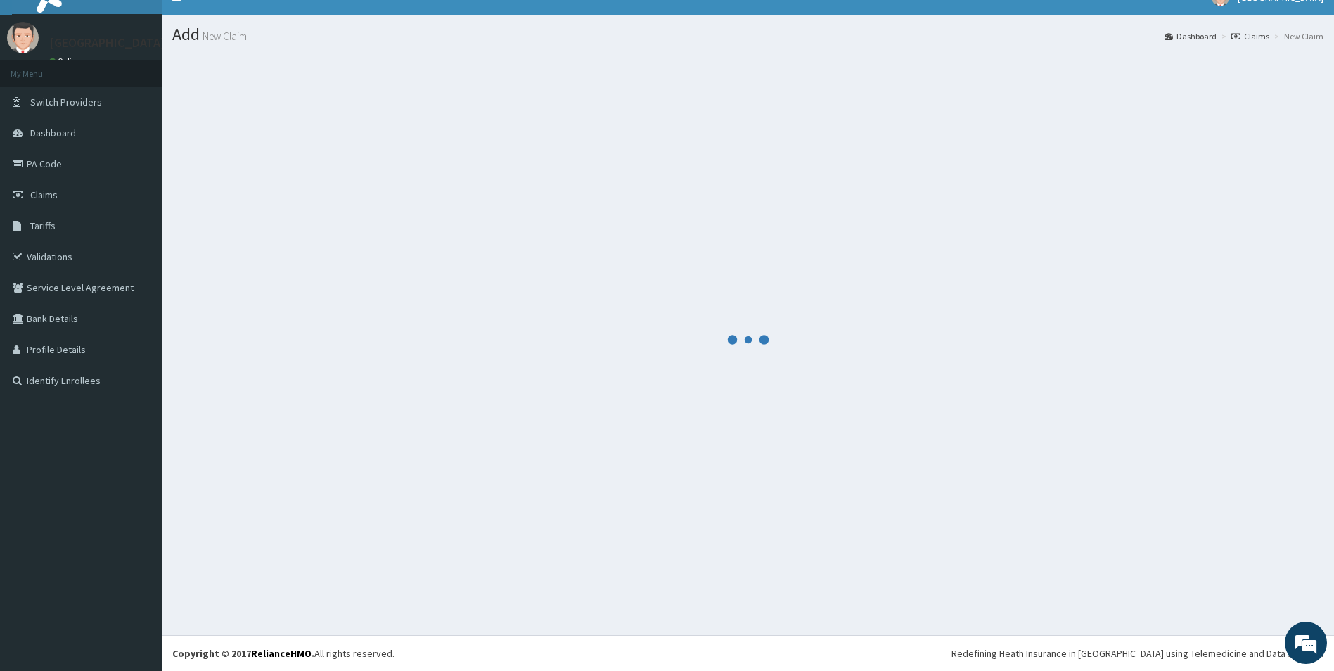
scroll to position [20, 0]
click at [51, 189] on span "Claims" at bounding box center [43, 194] width 27 height 13
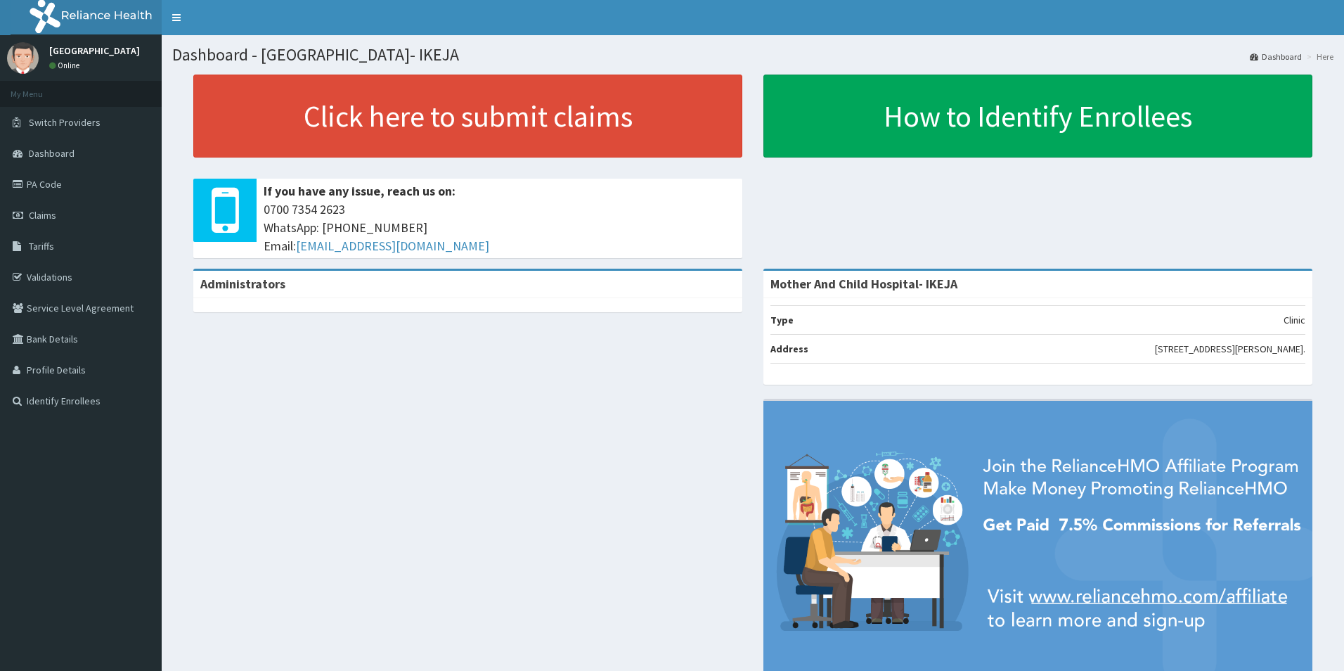
click at [49, 215] on span "Claims" at bounding box center [42, 215] width 27 height 13
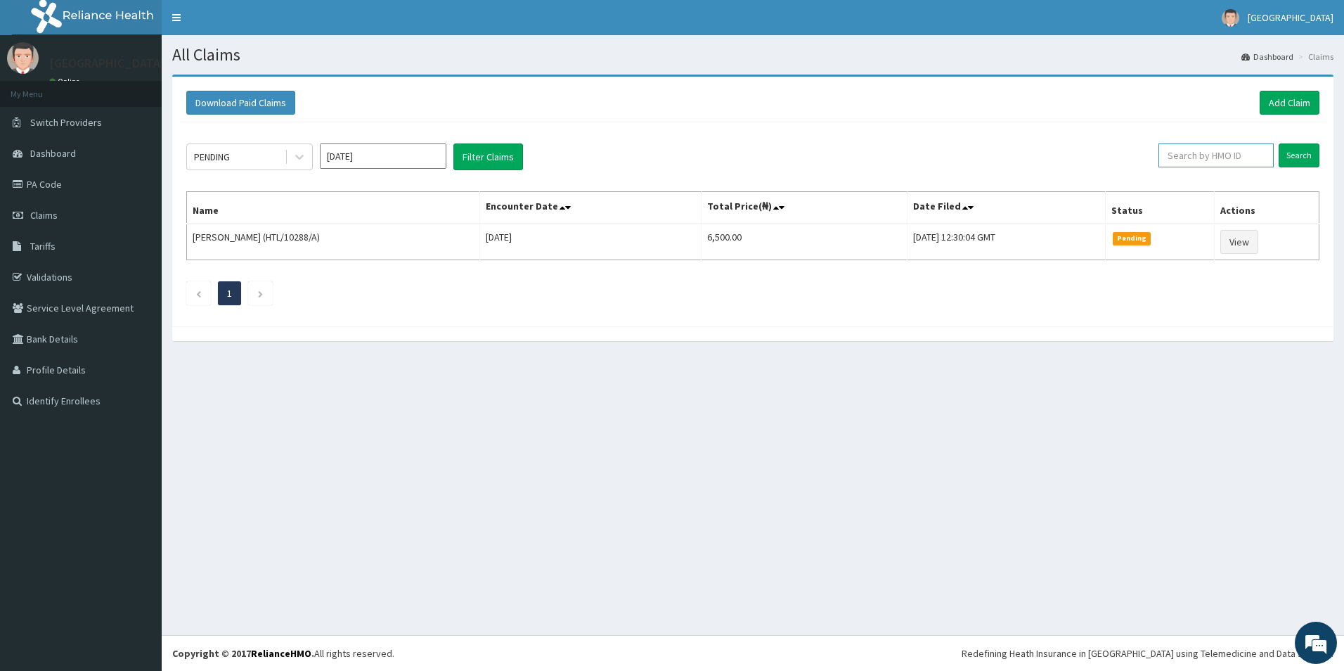
click at [1216, 157] on input "text" at bounding box center [1216, 155] width 115 height 24
type input "h"
click at [1214, 153] on input "text" at bounding box center [1216, 155] width 115 height 24
type input "htl/10288/a"
click at [1289, 153] on input "Search" at bounding box center [1299, 155] width 41 height 24
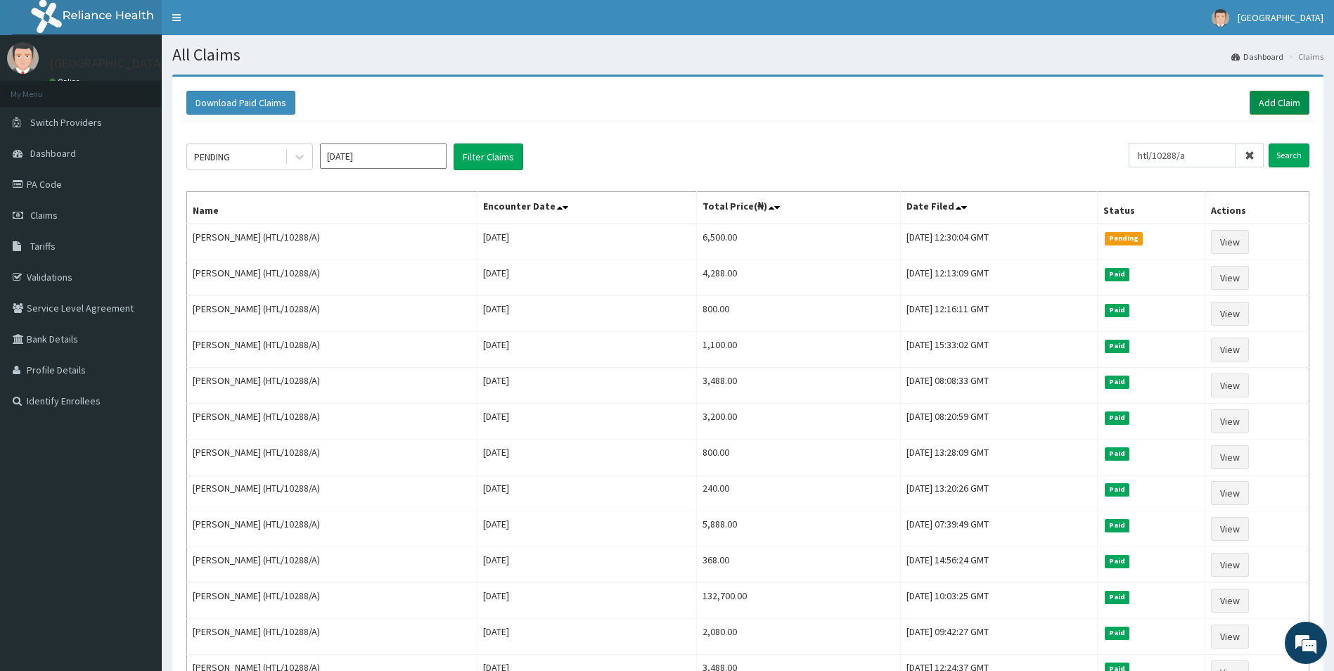
click at [1284, 100] on link "Add Claim" at bounding box center [1279, 103] width 60 height 24
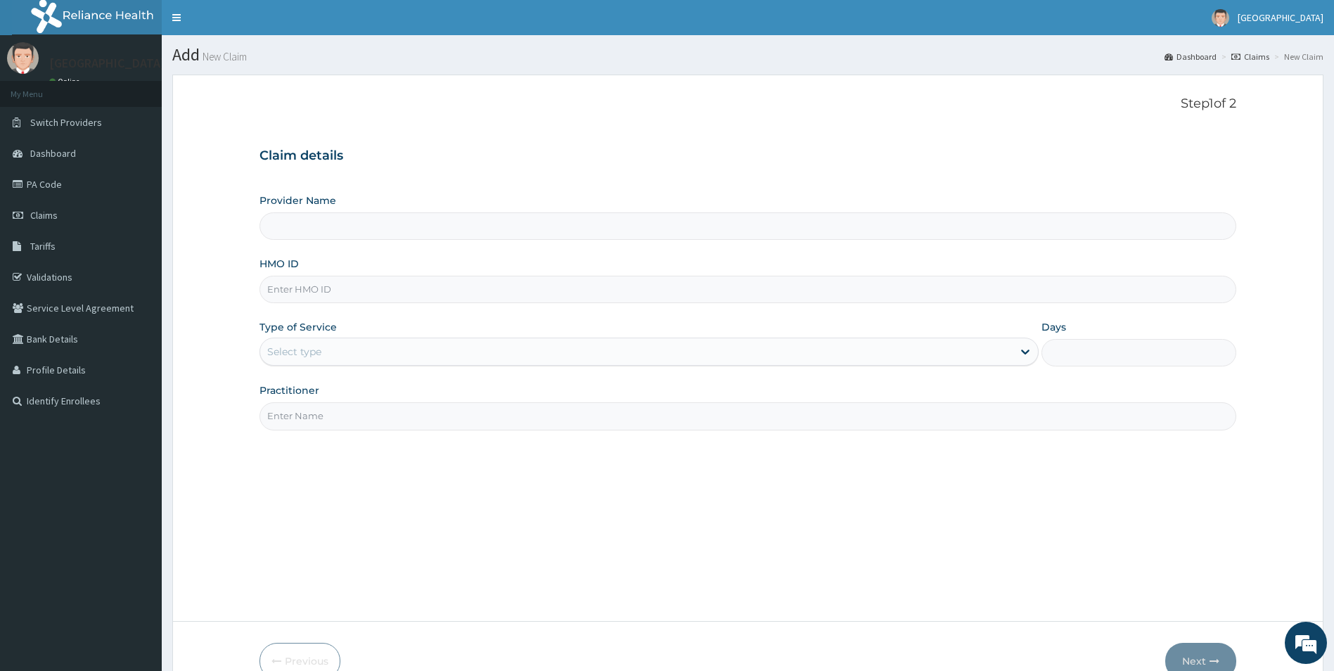
type input "Mother And Child Hospital- IKEJA"
click at [342, 290] on input "HMO ID" at bounding box center [747, 289] width 977 height 27
type input "HTL/10288/A"
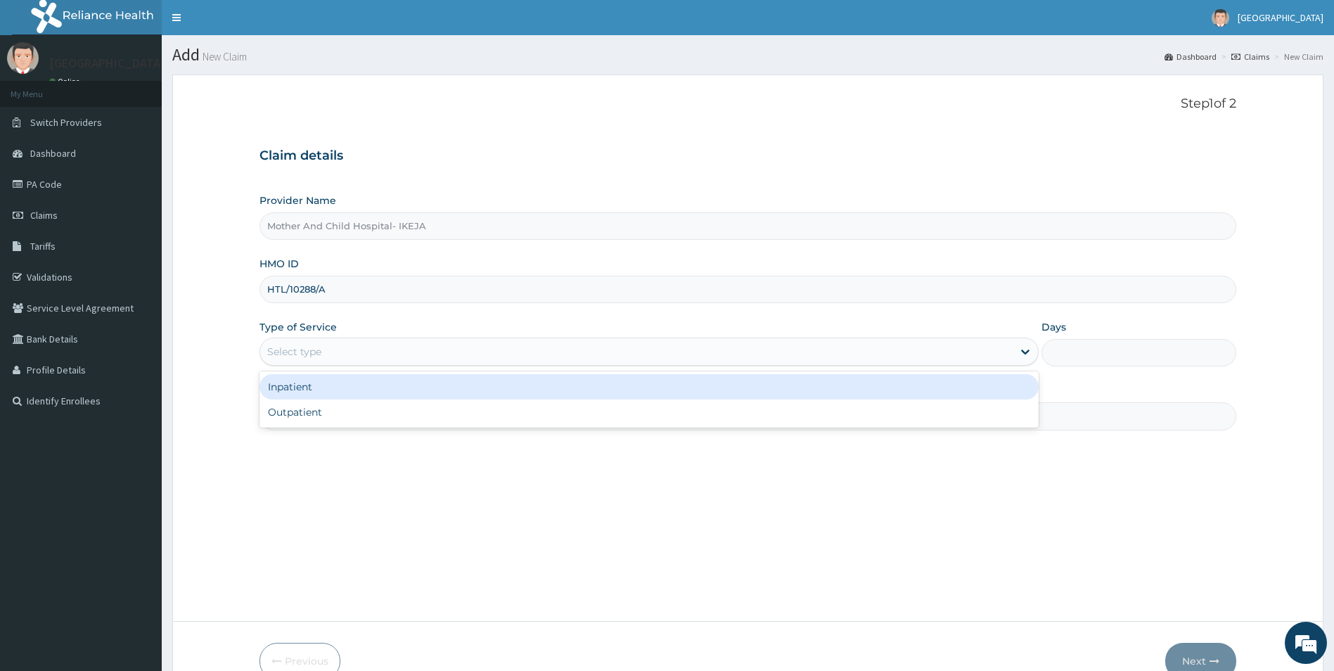
click at [400, 347] on div "Select type" at bounding box center [636, 351] width 753 height 22
click at [316, 382] on div "Inpatient" at bounding box center [649, 386] width 780 height 25
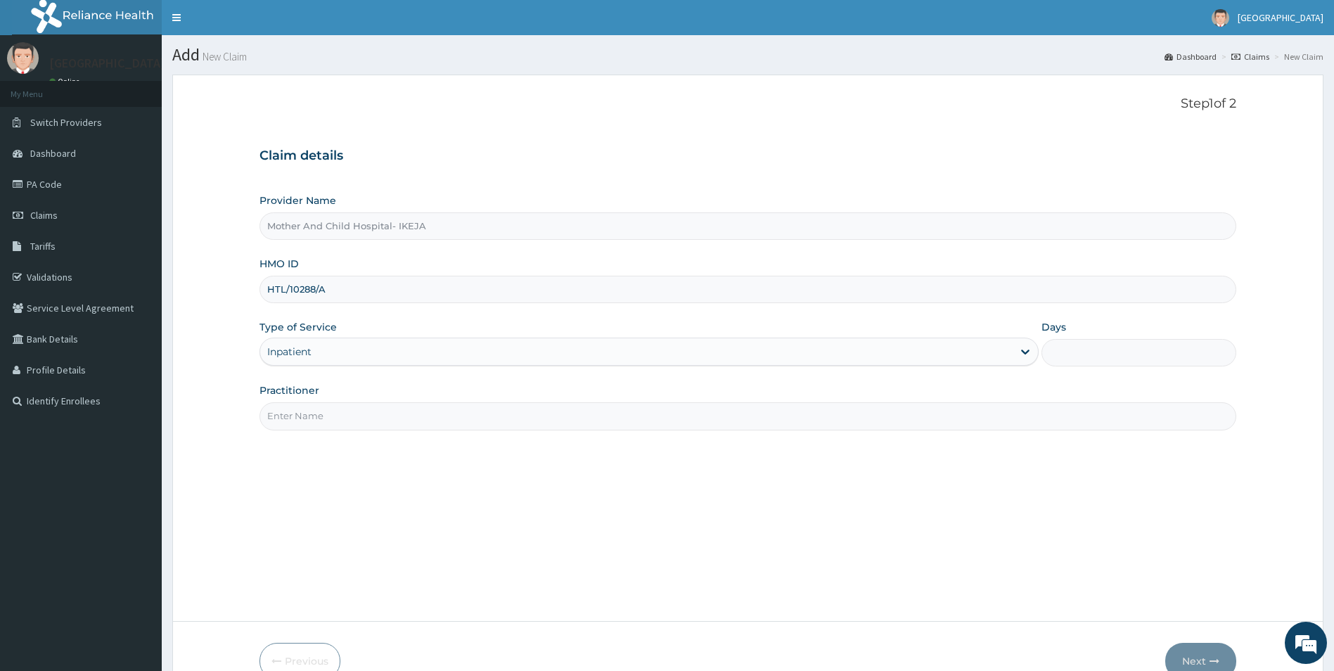
click at [1052, 359] on input "Days" at bounding box center [1138, 352] width 195 height 27
type input "4"
click at [366, 416] on input "Practitioner" at bounding box center [747, 415] width 977 height 27
type input "DR ROTIMI"
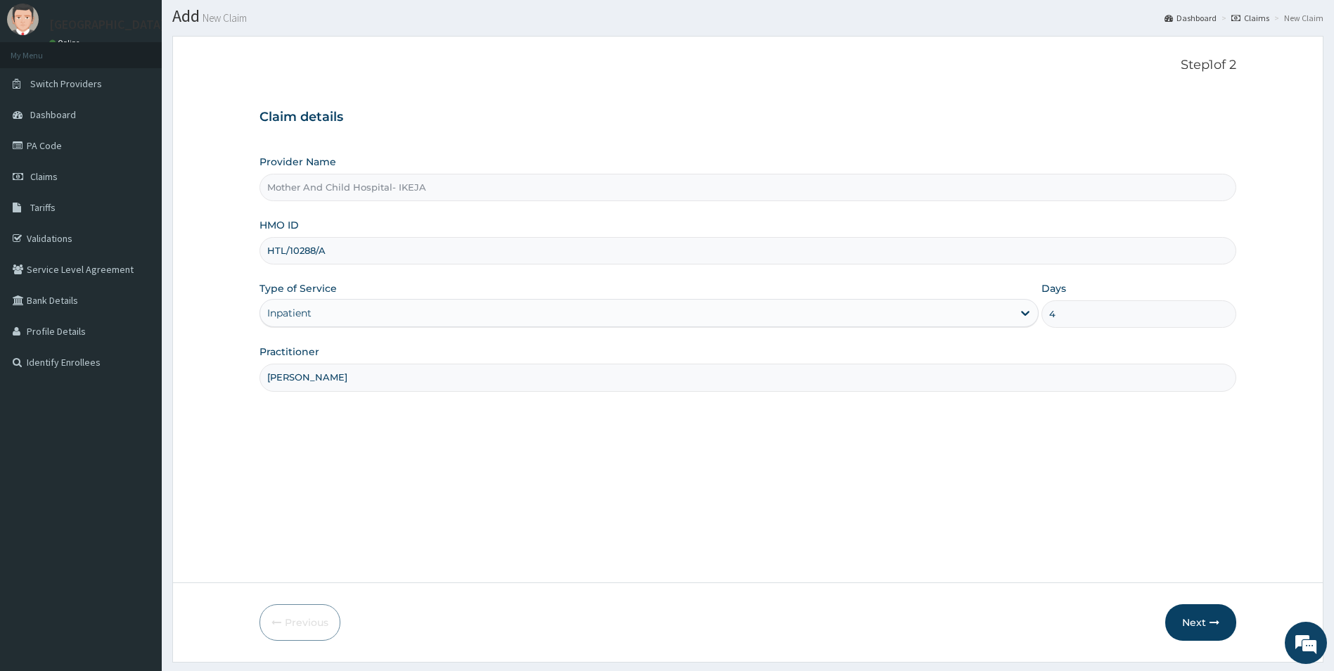
scroll to position [70, 0]
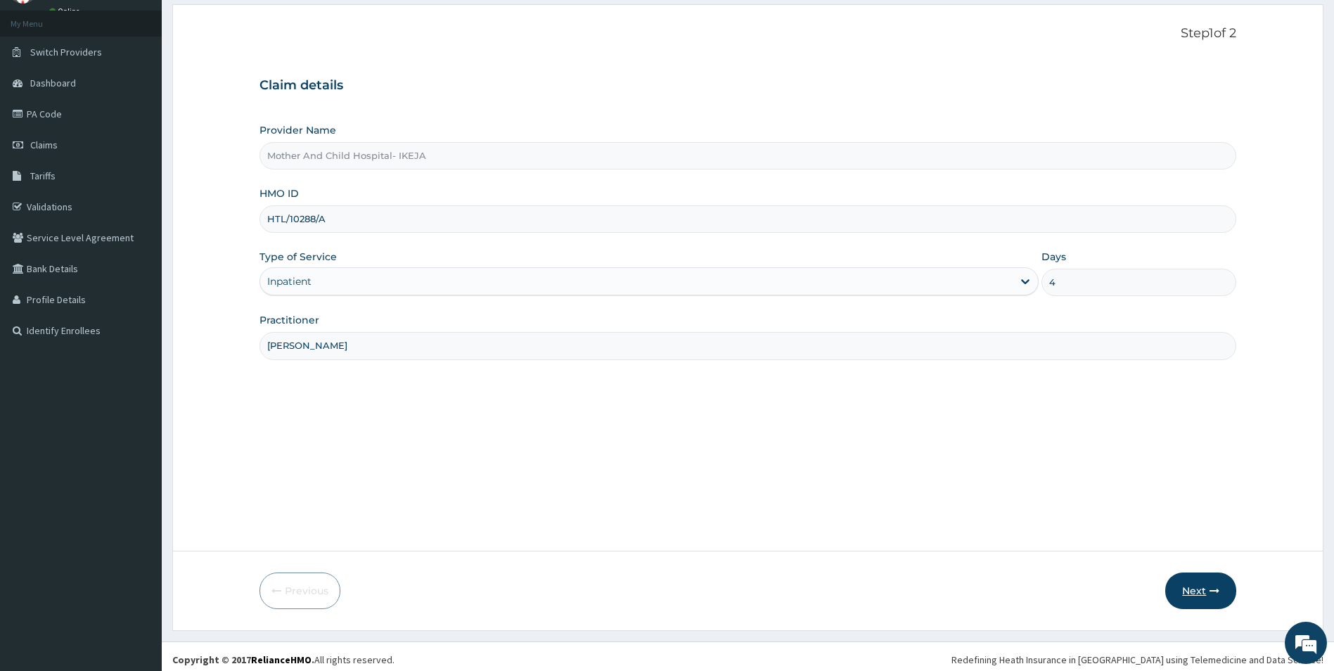
click at [1192, 585] on button "Next" at bounding box center [1200, 590] width 71 height 37
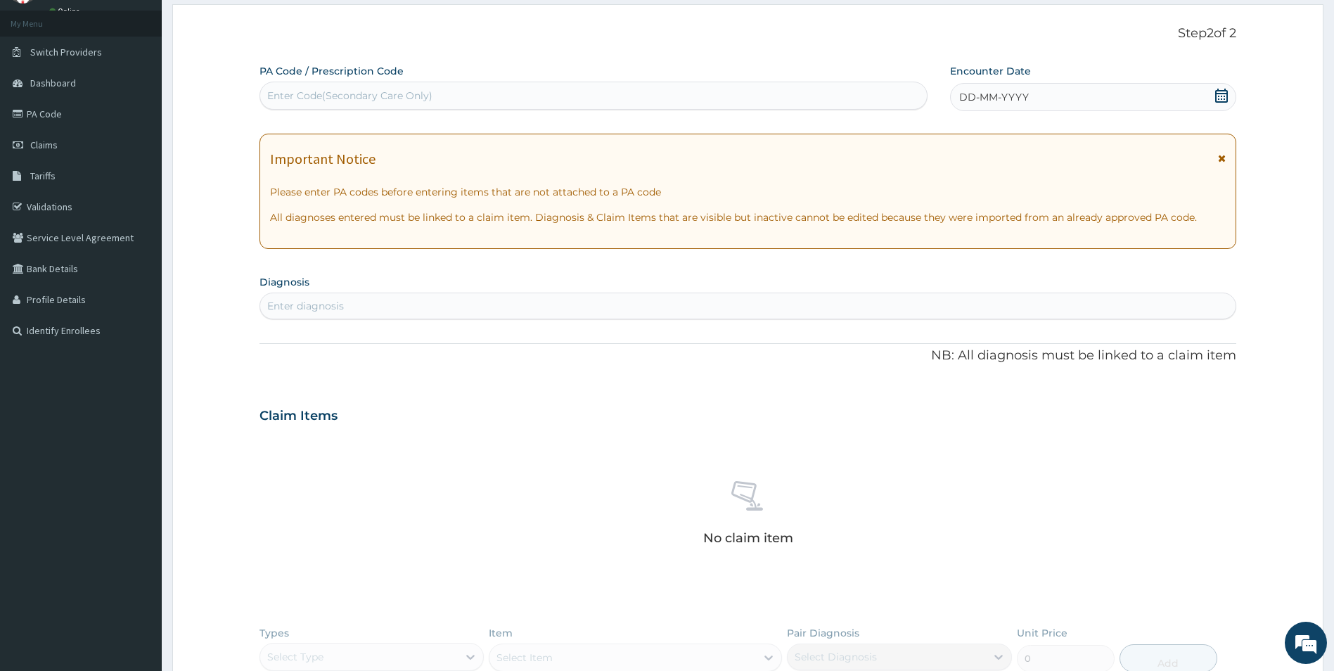
click at [381, 91] on div "Enter Code(Secondary Care Only)" at bounding box center [349, 96] width 165 height 14
type input "PA/060723"
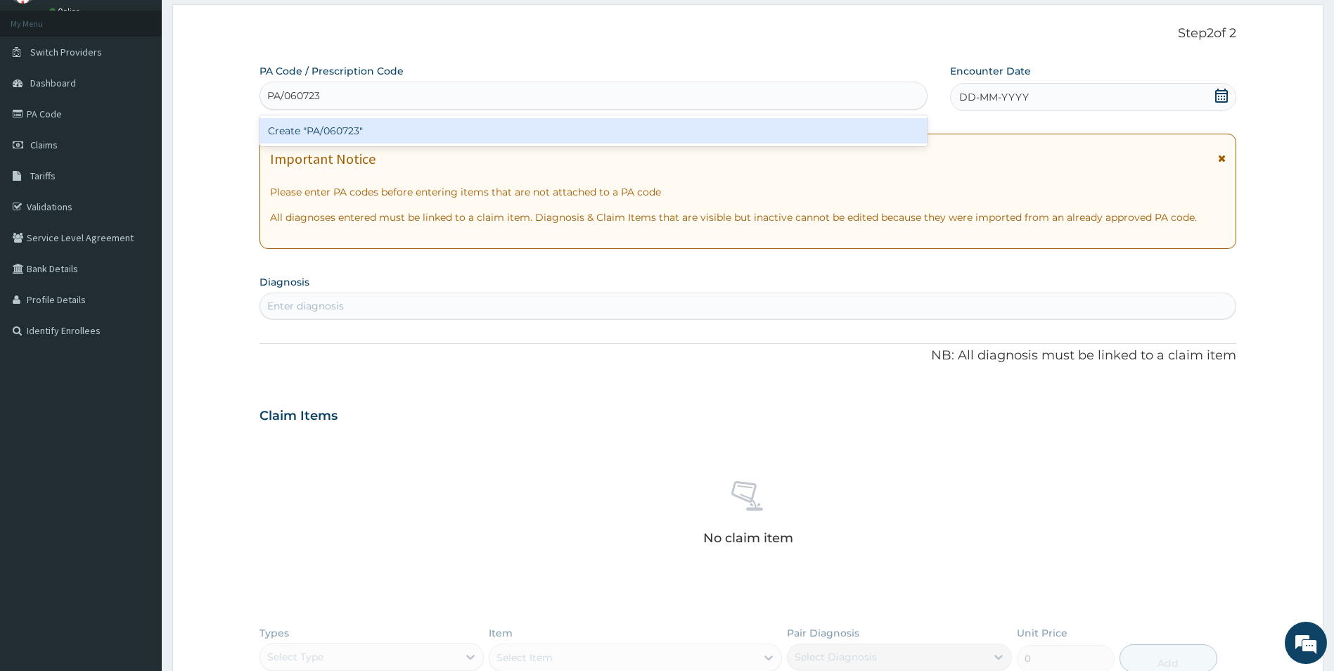
click at [333, 129] on div "Create "PA/060723"" at bounding box center [593, 130] width 668 height 25
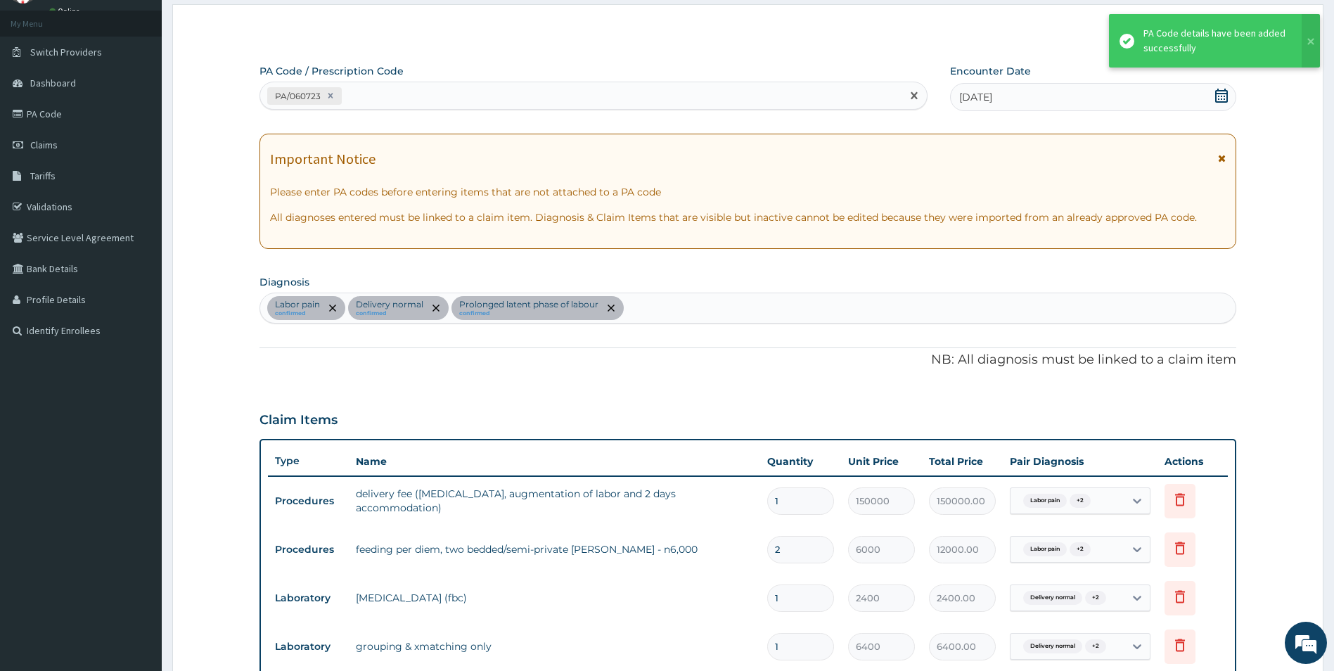
click at [368, 89] on div "PA/060723" at bounding box center [580, 95] width 641 height 23
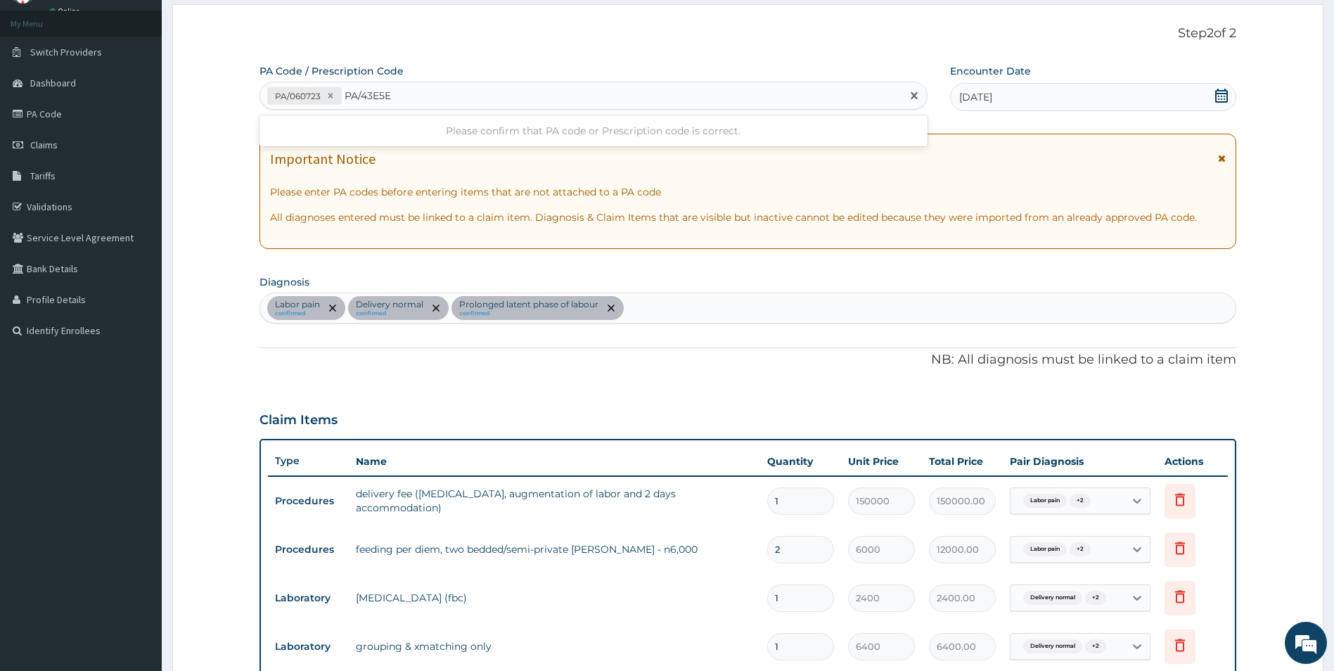
type input "PA/43E5EF"
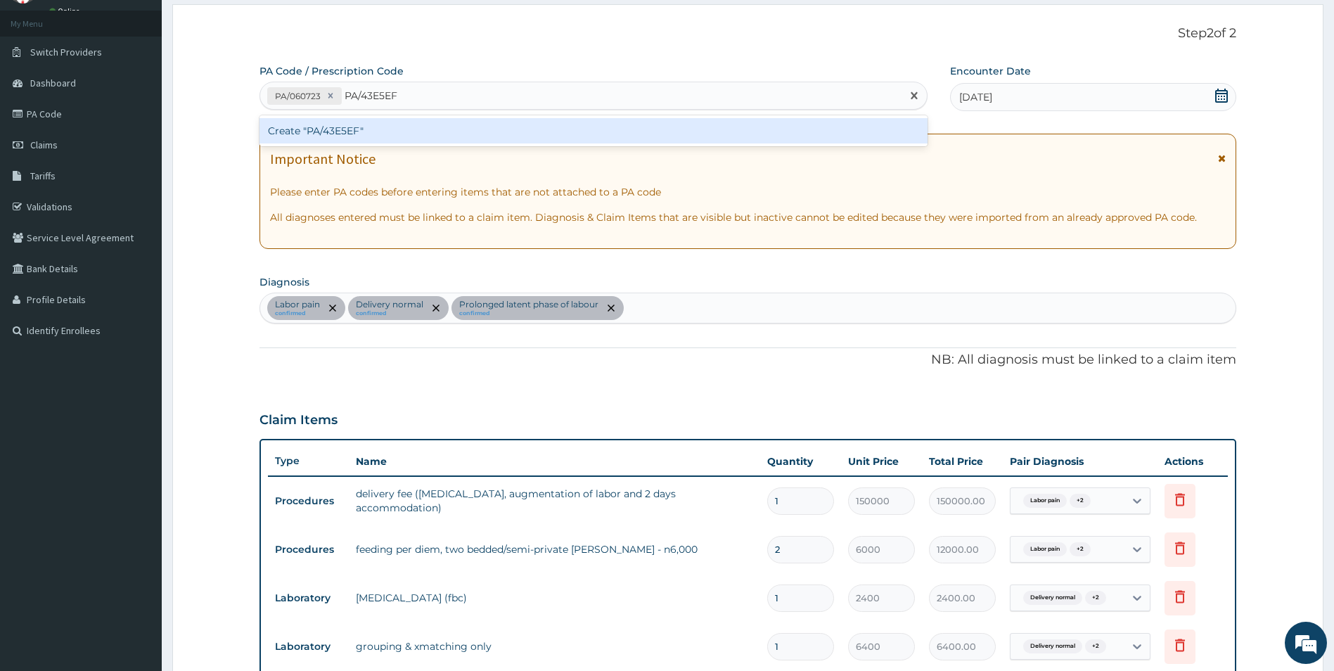
click at [351, 132] on div "Create "PA/43E5EF"" at bounding box center [593, 130] width 668 height 25
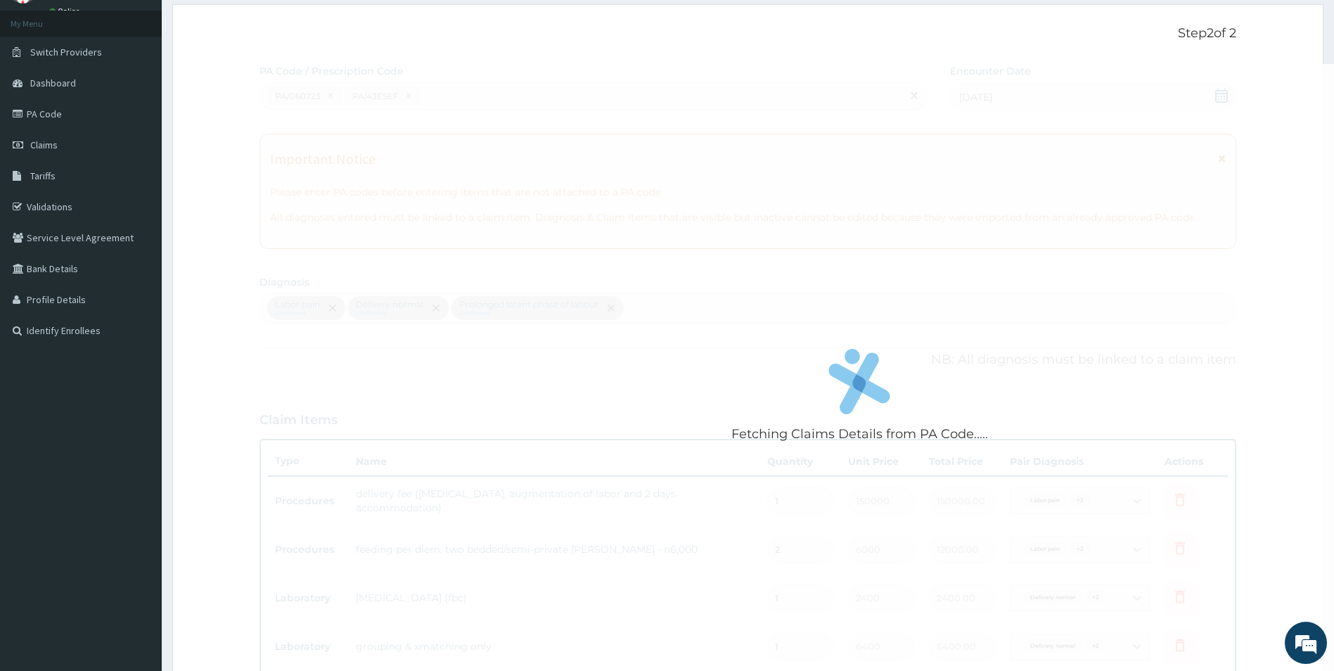
scroll to position [72, 0]
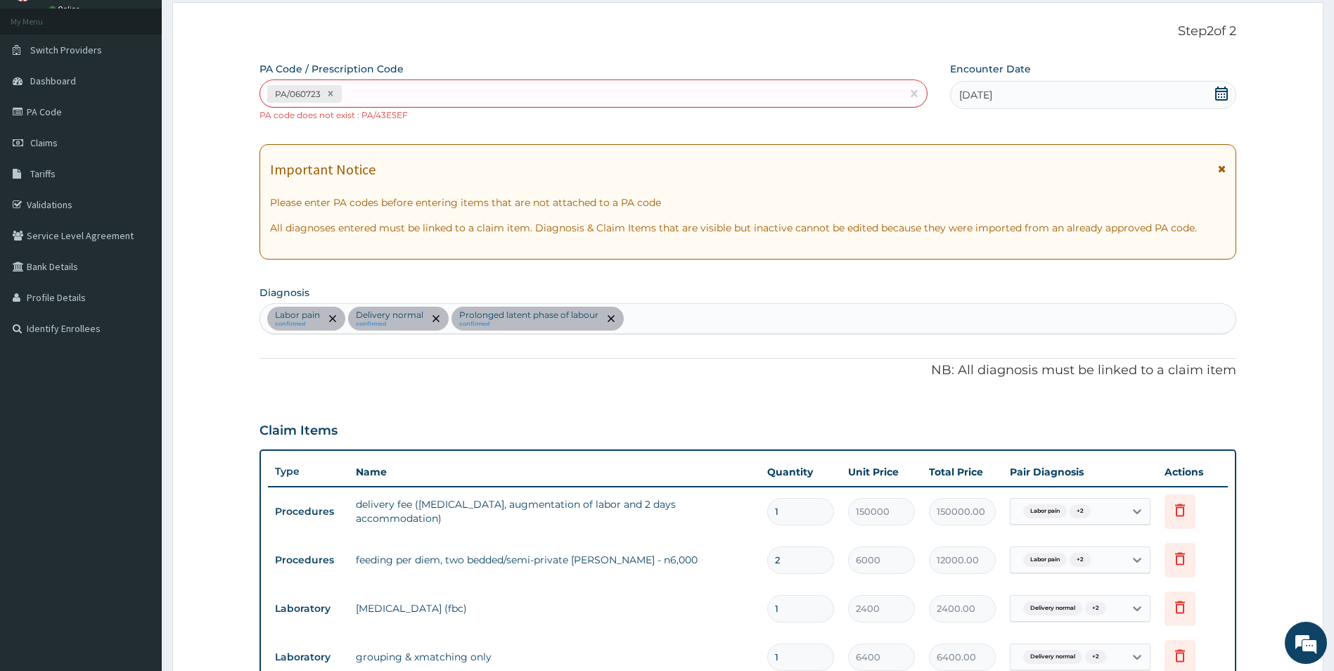
click at [364, 101] on div "PA/060723" at bounding box center [580, 93] width 641 height 23
click at [367, 87] on div "PA/060723" at bounding box center [580, 93] width 641 height 23
type input "PA/D11663"
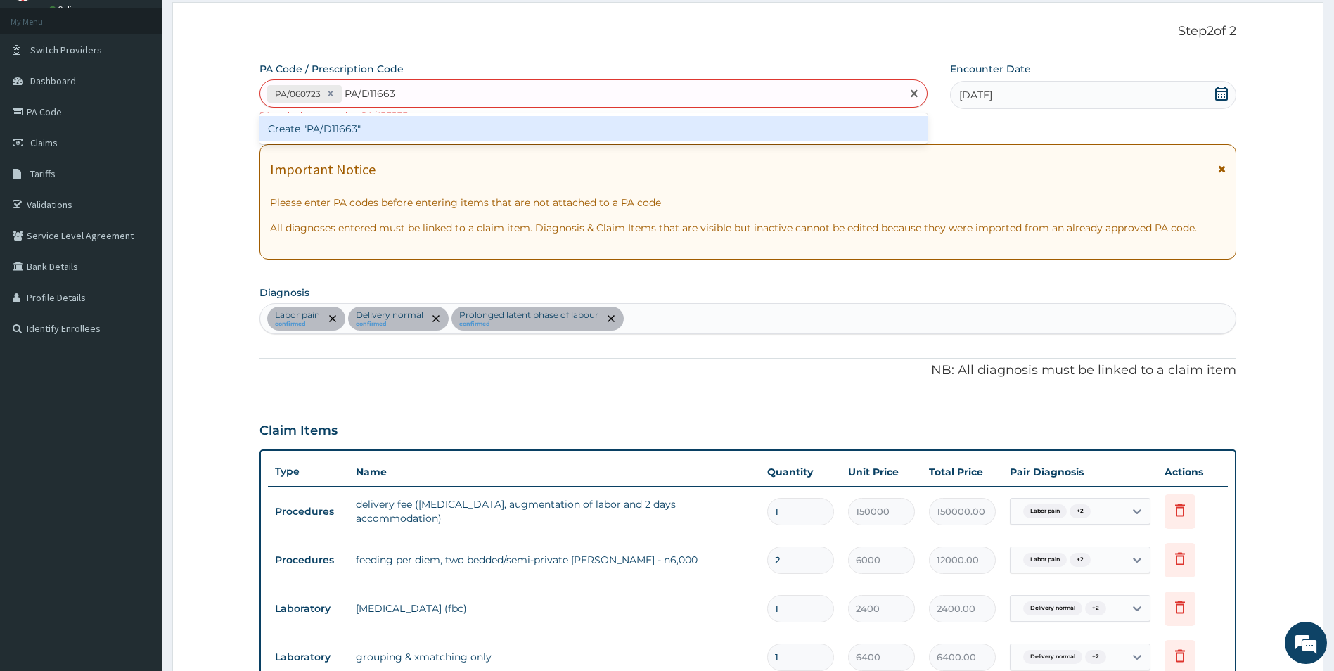
click at [336, 130] on div "Create "PA/D11663"" at bounding box center [593, 128] width 668 height 25
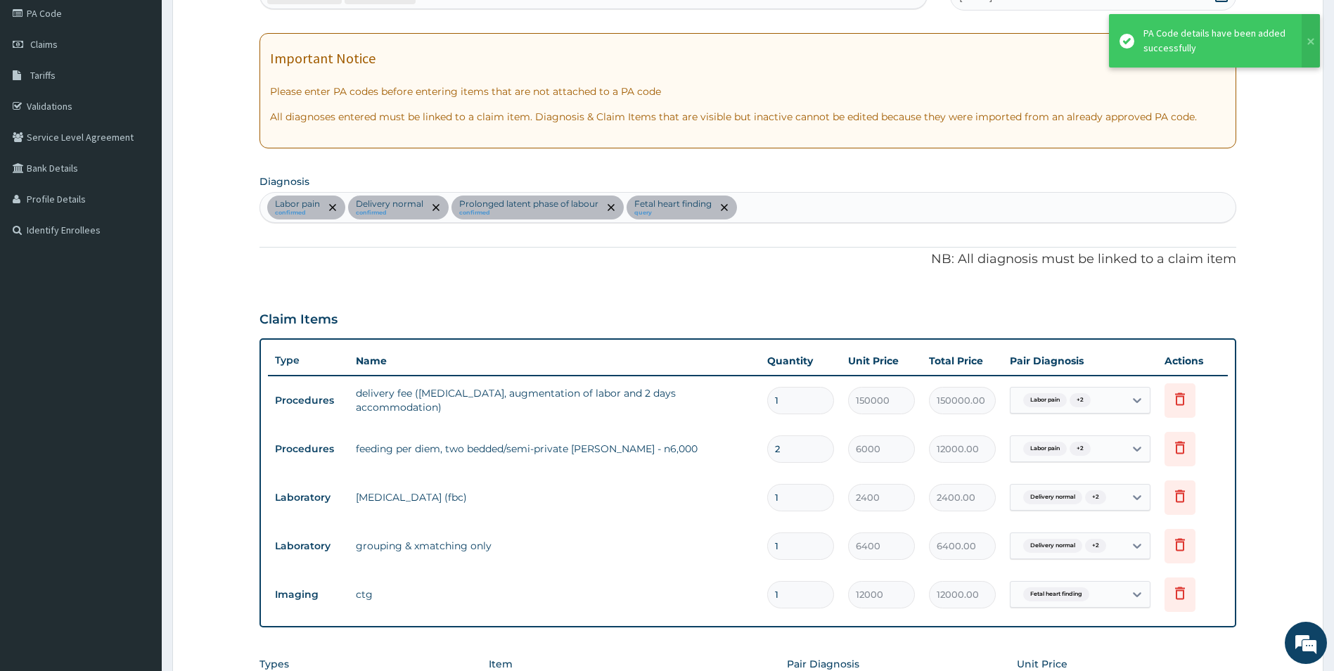
scroll to position [148, 0]
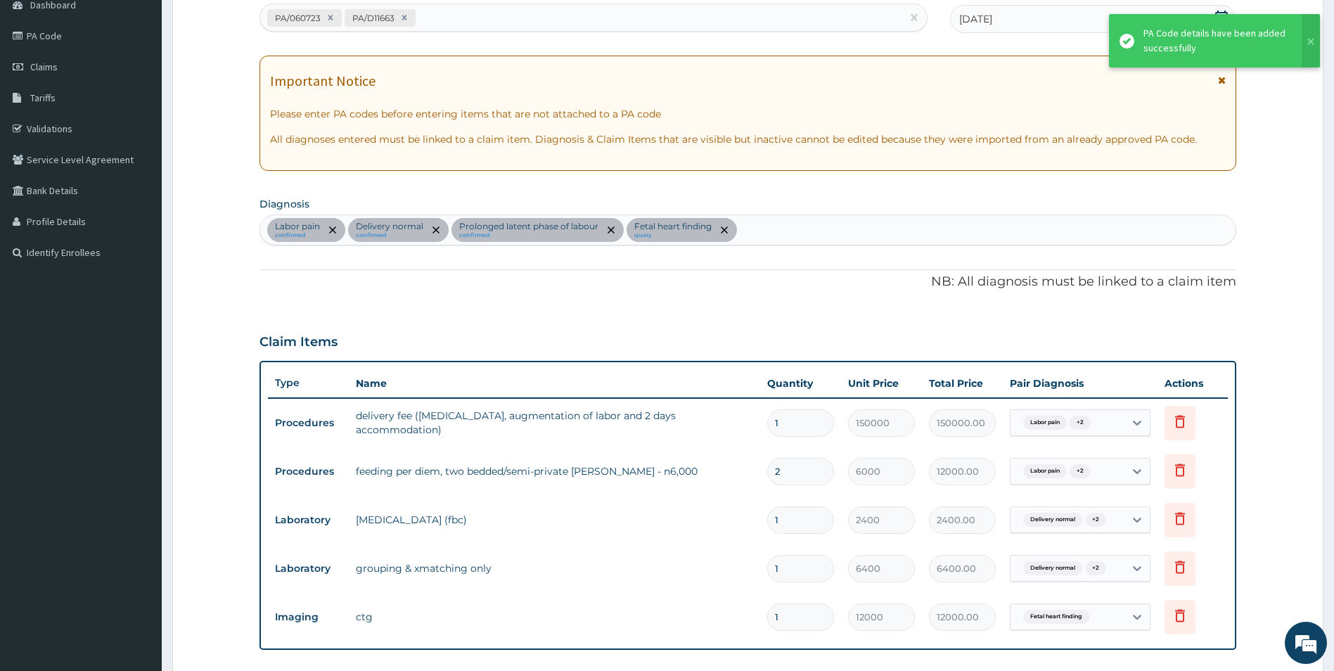
click at [442, 18] on div "PA/060723 PA/D11663" at bounding box center [580, 17] width 641 height 23
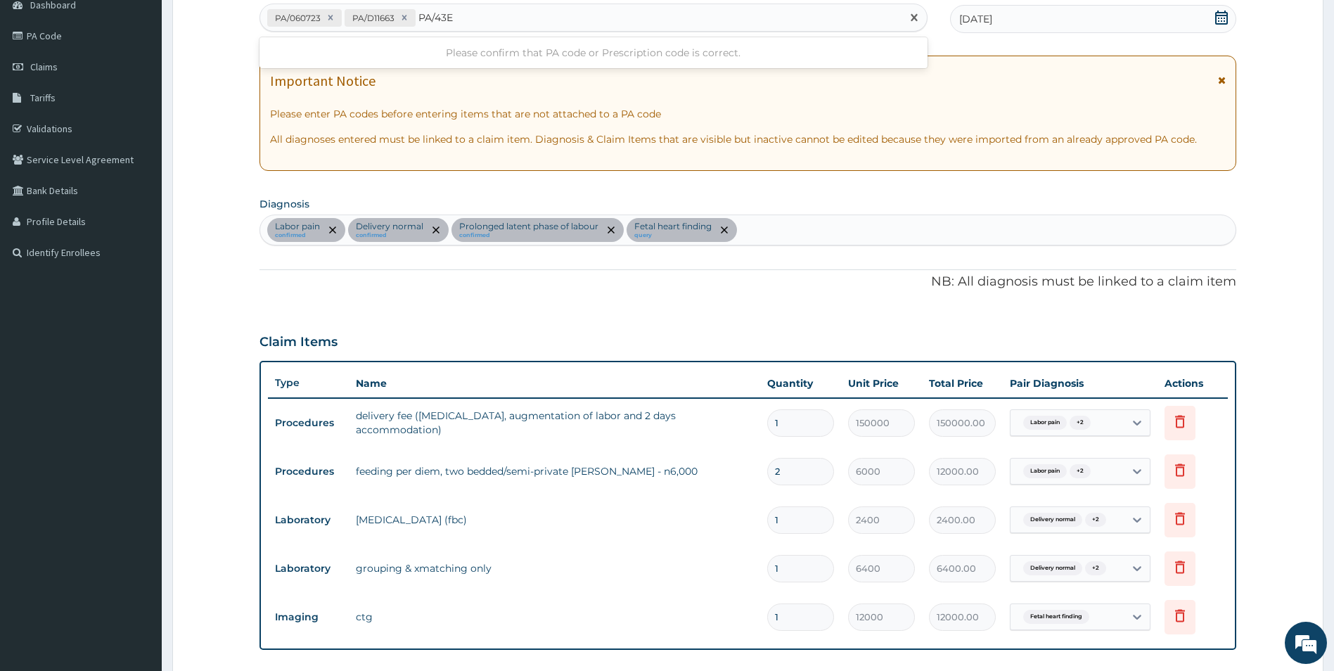
type input "PA/43E"
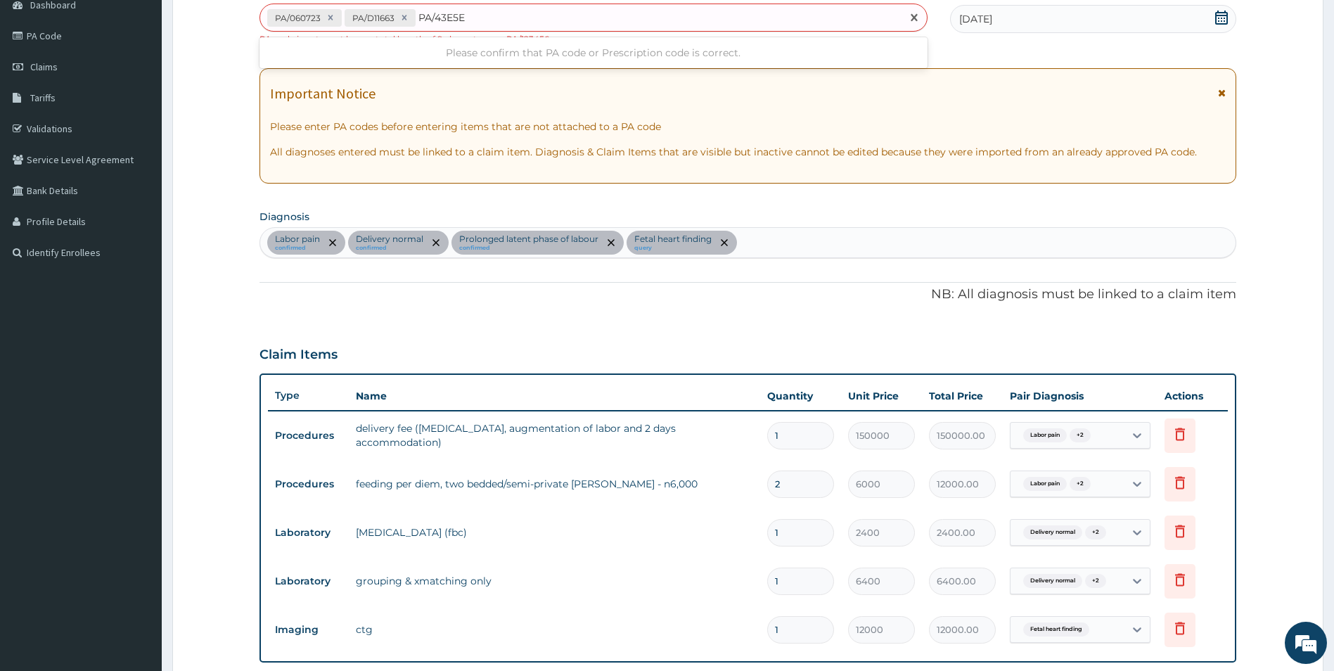
type input "PA/43E5E7"
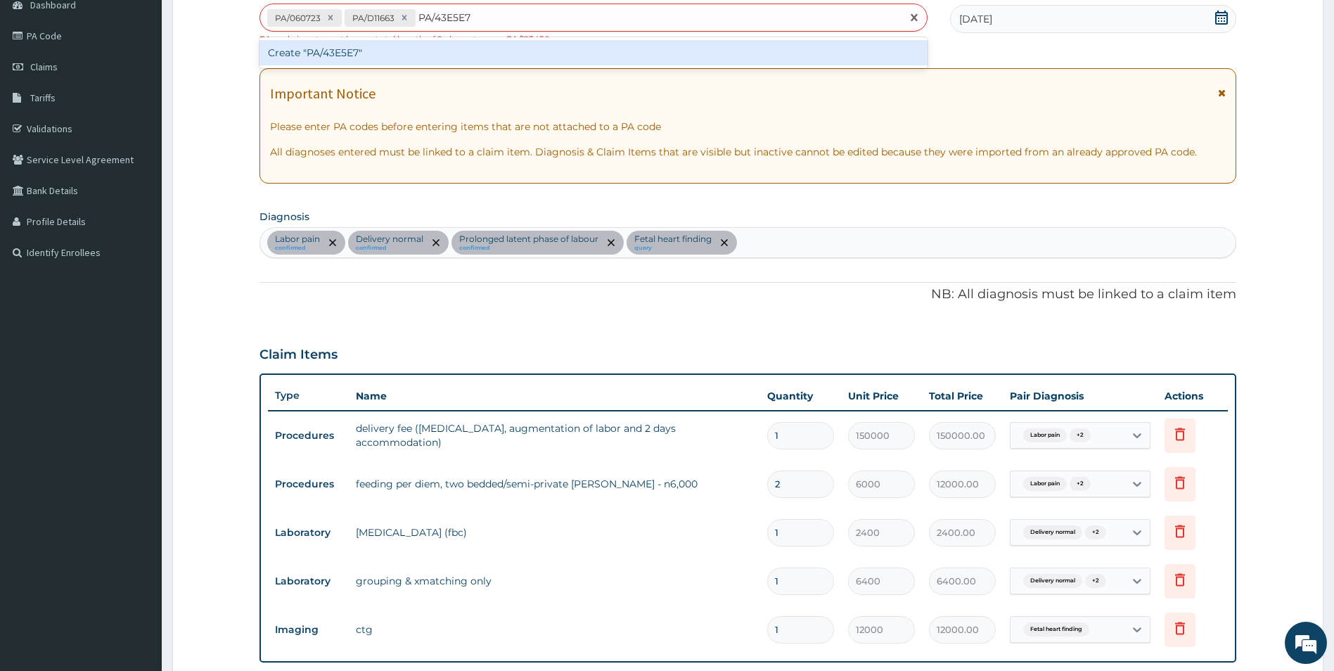
click at [357, 51] on div "Create "PA/43E5E7"" at bounding box center [593, 52] width 668 height 25
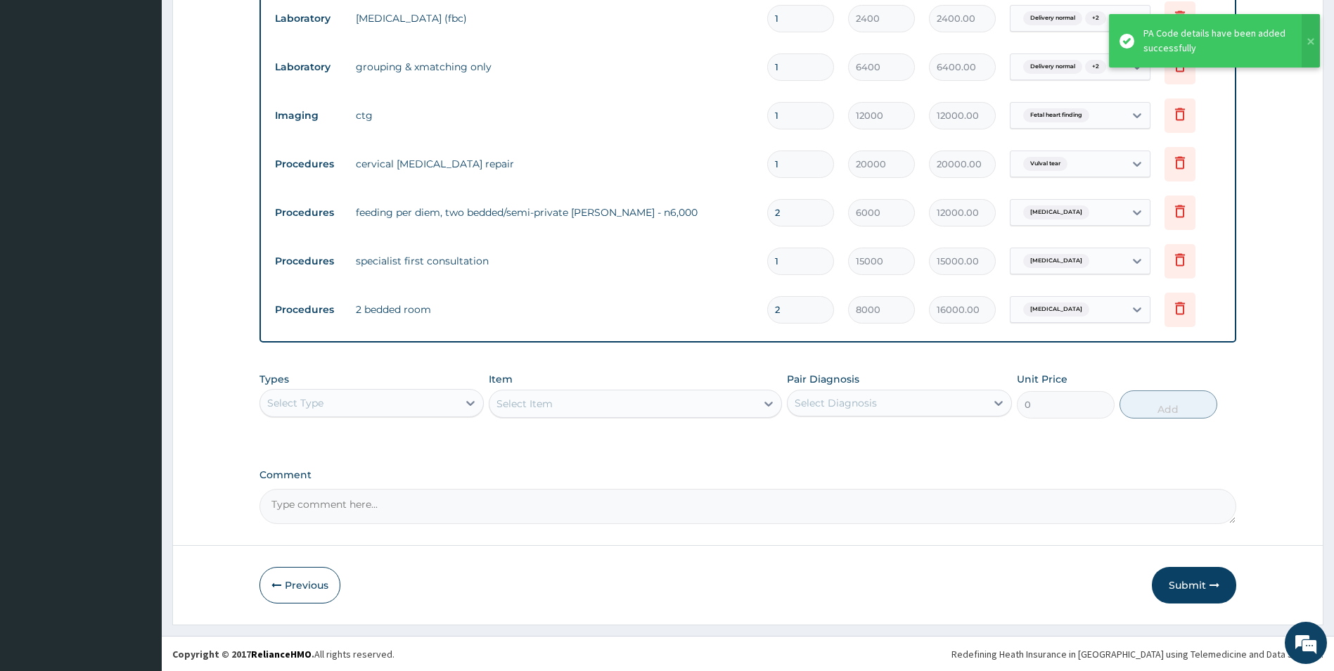
scroll to position [650, 0]
click at [430, 397] on div "Select Type" at bounding box center [359, 402] width 198 height 22
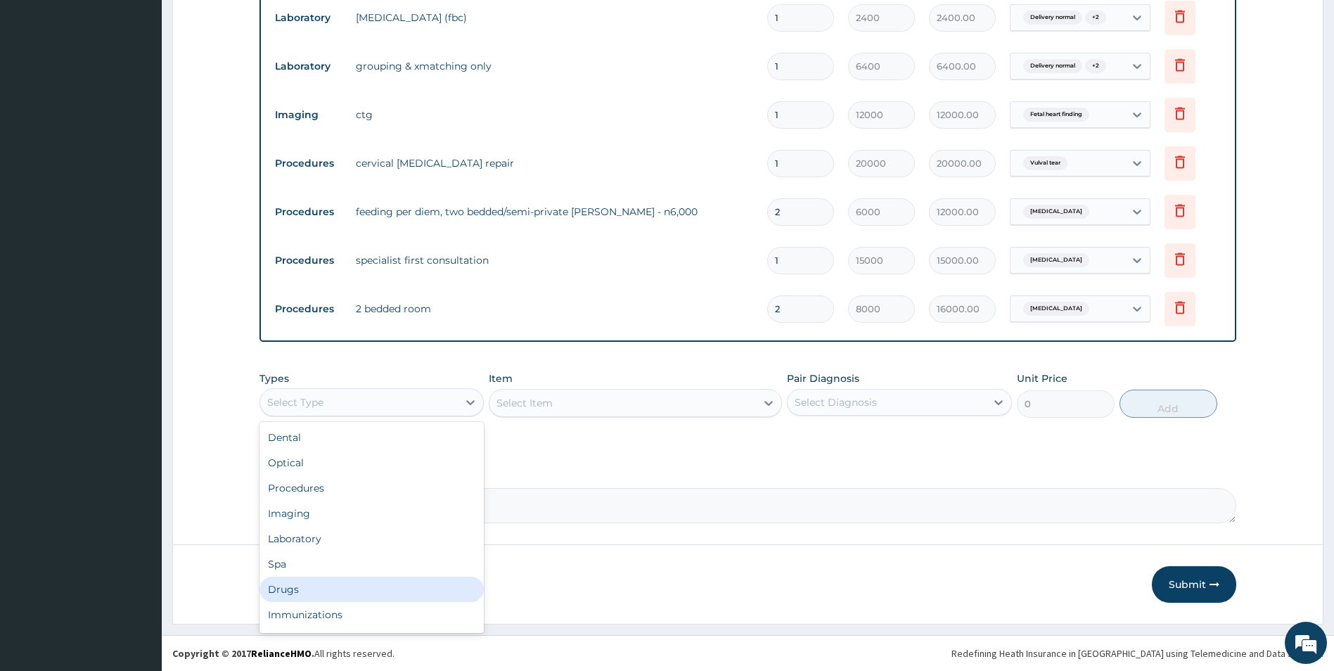
click at [288, 586] on div "Drugs" at bounding box center [371, 589] width 225 height 25
click at [545, 401] on div "Select Item" at bounding box center [635, 403] width 293 height 28
click at [570, 404] on div "Select Item" at bounding box center [635, 403] width 293 height 28
click at [572, 397] on div "Select Item" at bounding box center [635, 403] width 293 height 28
click at [638, 405] on div "Select Item" at bounding box center [622, 403] width 266 height 22
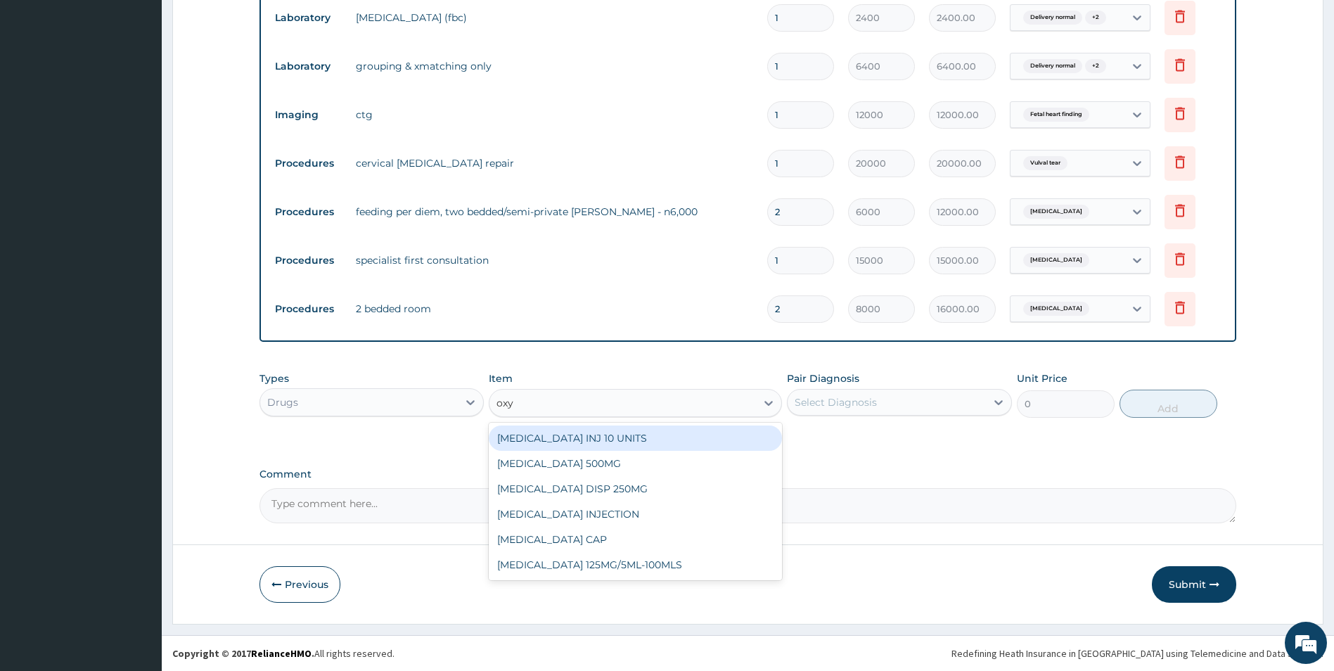
type input "oxyt"
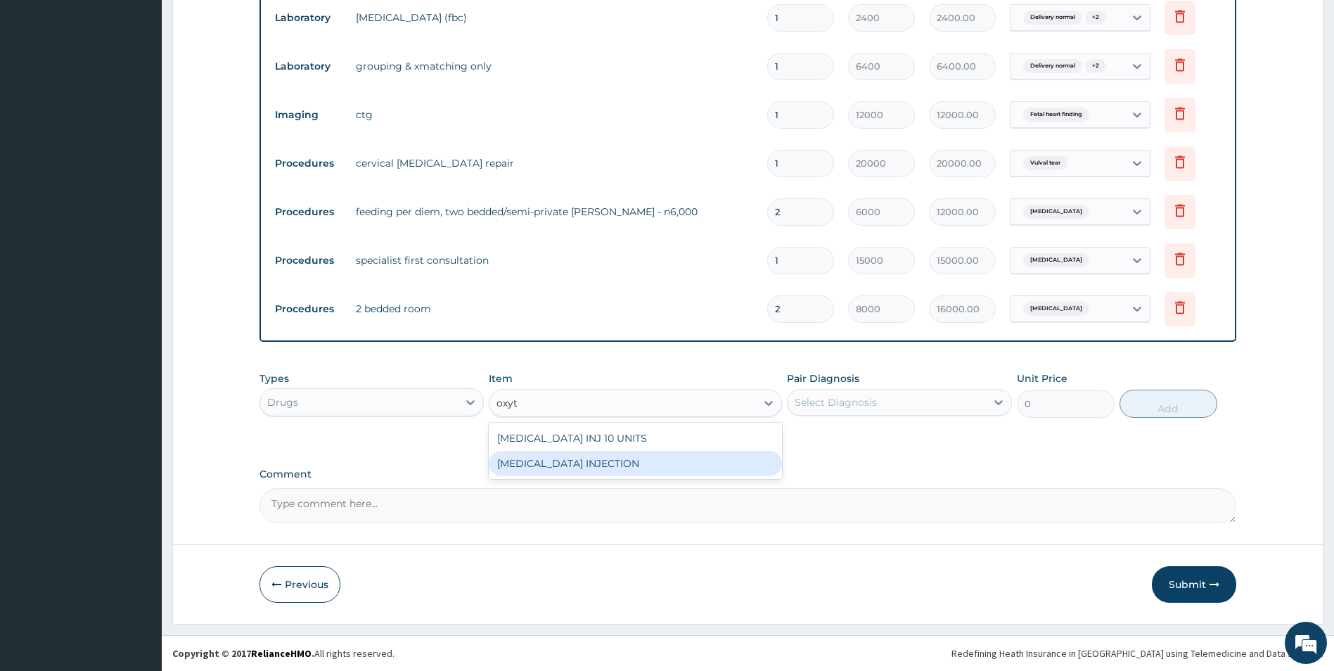
click at [608, 470] on div "[MEDICAL_DATA] INJECTION" at bounding box center [635, 463] width 293 height 25
type input "800"
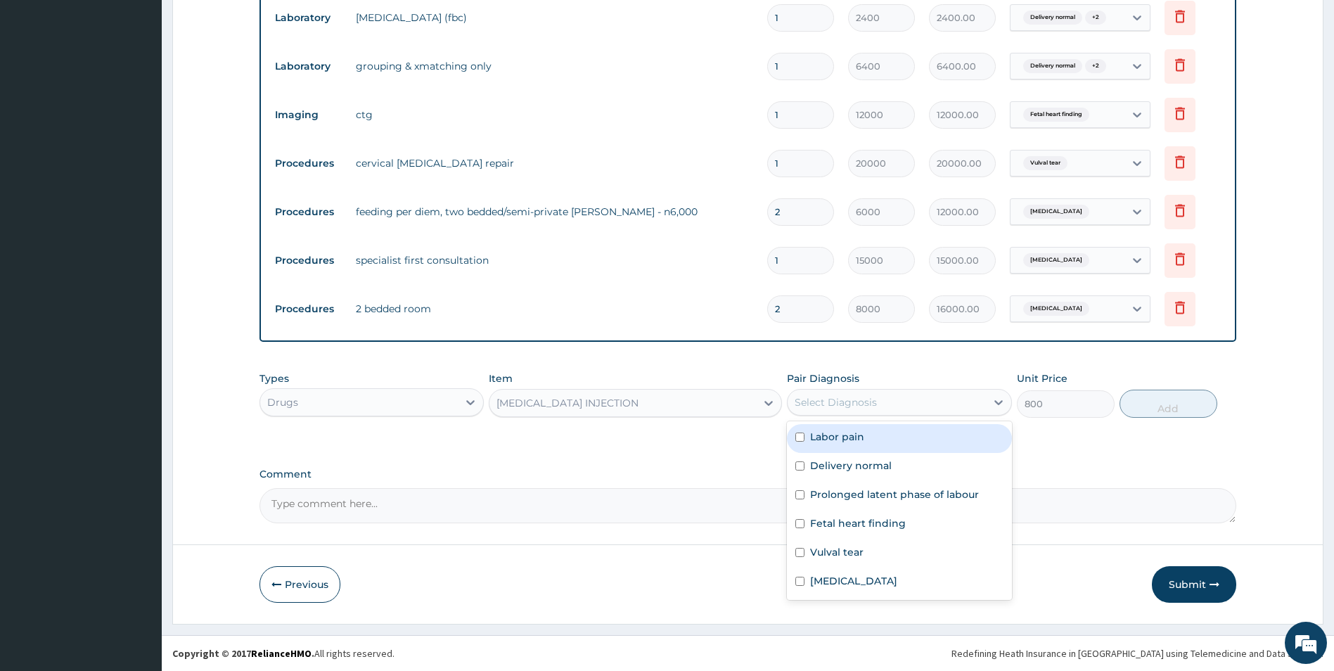
click at [820, 403] on div "Select Diagnosis" at bounding box center [836, 402] width 82 height 14
click at [804, 457] on div "Delivery normal" at bounding box center [899, 467] width 225 height 29
checkbox input "true"
click at [1164, 404] on button "Add" at bounding box center [1168, 404] width 98 height 28
type input "0"
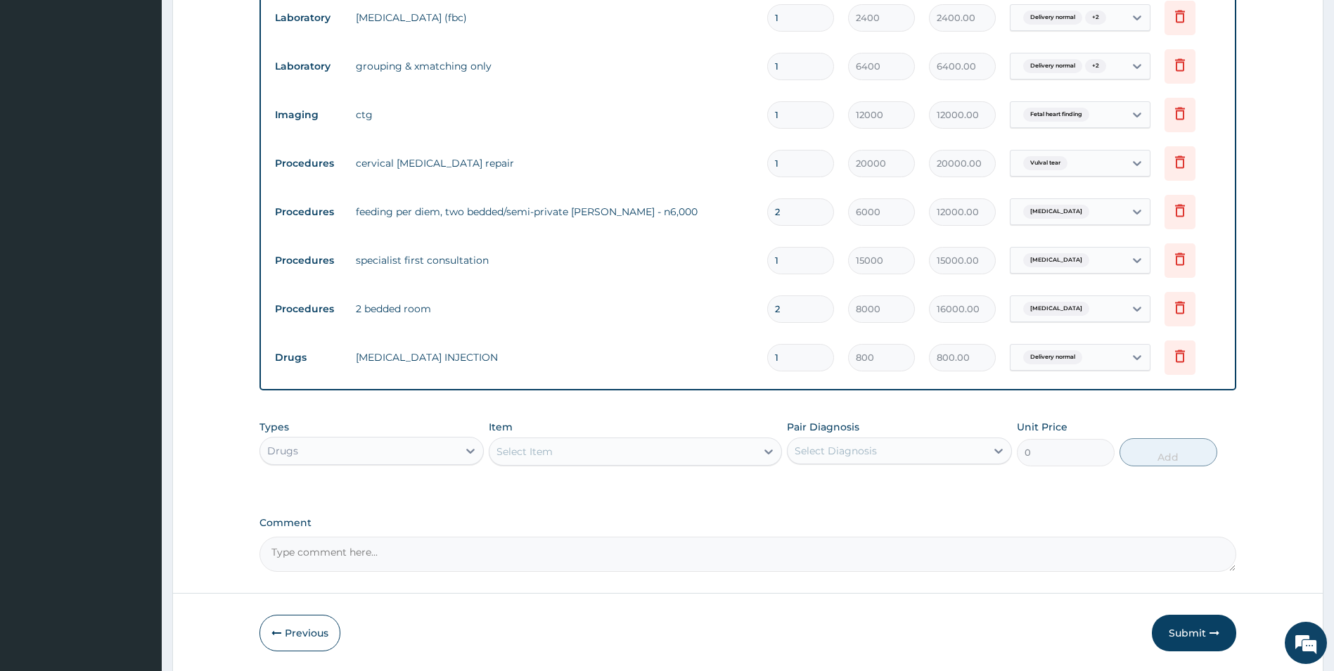
type input "0.00"
type input "5"
type input "4000.00"
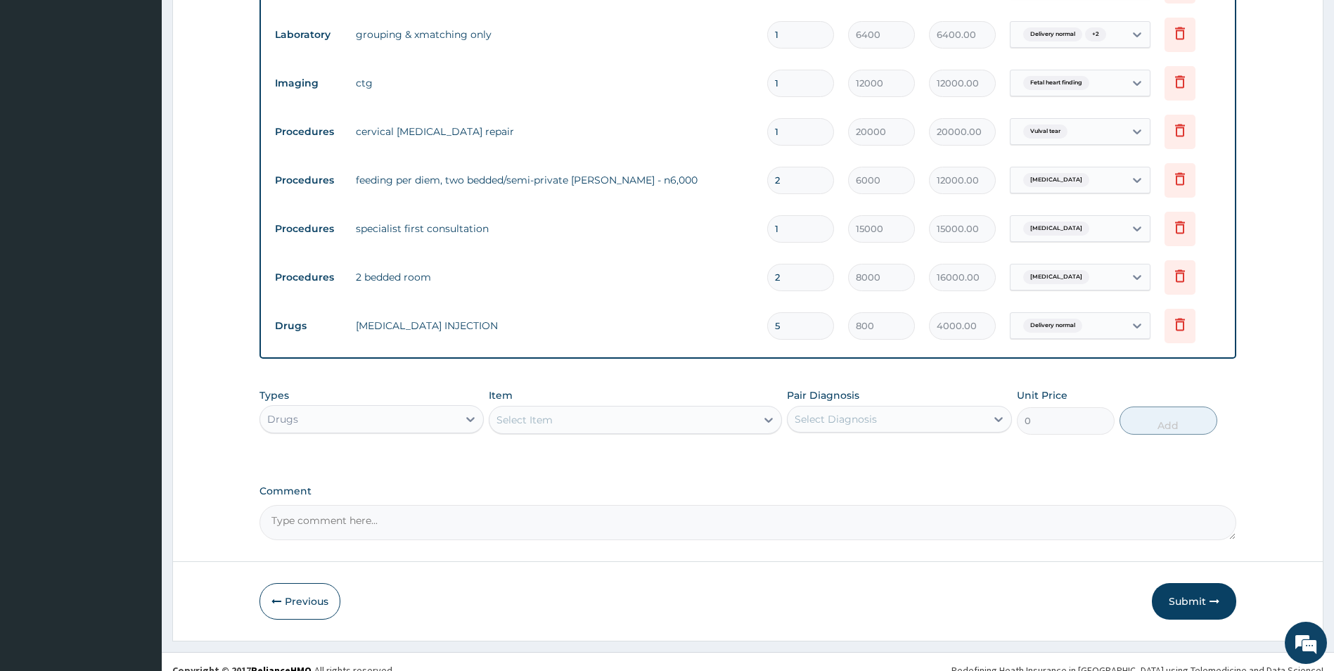
scroll to position [699, 0]
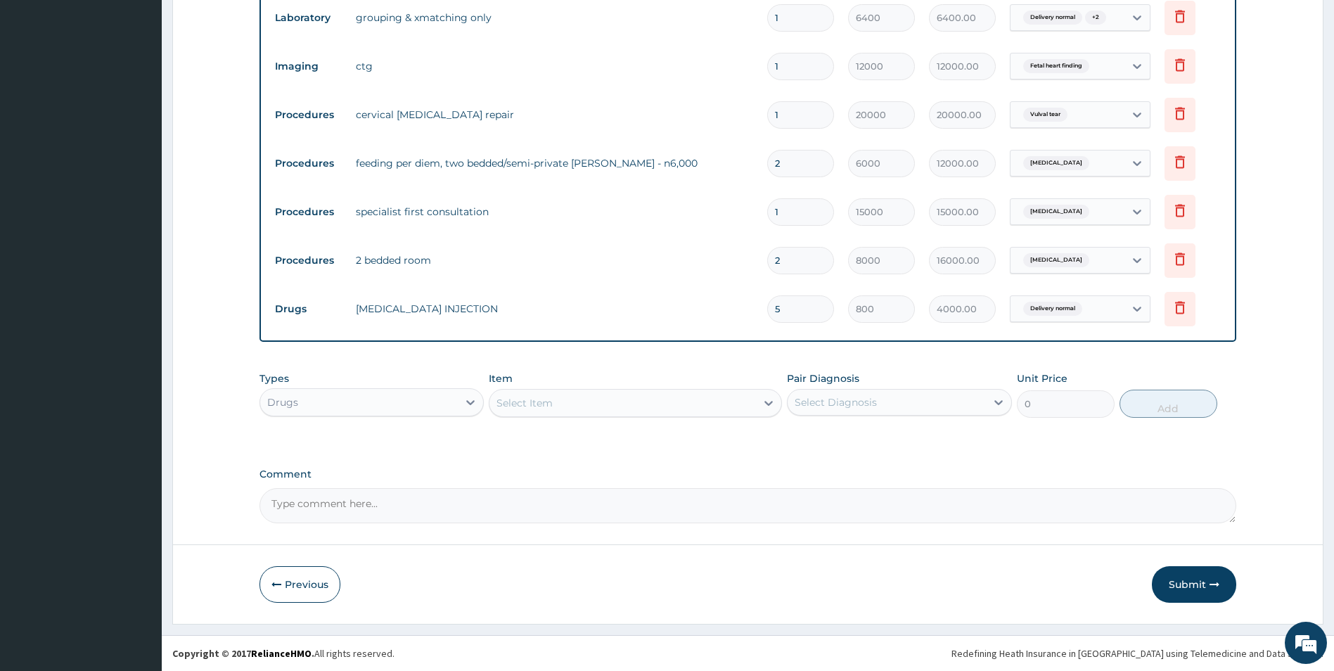
type input "5"
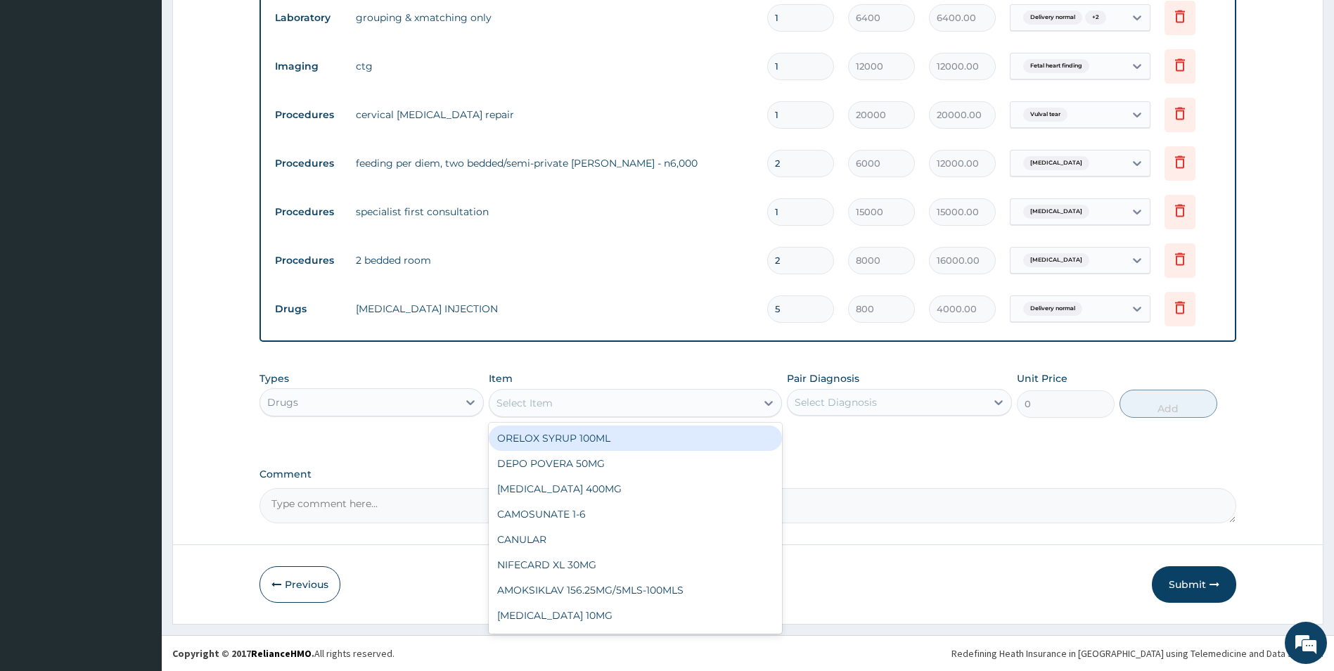
click at [581, 395] on div "Select Item" at bounding box center [622, 403] width 266 height 22
type input "cyt"
click at [603, 436] on div "CYTOTEC 200MCG TAB" at bounding box center [635, 437] width 293 height 25
type input "480"
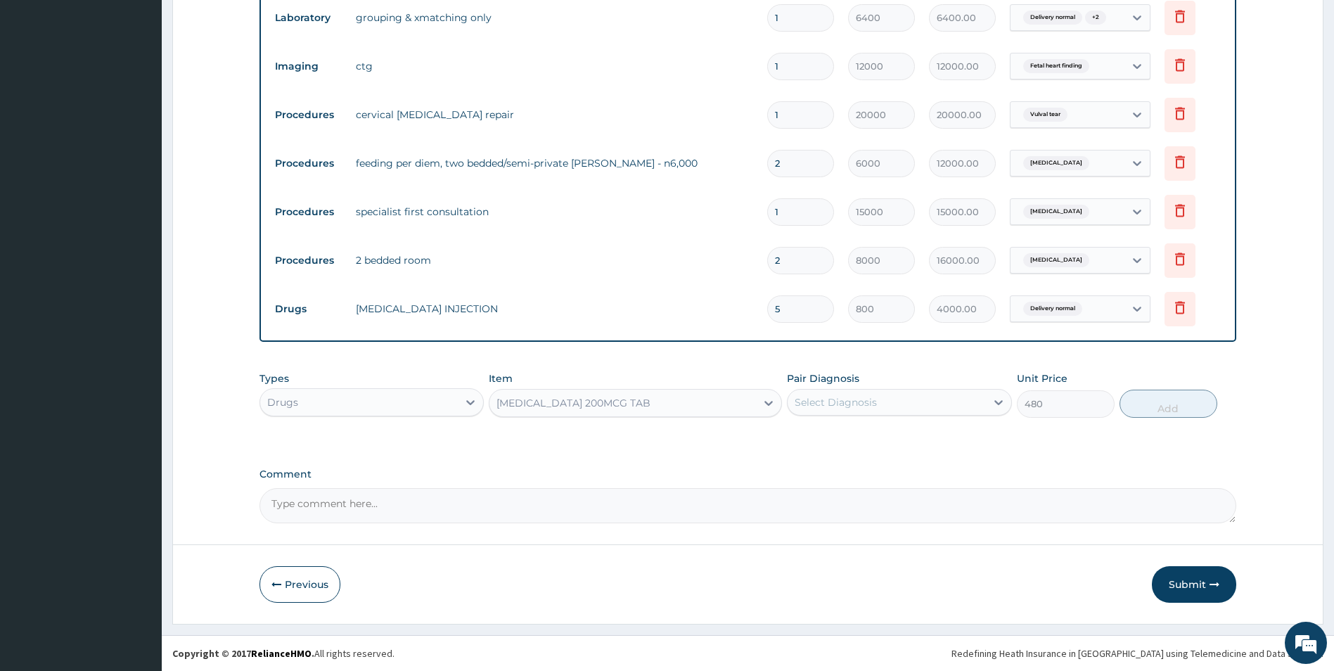
click at [843, 401] on div "Select Diagnosis" at bounding box center [836, 402] width 82 height 14
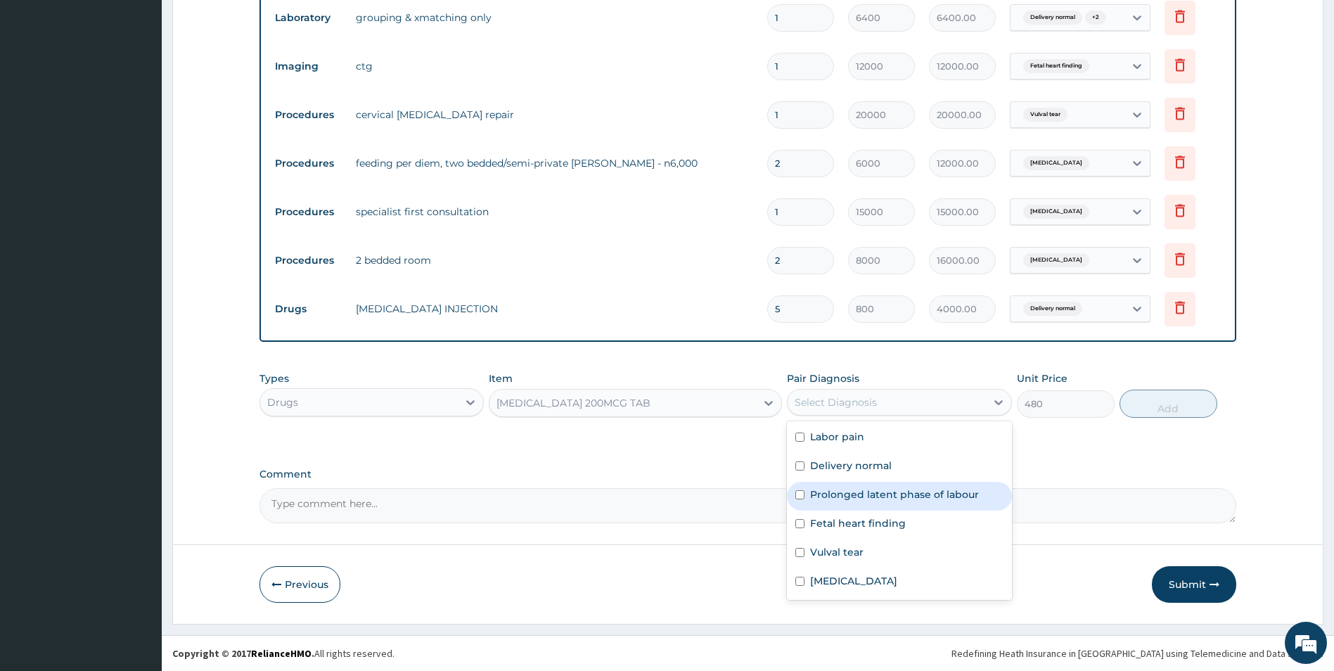
click at [800, 488] on div "Prolonged latent phase of labour" at bounding box center [899, 496] width 225 height 29
checkbox input "true"
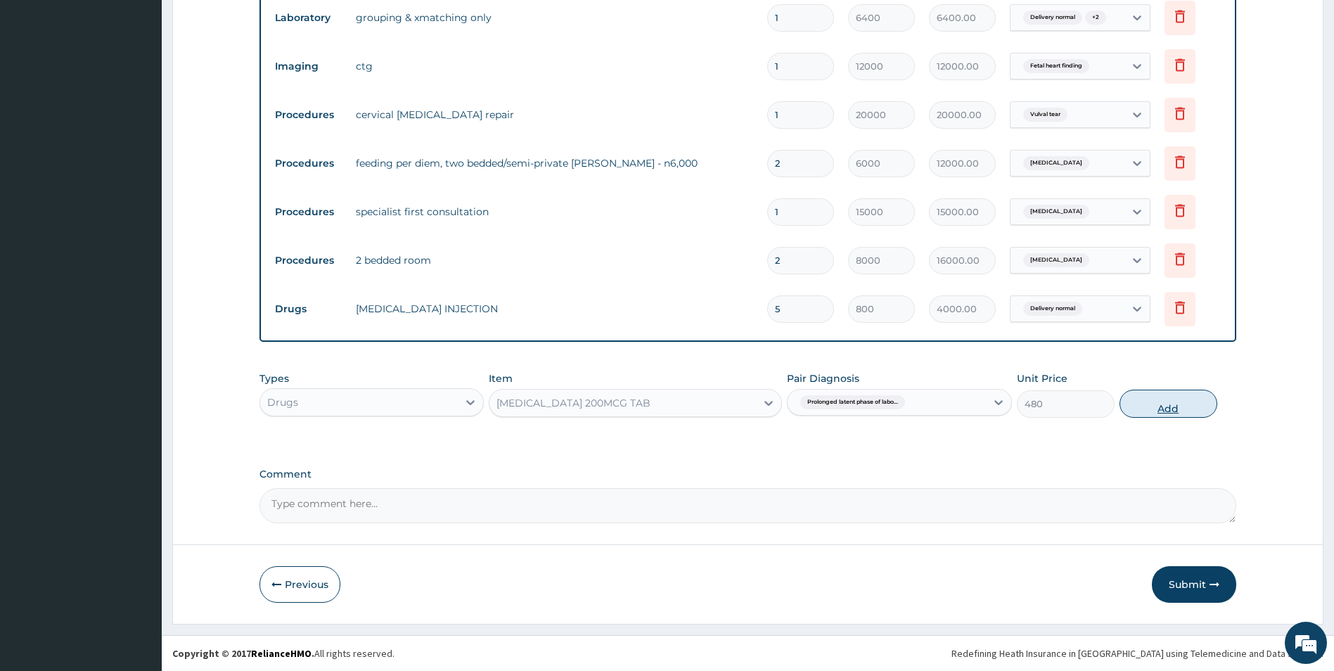
click at [1153, 397] on button "Add" at bounding box center [1168, 404] width 98 height 28
type input "0"
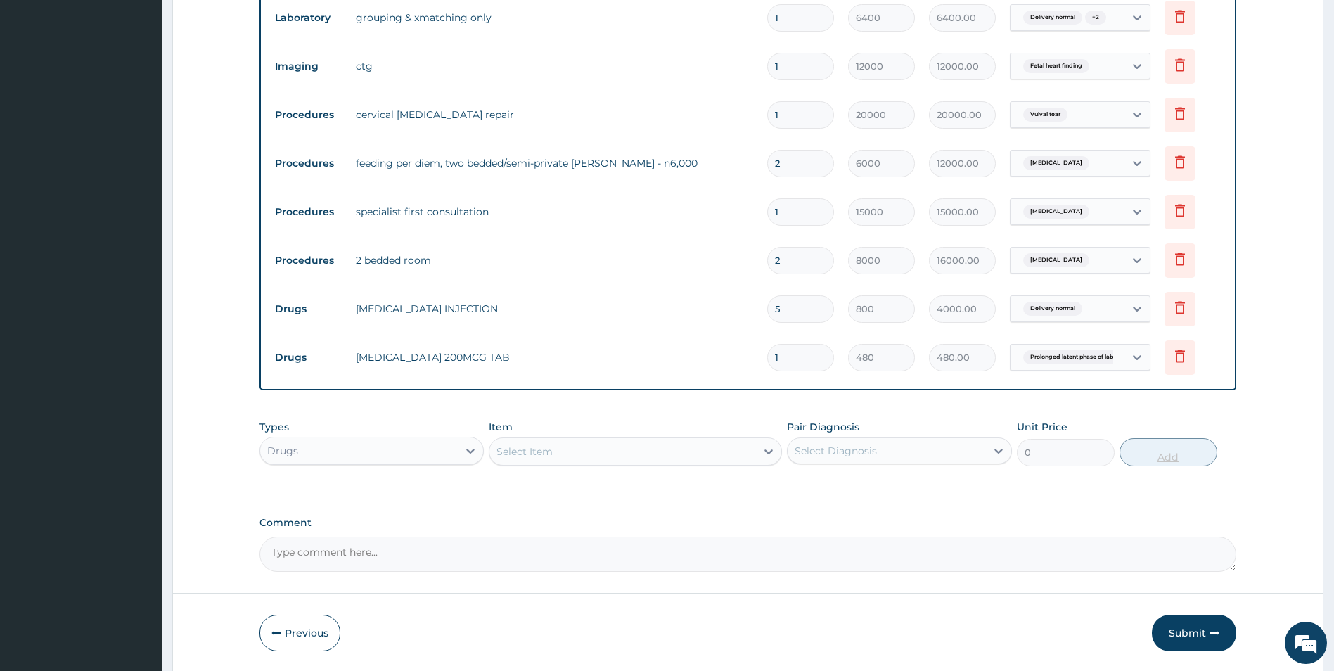
type input "0.00"
type input "3"
type input "1440.00"
type input "3"
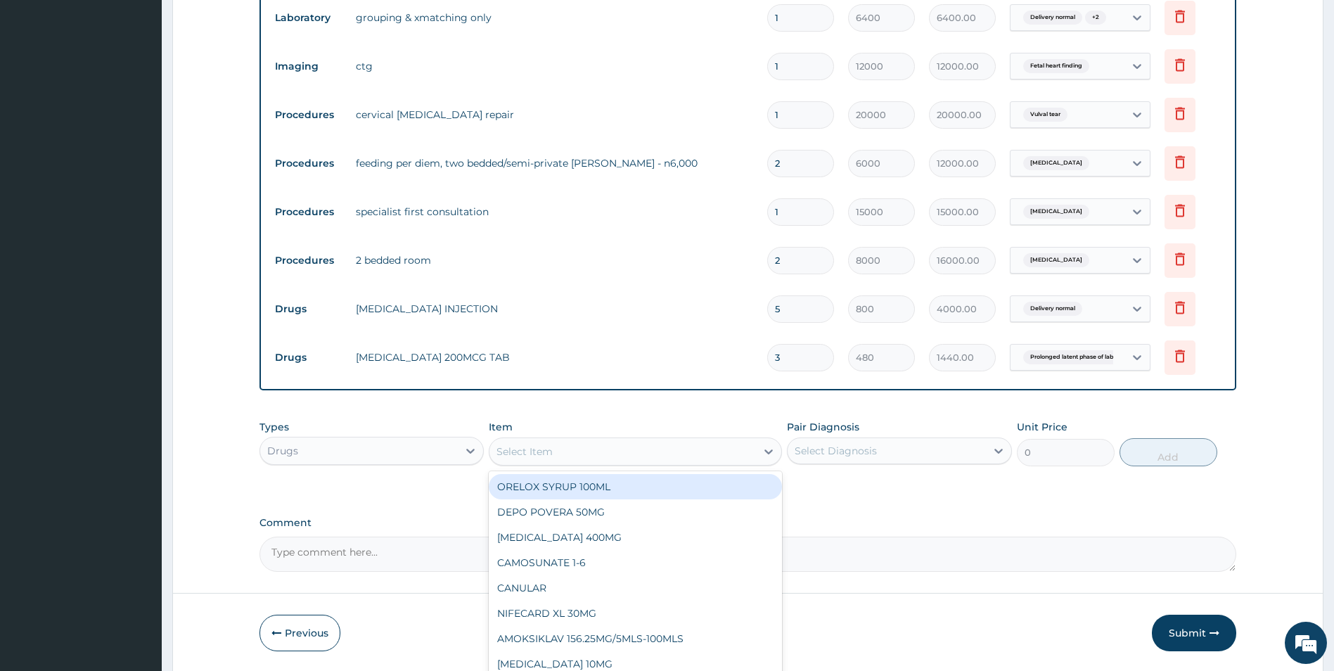
click at [539, 453] on div "Select Item" at bounding box center [524, 451] width 56 height 14
type input "de"
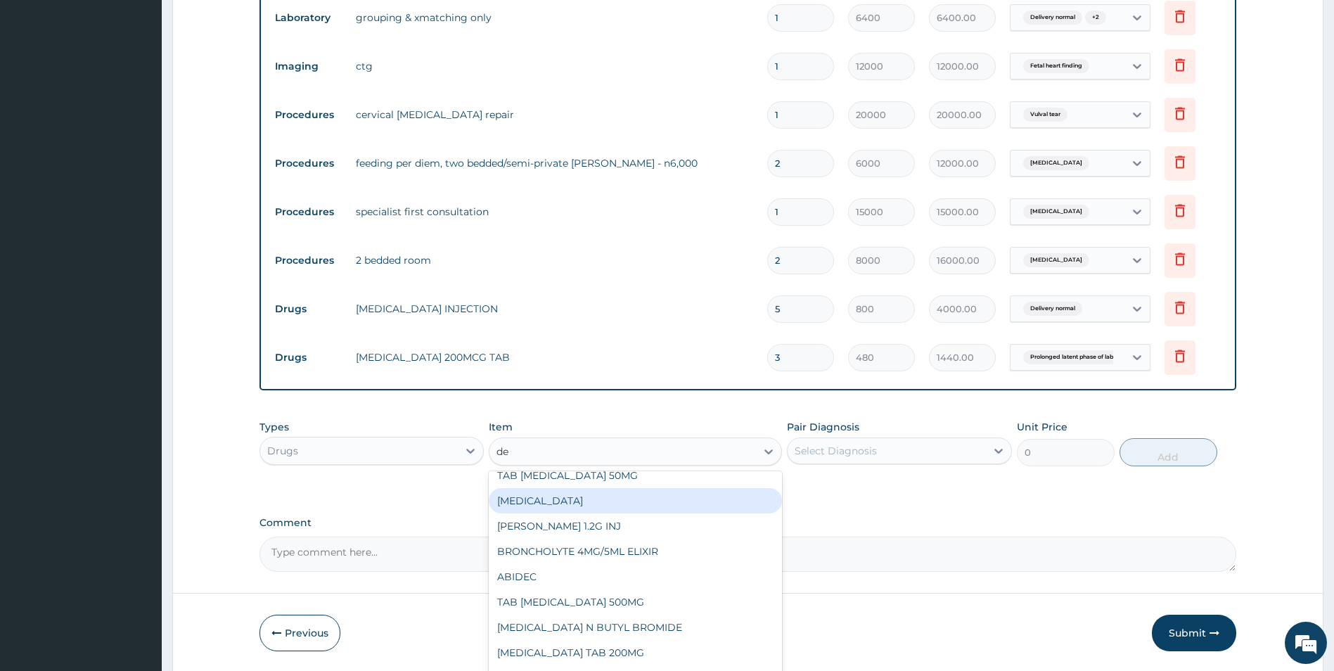
click at [562, 491] on div "[MEDICAL_DATA]" at bounding box center [635, 500] width 293 height 25
type input "1600"
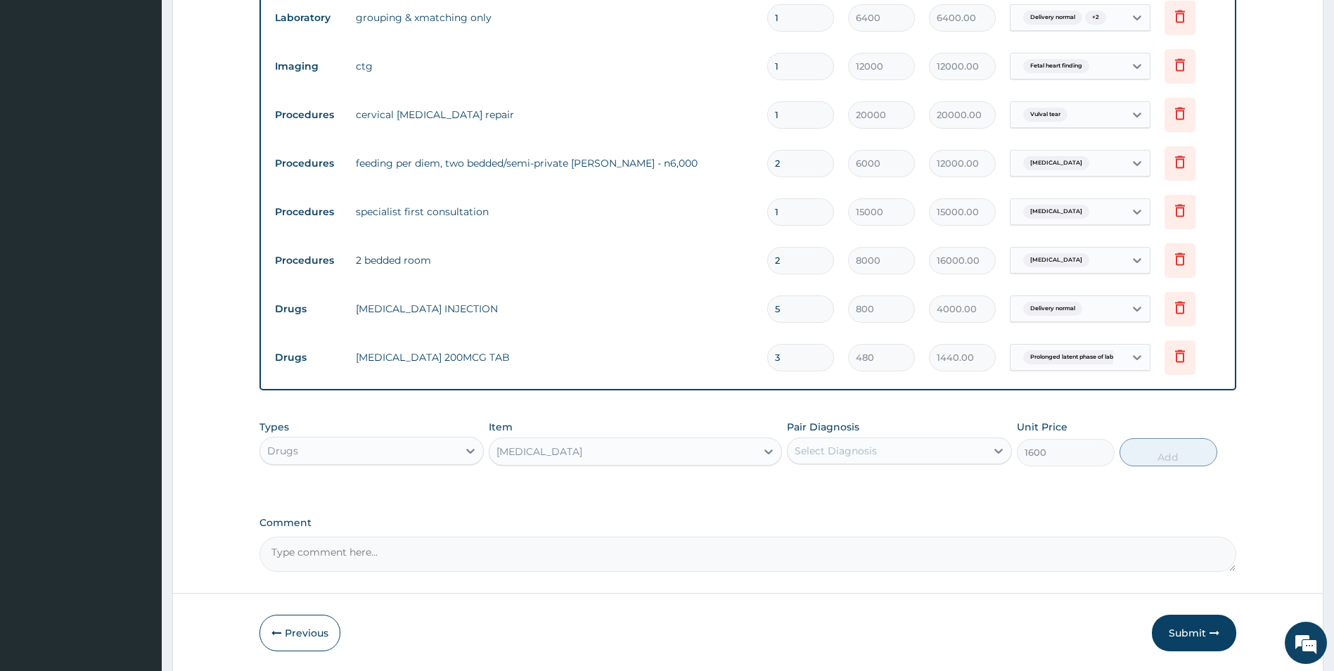
click at [831, 450] on div "Select Diagnosis" at bounding box center [836, 451] width 82 height 14
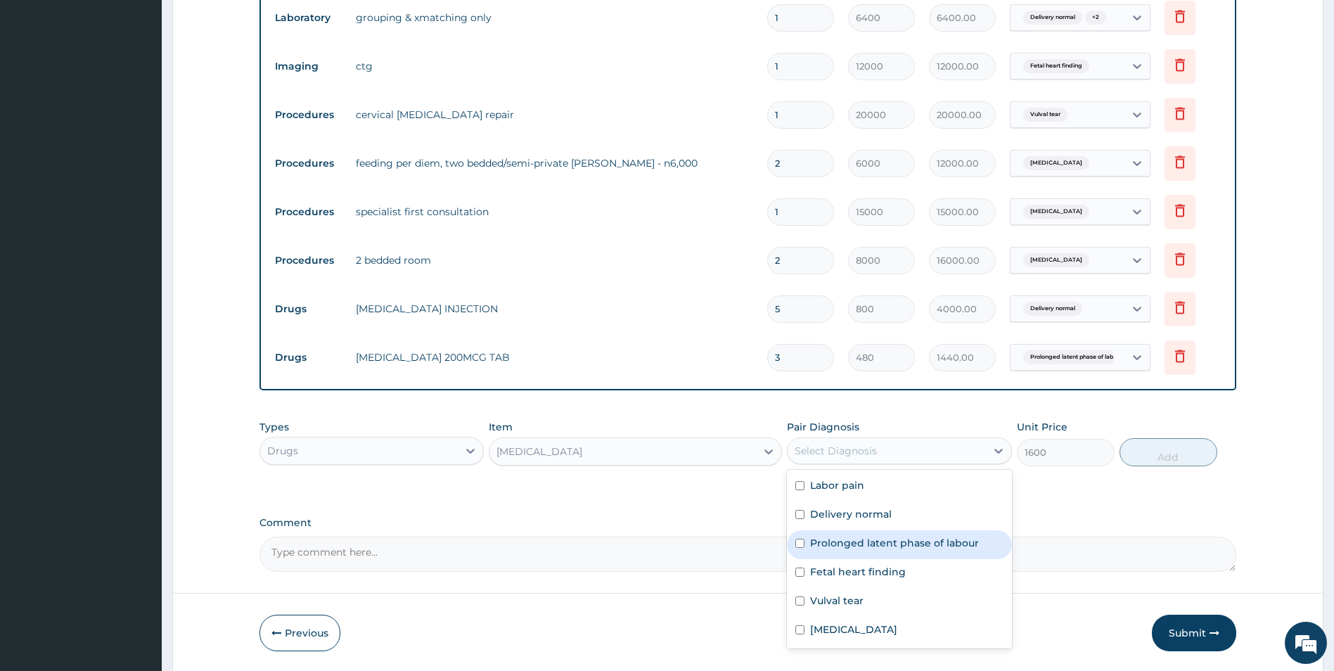
click at [800, 540] on input "checkbox" at bounding box center [799, 543] width 9 height 9
checkbox input "true"
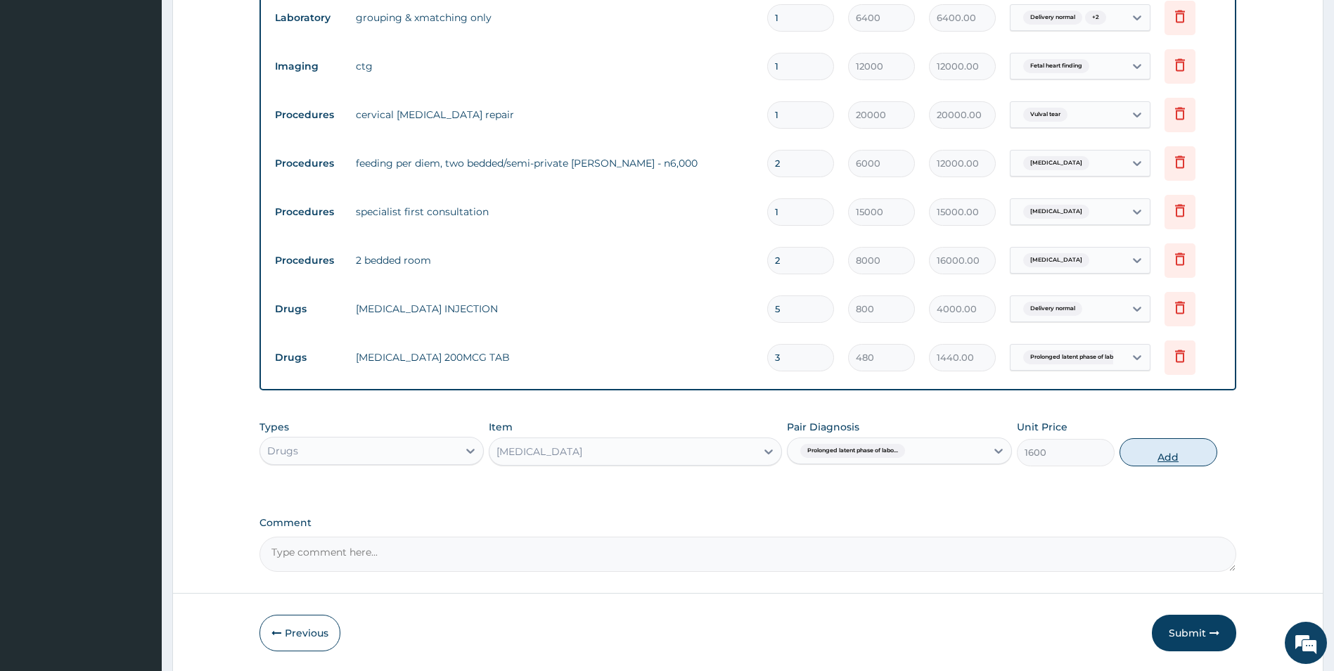
click at [1162, 446] on button "Add" at bounding box center [1168, 452] width 98 height 28
type input "0"
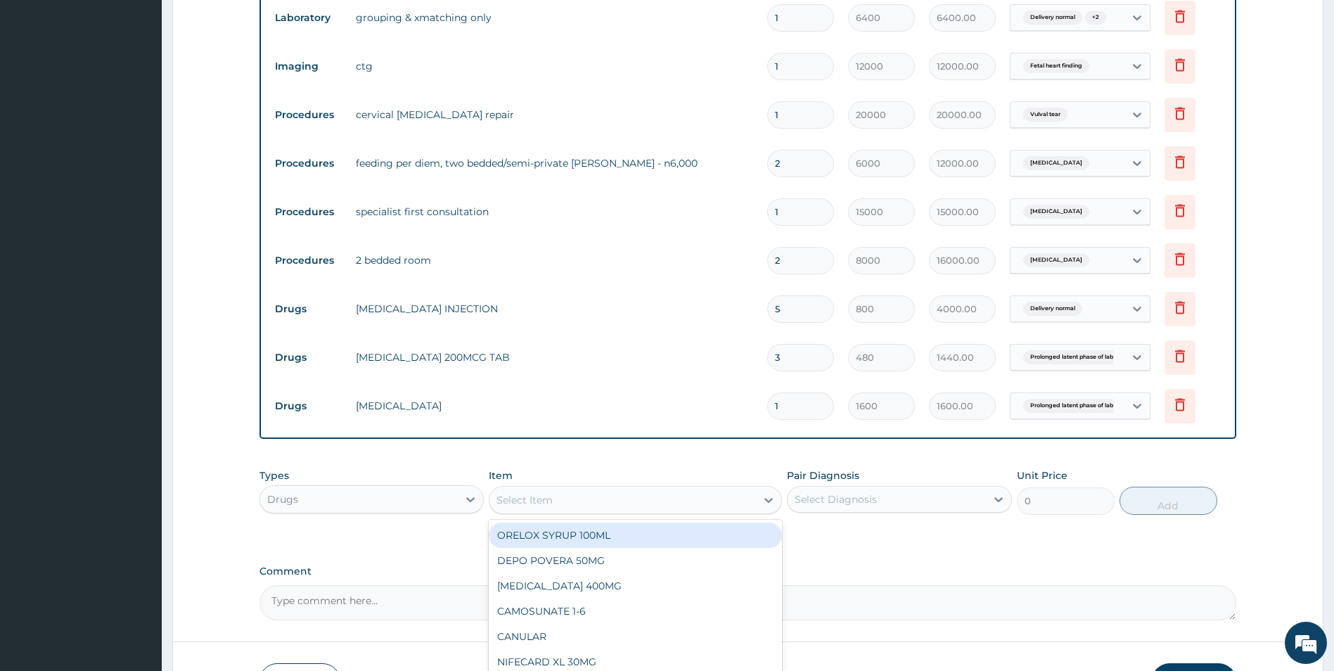
click at [517, 493] on div "Select Item" at bounding box center [524, 500] width 56 height 14
type input "nor"
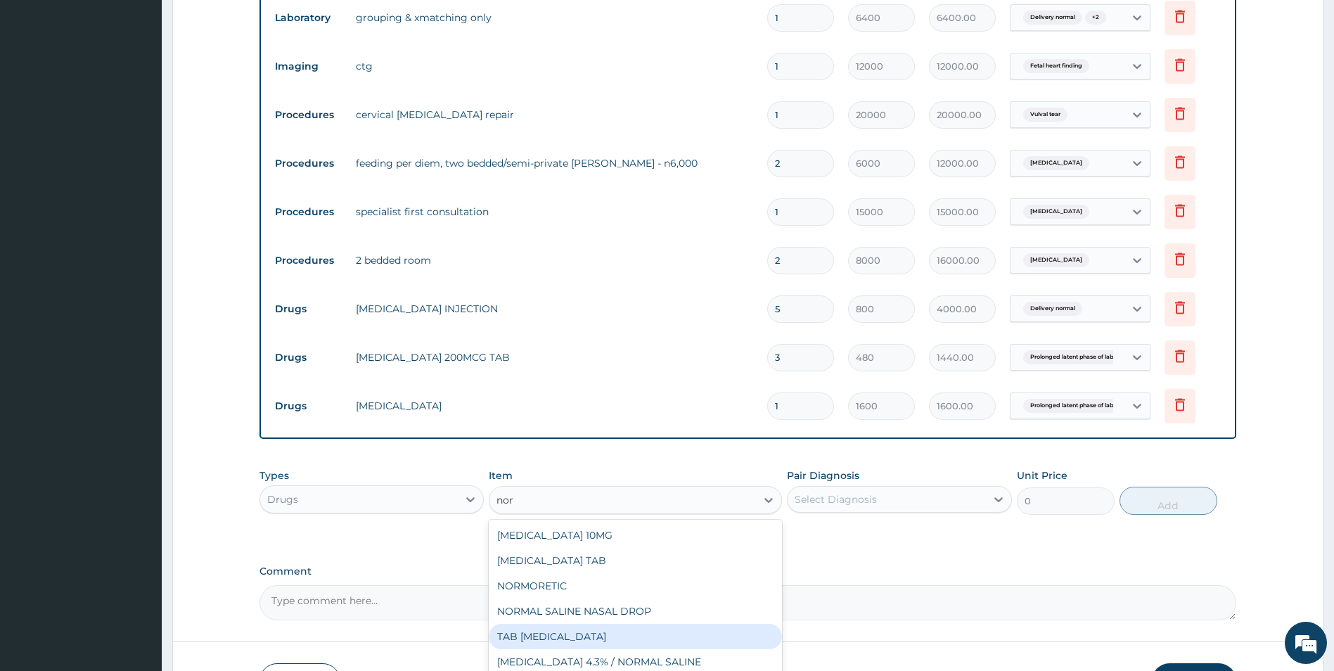
scroll to position [48, 0]
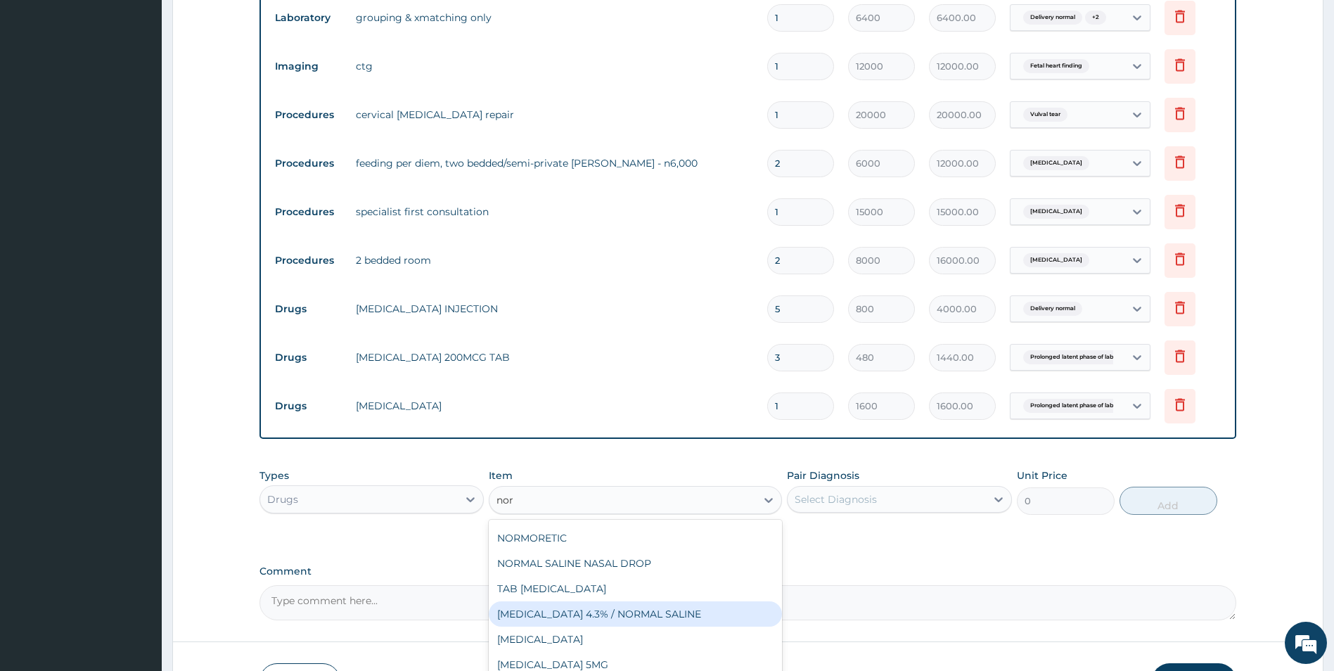
click at [629, 606] on div "[MEDICAL_DATA] 4.3% / NORMAL SALINE" at bounding box center [635, 613] width 293 height 25
type input "1600"
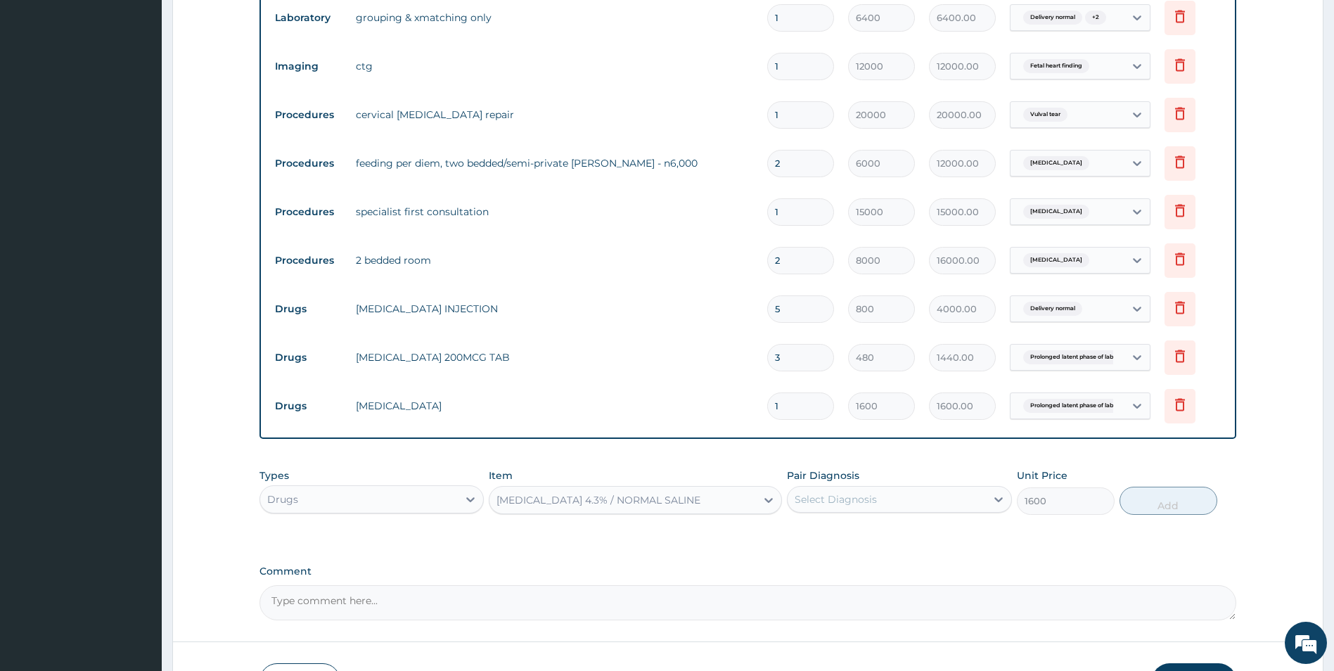
click at [837, 487] on div "Select Diagnosis" at bounding box center [899, 499] width 225 height 27
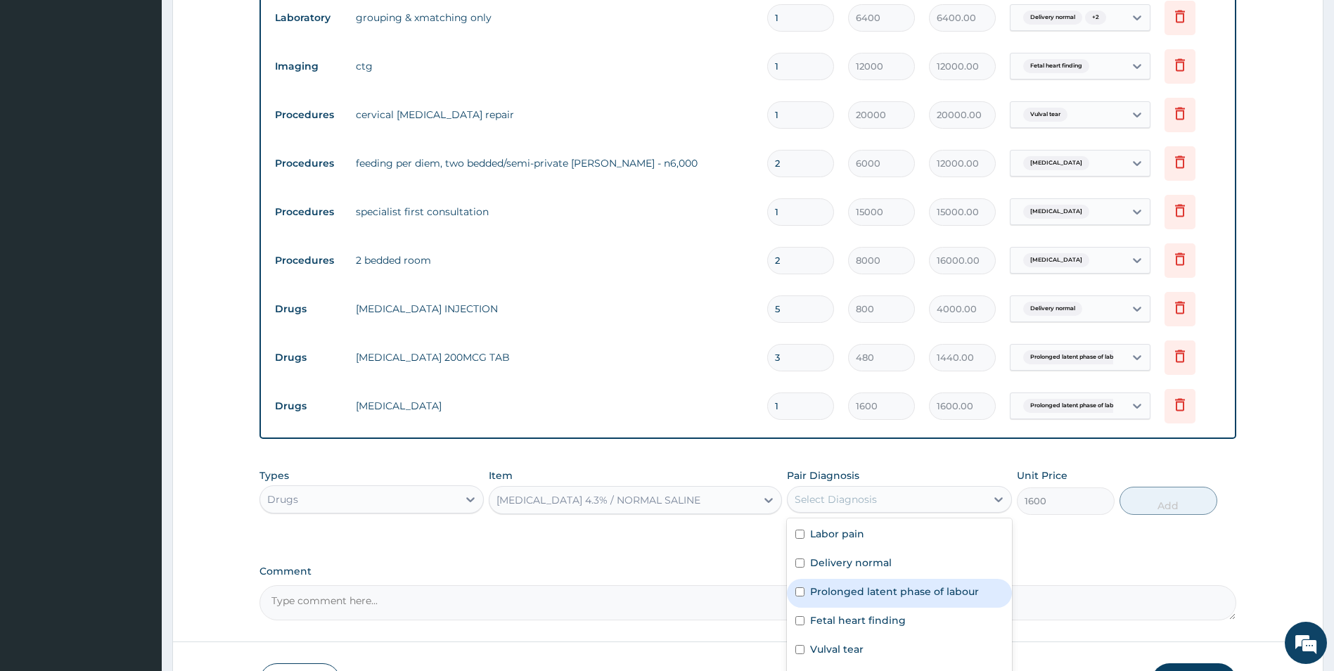
click at [799, 591] on input "checkbox" at bounding box center [799, 591] width 9 height 9
checkbox input "true"
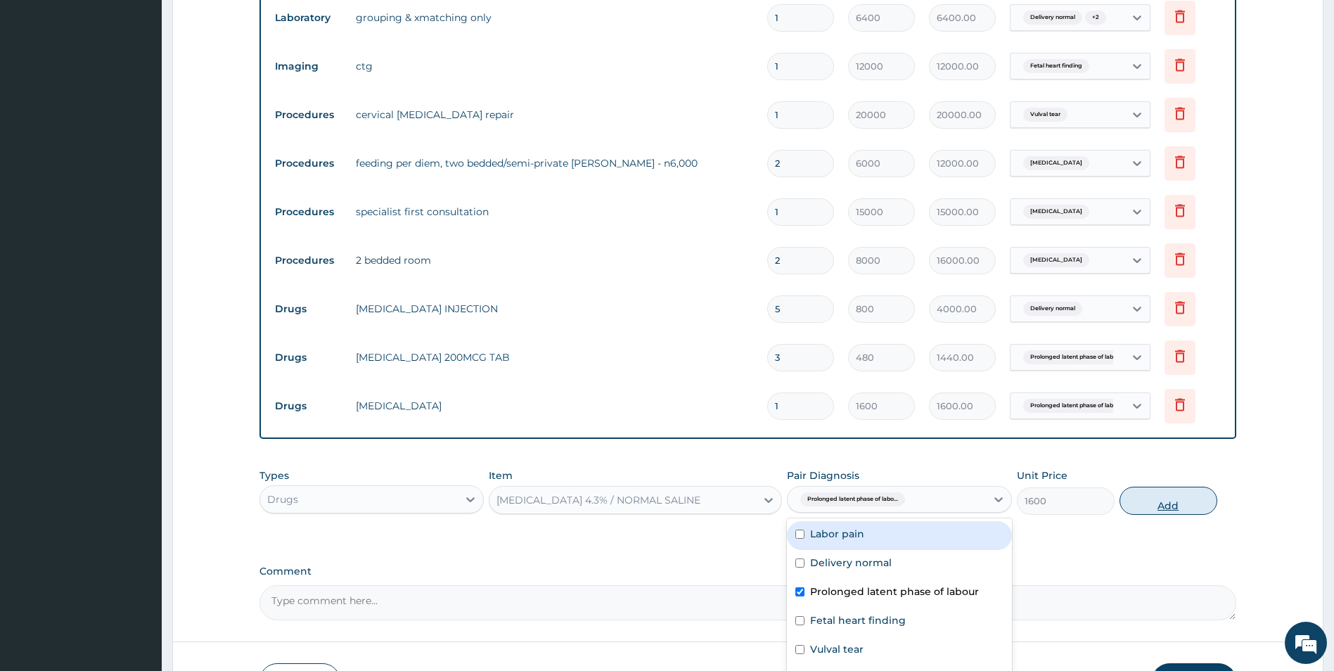
click at [1138, 503] on button "Add" at bounding box center [1168, 501] width 98 height 28
type input "0"
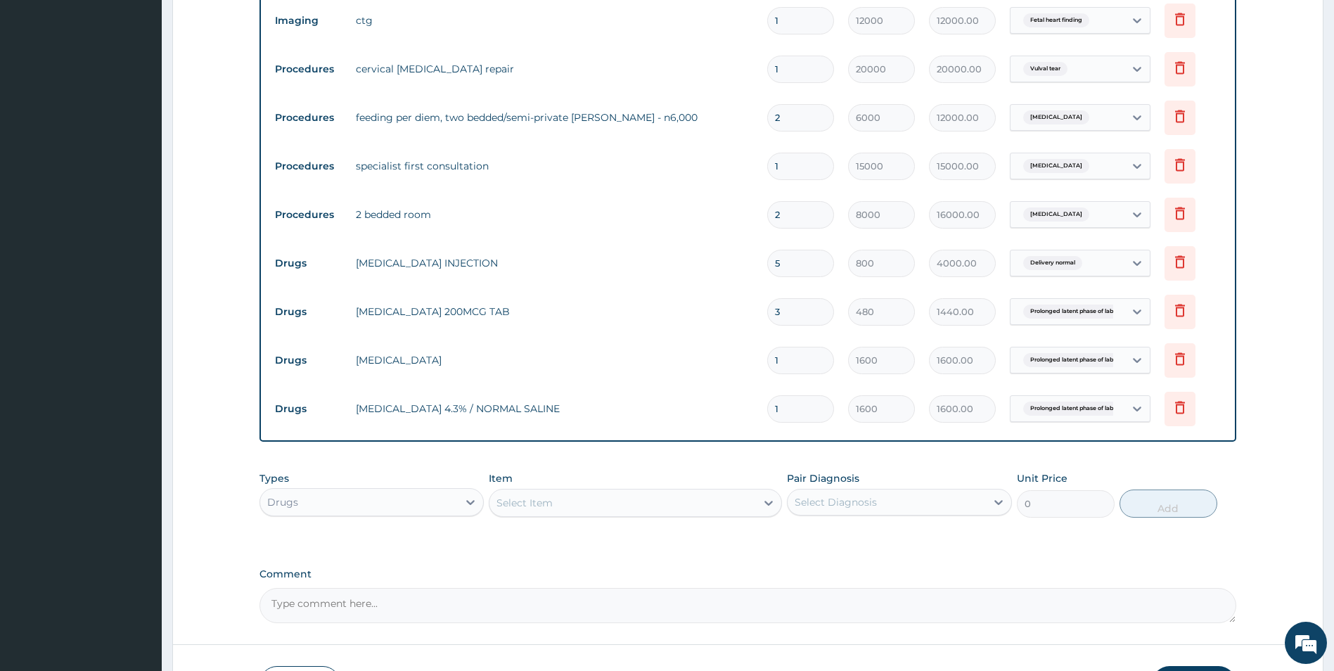
scroll to position [769, 0]
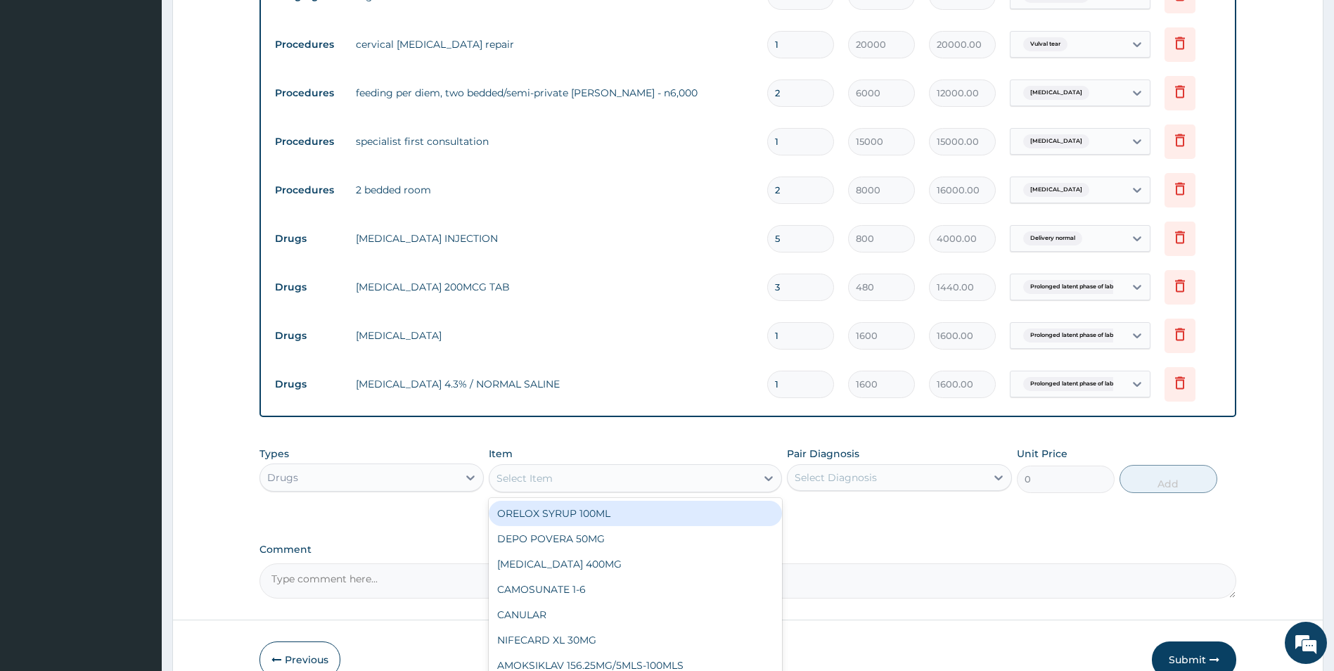
click at [535, 470] on div "Select Item" at bounding box center [622, 478] width 266 height 22
type input "erg"
click at [532, 510] on div "ERGOMETHRINE 0.5MG/ML" at bounding box center [635, 513] width 293 height 25
type input "300"
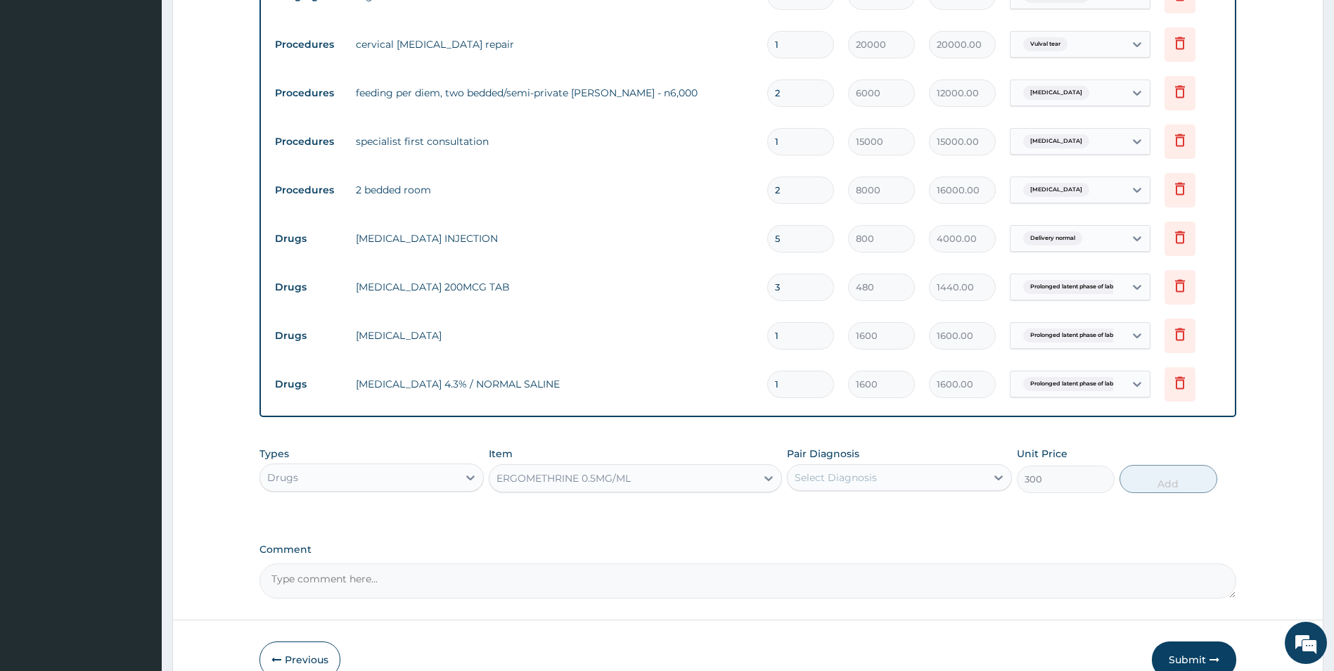
click at [835, 480] on div "Select Diagnosis" at bounding box center [836, 477] width 82 height 14
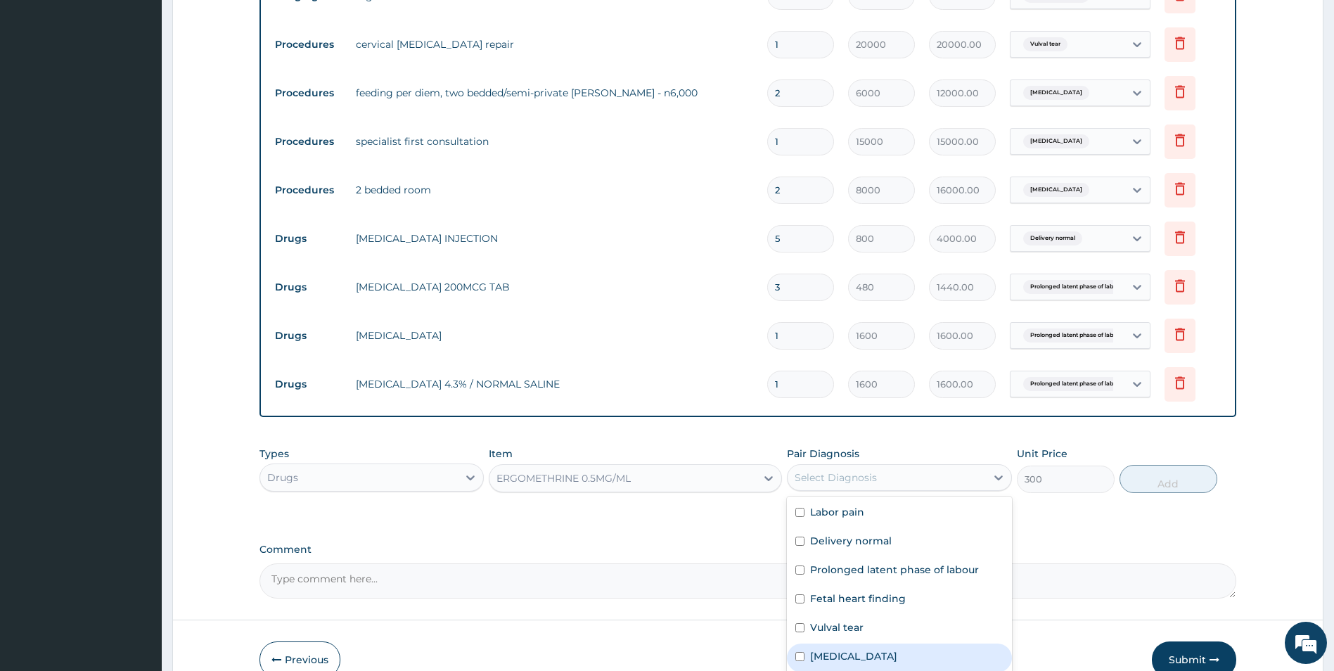
click at [799, 653] on input "checkbox" at bounding box center [799, 656] width 9 height 9
checkbox input "true"
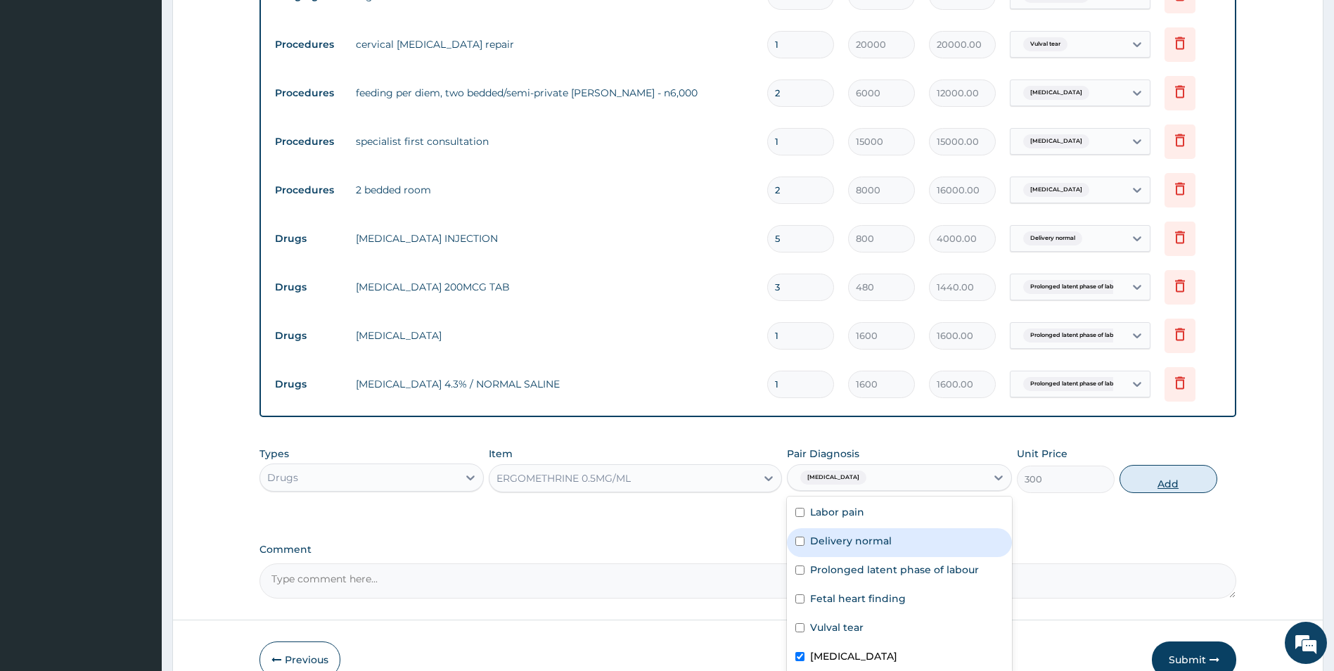
click at [1152, 480] on button "Add" at bounding box center [1168, 479] width 98 height 28
type input "0"
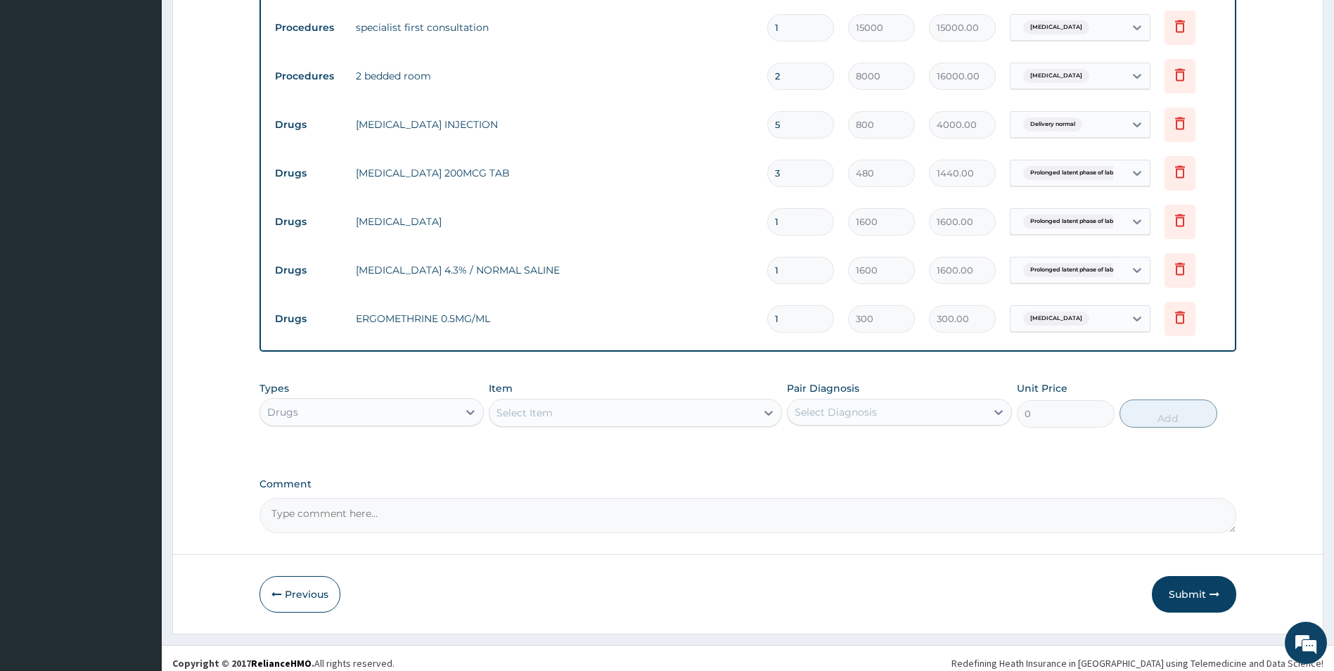
scroll to position [893, 0]
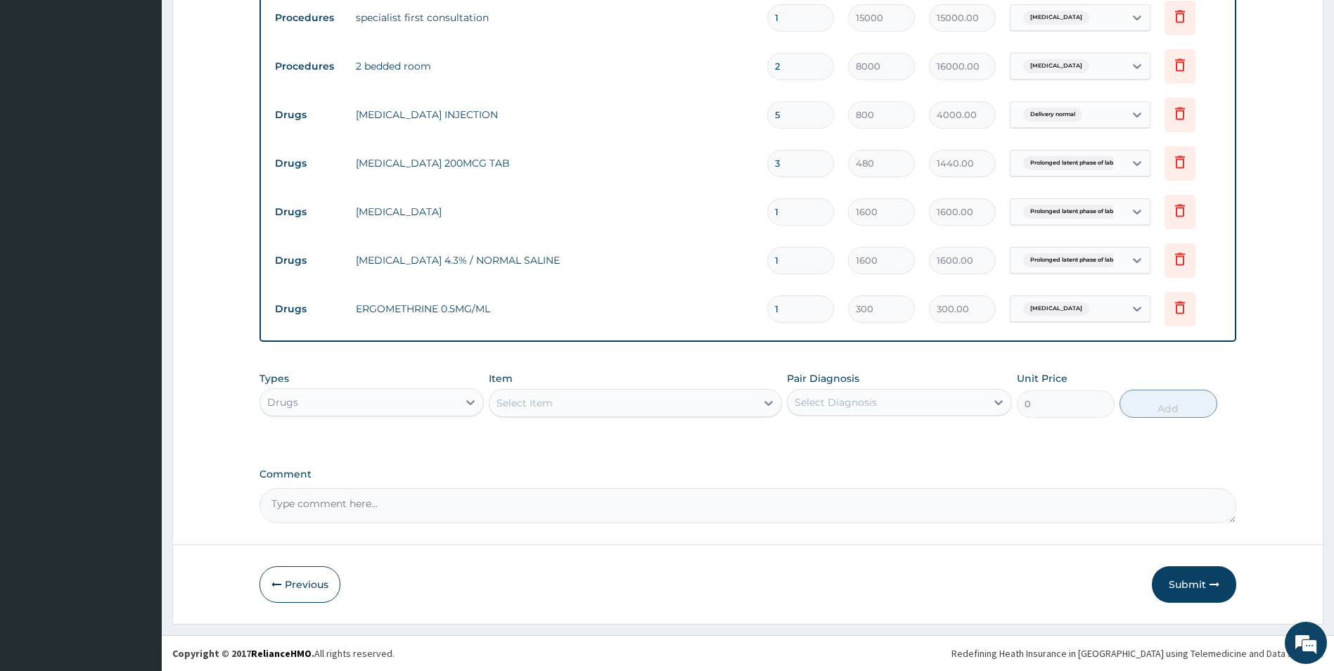
click at [557, 407] on div "Select Item" at bounding box center [622, 403] width 266 height 22
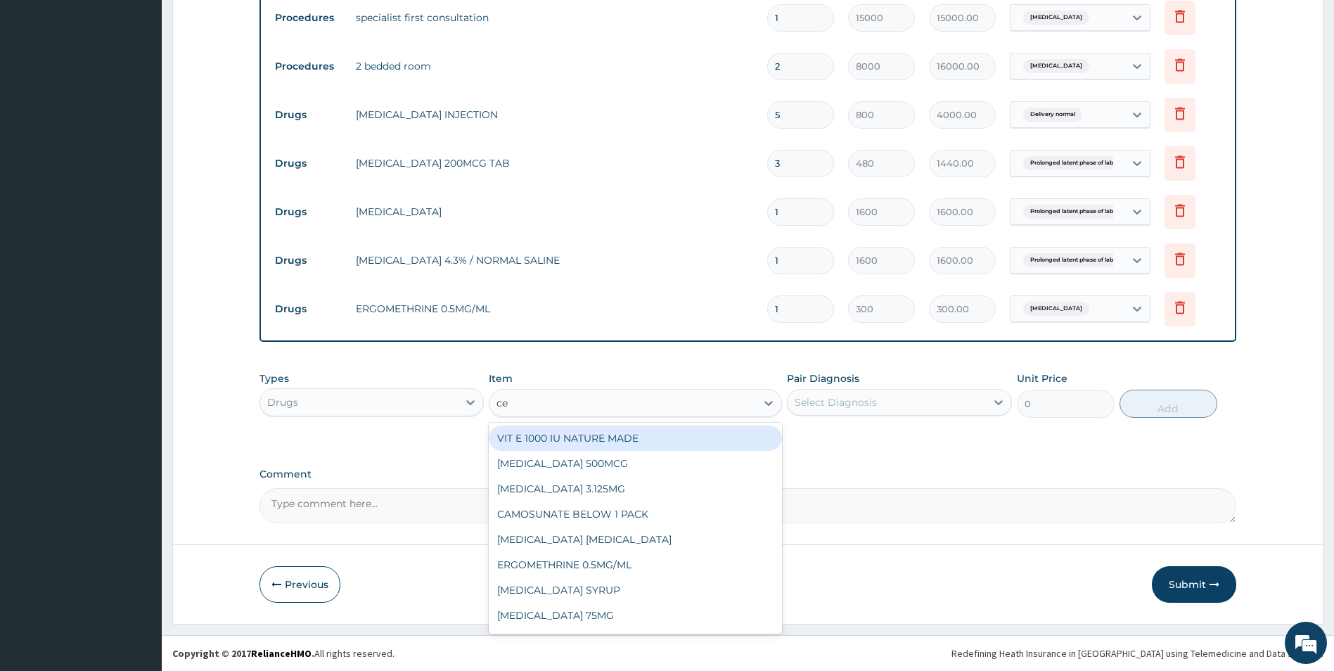
type input "cef"
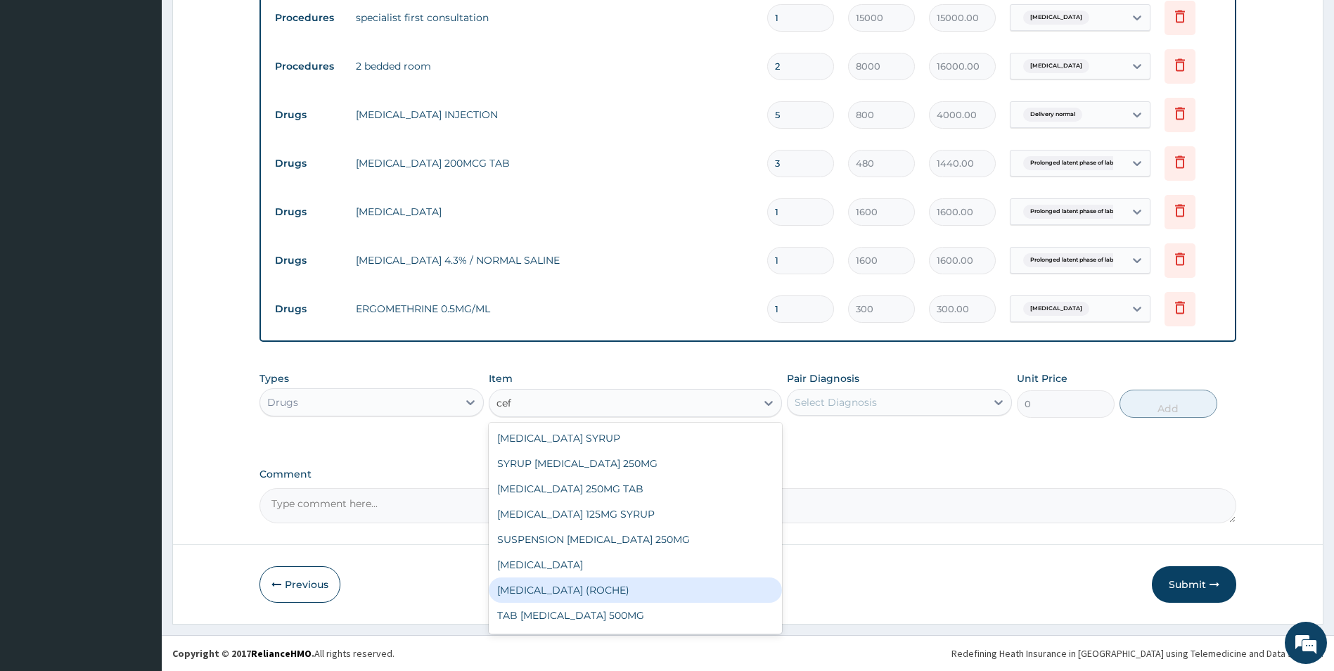
click at [572, 586] on div "[MEDICAL_DATA] (ROCHE)" at bounding box center [635, 589] width 293 height 25
type input "6000"
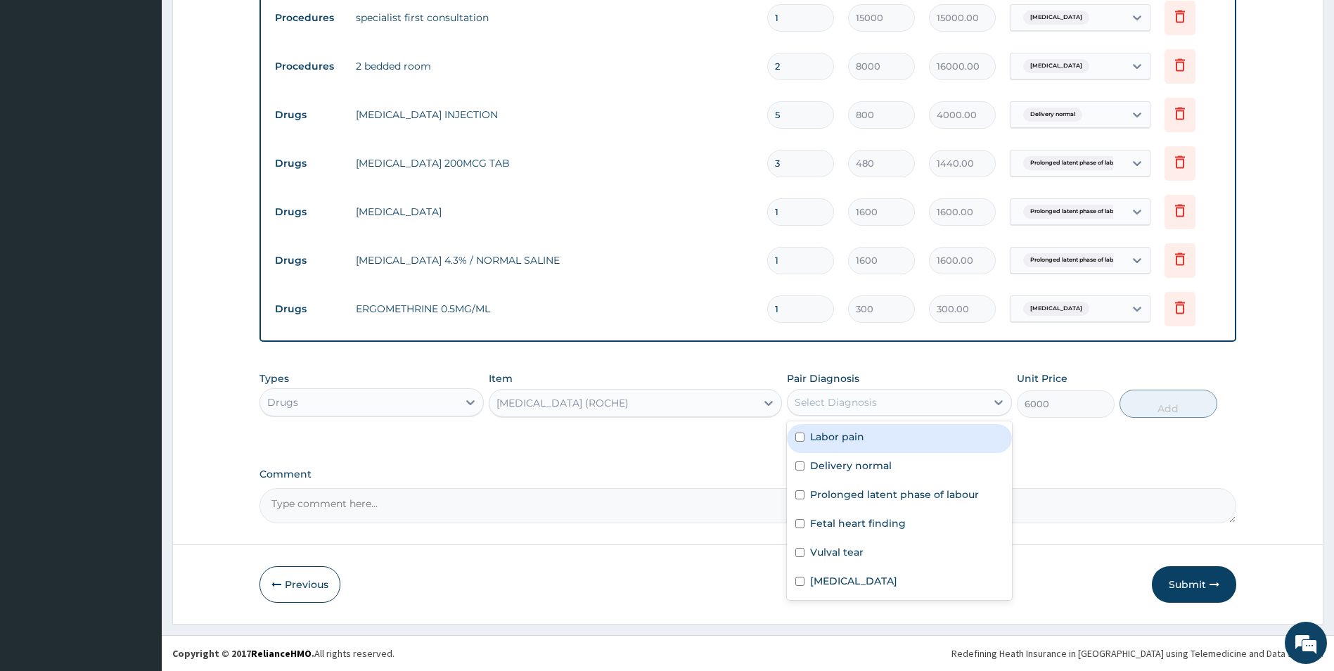
click at [849, 402] on div "Select Diagnosis" at bounding box center [836, 402] width 82 height 14
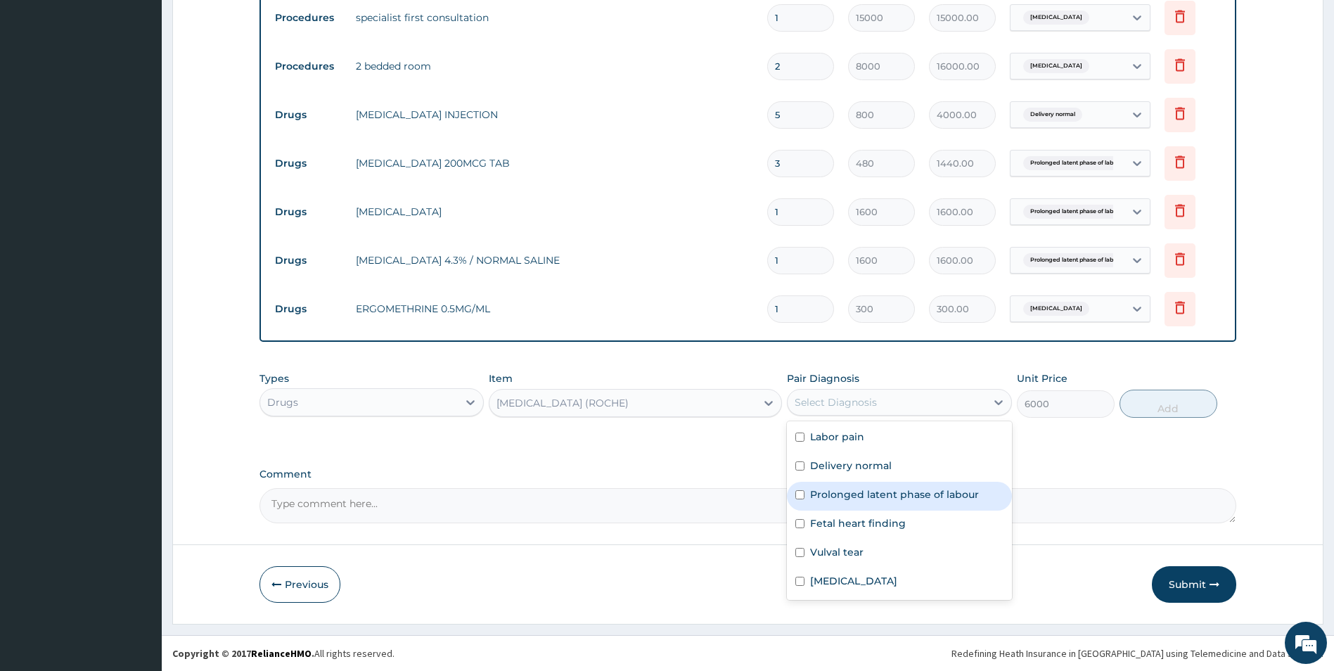
click at [799, 492] on input "checkbox" at bounding box center [799, 494] width 9 height 9
checkbox input "true"
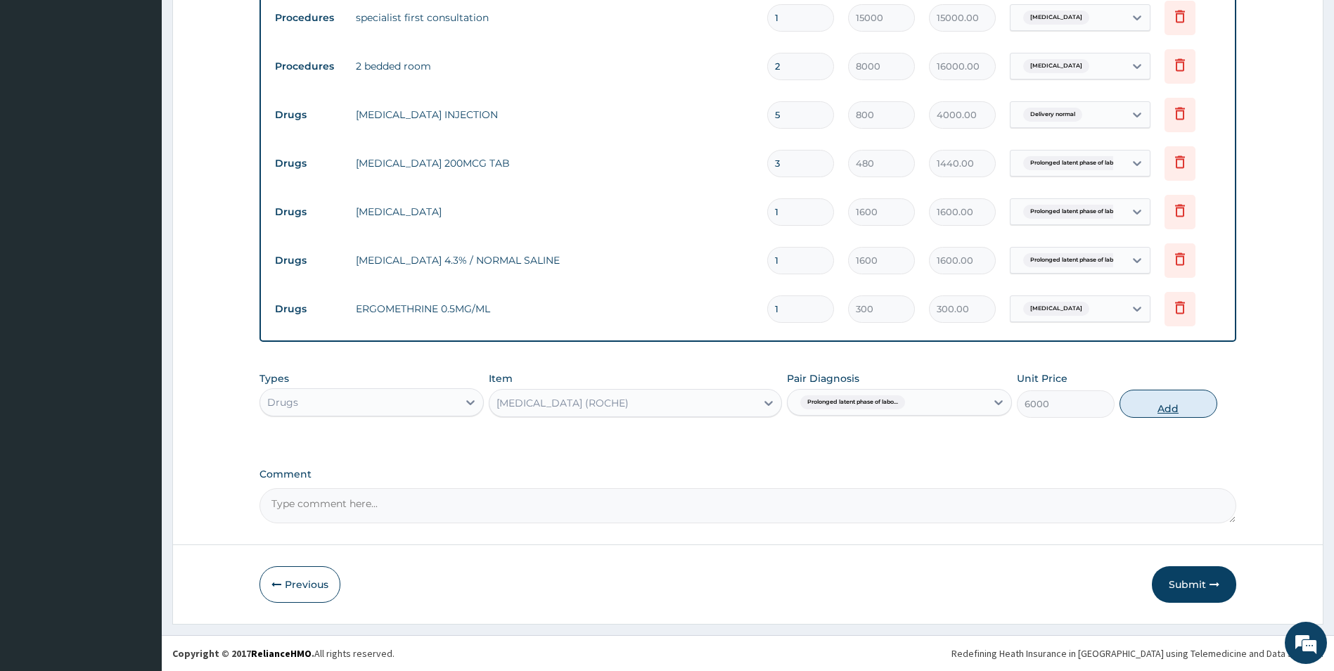
click at [1148, 404] on button "Add" at bounding box center [1168, 404] width 98 height 28
type input "0"
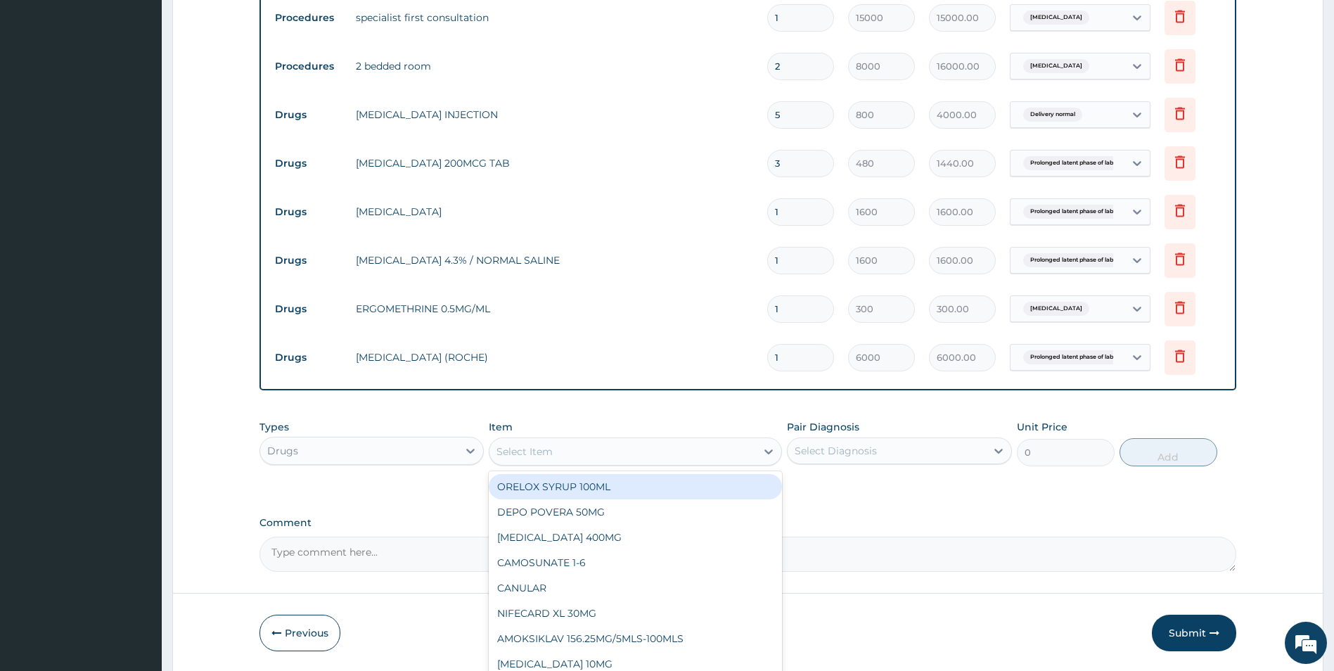
click at [600, 446] on div "Select Item" at bounding box center [622, 451] width 266 height 22
type input "fla"
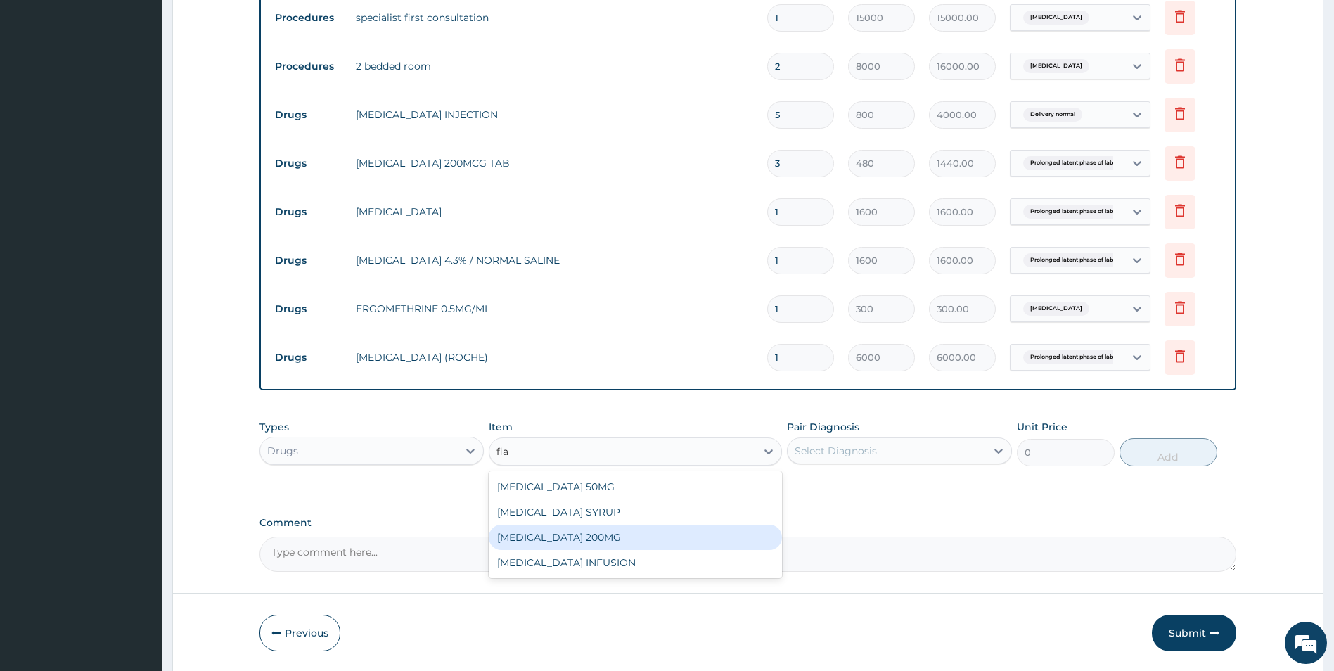
click at [558, 539] on div "[MEDICAL_DATA] 200MG" at bounding box center [635, 537] width 293 height 25
type input "24"
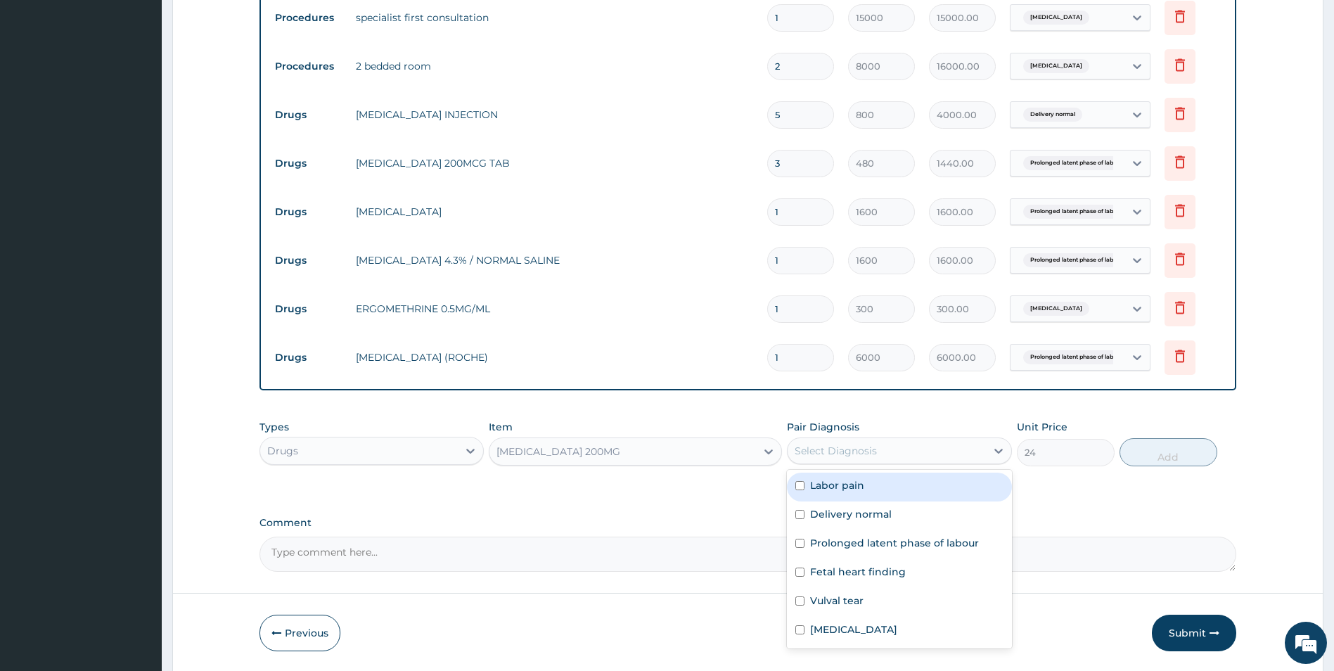
click at [817, 444] on div "Select Diagnosis" at bounding box center [836, 451] width 82 height 14
click at [799, 487] on input "checkbox" at bounding box center [799, 485] width 9 height 9
checkbox input "true"
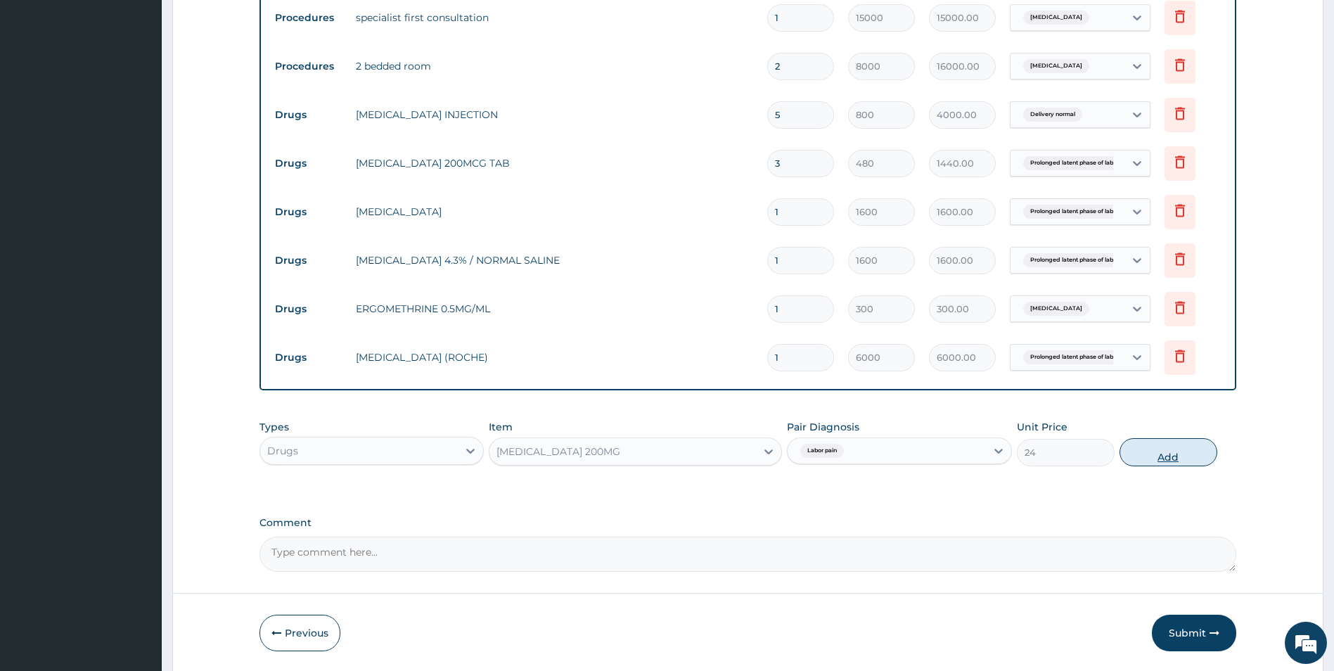
click at [1171, 459] on button "Add" at bounding box center [1168, 452] width 98 height 28
type input "0"
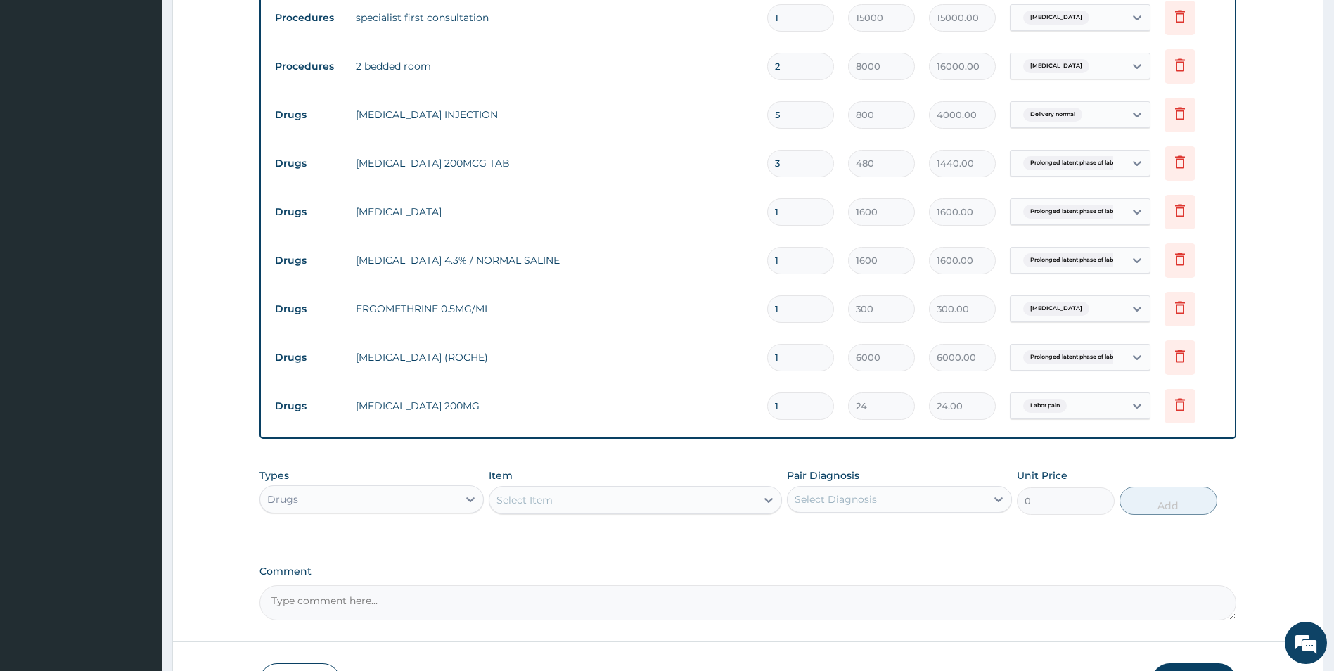
type input "10"
type input "240.00"
type input "1"
type input "24.00"
type input "0.00"
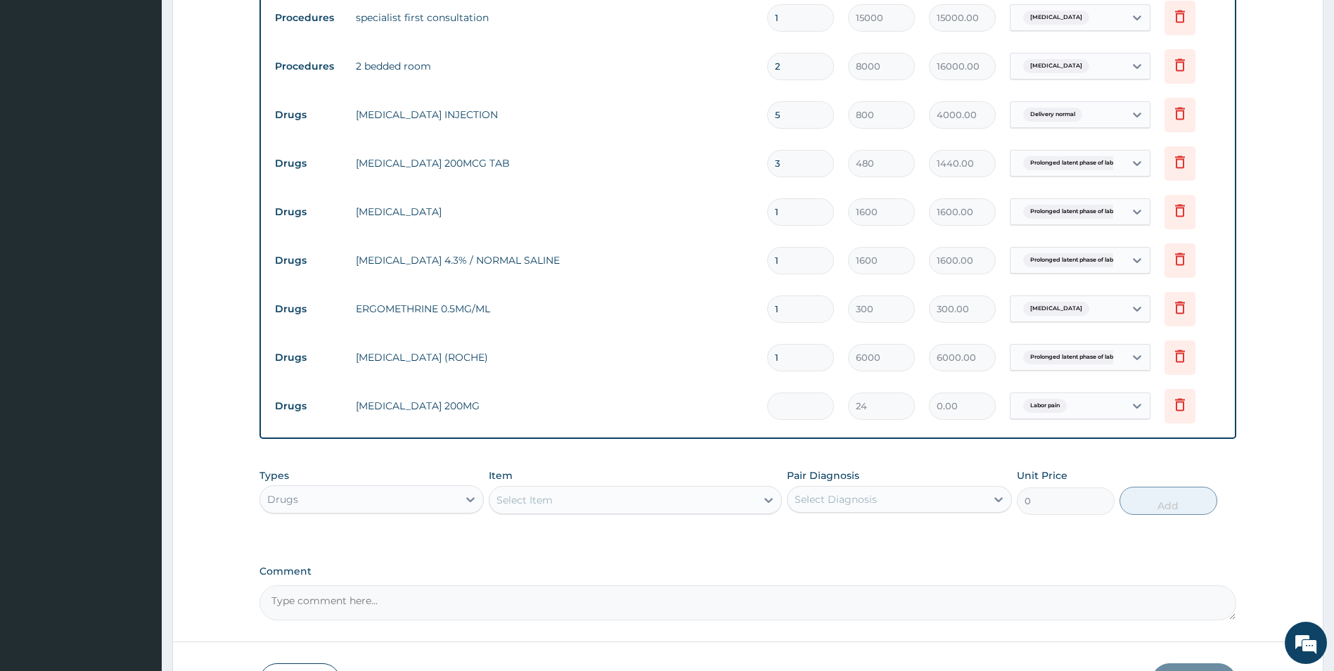
type input "3"
type input "72.00"
type input "30"
type input "720.00"
type input "30"
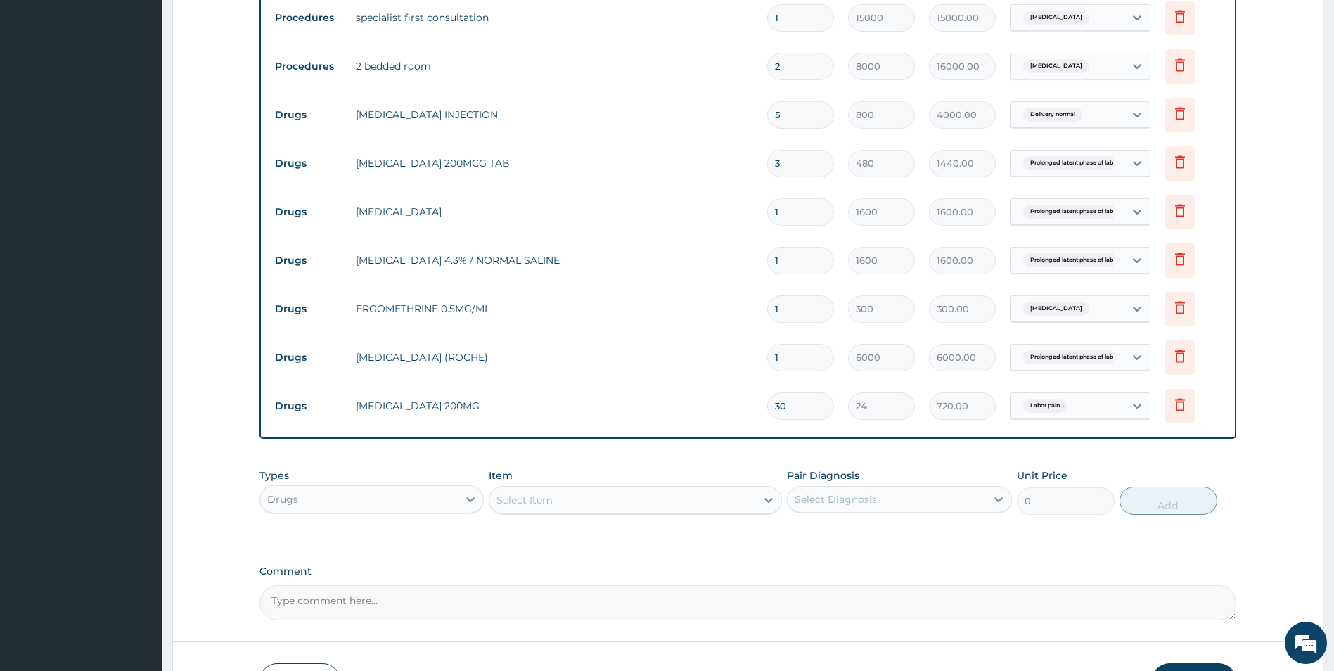
click at [510, 501] on div "Select Item" at bounding box center [524, 500] width 56 height 14
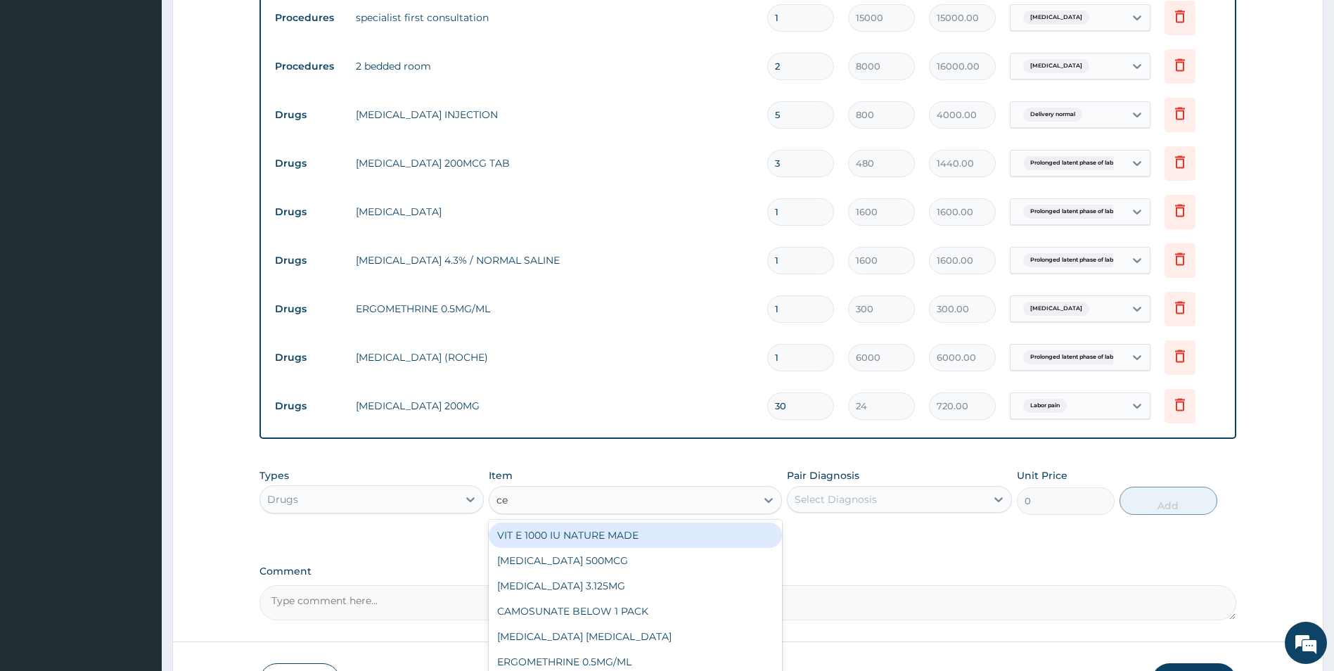
type input "cef"
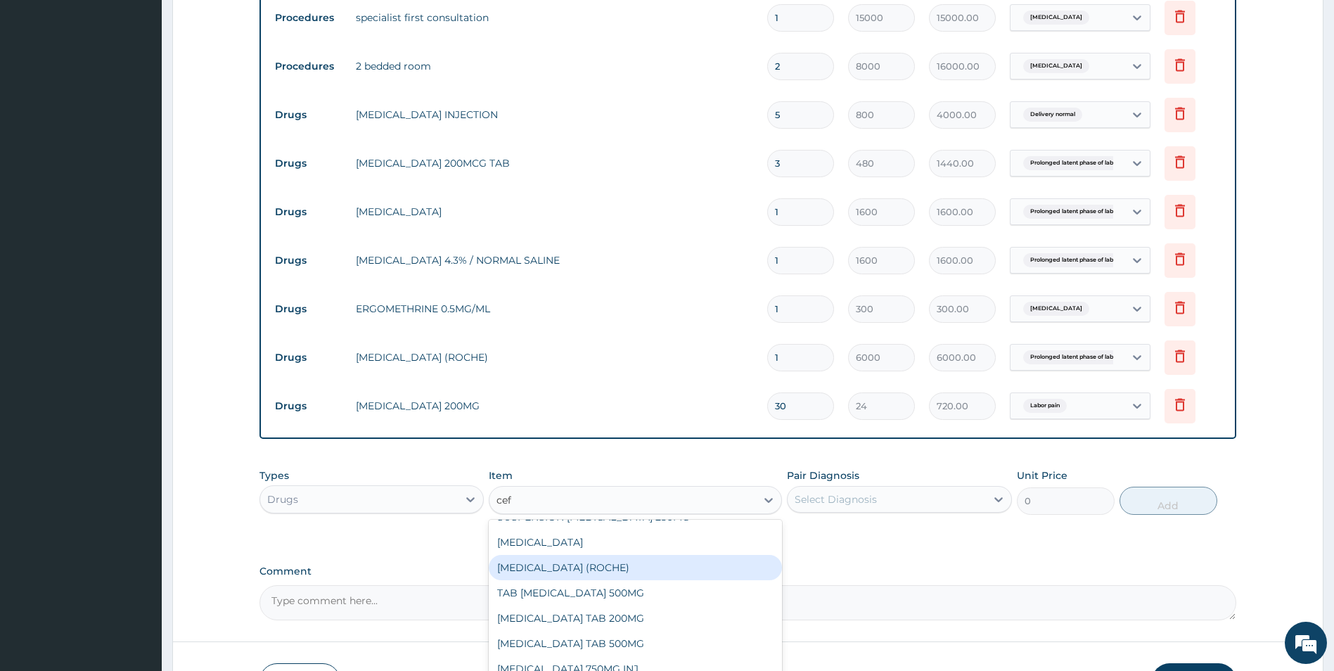
scroll to position [141, 0]
click at [591, 572] on div "TAB CEFUROXIME 500MG" at bounding box center [635, 571] width 293 height 25
type input "350"
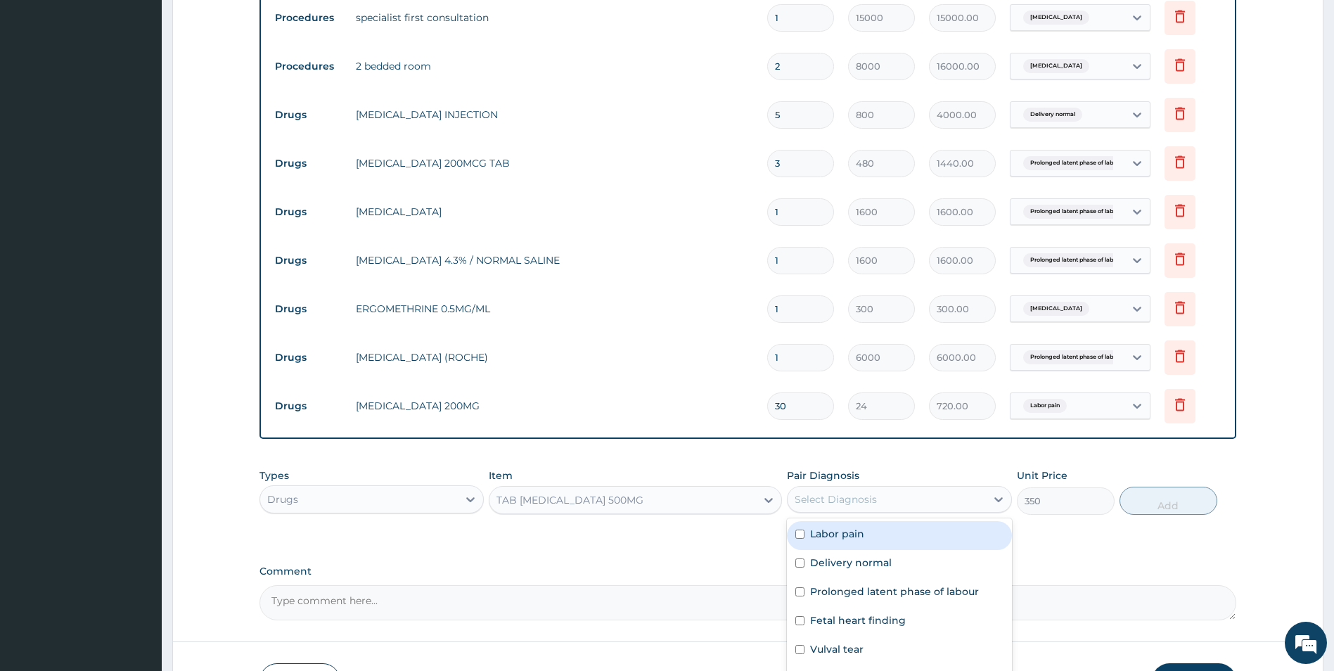
click at [815, 506] on div "Select Diagnosis" at bounding box center [836, 499] width 82 height 14
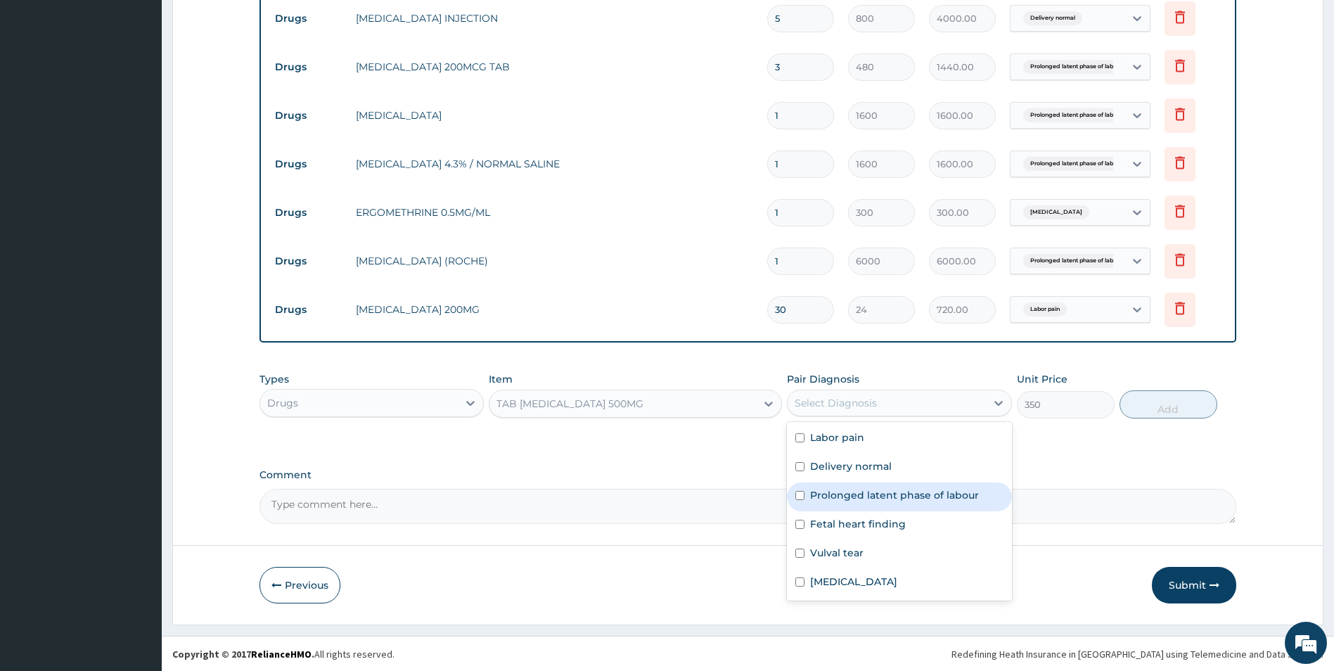
scroll to position [990, 0]
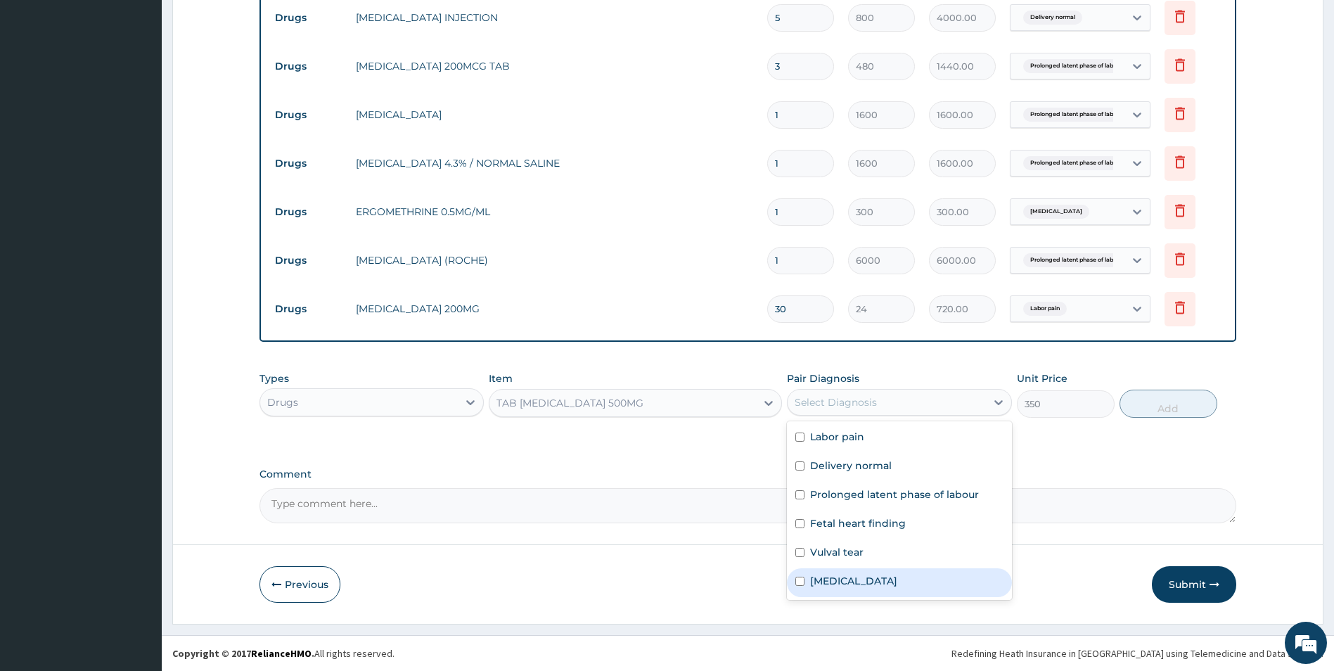
click at [805, 579] on div "Vaginal delivery" at bounding box center [899, 582] width 225 height 29
checkbox input "true"
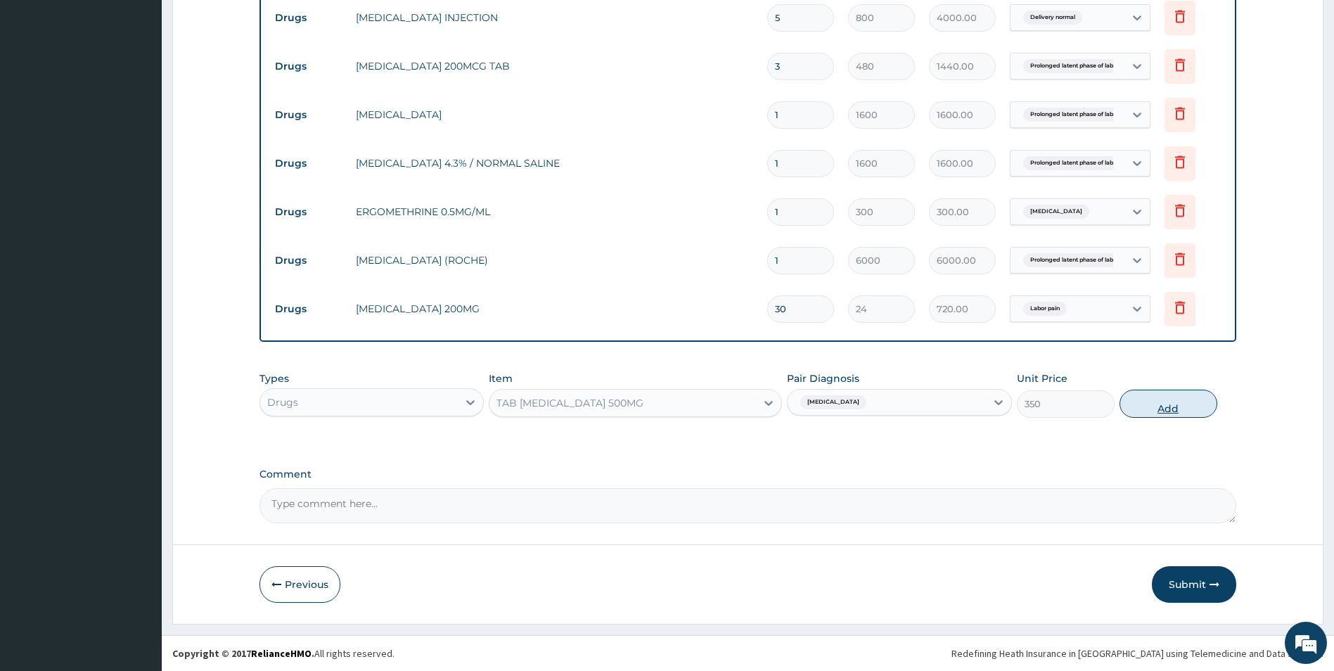
click at [1157, 403] on button "Add" at bounding box center [1168, 404] width 98 height 28
type input "0"
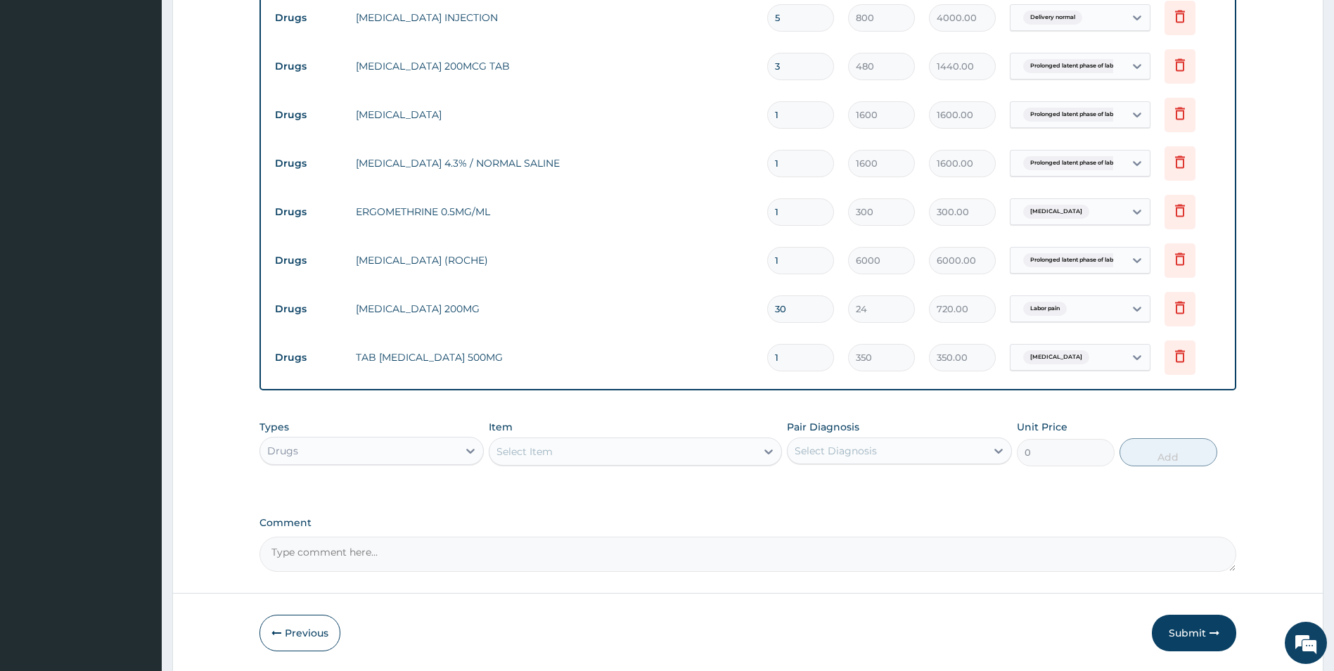
type input "10"
type input "3500.00"
type input "10"
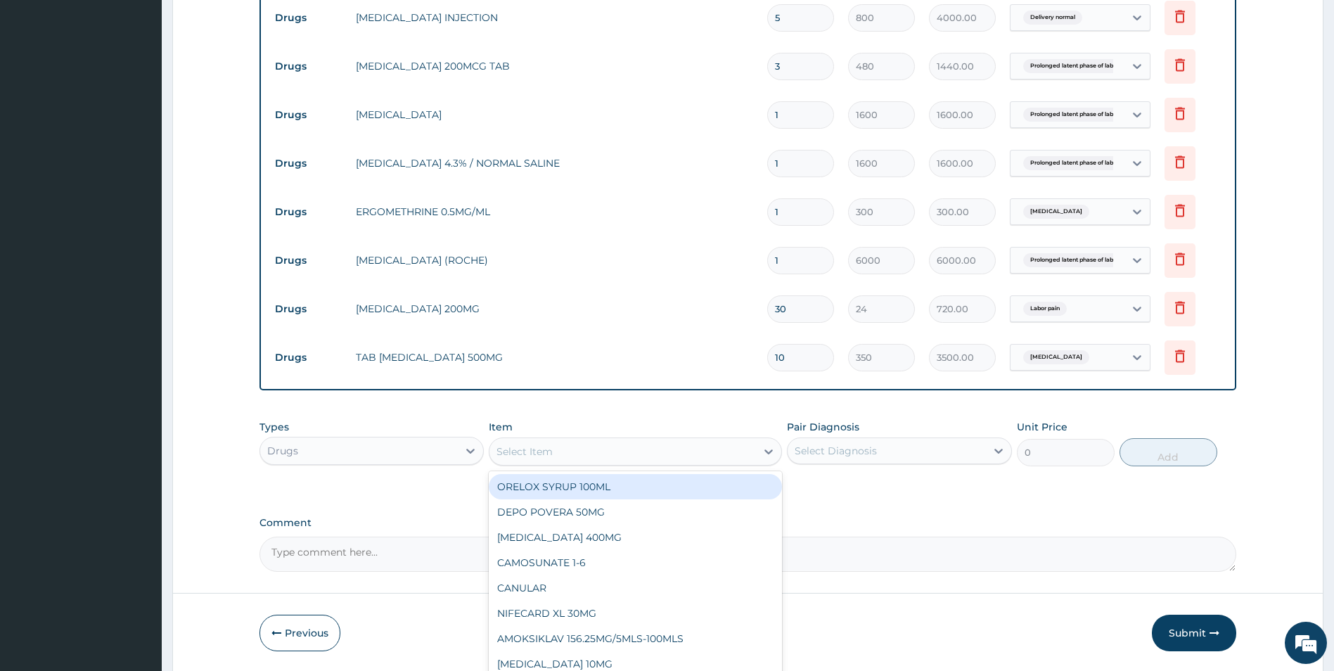
click at [518, 451] on div "Select Item" at bounding box center [524, 451] width 56 height 14
type input "par"
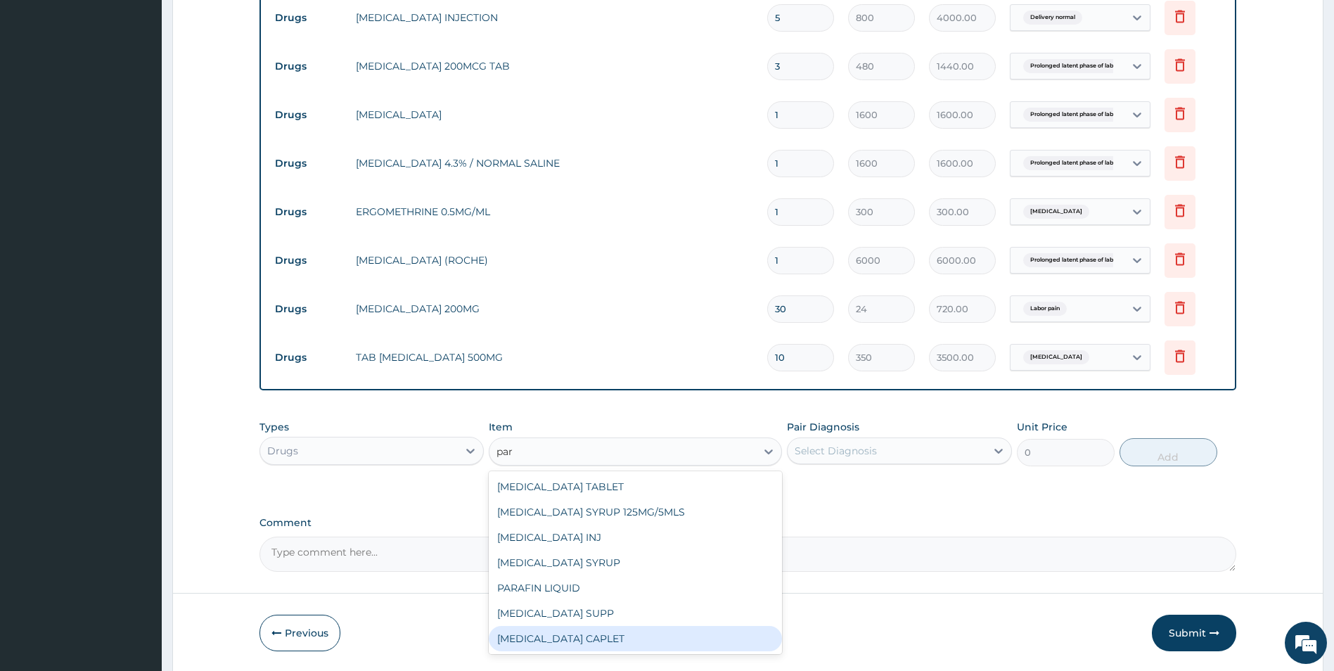
click at [591, 633] on div "[MEDICAL_DATA] CAPLET" at bounding box center [635, 638] width 293 height 25
type input "16"
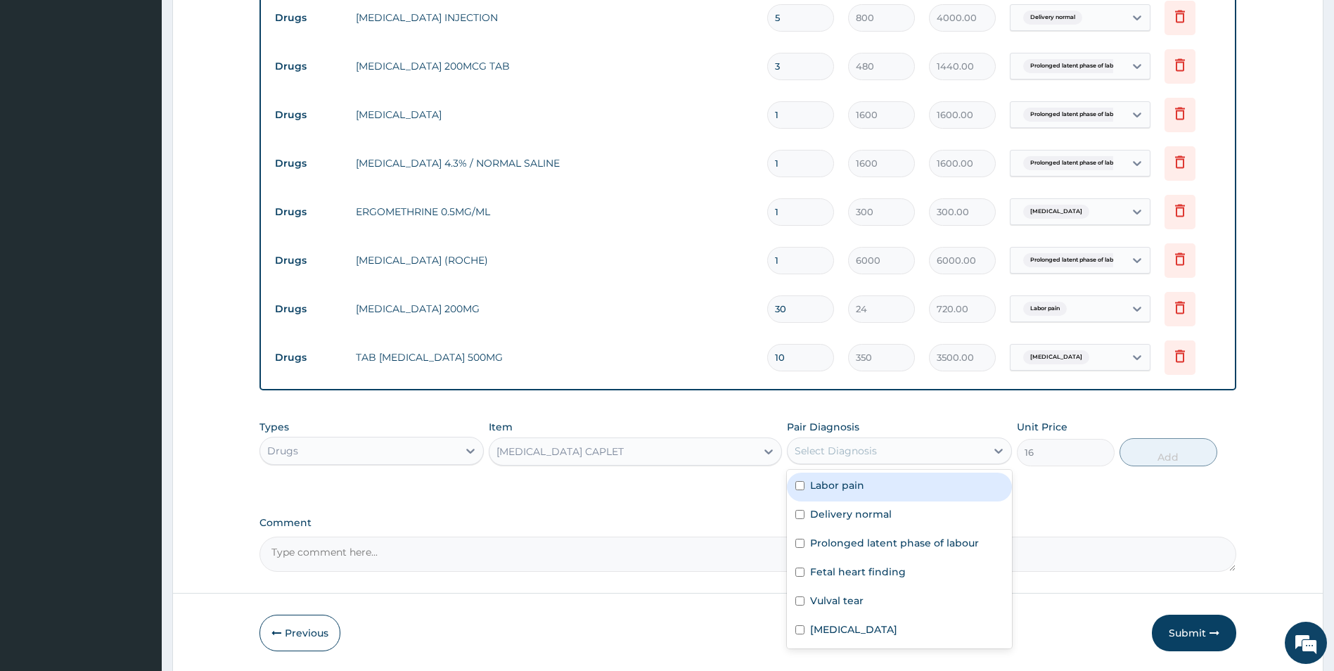
click at [812, 453] on div "Select Diagnosis" at bounding box center [836, 451] width 82 height 14
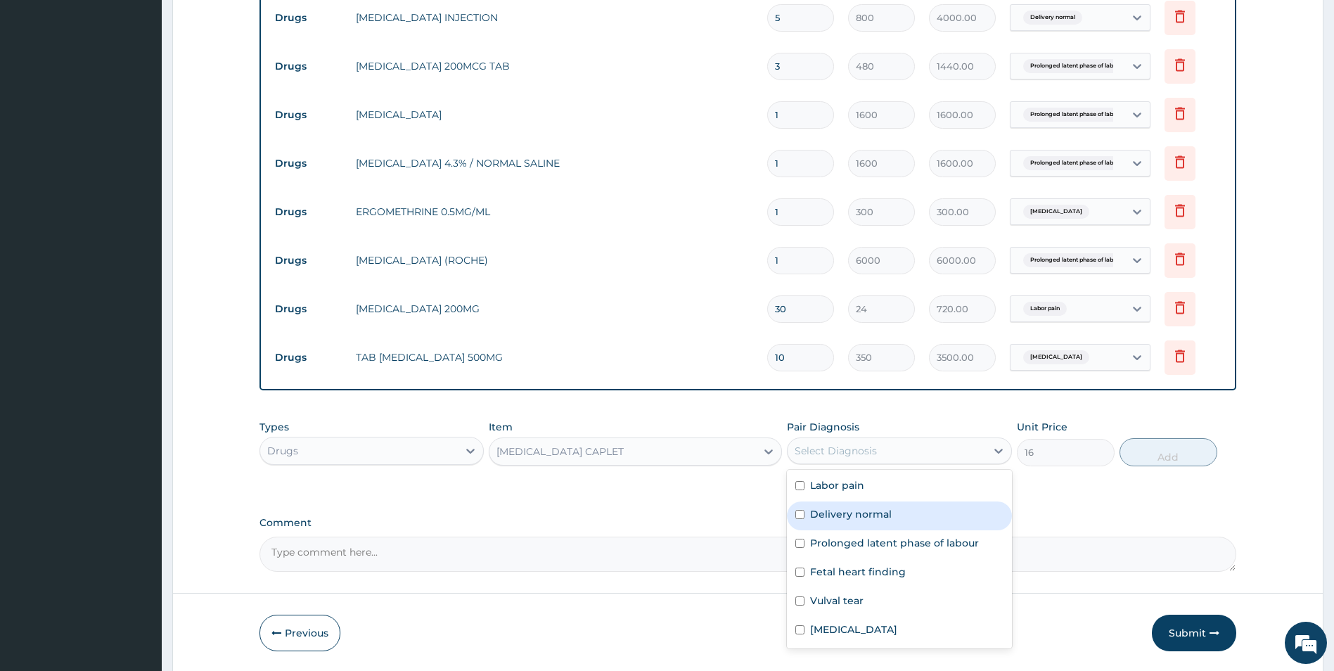
click at [804, 513] on input "checkbox" at bounding box center [799, 514] width 9 height 9
checkbox input "true"
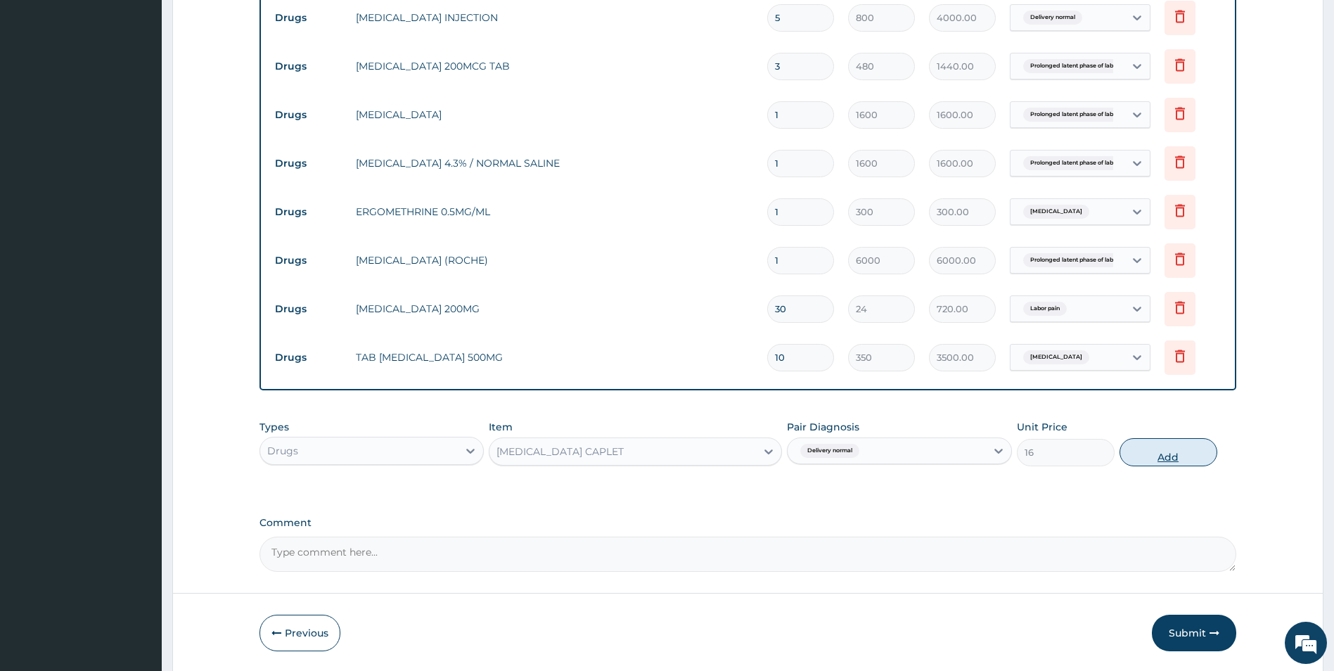
click at [1133, 450] on button "Add" at bounding box center [1168, 452] width 98 height 28
type input "0"
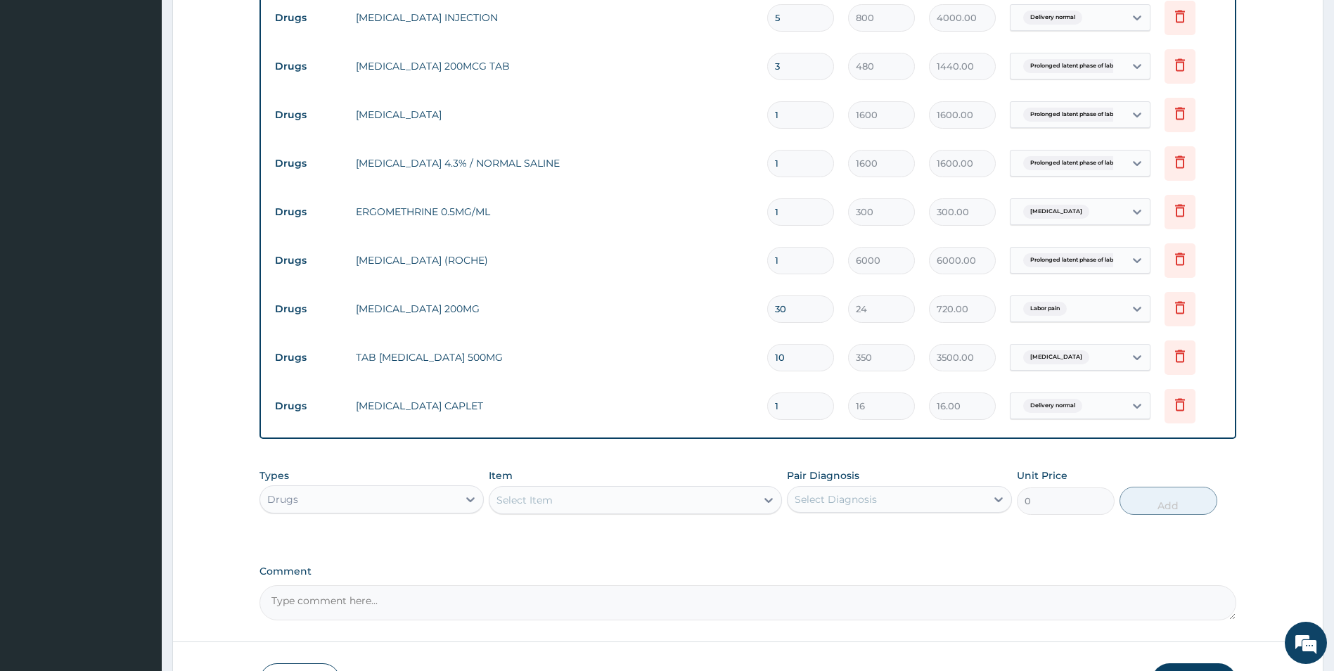
type input "18"
type input "288.00"
type input "18"
click at [560, 494] on div "Select Item" at bounding box center [622, 500] width 266 height 22
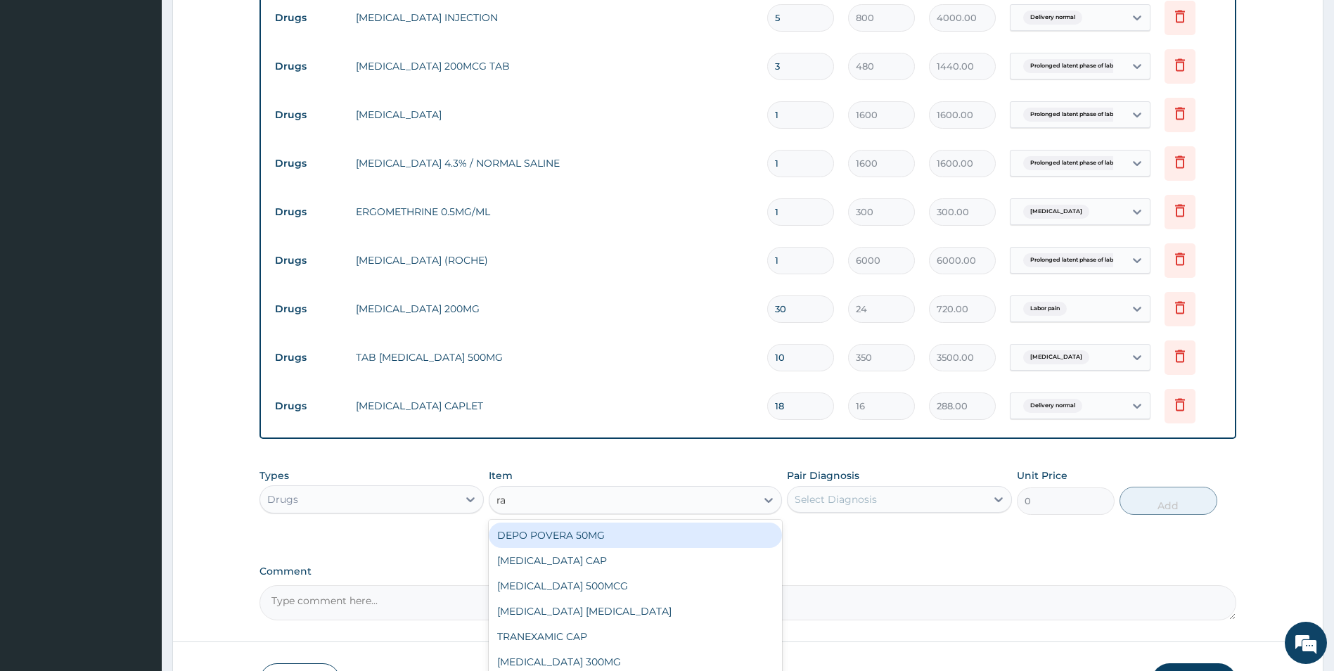
type input "ran"
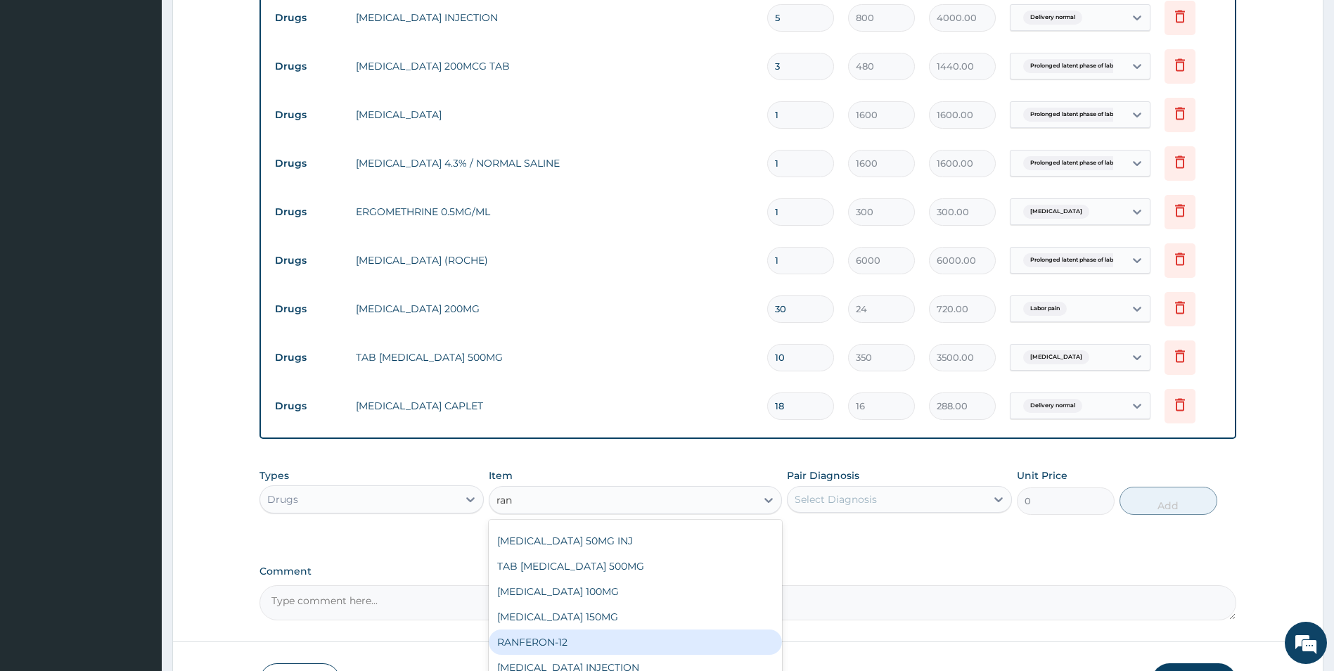
click at [548, 636] on div "RANFERON-12" at bounding box center [635, 641] width 293 height 25
type input "48"
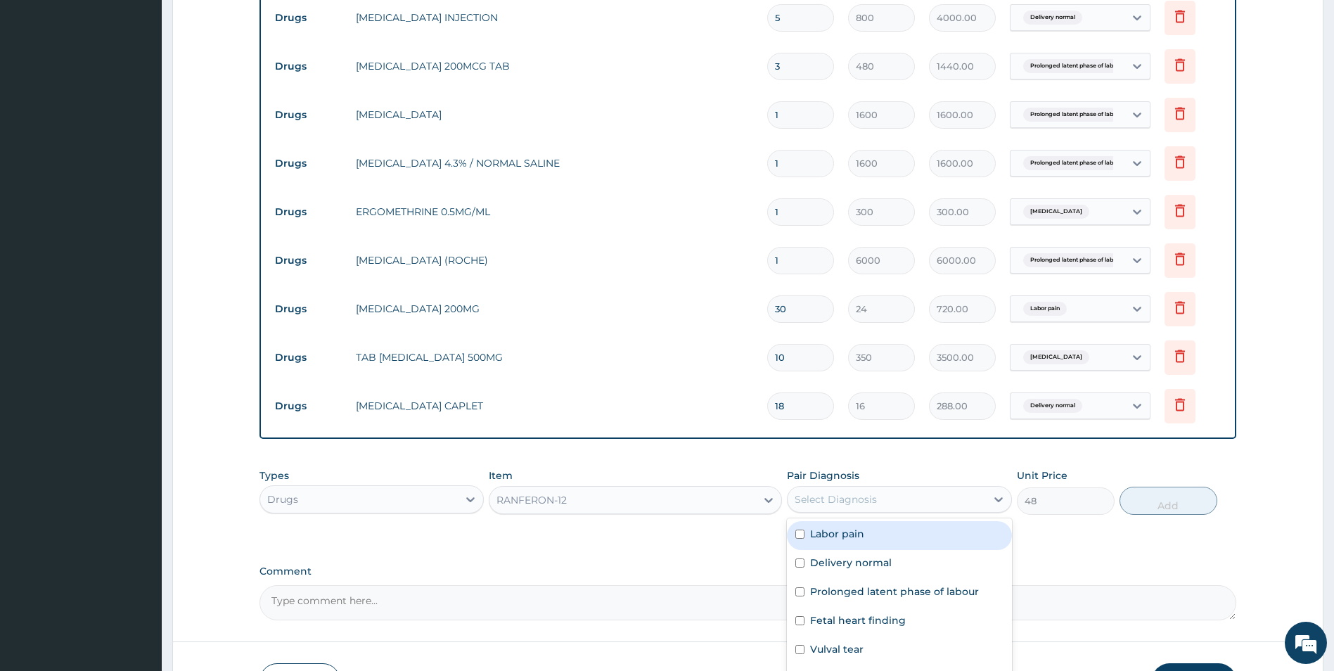
click at [830, 493] on div "Select Diagnosis" at bounding box center [836, 499] width 82 height 14
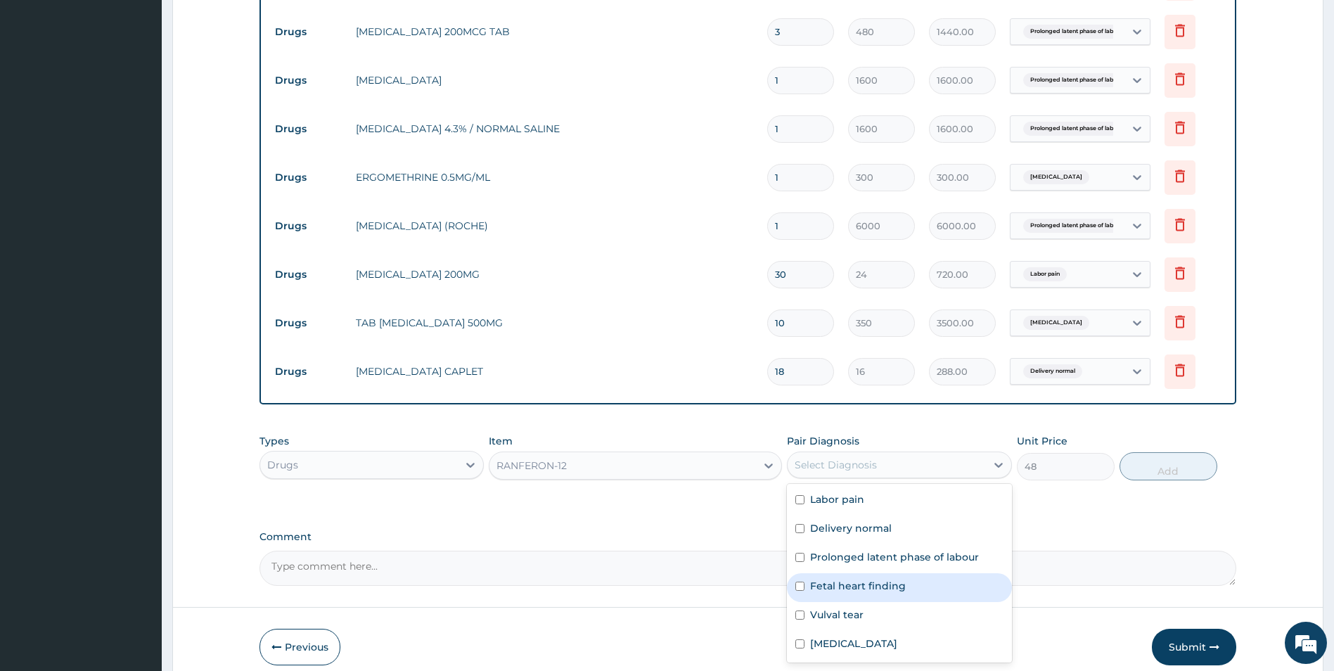
scroll to position [1087, 0]
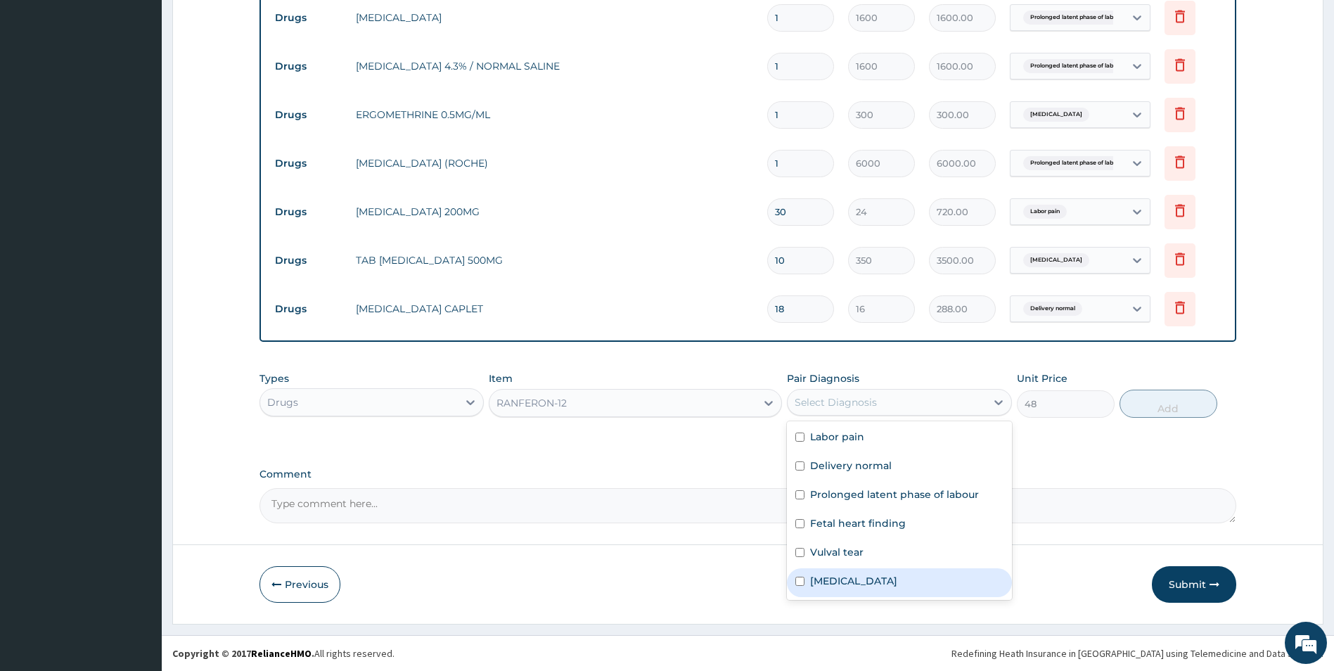
click at [804, 579] on input "checkbox" at bounding box center [799, 581] width 9 height 9
checkbox input "true"
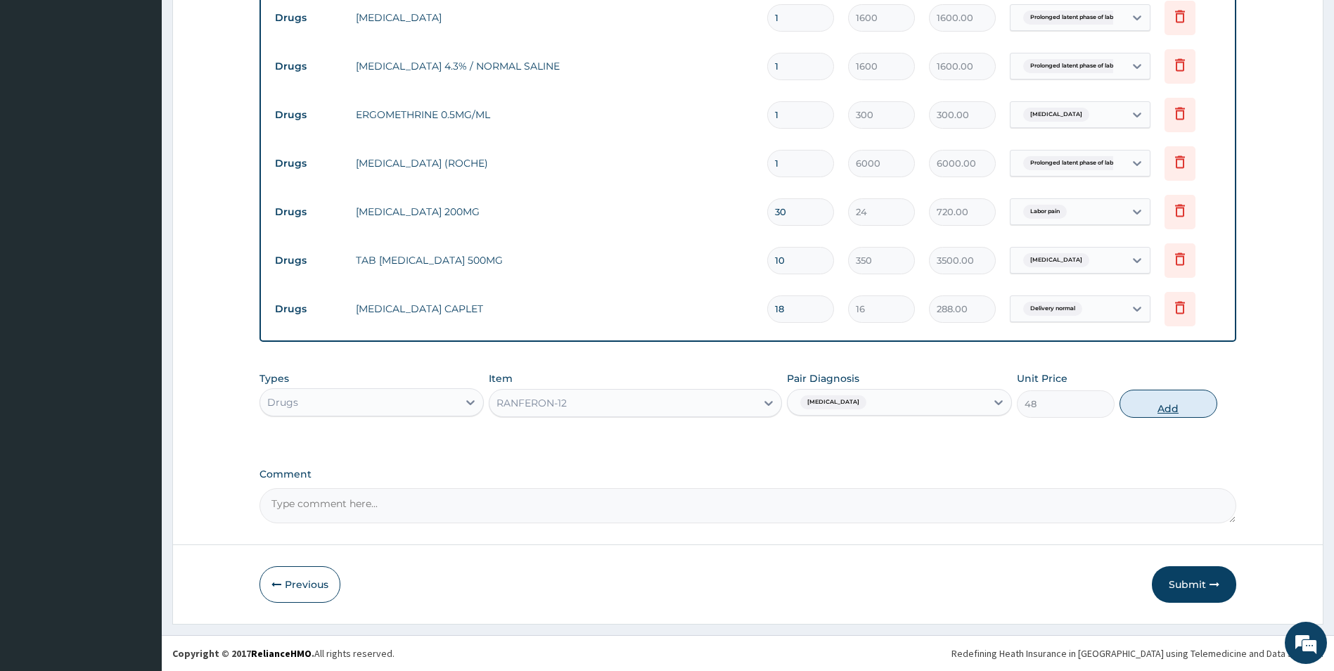
click at [1177, 402] on button "Add" at bounding box center [1168, 404] width 98 height 28
type input "0"
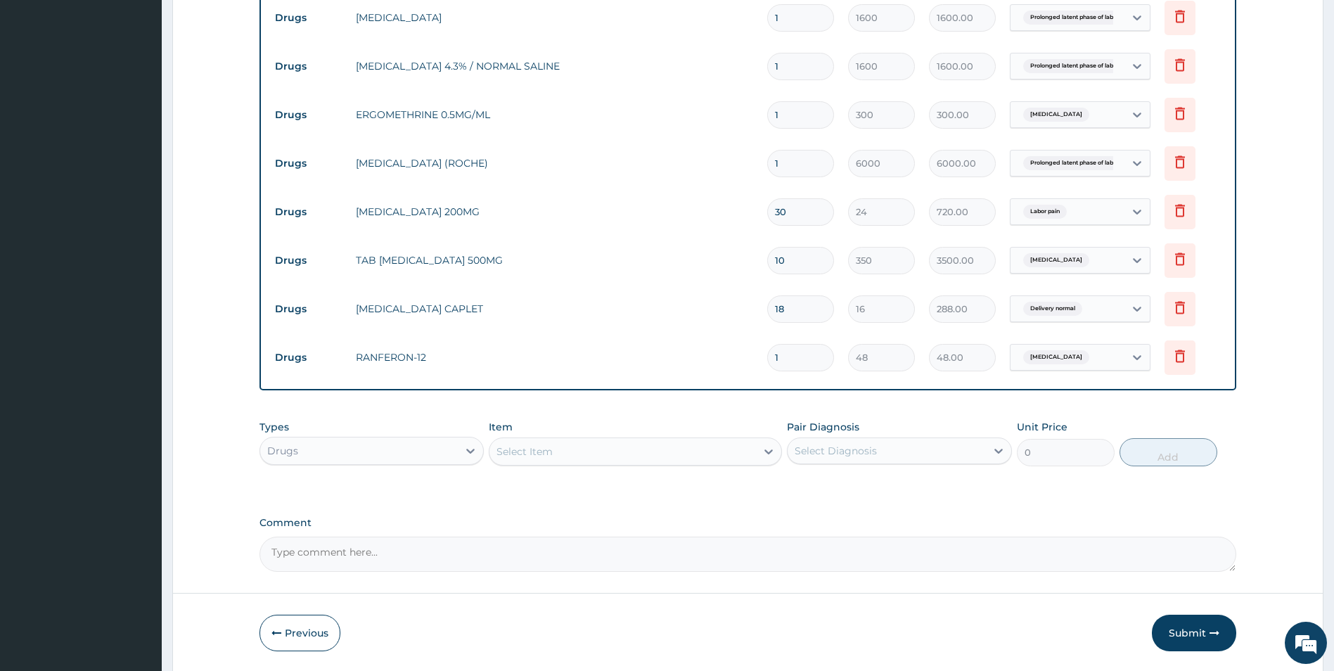
type input "18"
type input "864.00"
type input "1"
type input "48.00"
type input "14"
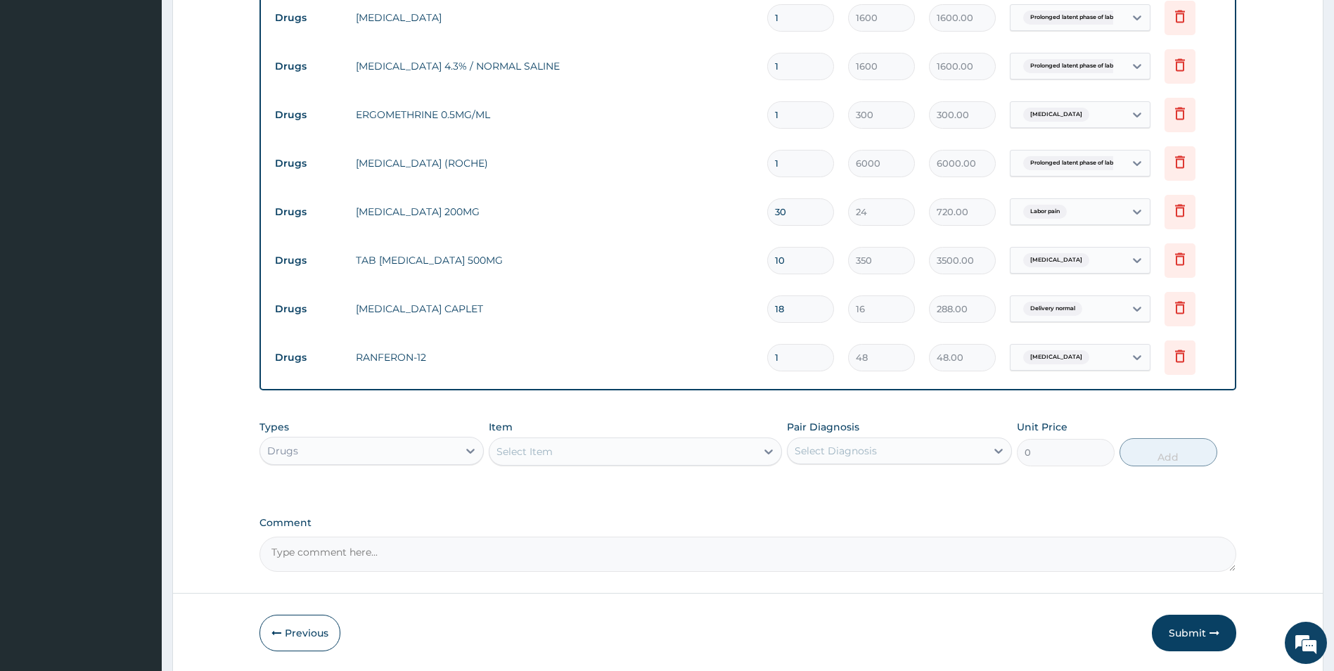
type input "672.00"
type input "14"
click at [1178, 359] on icon at bounding box center [1179, 355] width 17 height 17
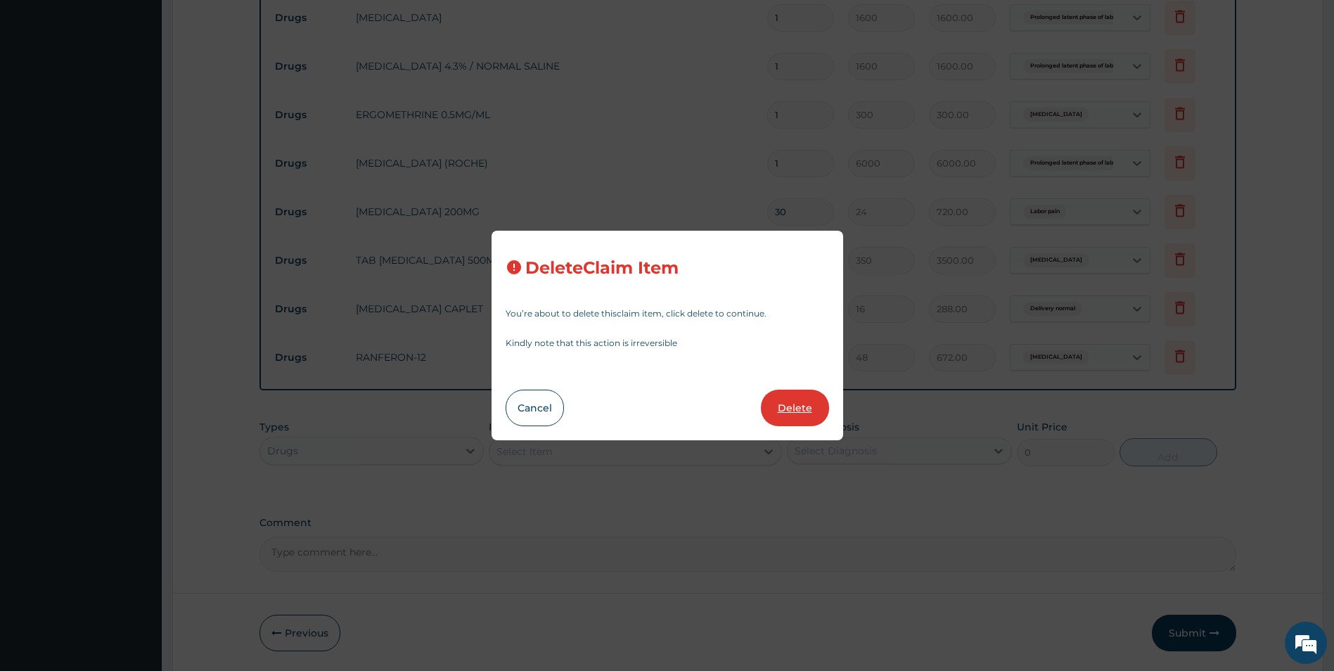
click at [785, 406] on button "Delete" at bounding box center [795, 408] width 68 height 37
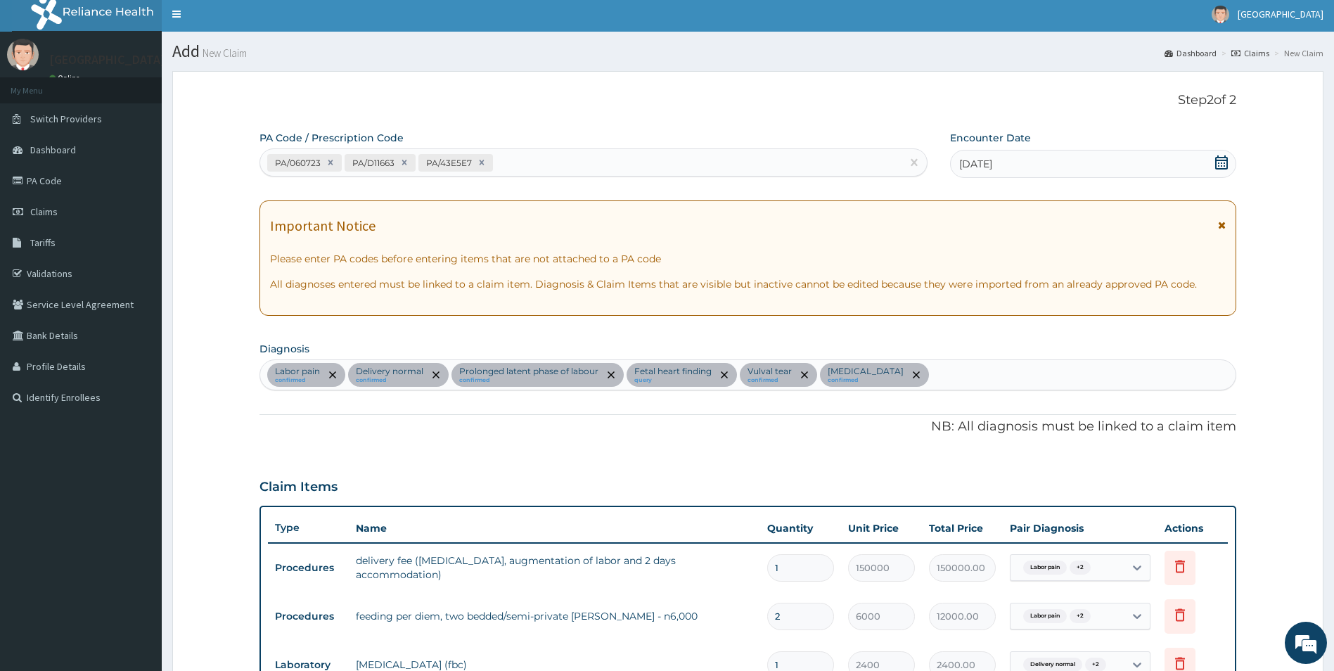
scroll to position [0, 0]
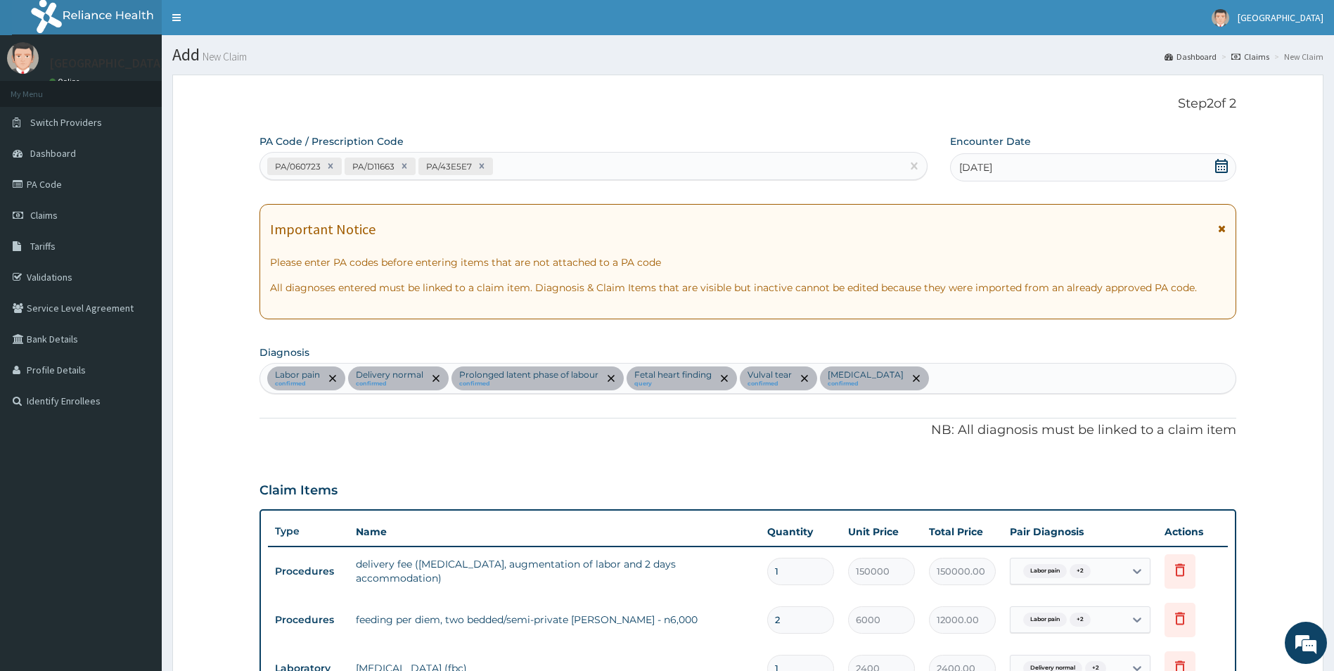
click at [945, 371] on div "Labor pain confirmed Delivery normal confirmed Prolonged latent phase of labour…" at bounding box center [748, 379] width 976 height 30
type input "anemi"
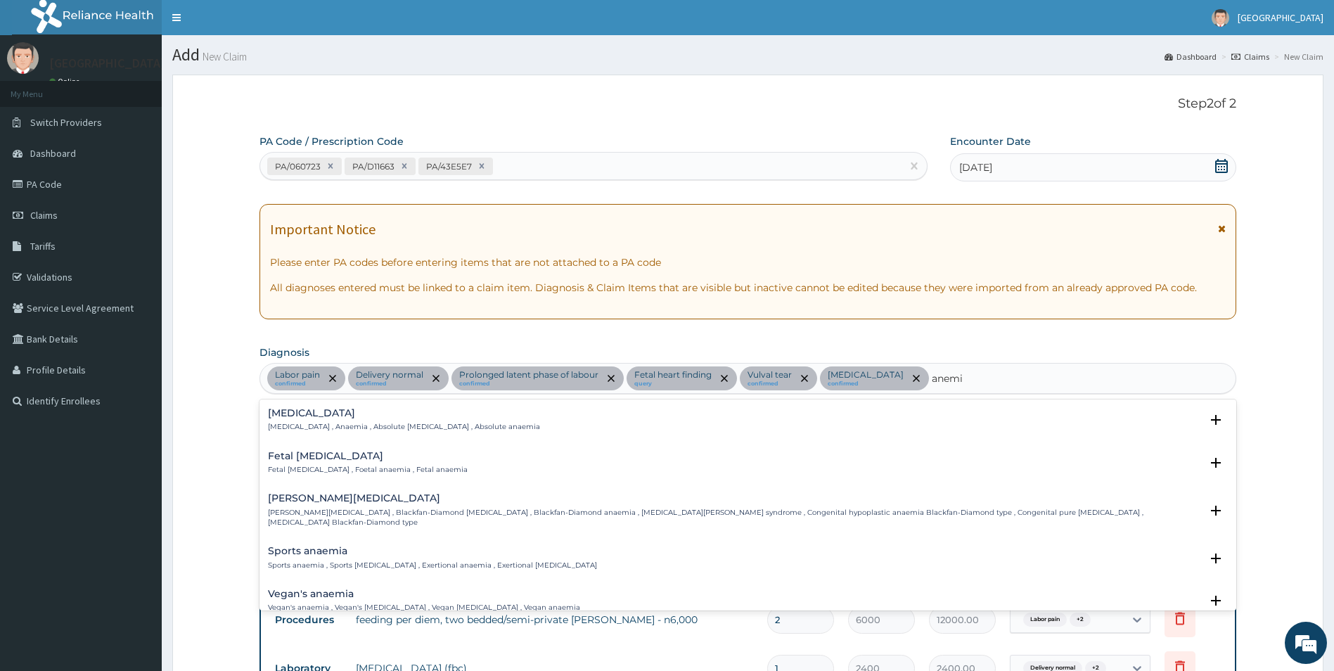
click at [319, 418] on h4 "[MEDICAL_DATA]" at bounding box center [404, 413] width 272 height 11
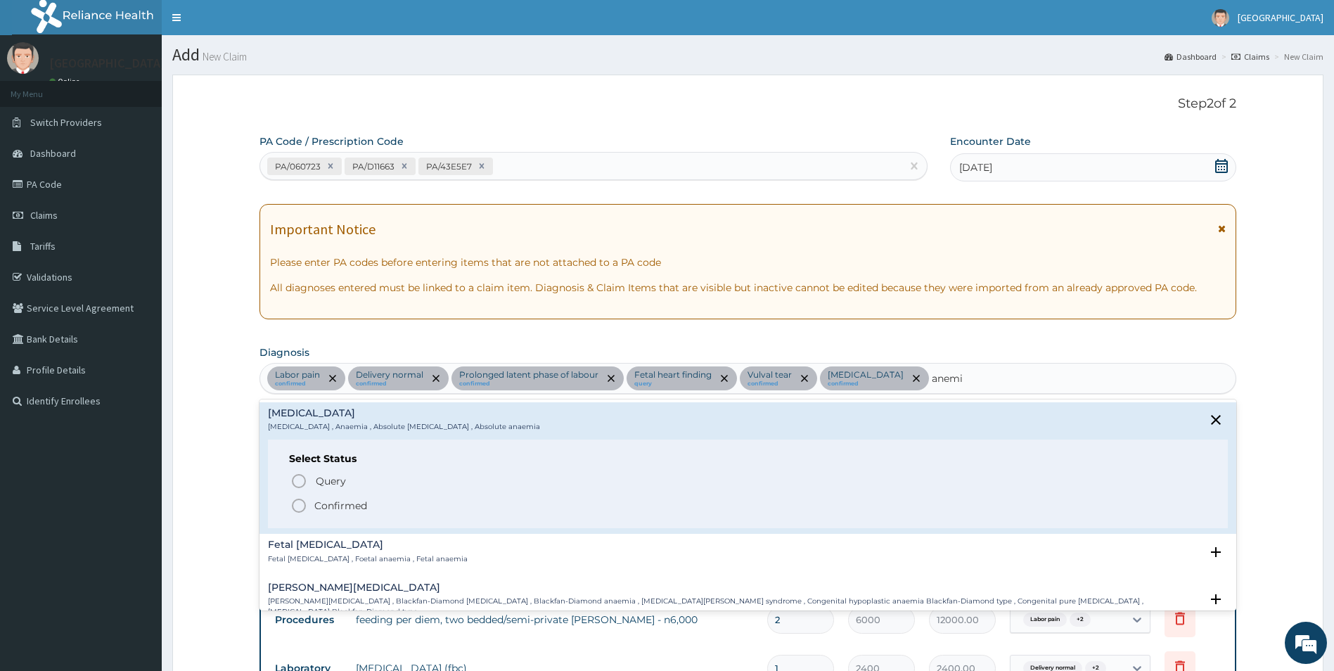
click at [302, 501] on icon "status option filled" at bounding box center [298, 505] width 17 height 17
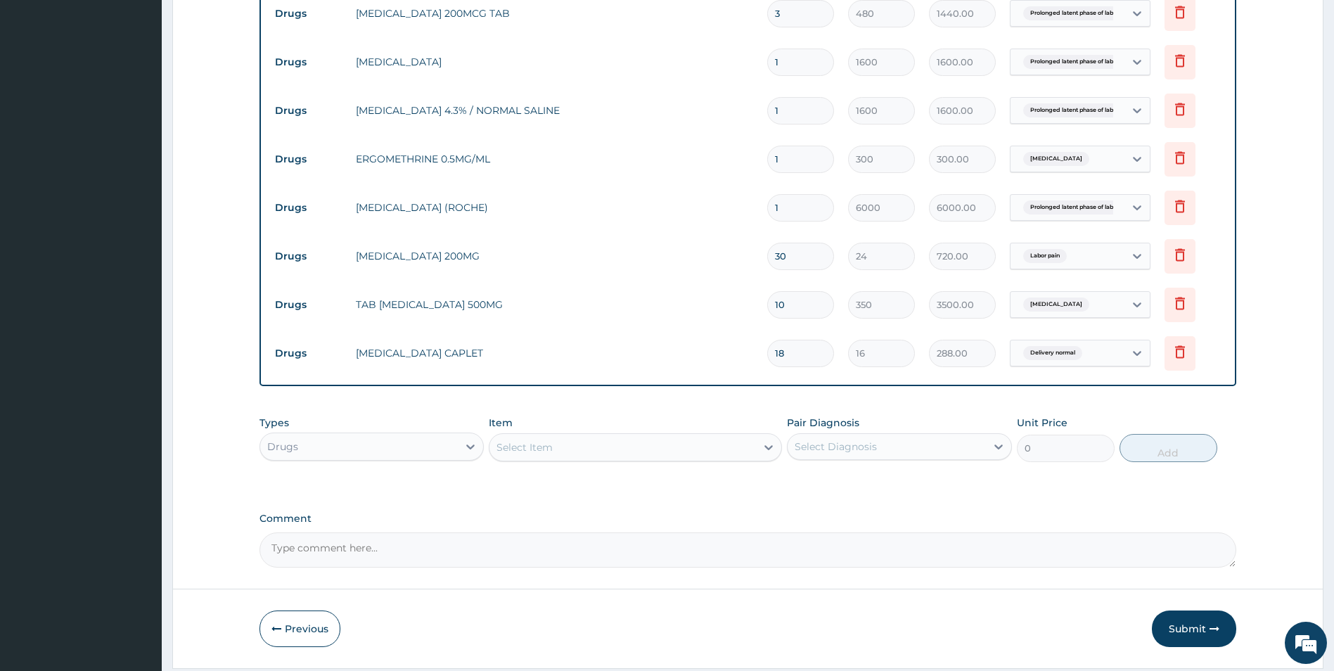
scroll to position [1087, 0]
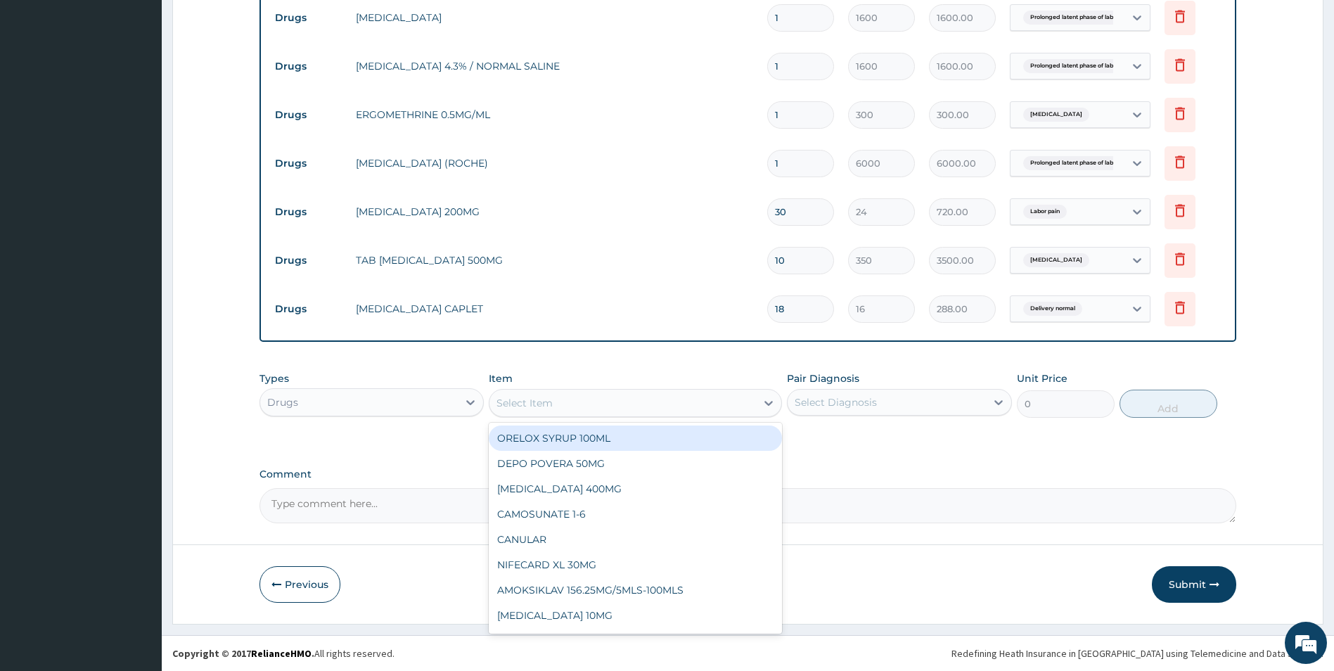
click at [534, 399] on div "Select Item" at bounding box center [524, 403] width 56 height 14
type input "ranf"
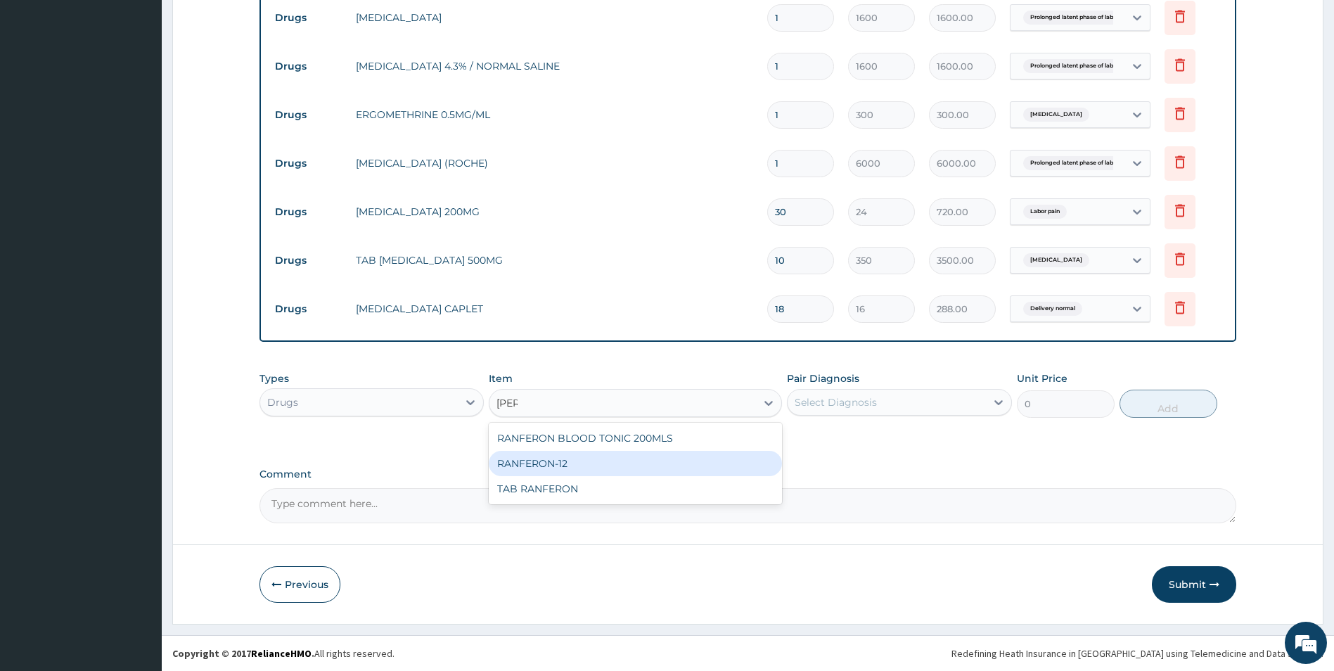
click at [538, 460] on div "RANFERON-12" at bounding box center [635, 463] width 293 height 25
type input "48"
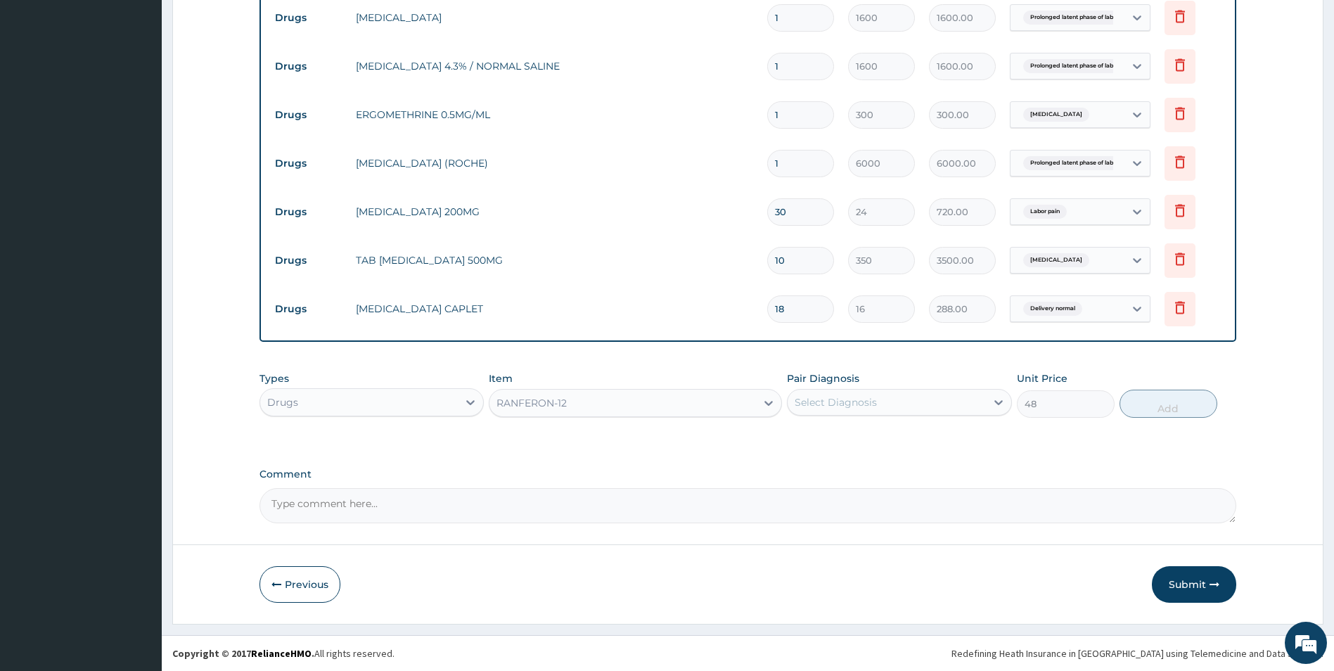
click at [552, 397] on div "RANFERON-12" at bounding box center [531, 403] width 70 height 14
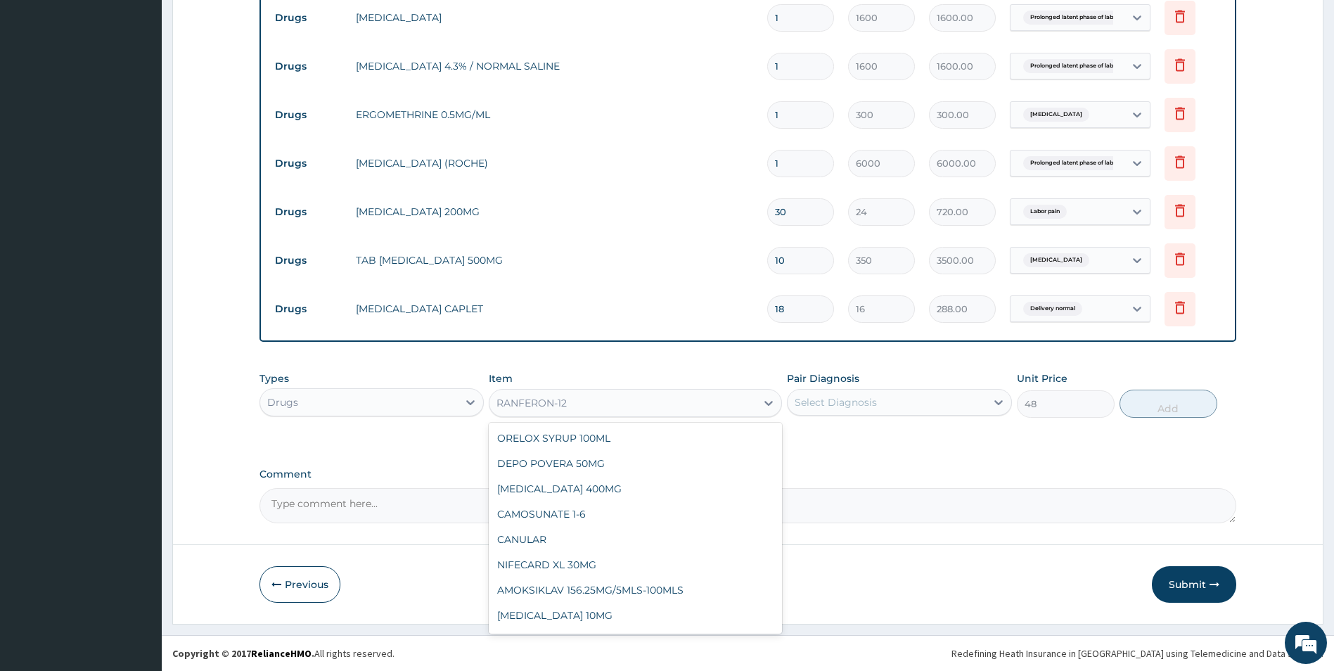
scroll to position [5217, 0]
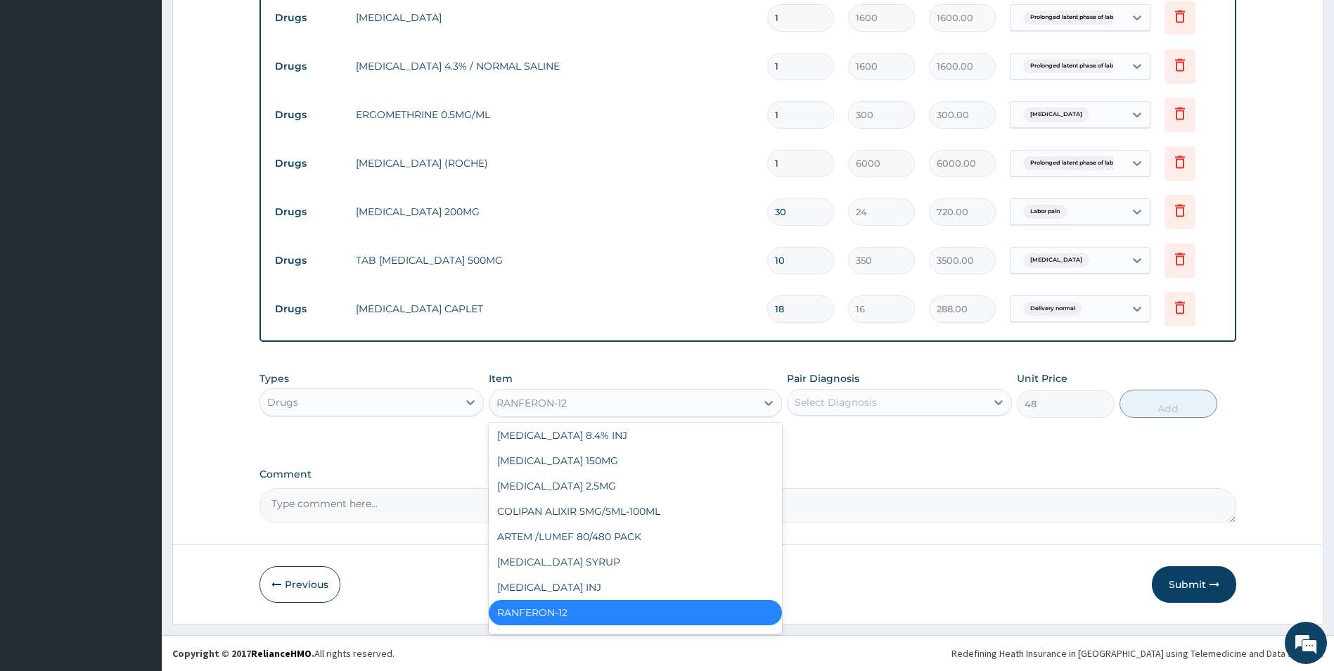
click at [844, 404] on div "Select Diagnosis" at bounding box center [836, 402] width 82 height 14
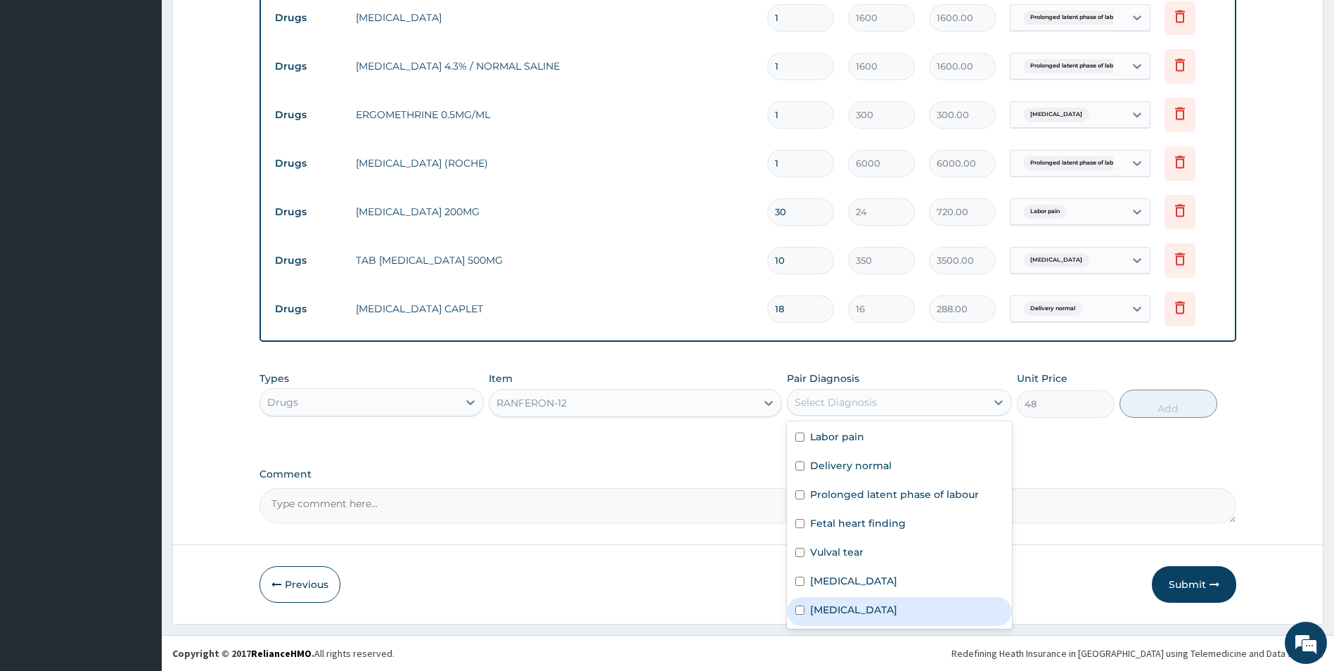
click at [802, 609] on input "checkbox" at bounding box center [799, 609] width 9 height 9
checkbox input "true"
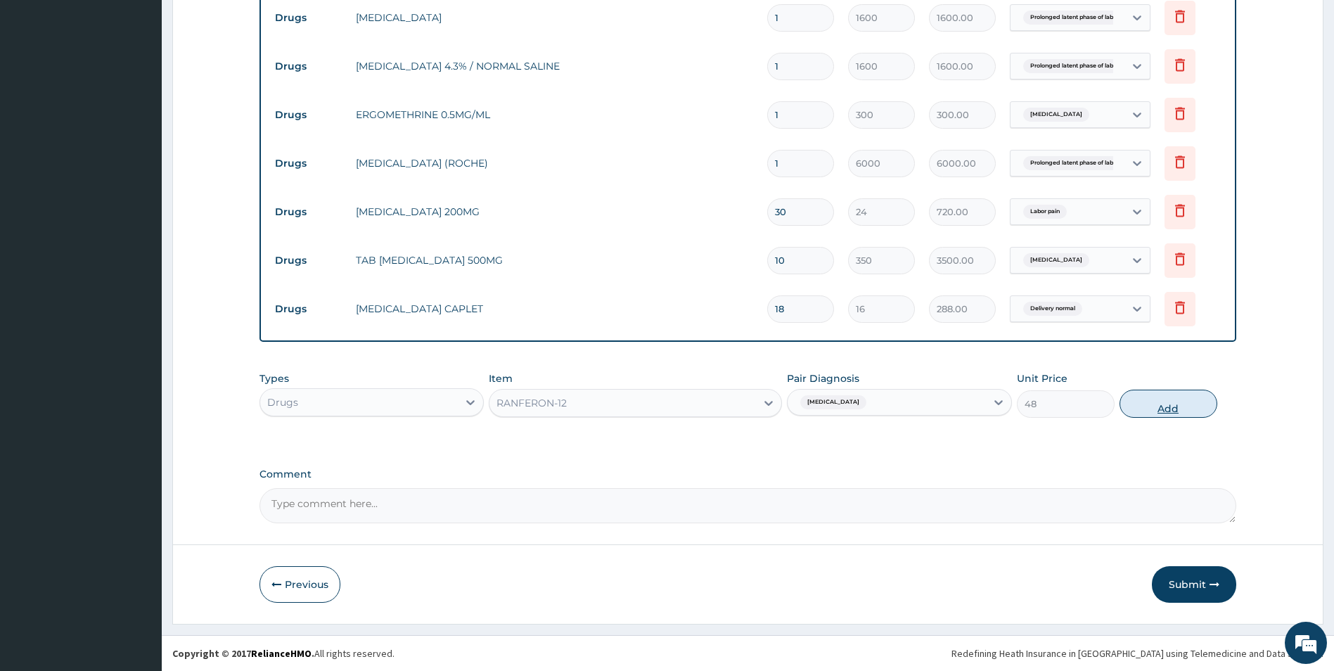
click at [1157, 408] on button "Add" at bounding box center [1168, 404] width 98 height 28
type input "0"
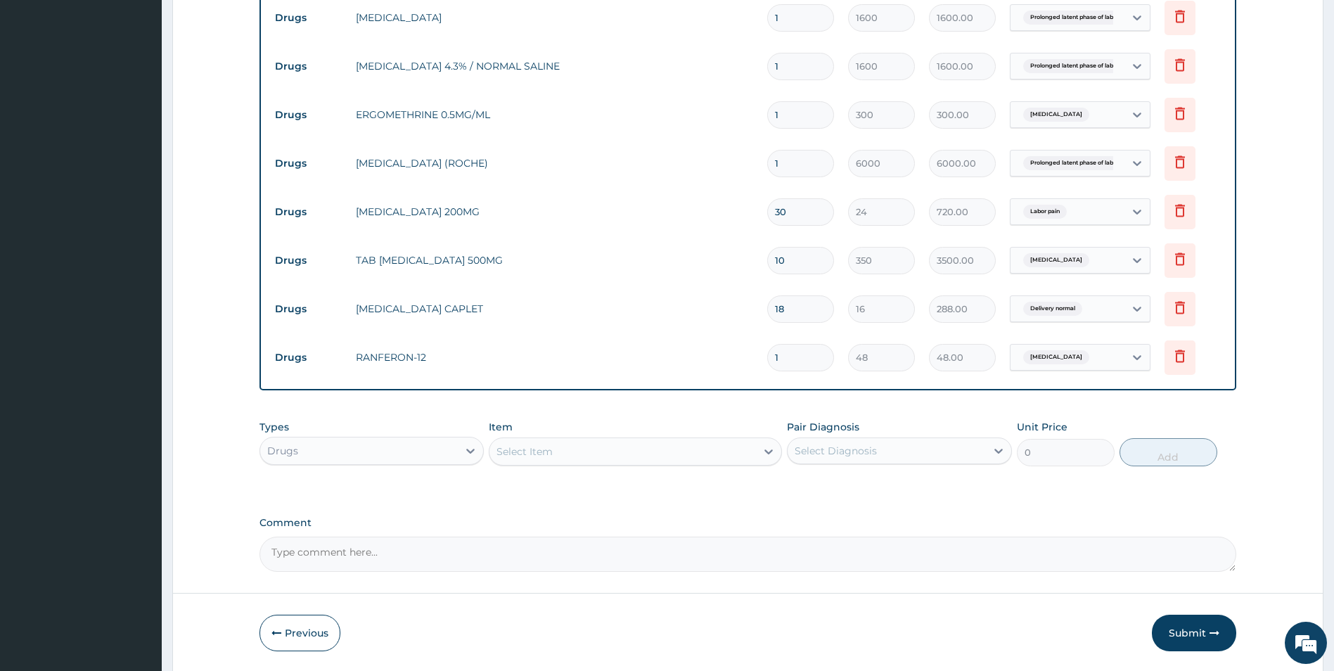
type input "14"
type input "672.00"
type input "14"
click at [555, 453] on div "Select Item" at bounding box center [622, 451] width 266 height 22
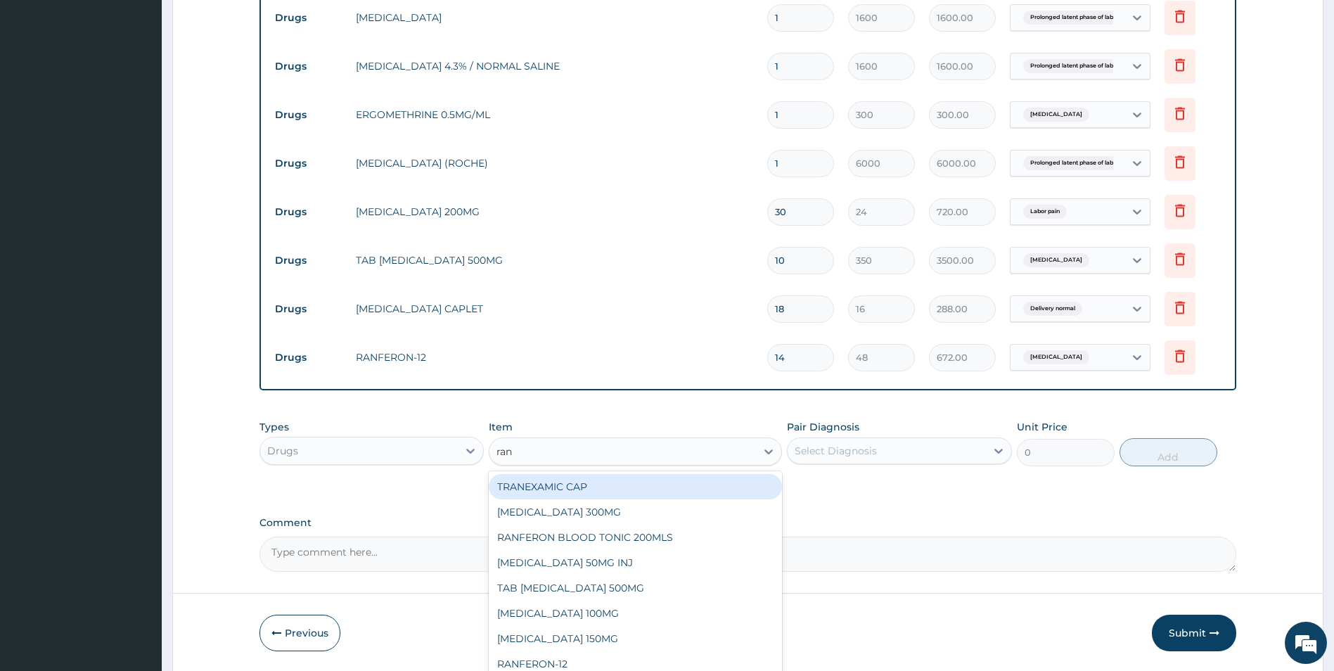
type input "ranf"
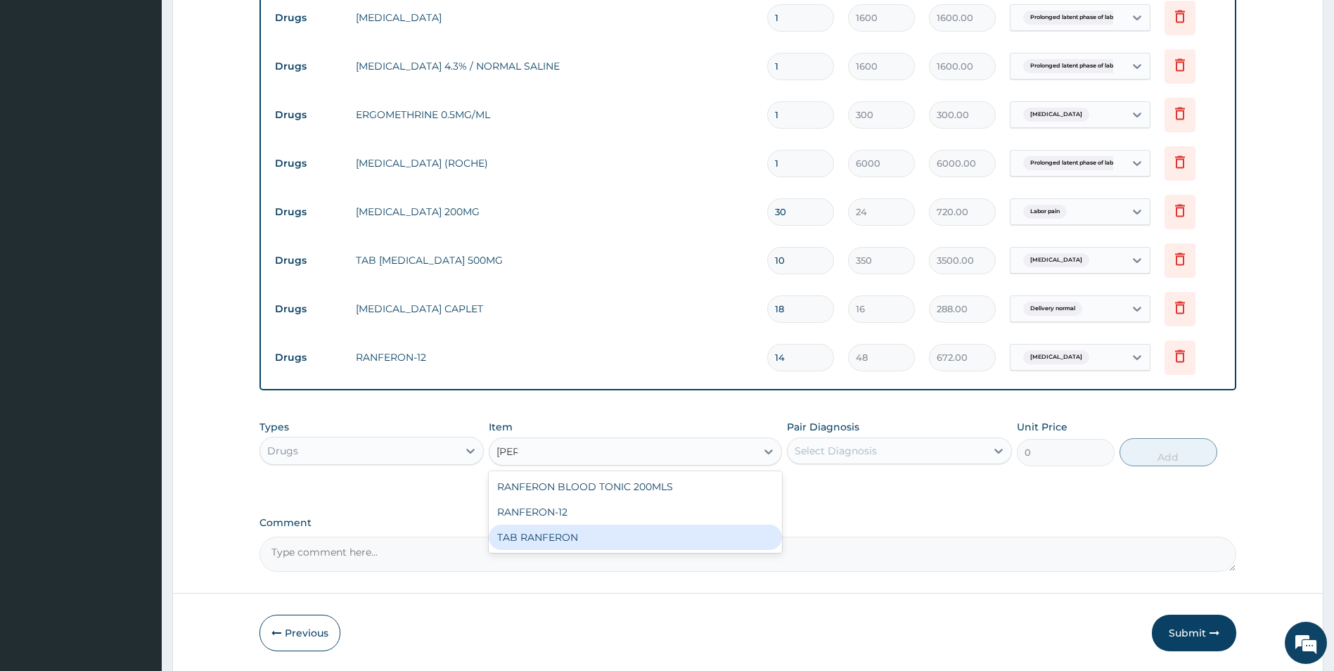
click at [562, 530] on div "TAB RANFERON" at bounding box center [635, 537] width 293 height 25
type input "60"
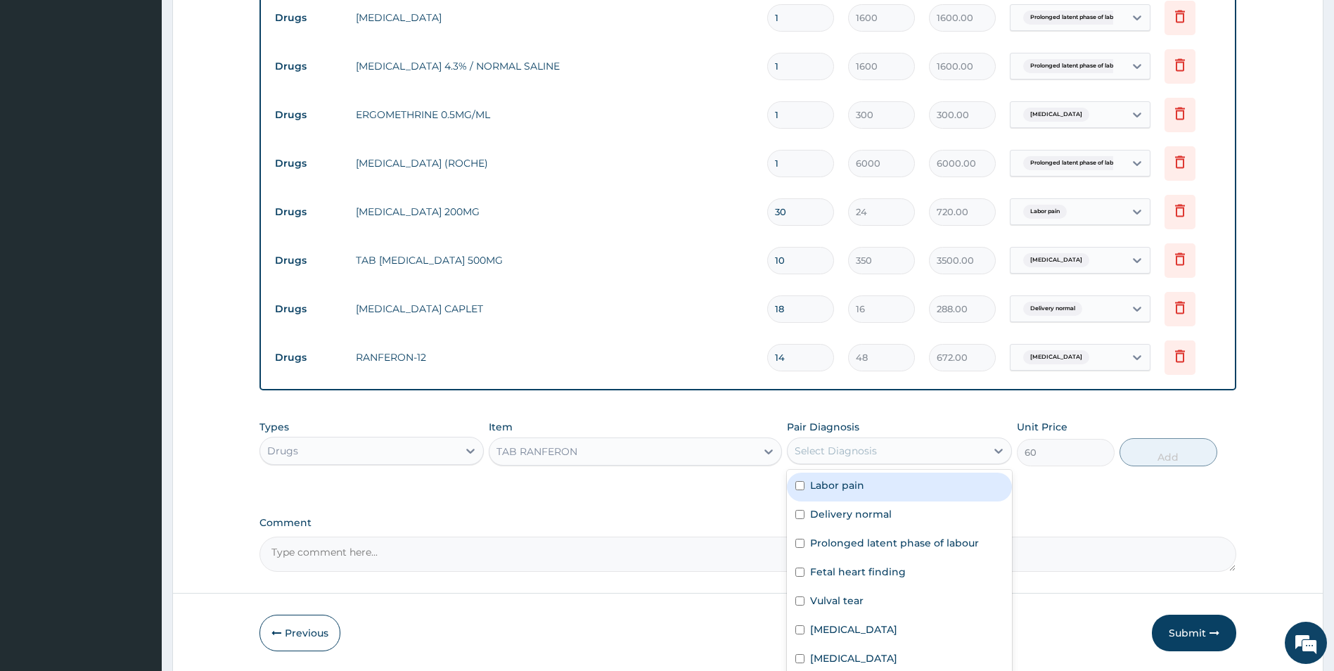
click at [814, 454] on div "Select Diagnosis" at bounding box center [836, 451] width 82 height 14
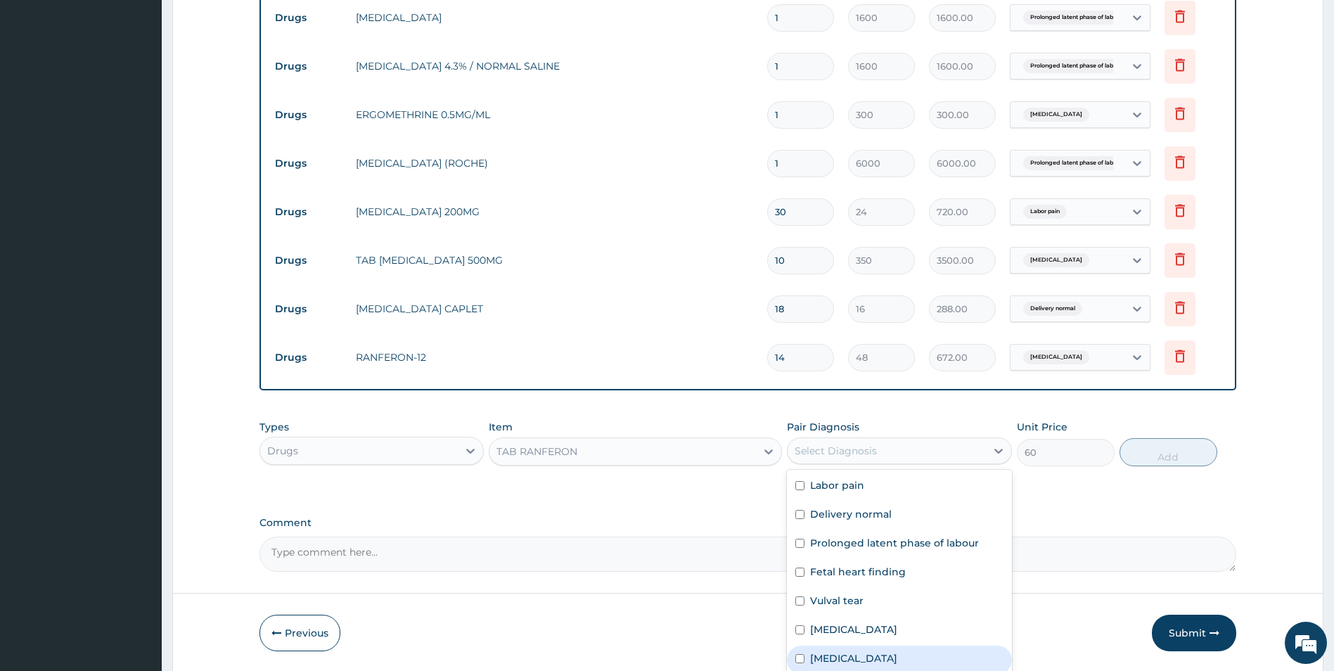
click at [803, 656] on input "checkbox" at bounding box center [799, 658] width 9 height 9
checkbox input "true"
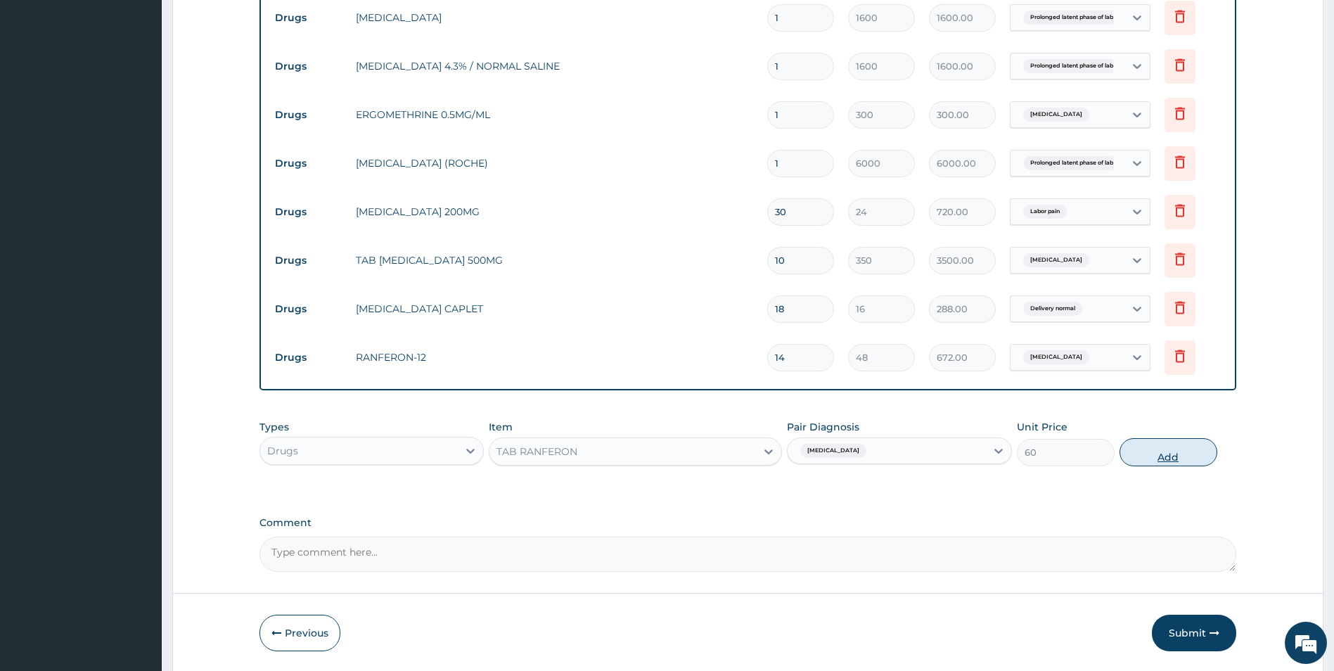
click at [1163, 460] on button "Add" at bounding box center [1168, 452] width 98 height 28
type input "0"
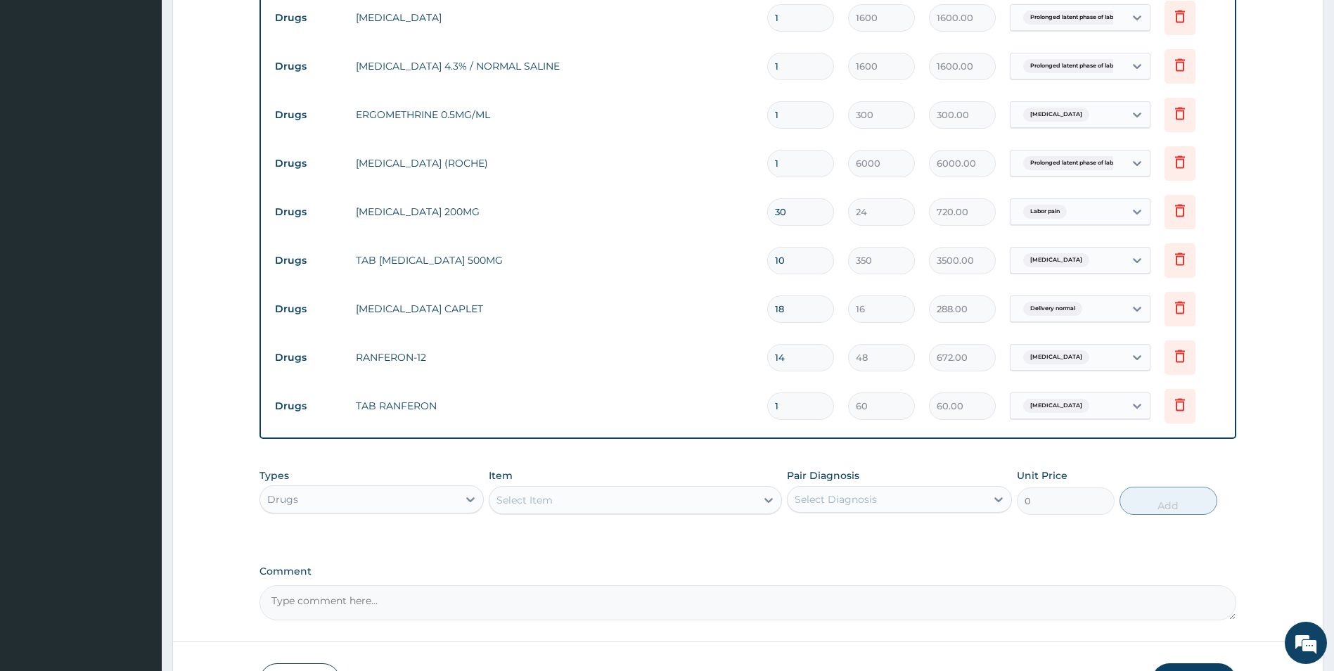
type input "14"
type input "840.00"
type input "14"
click at [1183, 352] on icon at bounding box center [1179, 355] width 17 height 17
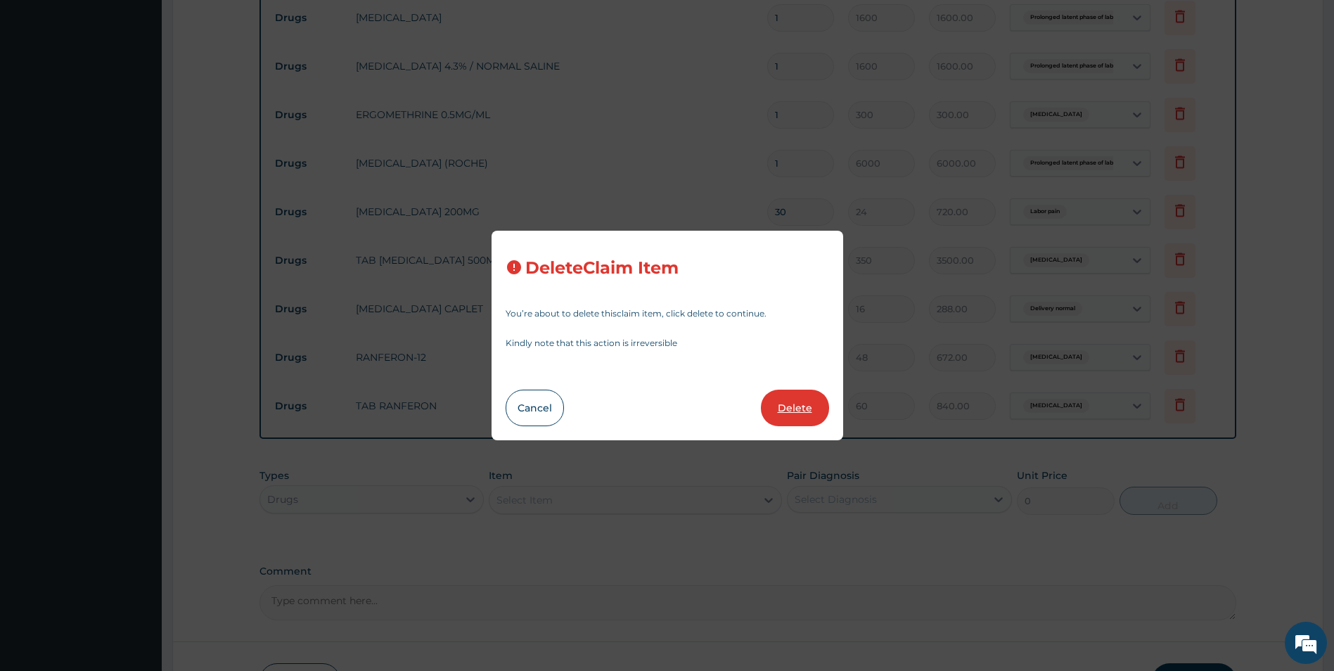
click at [811, 406] on button "Delete" at bounding box center [795, 408] width 68 height 37
type input "60"
type input "840.00"
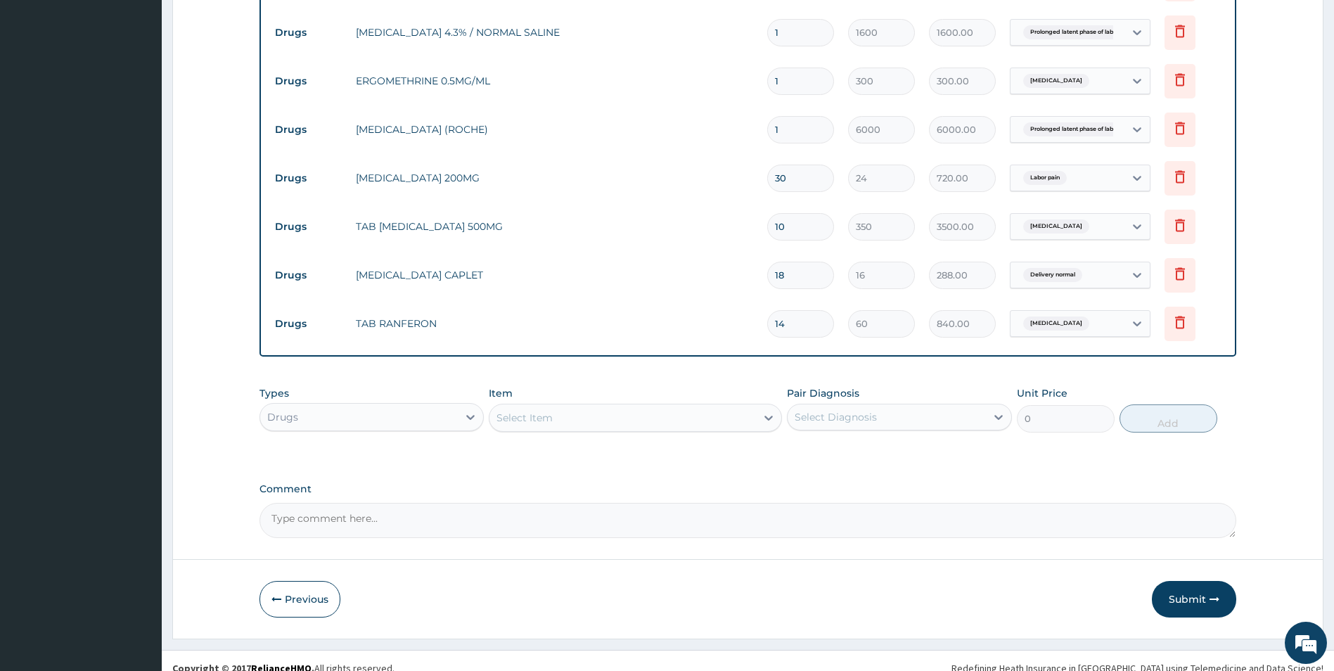
scroll to position [1136, 0]
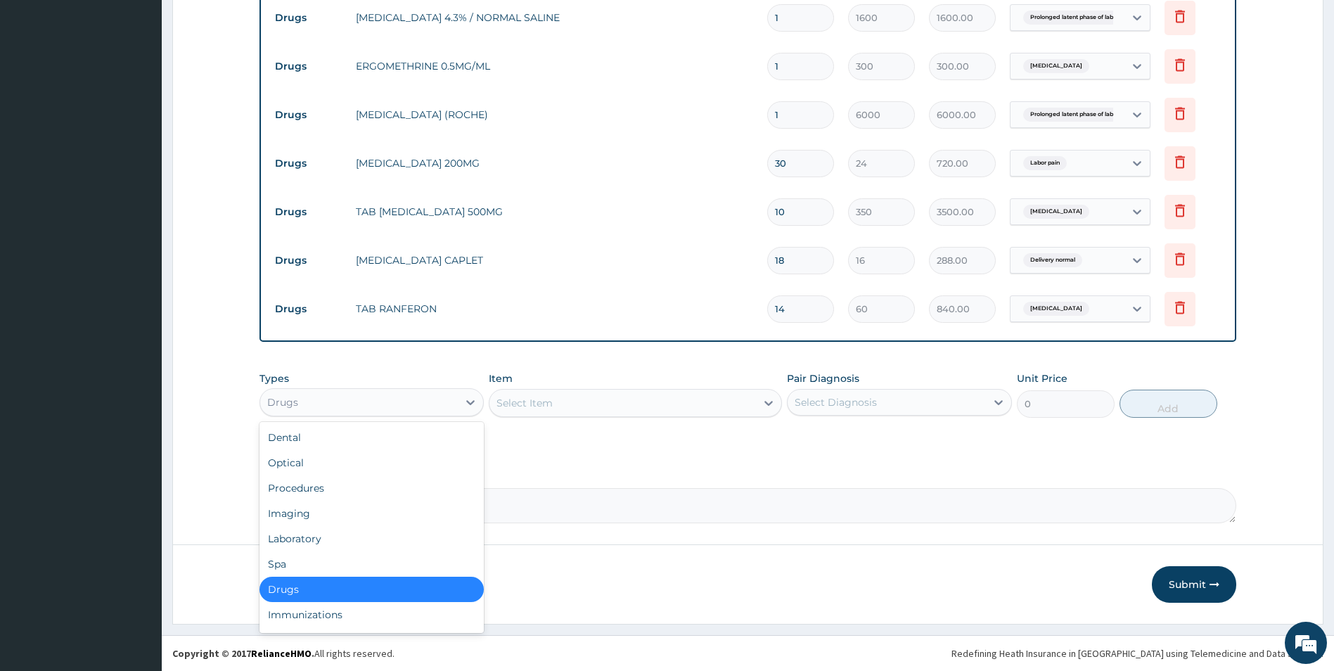
click at [443, 403] on div "Drugs" at bounding box center [359, 402] width 198 height 22
click at [611, 468] on label "Comment" at bounding box center [747, 474] width 977 height 12
click at [611, 488] on textarea "Comment" at bounding box center [747, 505] width 977 height 35
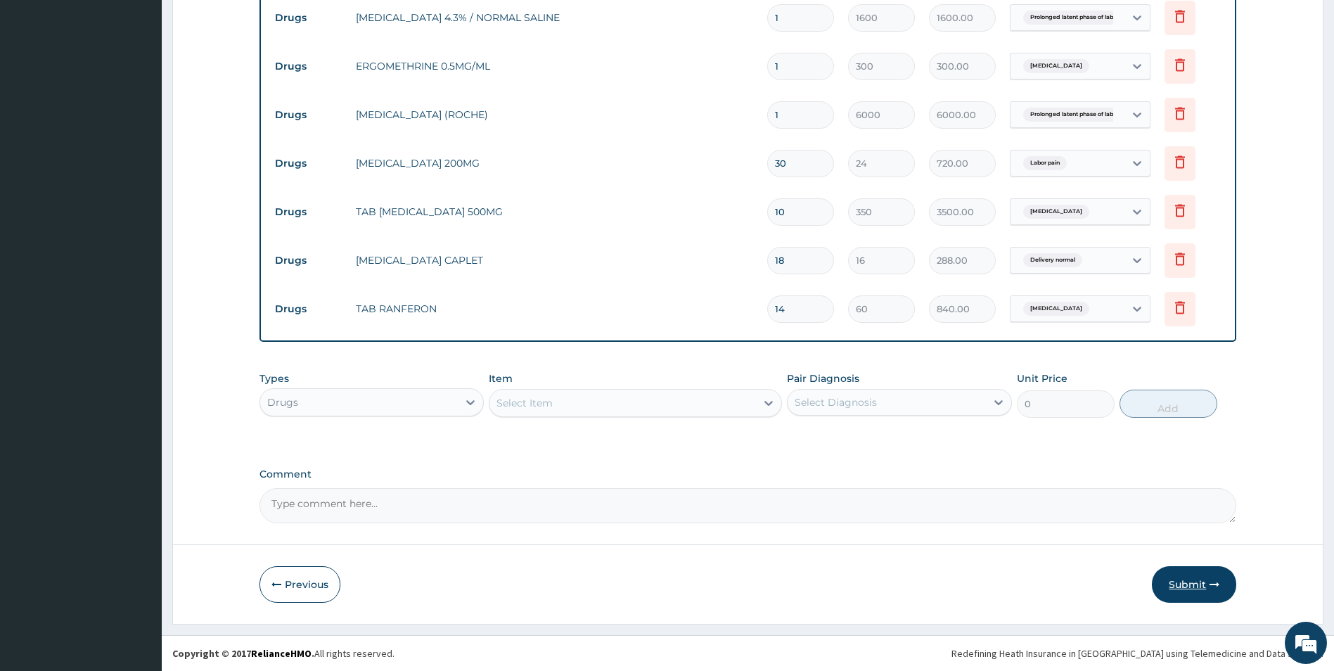
click at [1192, 583] on button "Submit" at bounding box center [1194, 584] width 84 height 37
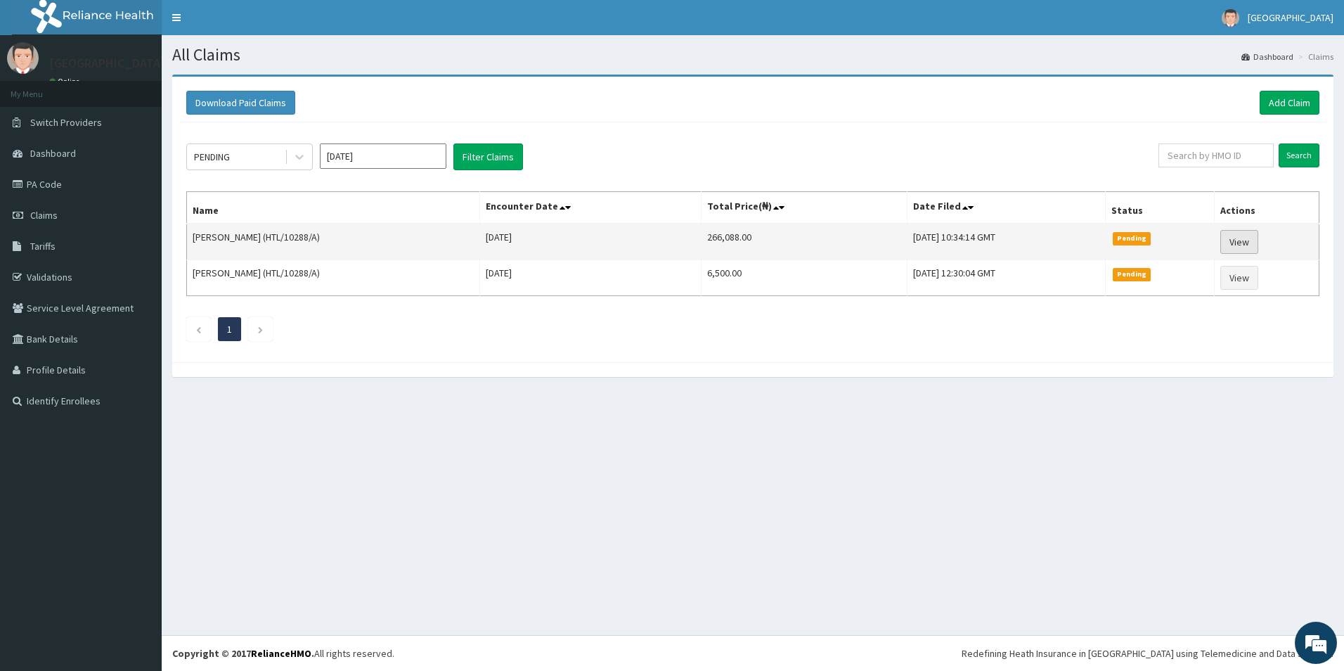
click at [1249, 238] on link "View" at bounding box center [1240, 242] width 38 height 24
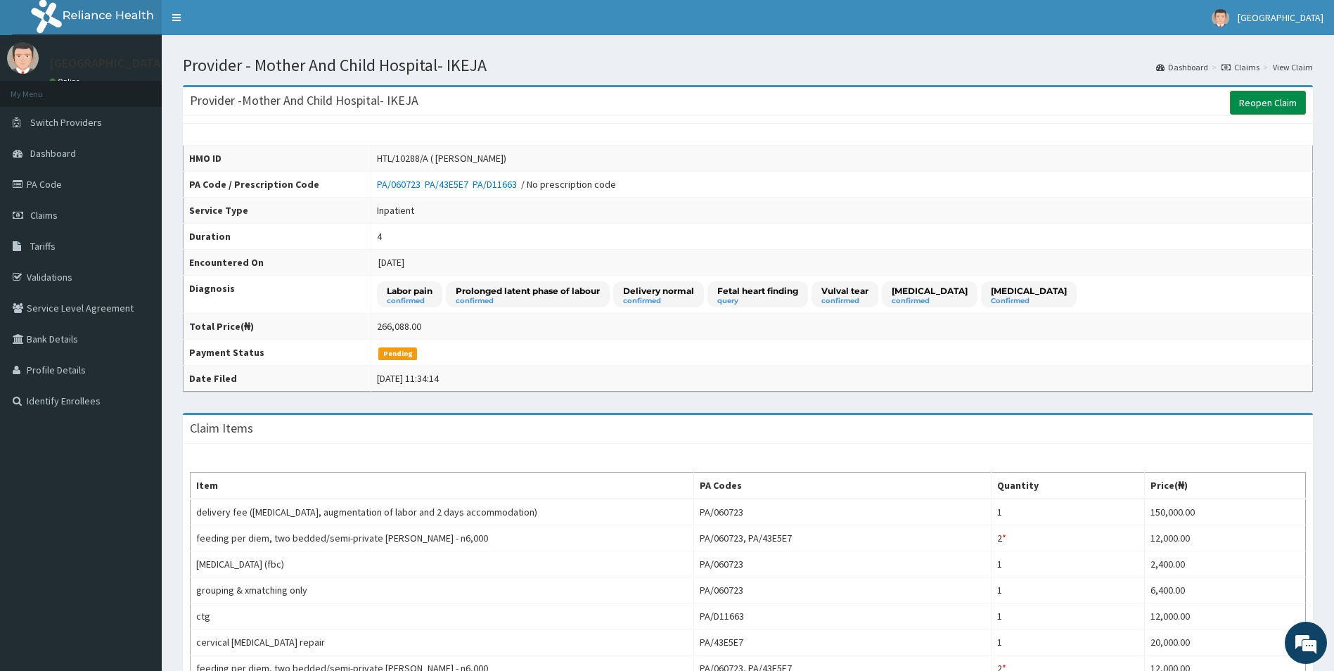
click at [1249, 103] on link "Reopen Claim" at bounding box center [1268, 103] width 76 height 24
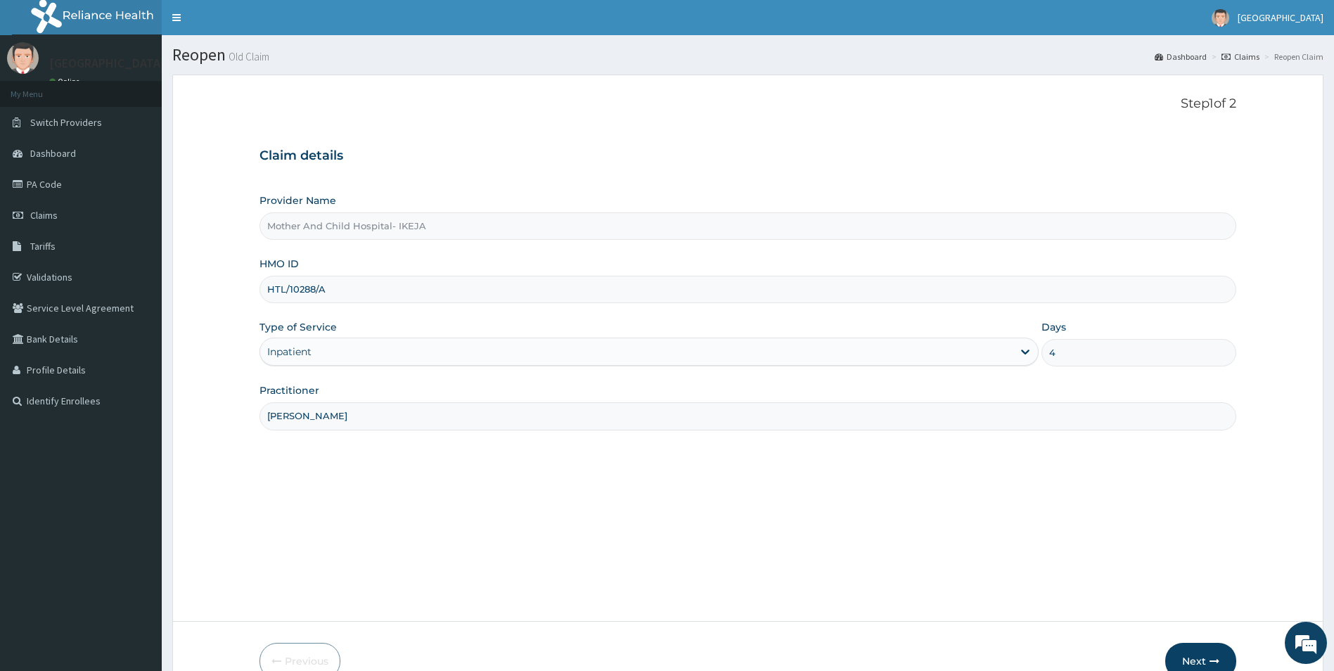
scroll to position [77, 0]
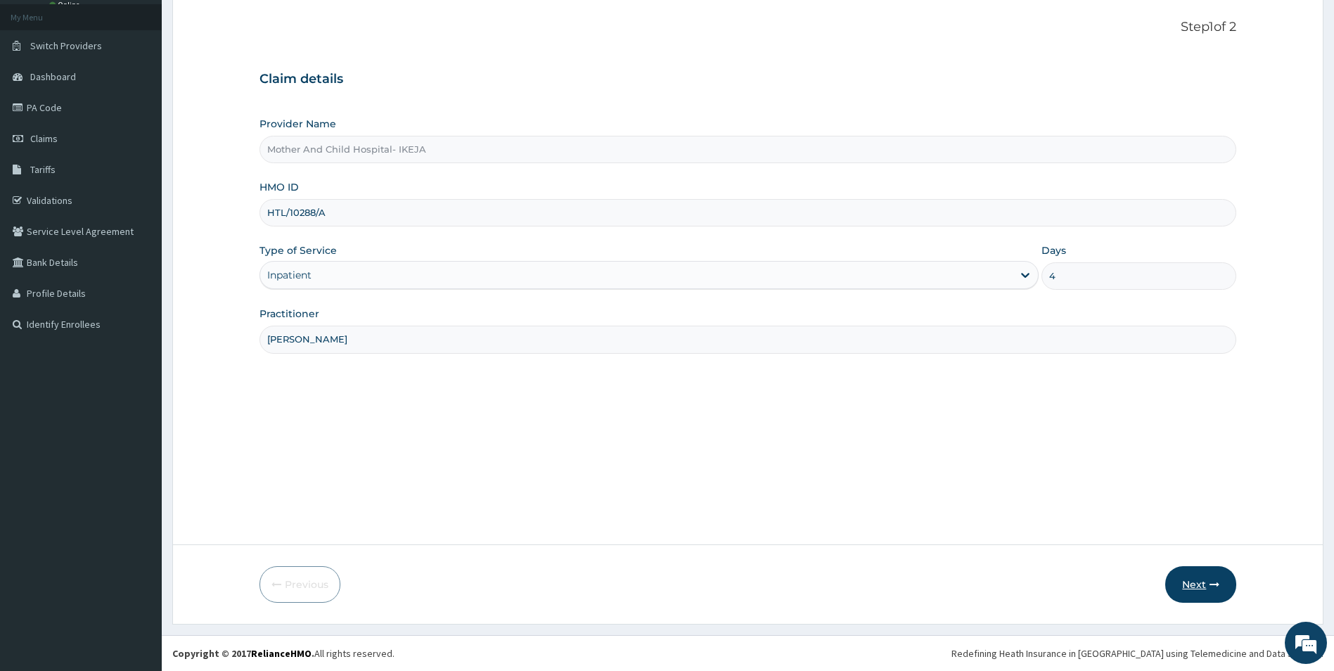
click at [1192, 582] on button "Next" at bounding box center [1200, 584] width 71 height 37
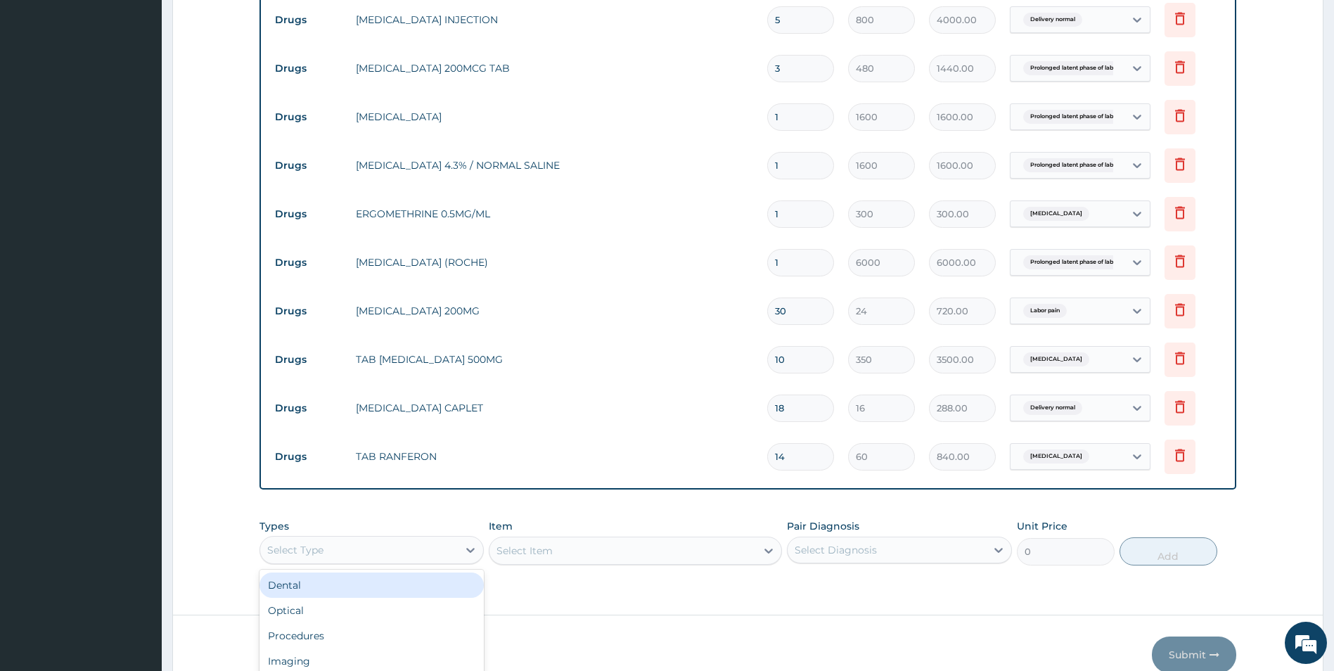
scroll to position [39, 0]
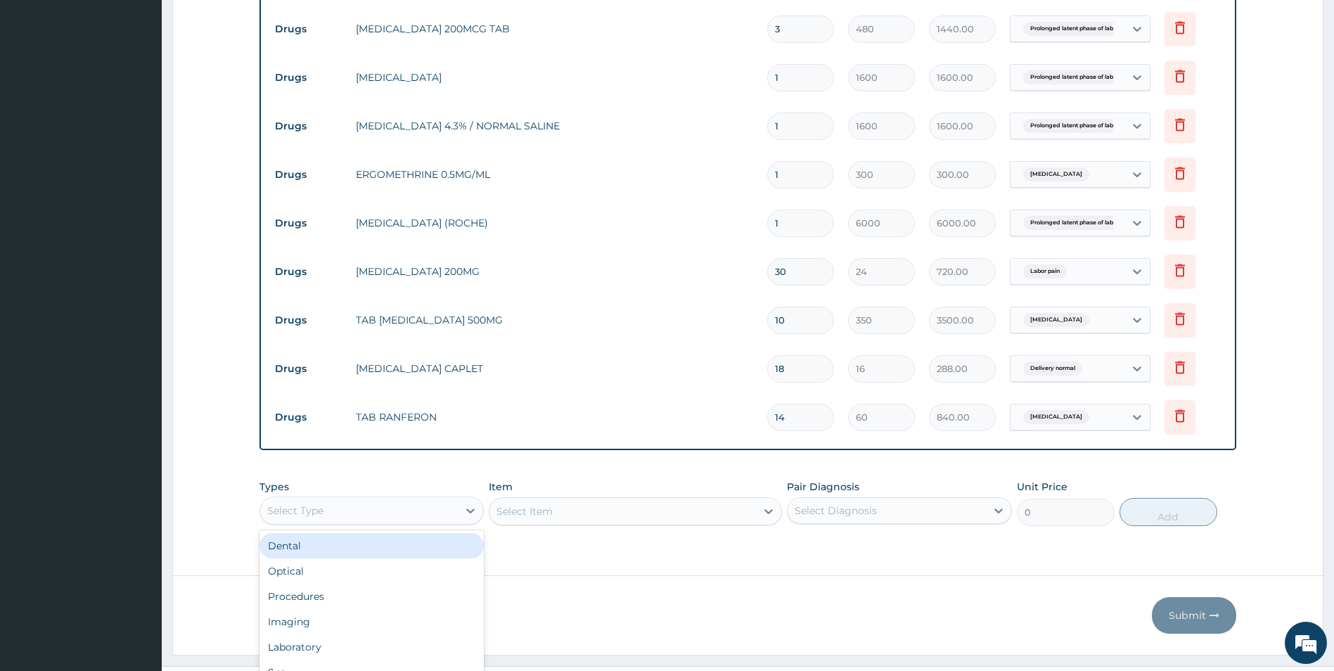
click at [454, 525] on div "option Dental focused, 1 of 10. 10 results available. Use Up and Down to choose…" at bounding box center [371, 510] width 225 height 28
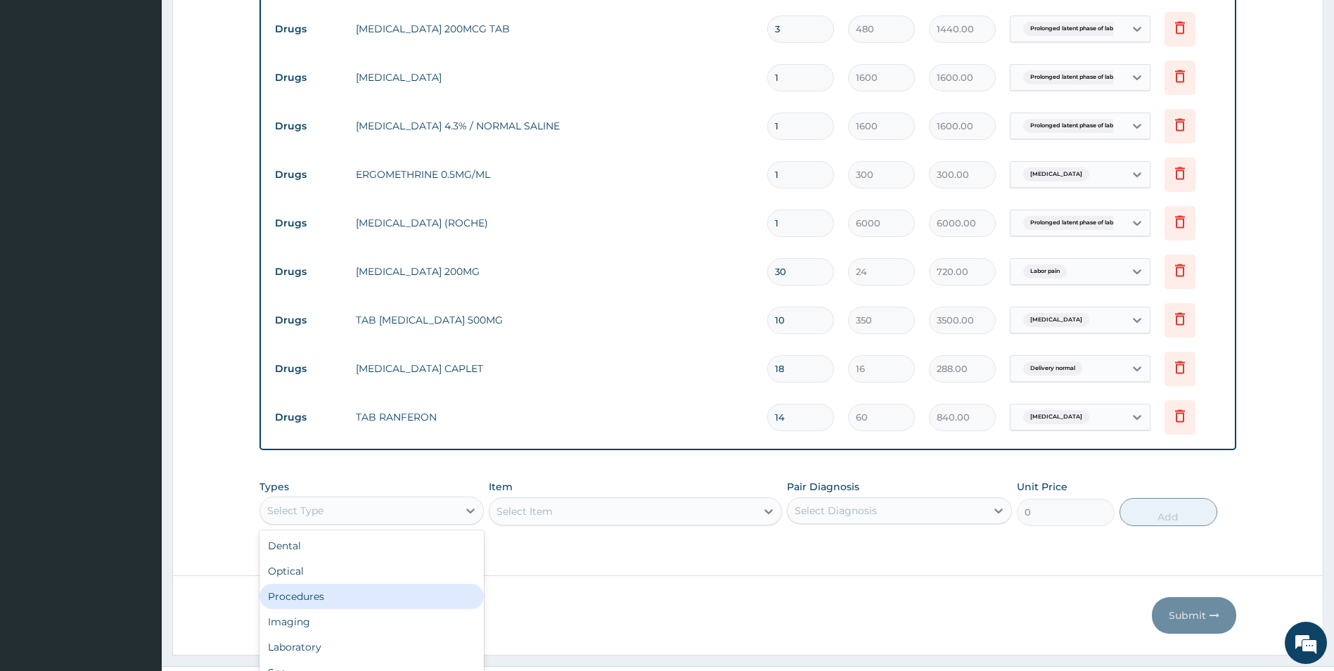
scroll to position [48, 0]
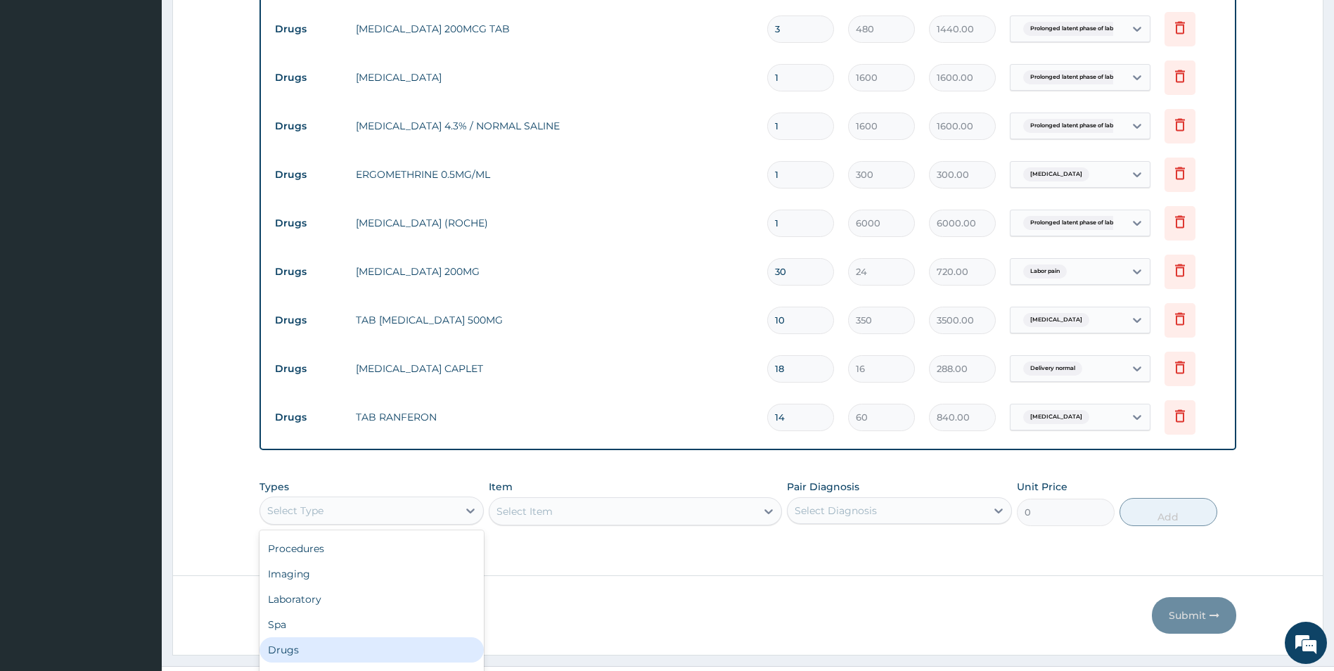
click at [307, 656] on div "Drugs" at bounding box center [371, 649] width 225 height 25
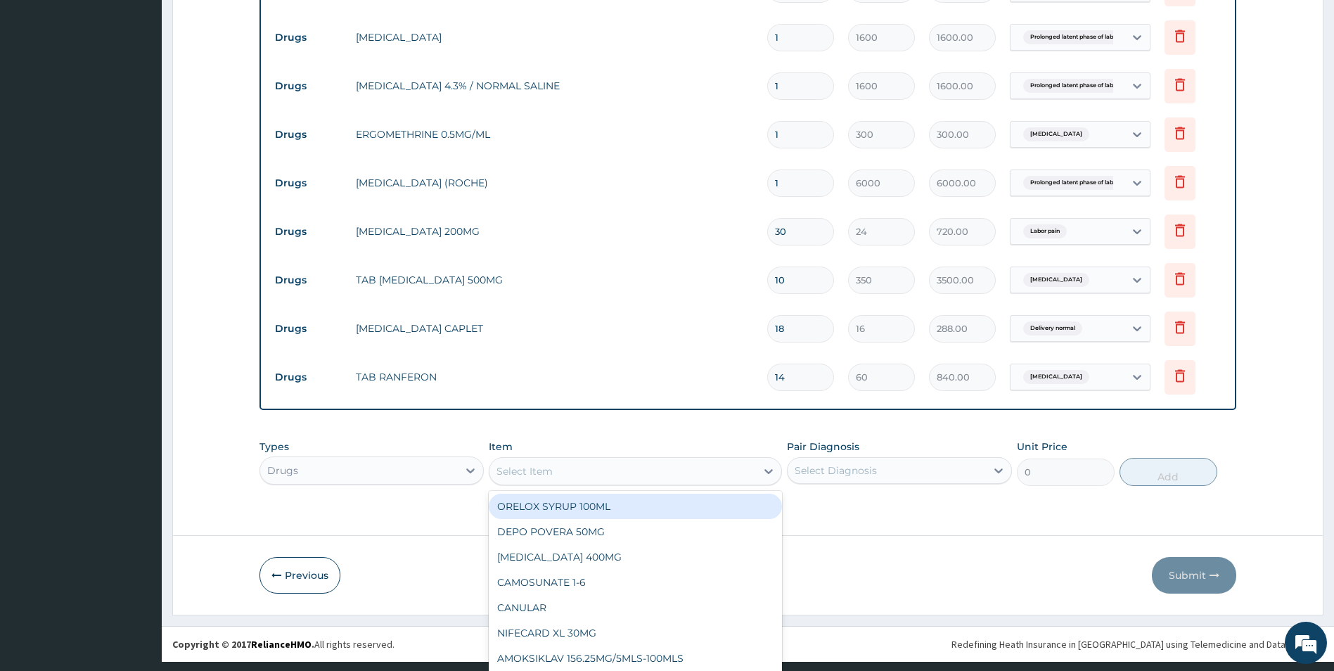
click at [545, 485] on div "option ORELOX SYRUP 100ML focused, 1 of 378. 378 results available. Use Up and …" at bounding box center [635, 471] width 293 height 28
type input "max"
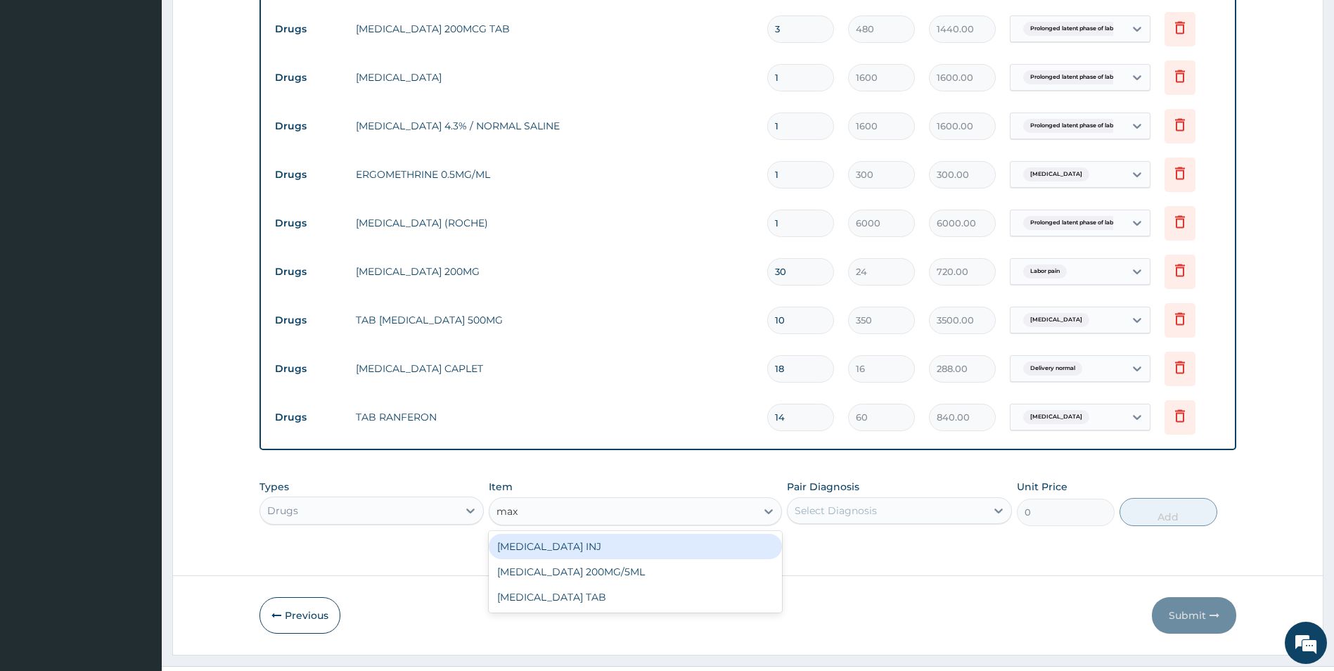
scroll to position [0, 0]
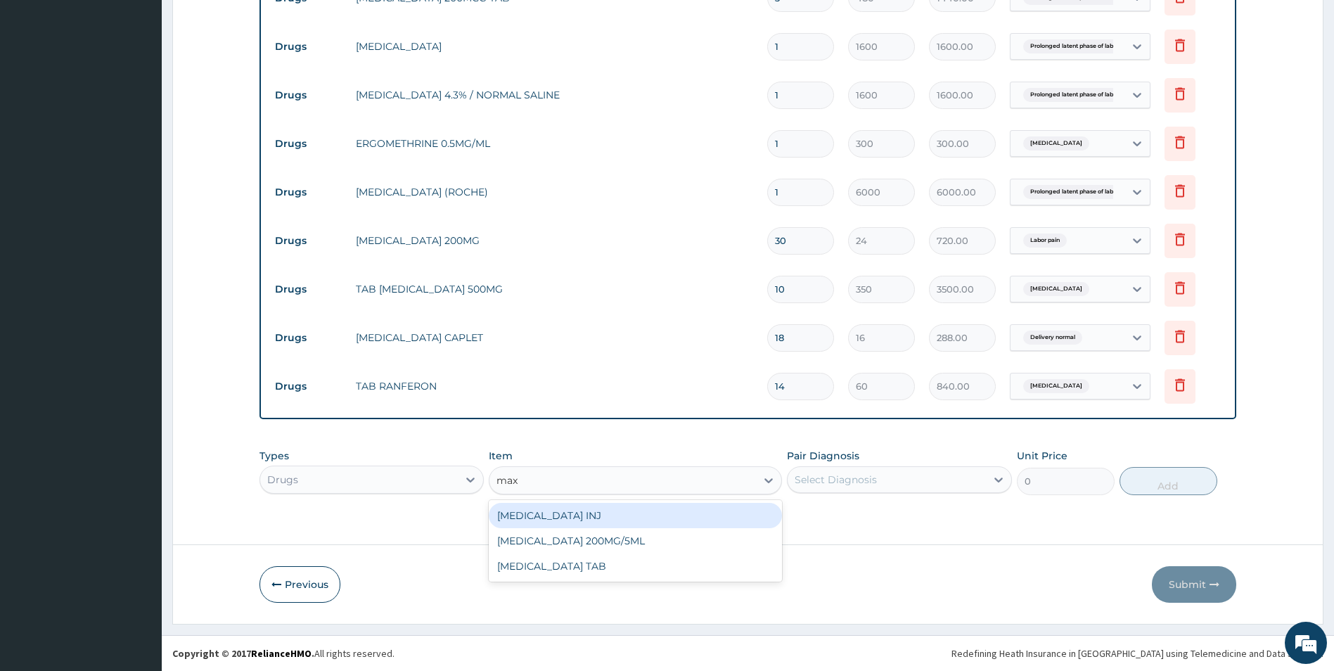
click at [546, 511] on div "[MEDICAL_DATA] INJ" at bounding box center [635, 515] width 293 height 25
type input "400"
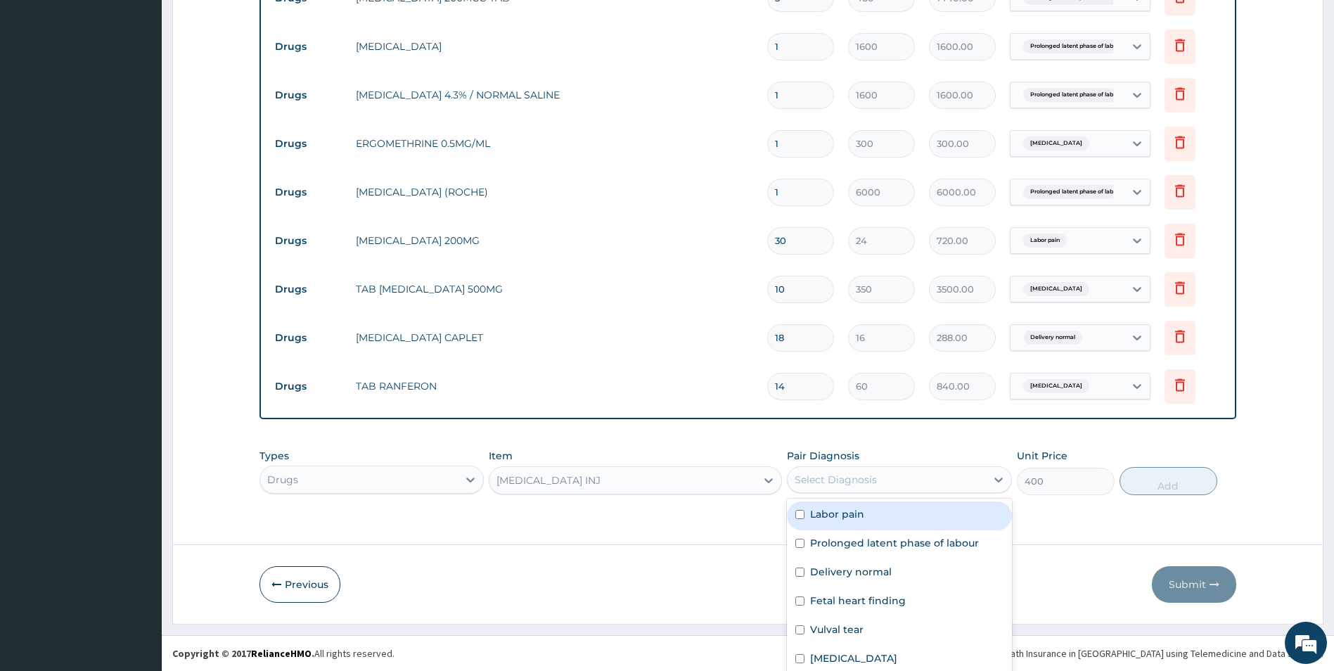
scroll to position [35, 0]
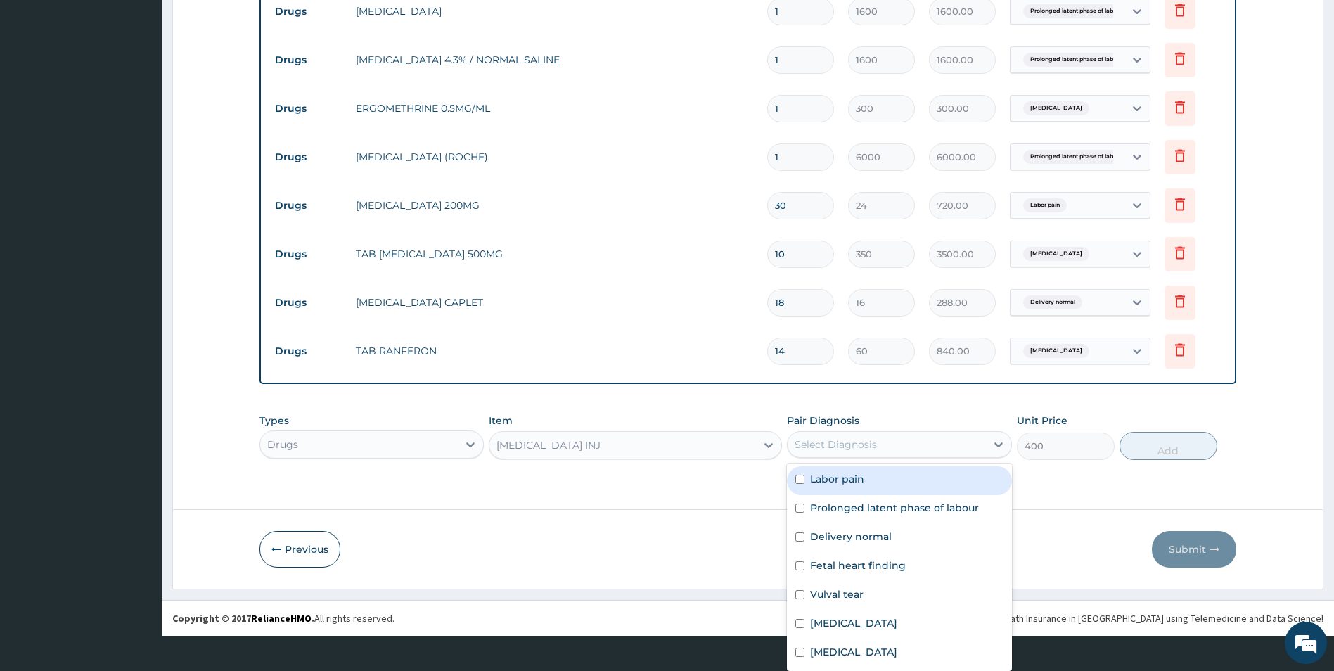
click at [813, 458] on div "option Labor pain focused, 1 of 7. 7 results available. Use Up and Down to choo…" at bounding box center [899, 444] width 225 height 27
click at [797, 510] on input "checkbox" at bounding box center [799, 507] width 9 height 9
checkbox input "true"
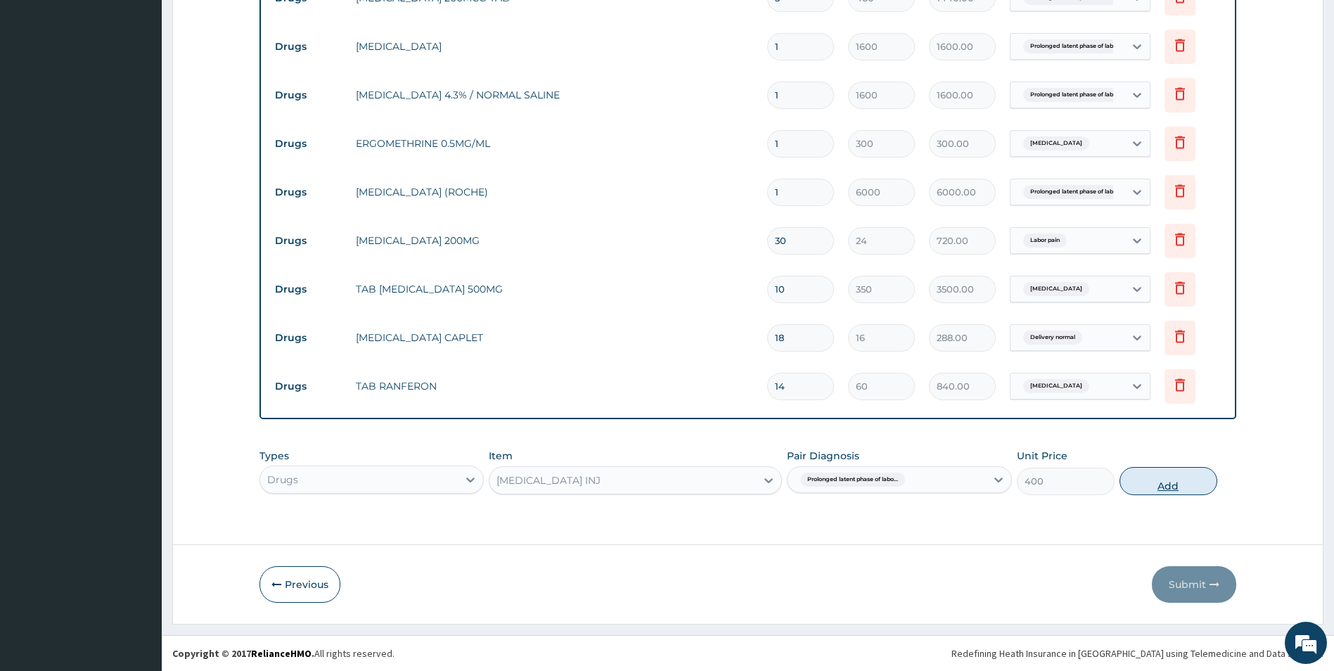
scroll to position [0, 0]
click at [1140, 442] on div "Types Drugs Item MAXOLON INJ Pair Diagnosis Prolonged latent phase of labo... U…" at bounding box center [747, 472] width 977 height 60
click at [1150, 482] on button "Add" at bounding box center [1168, 481] width 98 height 28
type input "0"
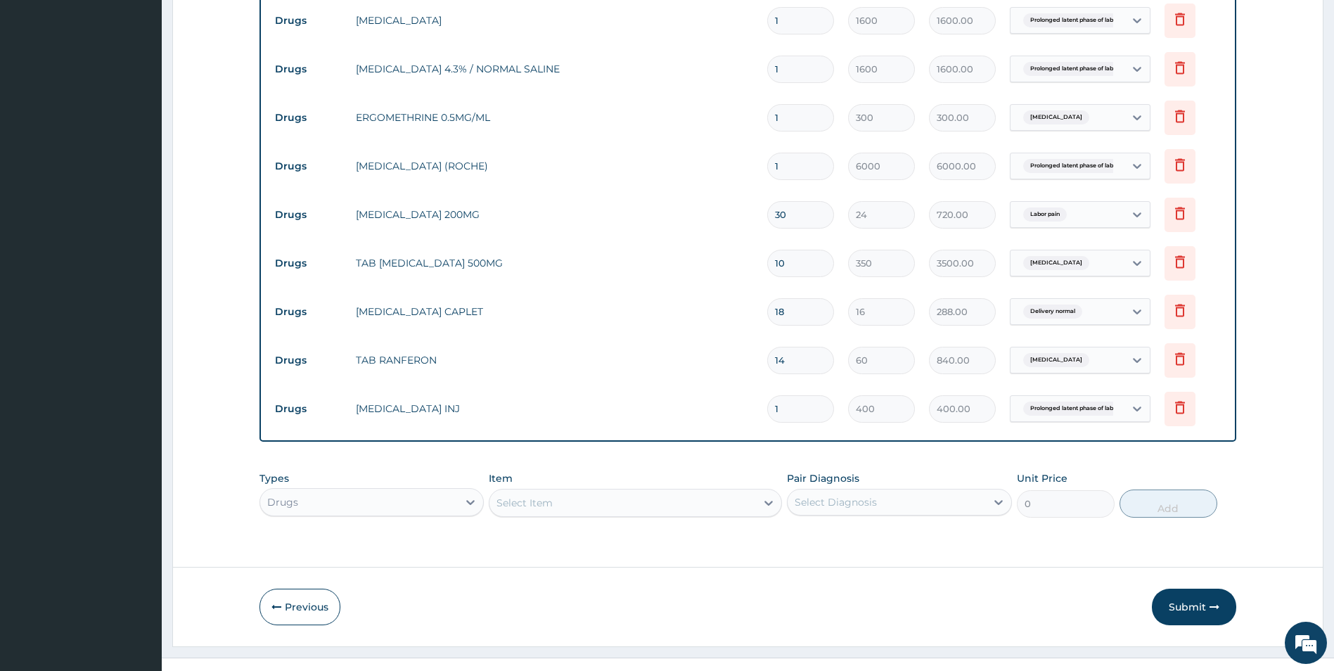
scroll to position [1131, 0]
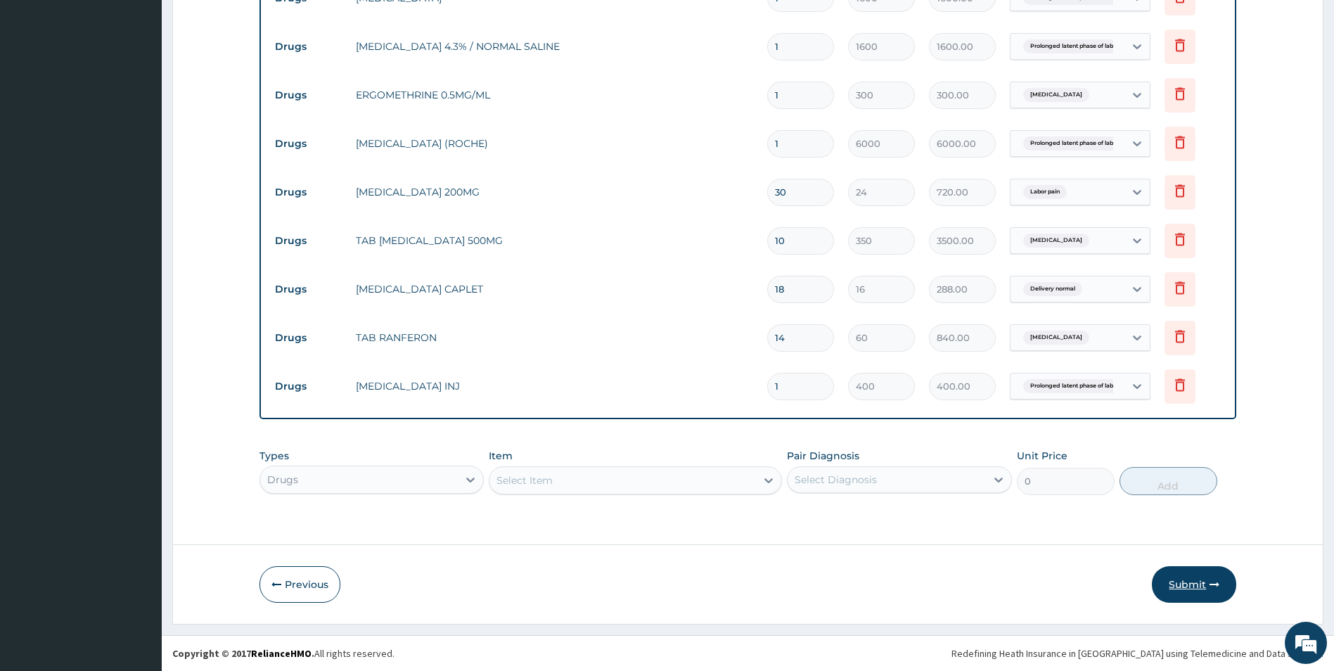
click at [1188, 587] on button "Submit" at bounding box center [1194, 584] width 84 height 37
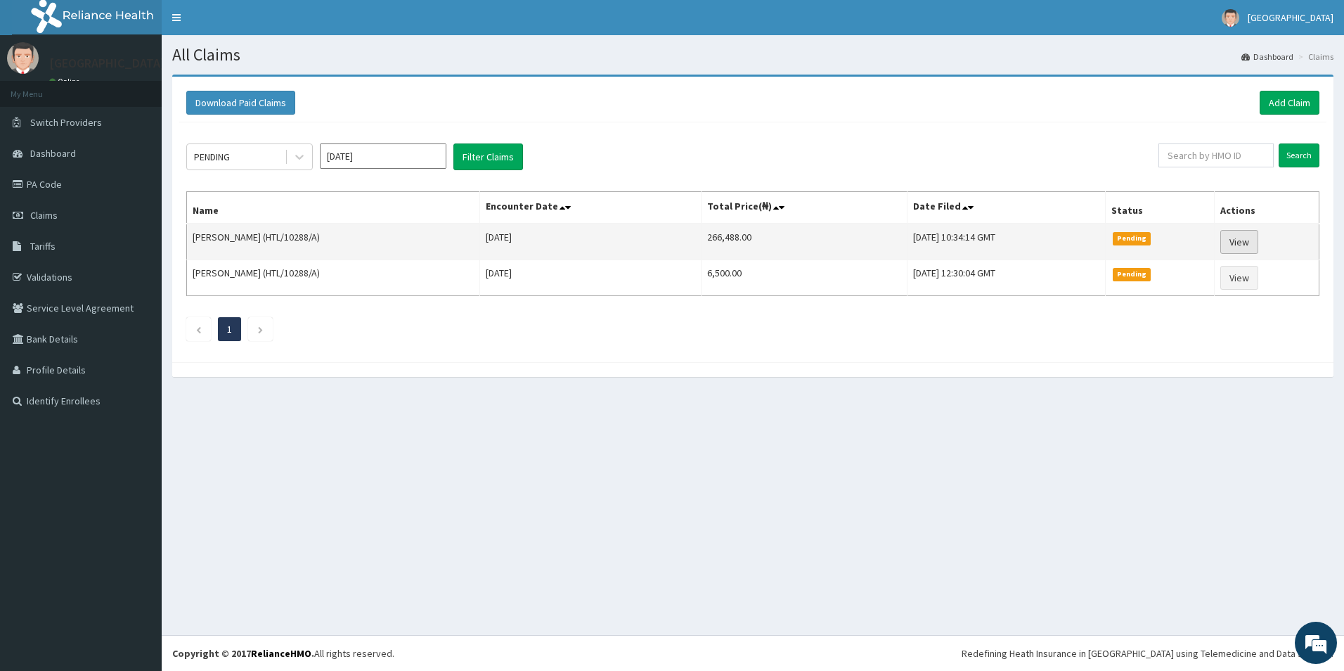
click at [1254, 240] on link "View" at bounding box center [1240, 242] width 38 height 24
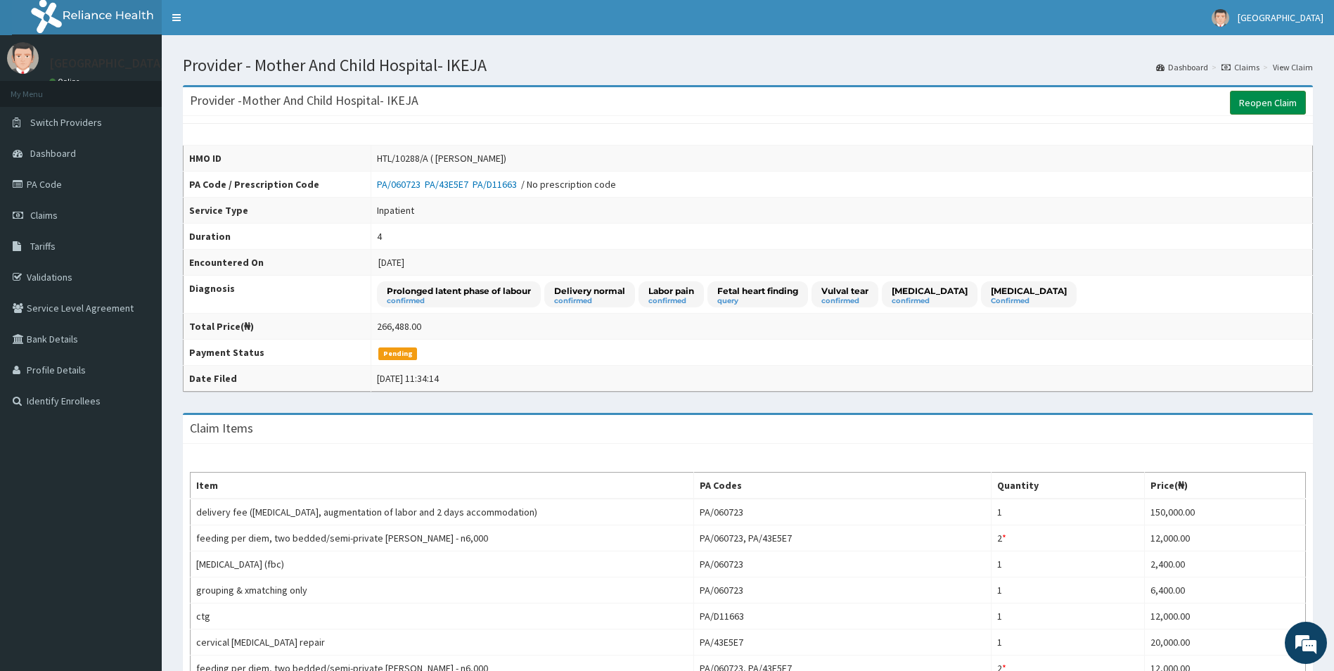
click at [1253, 102] on link "Reopen Claim" at bounding box center [1268, 103] width 76 height 24
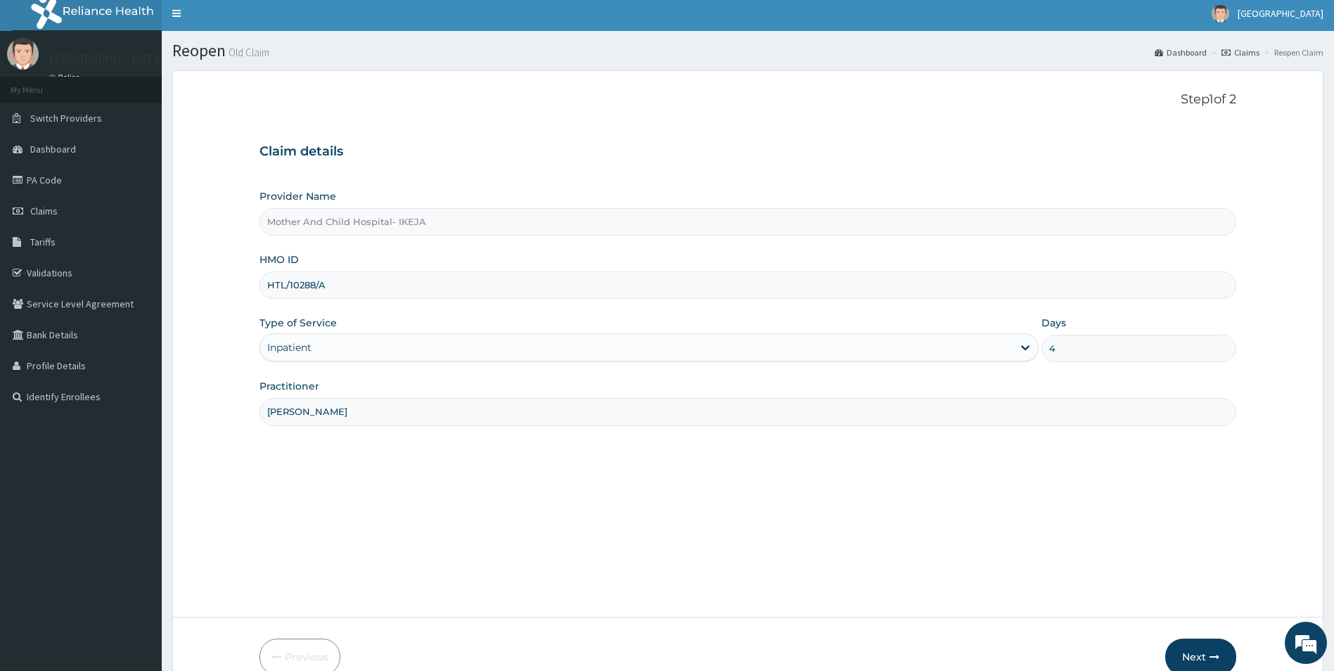
scroll to position [77, 0]
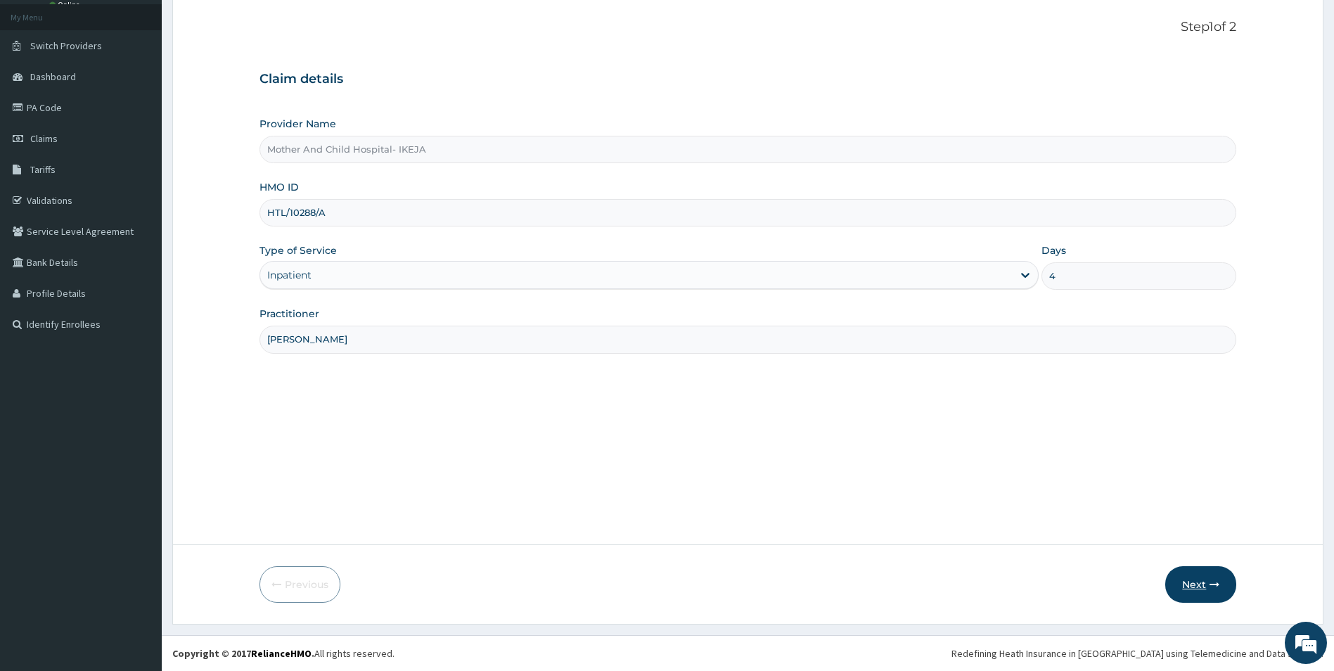
click at [1188, 581] on button "Next" at bounding box center [1200, 584] width 71 height 37
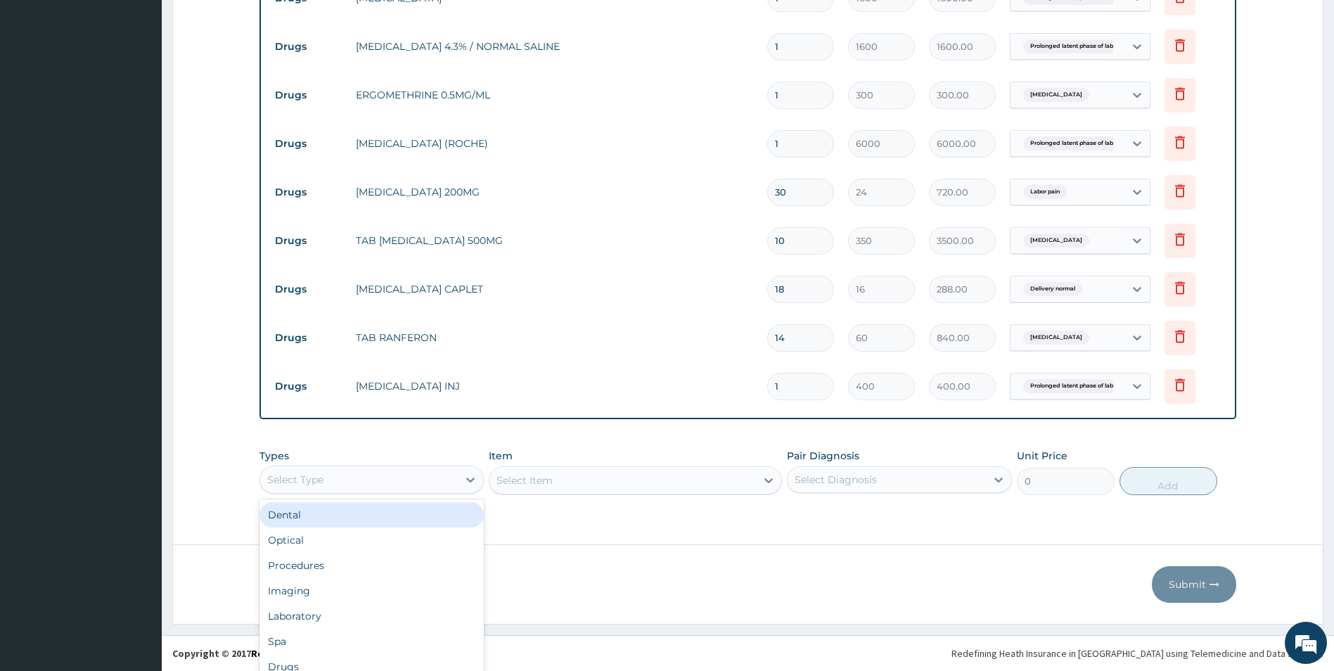
scroll to position [39, 0]
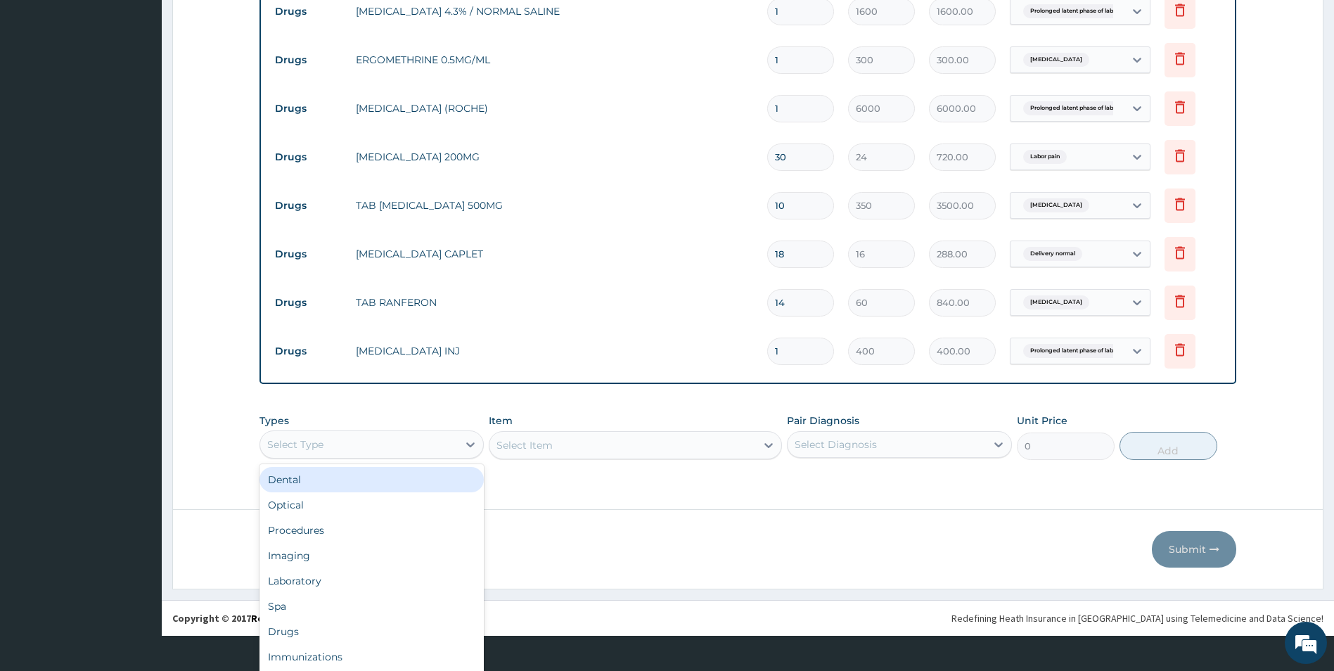
click at [356, 458] on div "option Dental focused, 1 of 10. 10 results available. Use Up and Down to choose…" at bounding box center [371, 444] width 225 height 28
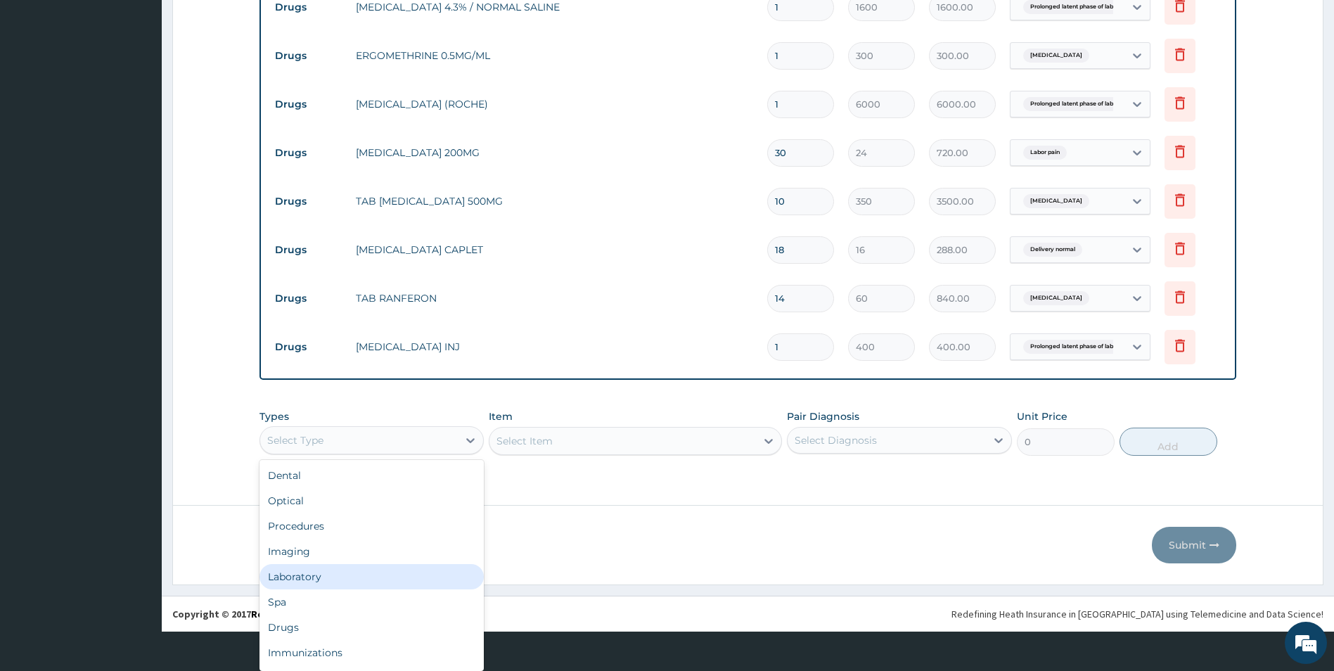
click at [303, 573] on div "Laboratory" at bounding box center [371, 576] width 225 height 25
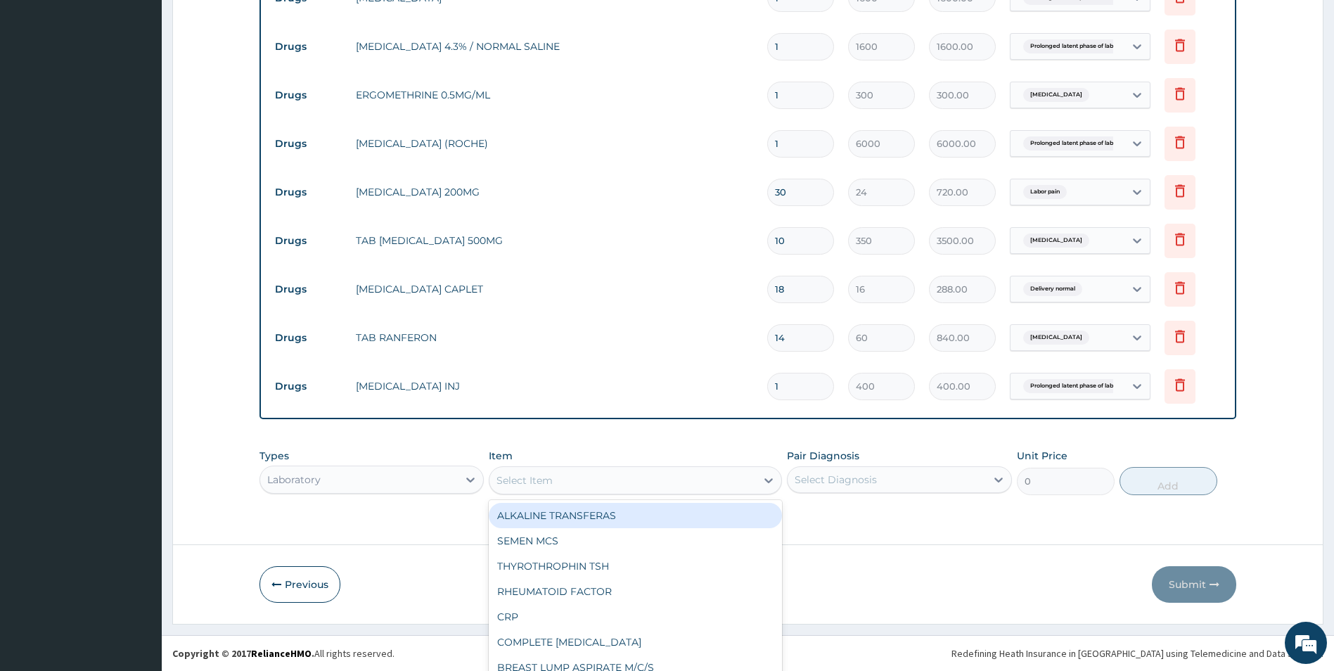
scroll to position [40, 0]
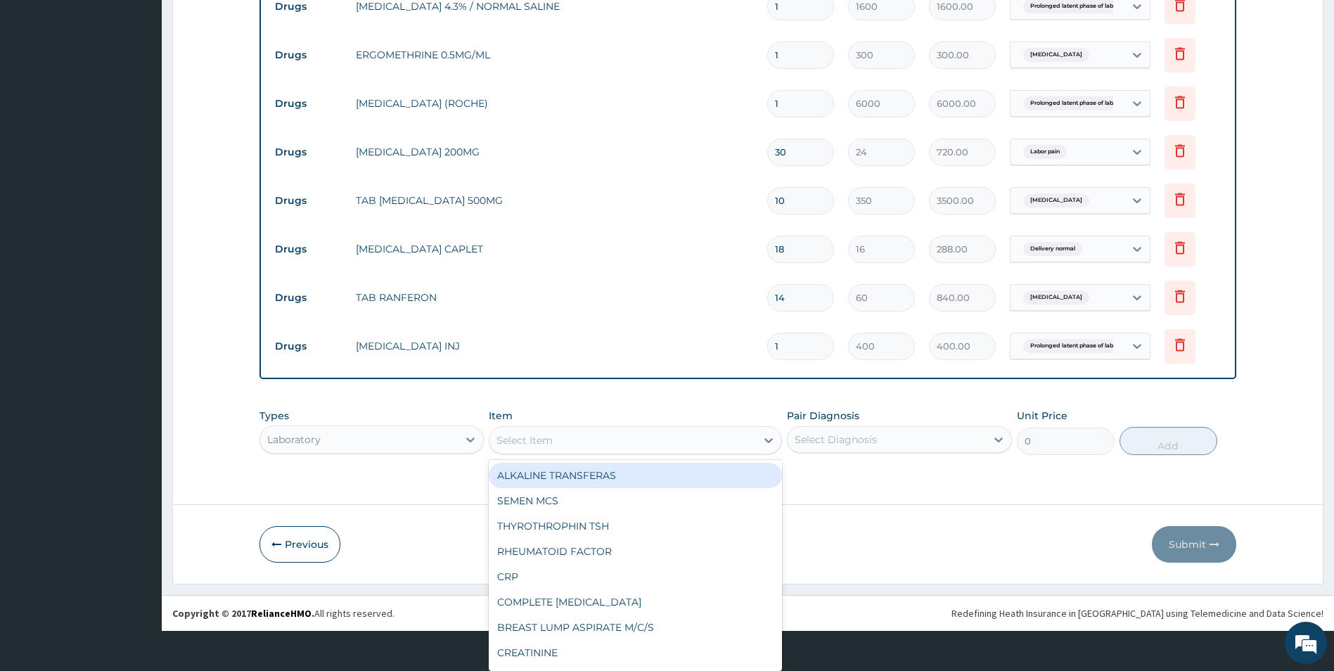
click at [555, 454] on div "option ALKALINE TRANSFERAS focused, 1 of 125. 125 results available. Use Up and…" at bounding box center [635, 440] width 293 height 28
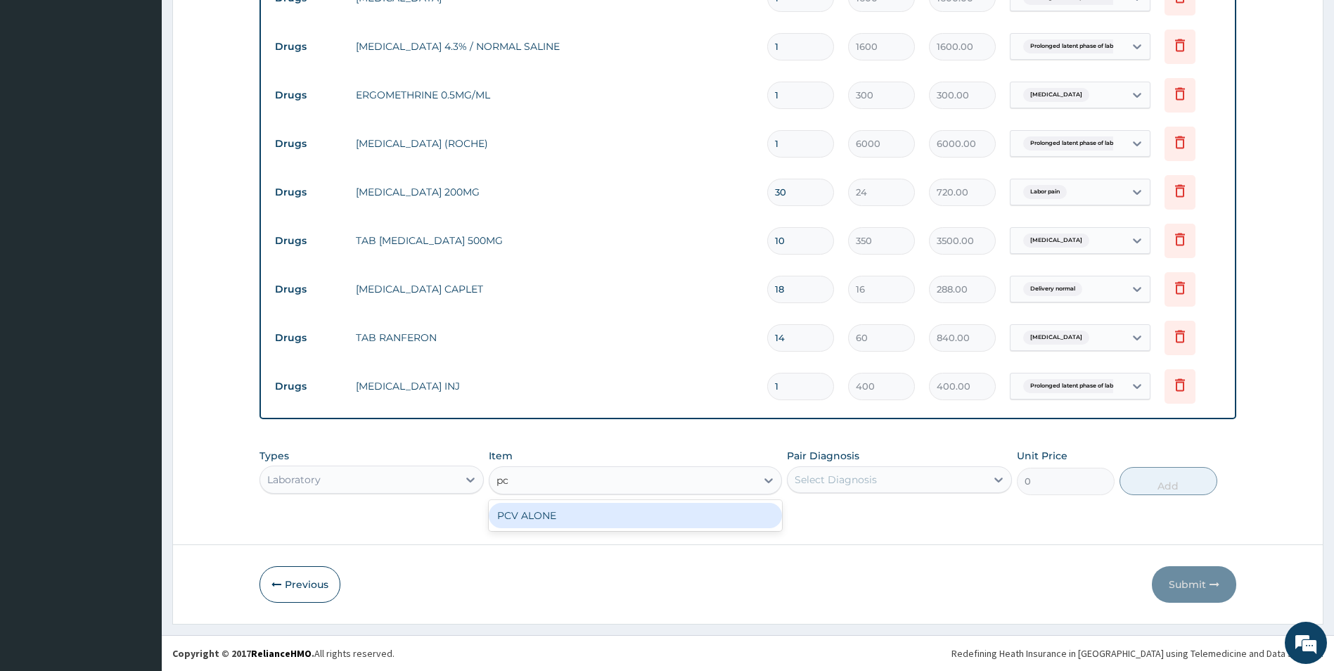
type input "pcv"
click at [517, 516] on div "PCV ALONE" at bounding box center [635, 515] width 293 height 25
type input "800"
click at [833, 479] on div "Select Diagnosis" at bounding box center [899, 479] width 225 height 27
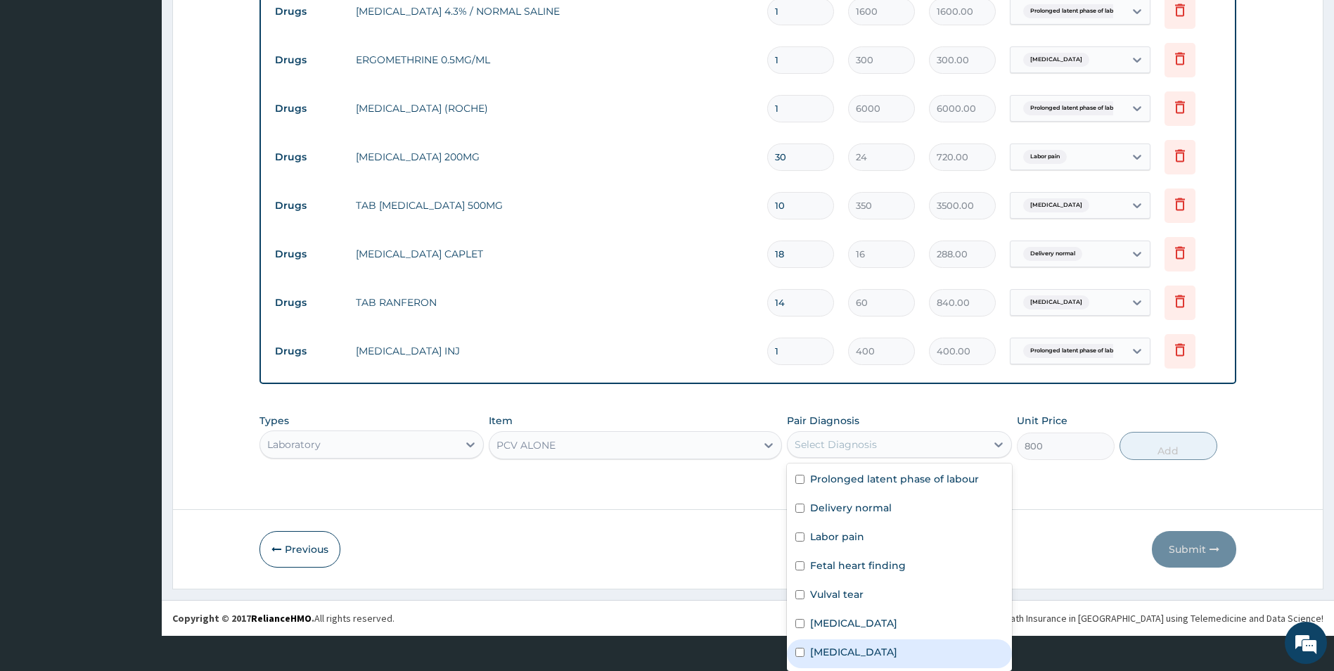
click at [800, 652] on div "[MEDICAL_DATA]" at bounding box center [899, 653] width 225 height 29
checkbox input "true"
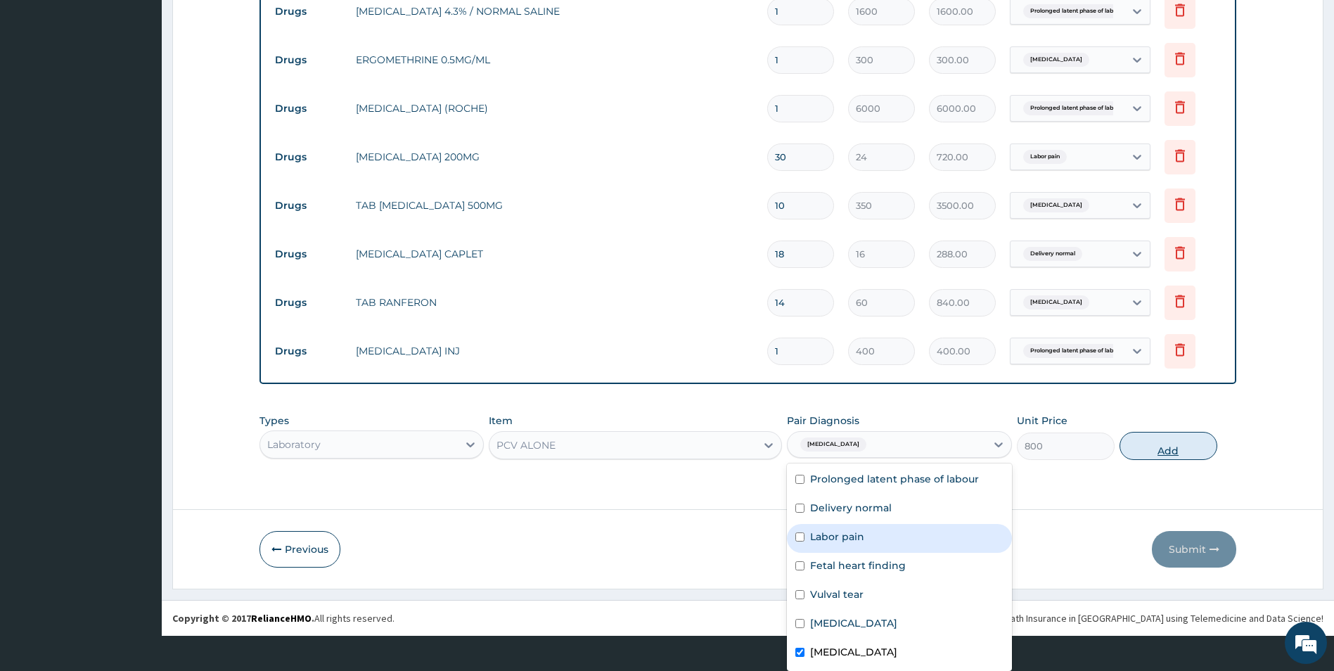
scroll to position [0, 0]
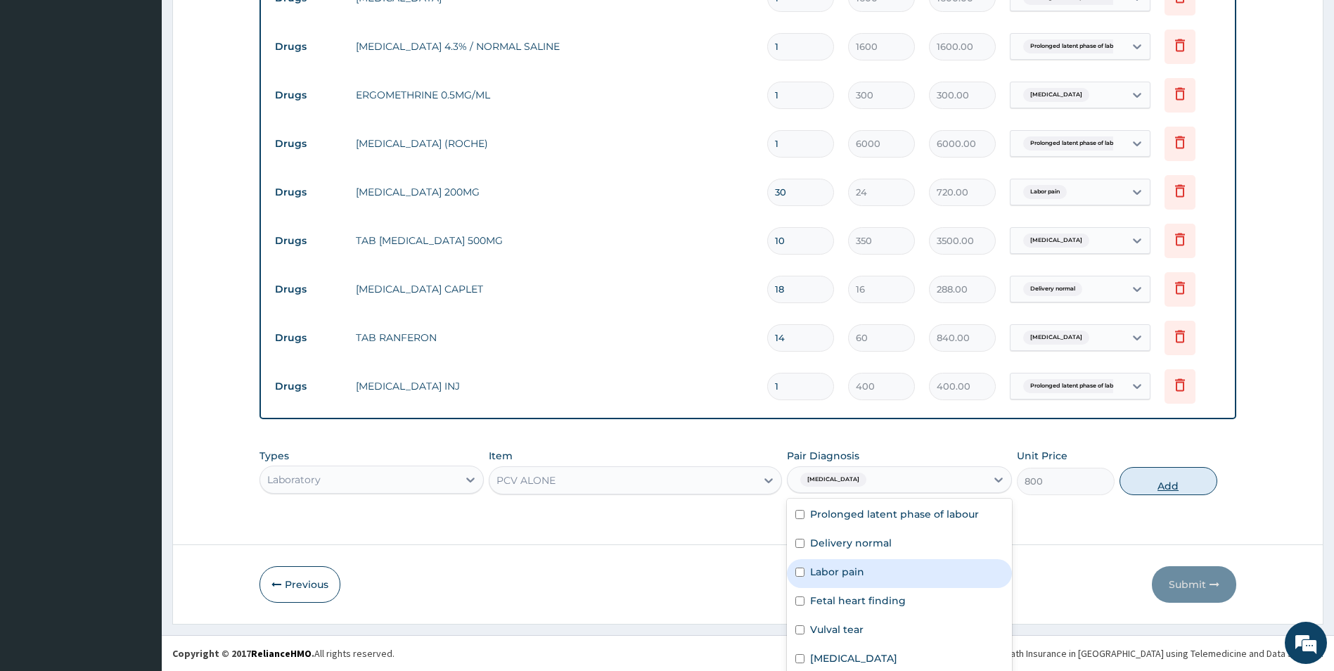
click at [1161, 445] on div "Types Laboratory Item PCV ALONE Pair Diagnosis option Anemia, selected. option …" at bounding box center [747, 472] width 977 height 60
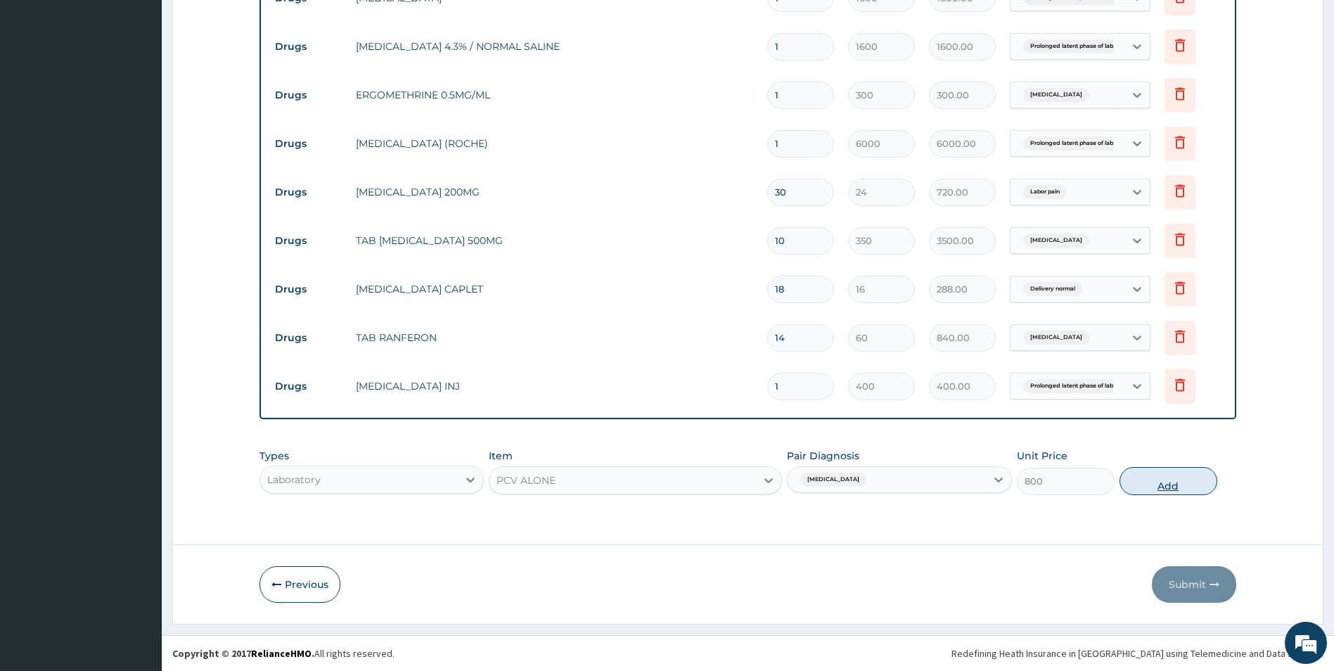
click at [1162, 488] on button "Add" at bounding box center [1168, 481] width 98 height 28
type input "0"
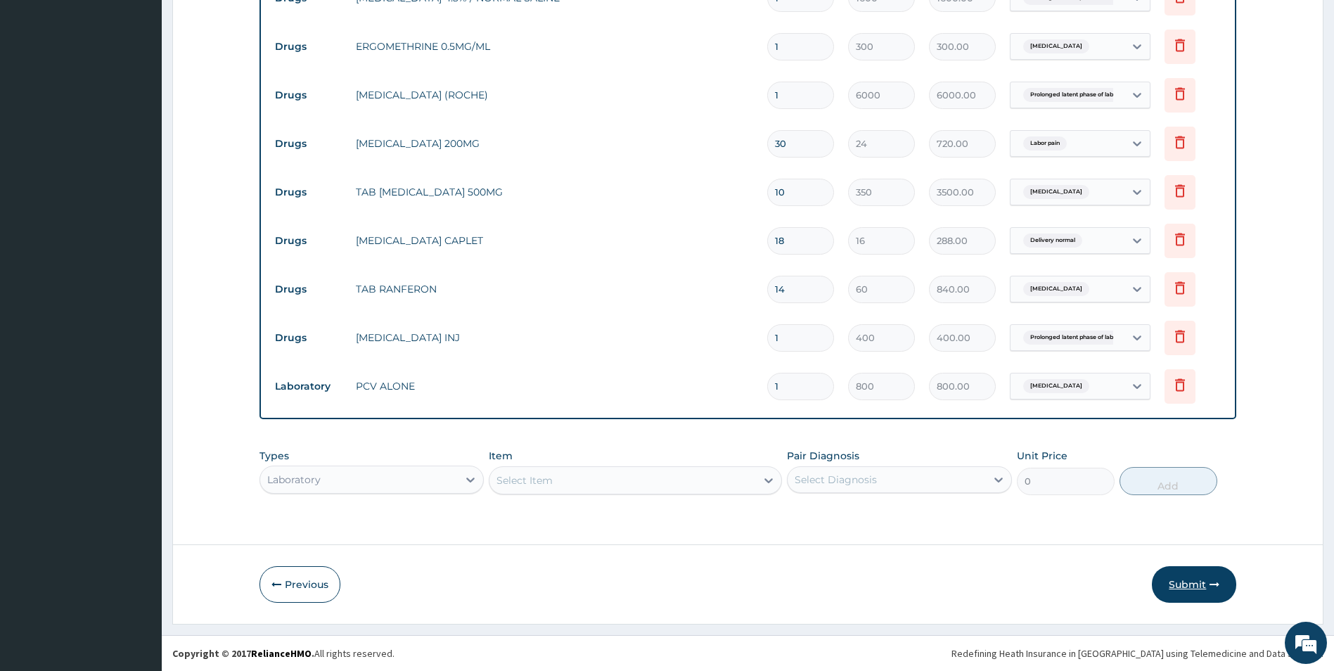
click at [1191, 579] on button "Submit" at bounding box center [1194, 584] width 84 height 37
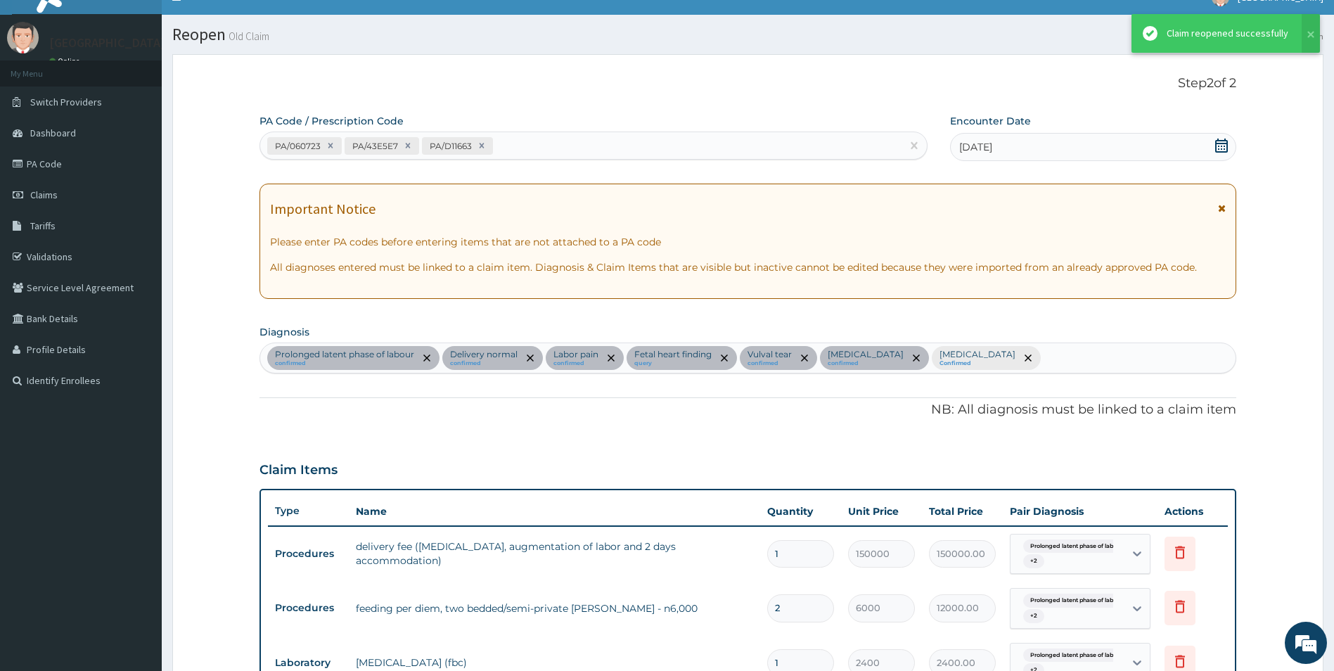
scroll to position [1179, 0]
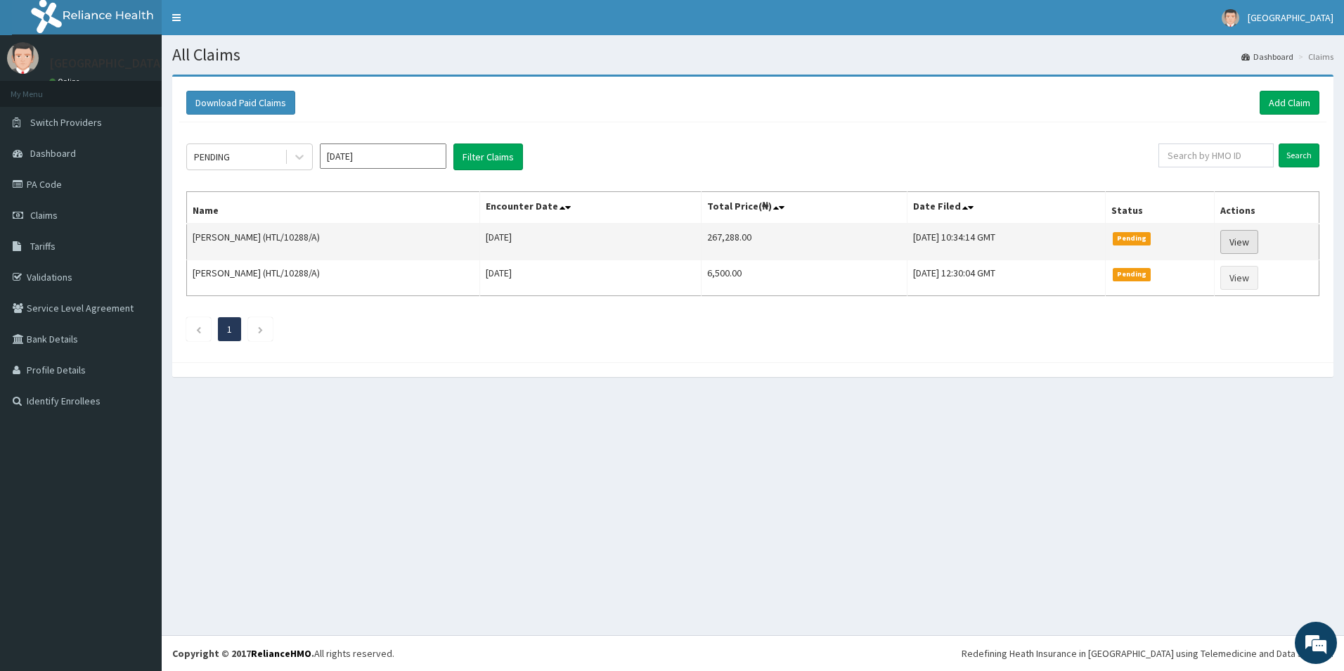
click at [1241, 243] on link "View" at bounding box center [1240, 242] width 38 height 24
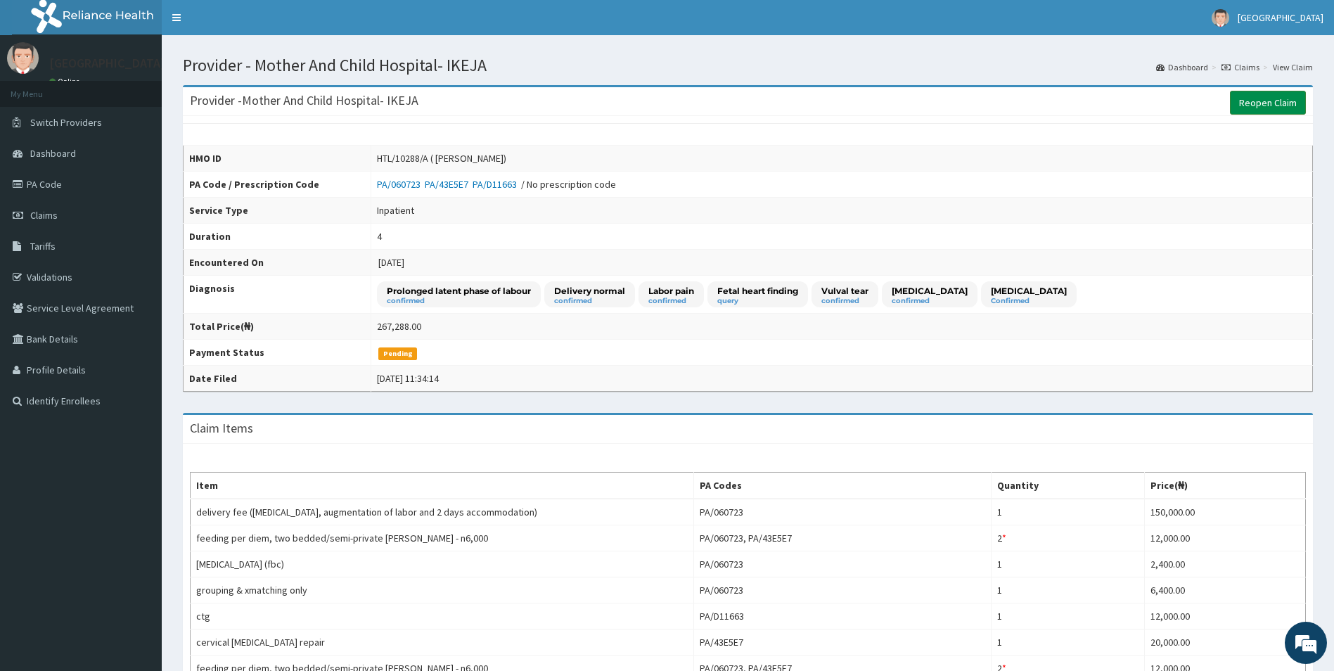
click at [1267, 104] on link "Reopen Claim" at bounding box center [1268, 103] width 76 height 24
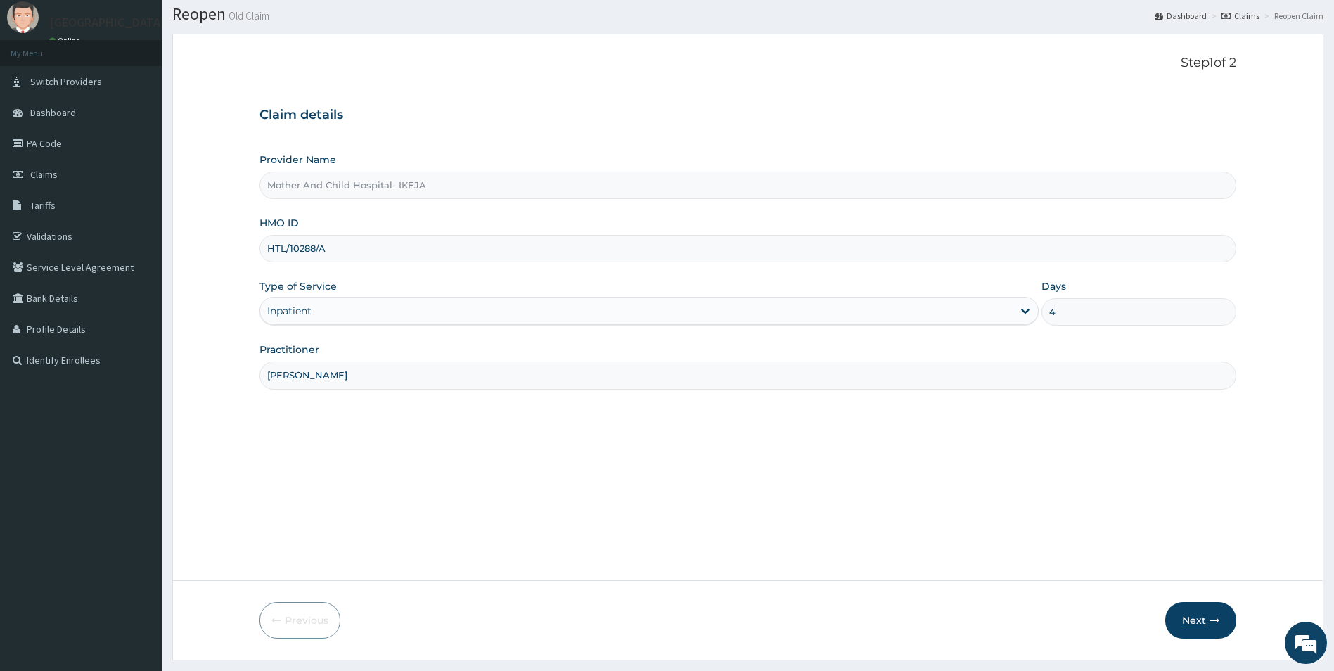
scroll to position [77, 0]
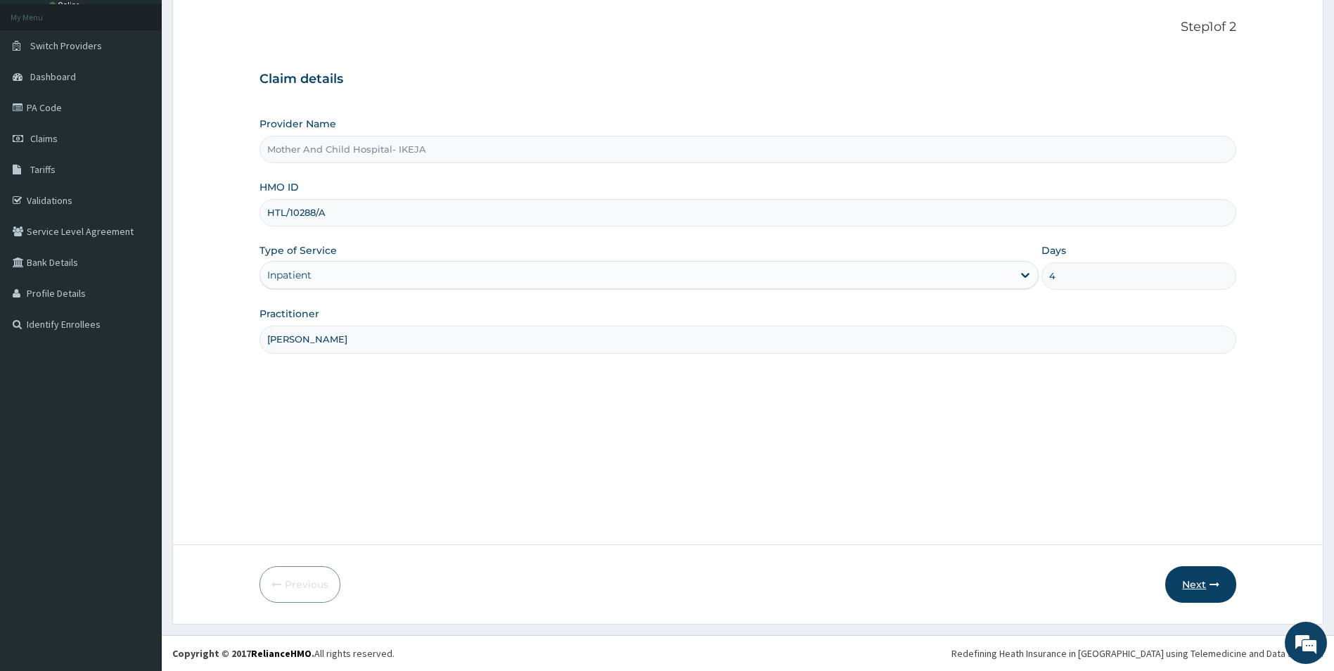
click at [1185, 584] on button "Next" at bounding box center [1200, 584] width 71 height 37
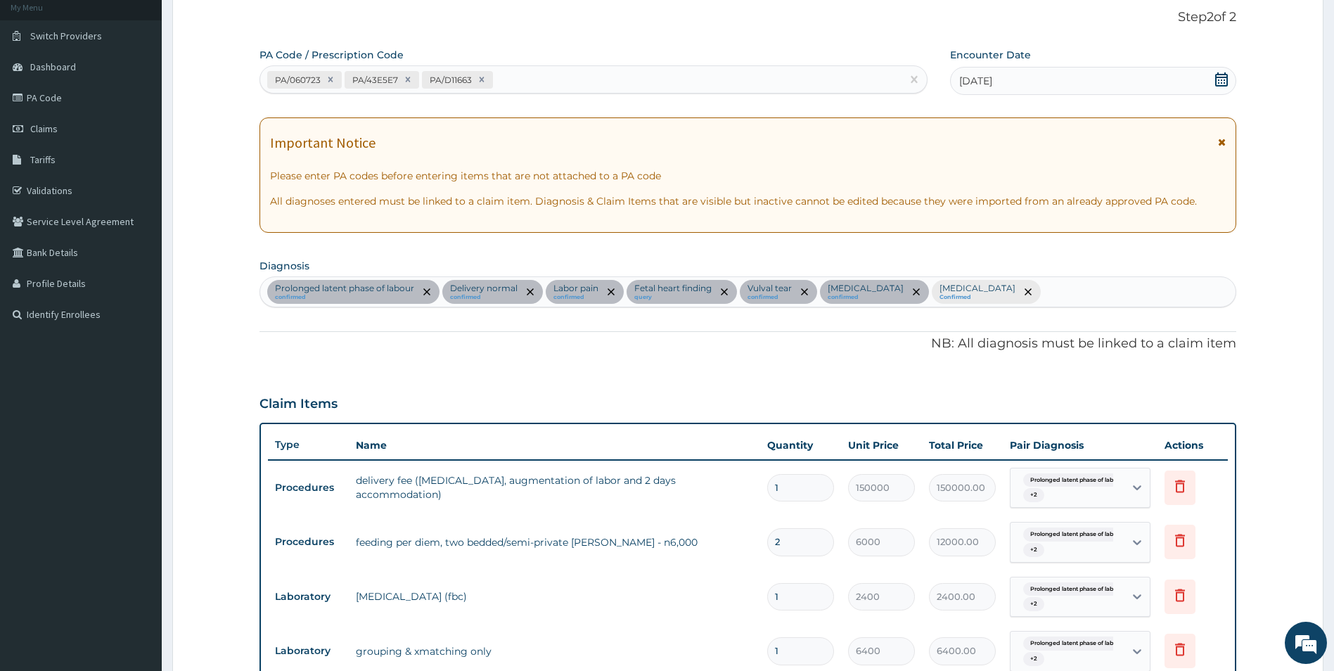
scroll to position [0, 0]
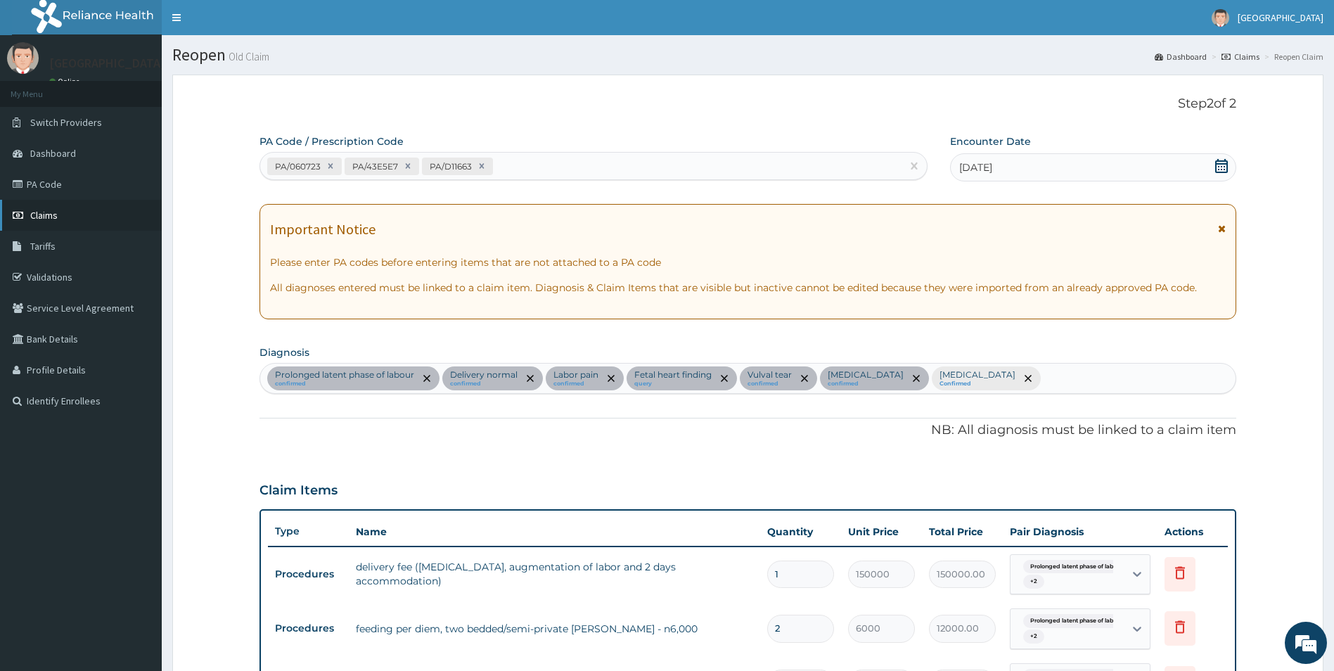
click at [27, 214] on link "Claims" at bounding box center [81, 215] width 162 height 31
